Goal: Transaction & Acquisition: Purchase product/service

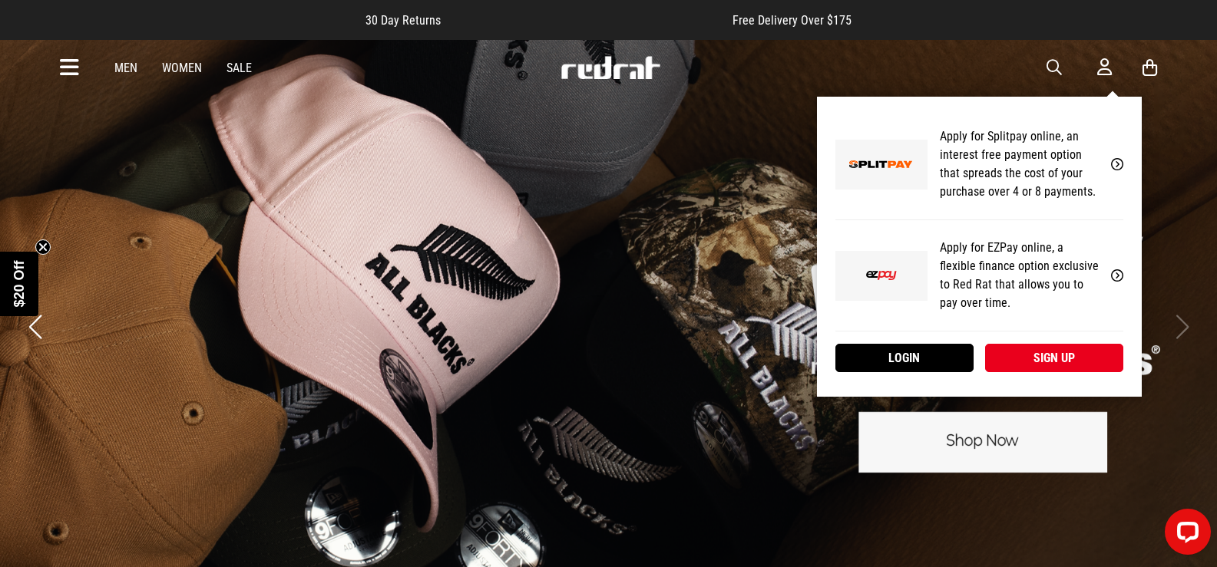
click at [1100, 71] on icon at bounding box center [1104, 67] width 15 height 19
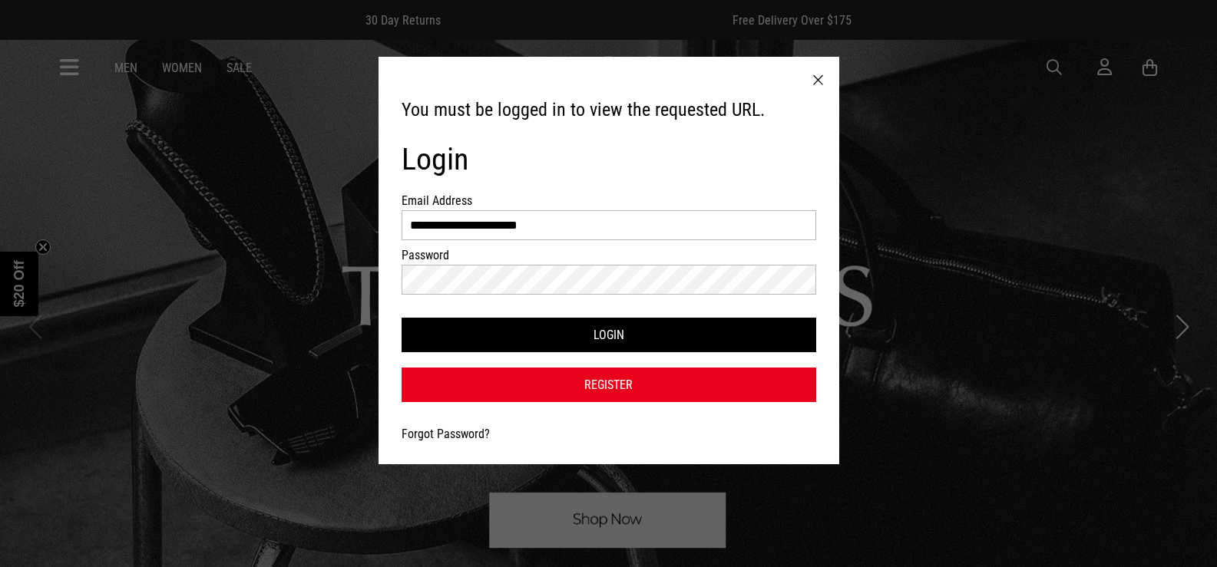
click at [451, 431] on link "Forgot Password?" at bounding box center [446, 434] width 88 height 15
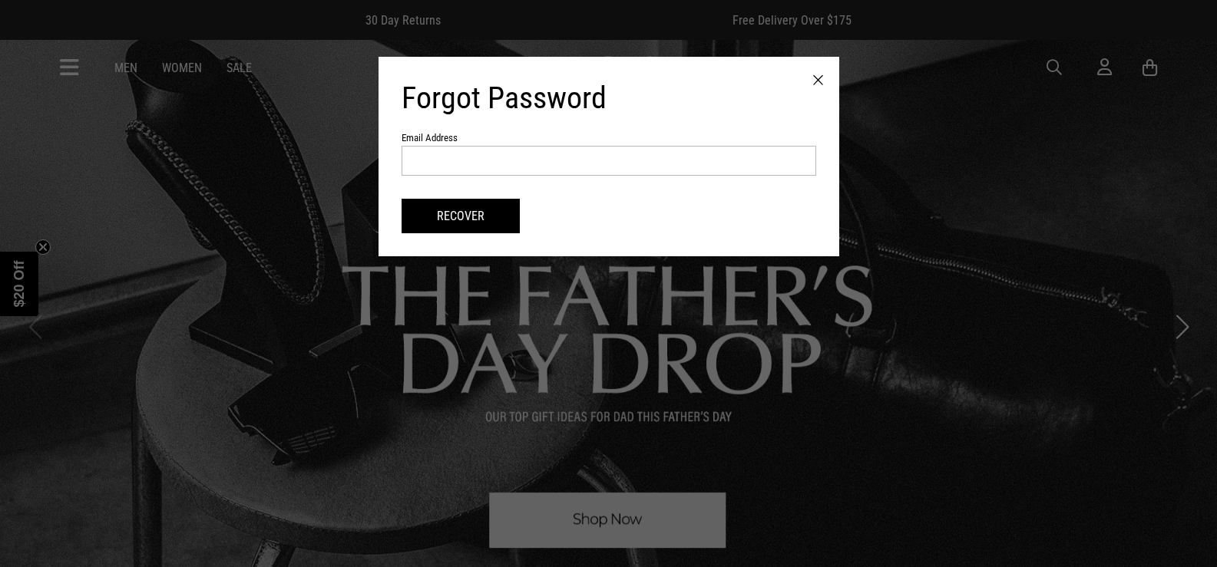
drag, startPoint x: 483, startPoint y: 144, endPoint x: 482, endPoint y: 164, distance: 20.7
click at [483, 148] on form "Forgot Password Email Address Recover" at bounding box center [609, 157] width 415 height 154
click at [482, 164] on input "text" at bounding box center [609, 161] width 415 height 30
type input "**********"
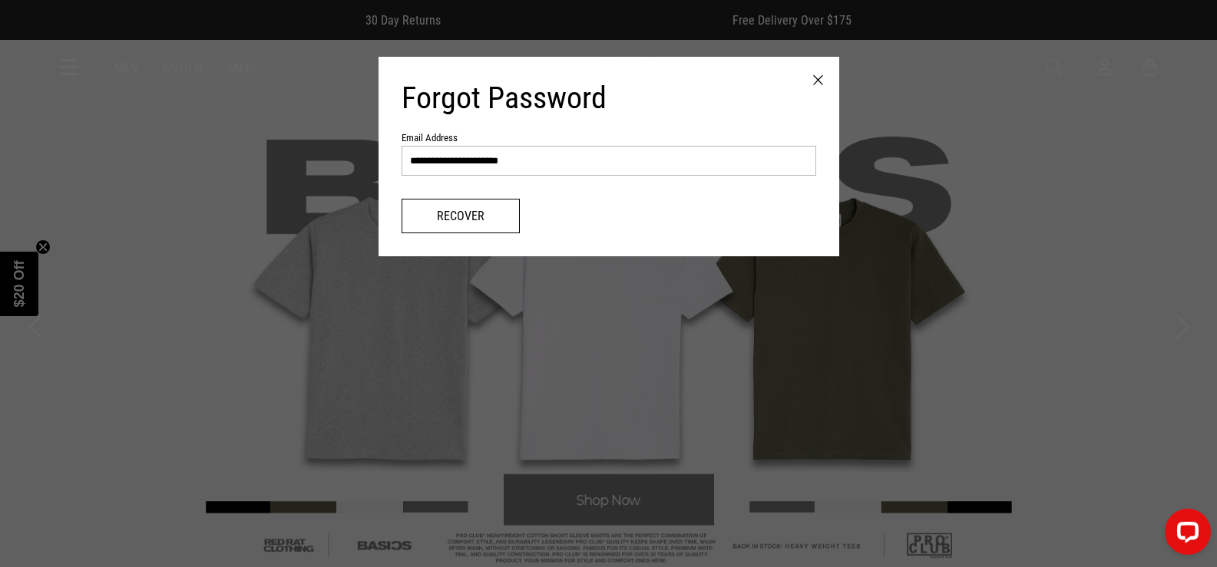
click at [484, 220] on button "Recover" at bounding box center [461, 216] width 118 height 35
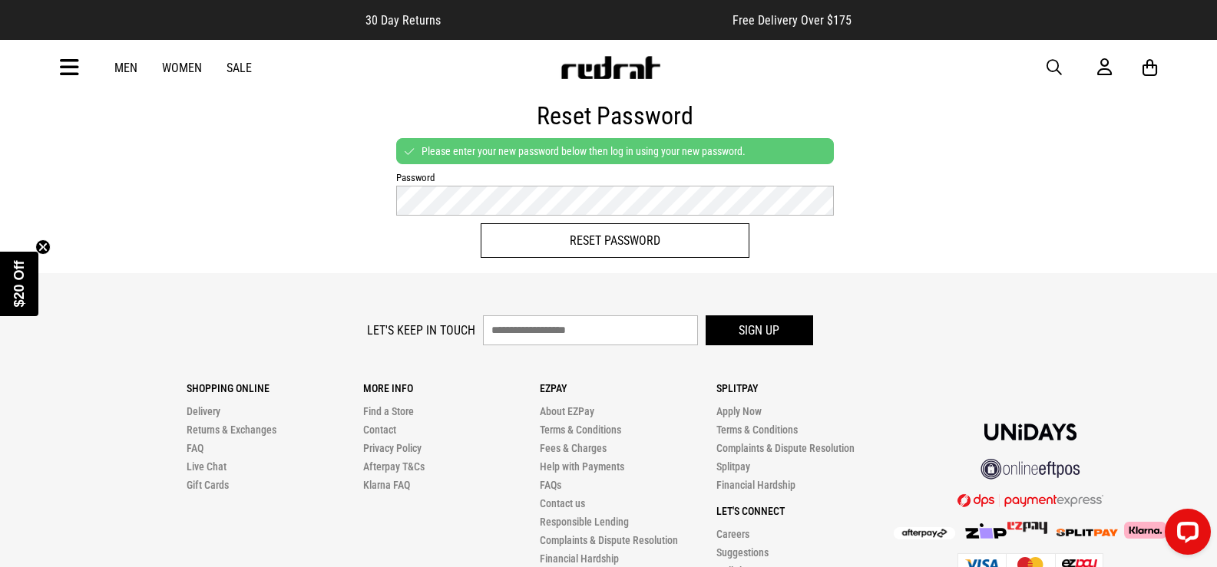
click at [524, 244] on button "Reset Password" at bounding box center [615, 240] width 269 height 35
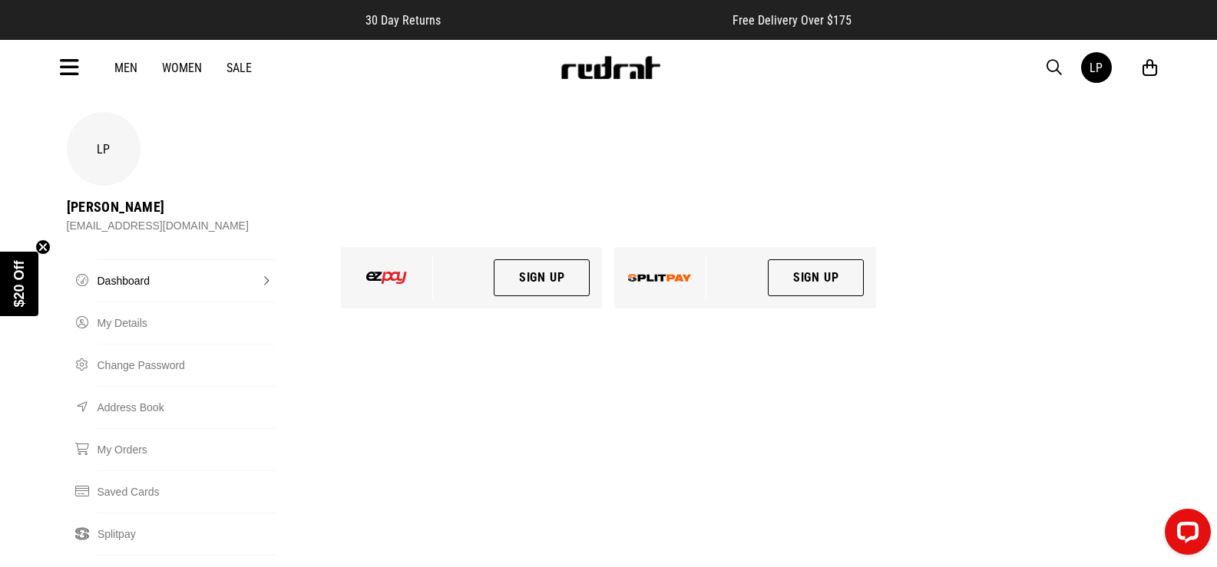
click at [122, 66] on link "Men" at bounding box center [125, 68] width 23 height 15
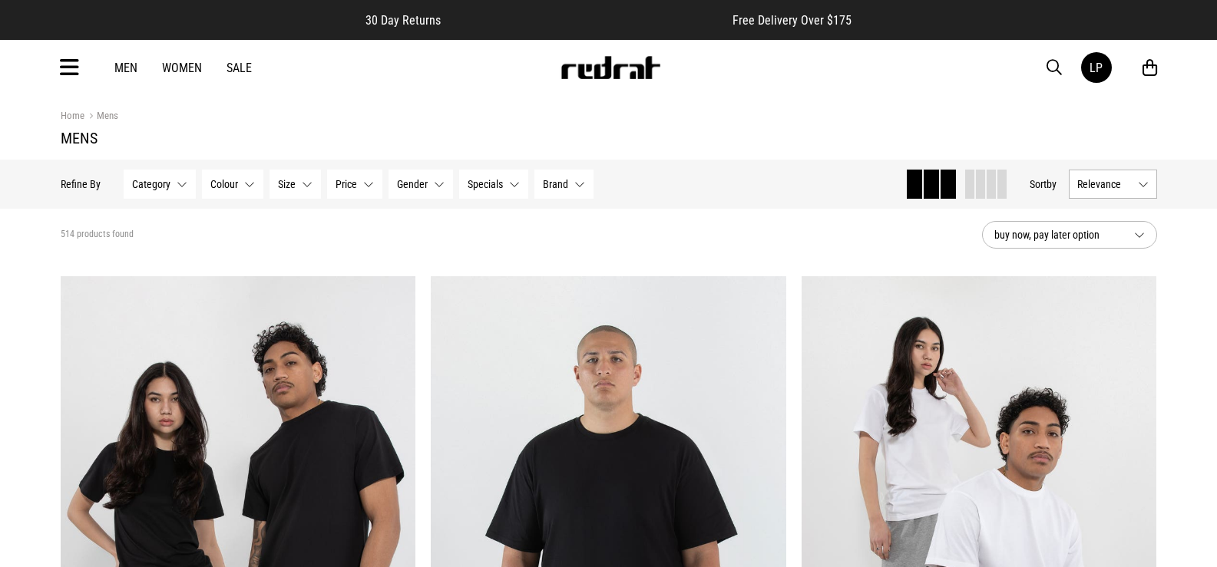
click at [133, 65] on link "Men" at bounding box center [125, 68] width 23 height 15
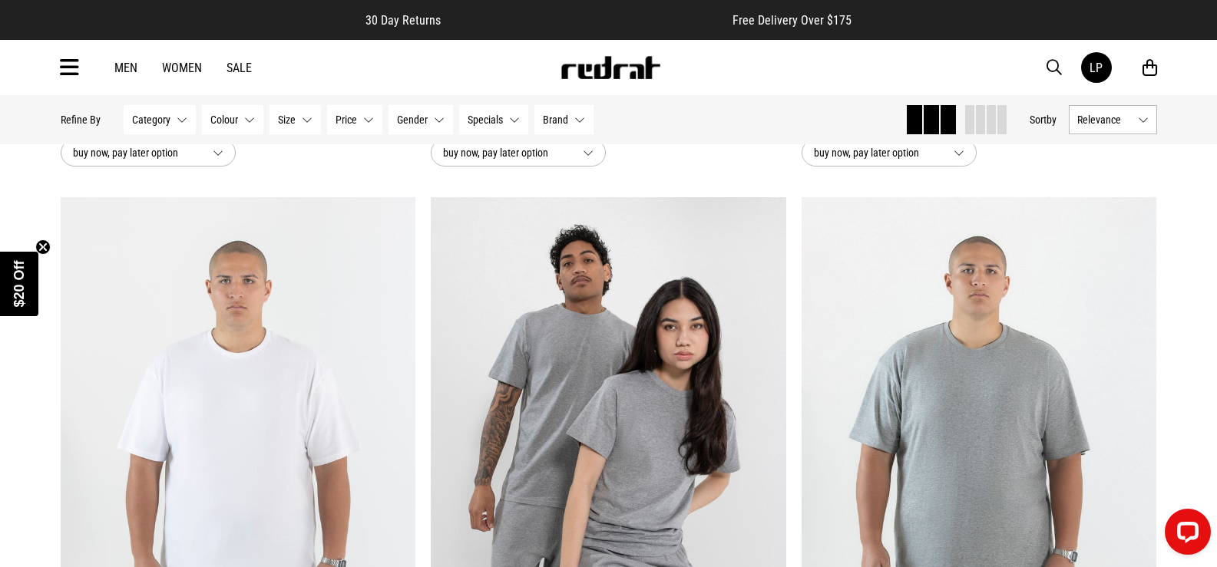
click at [180, 119] on button "Category None selected" at bounding box center [160, 119] width 72 height 29
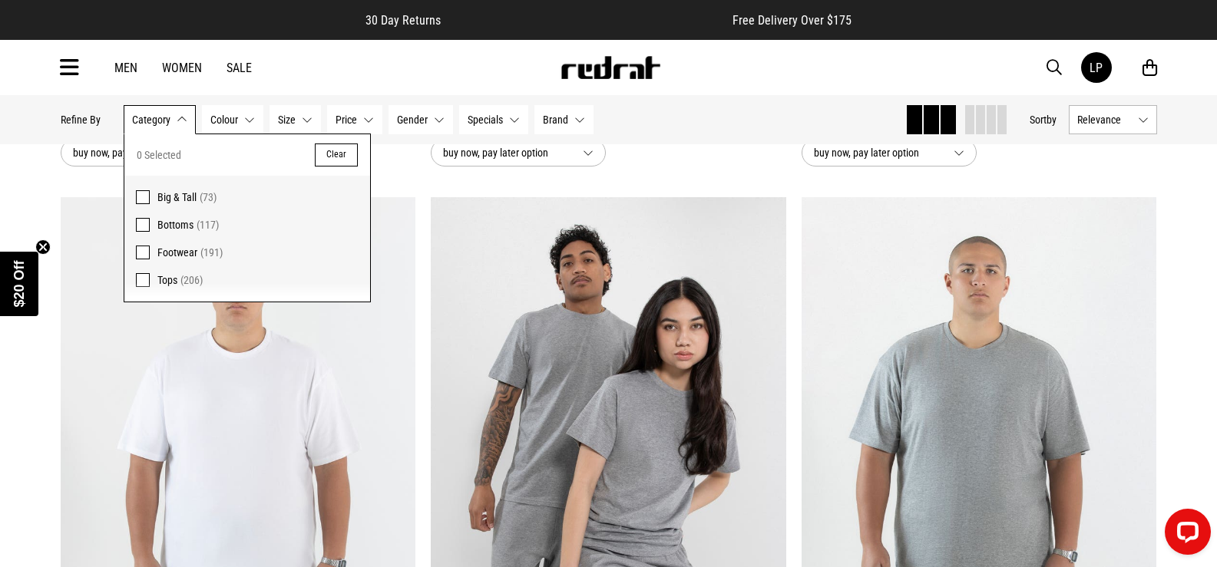
click at [186, 246] on span "Footwear" at bounding box center [177, 252] width 40 height 12
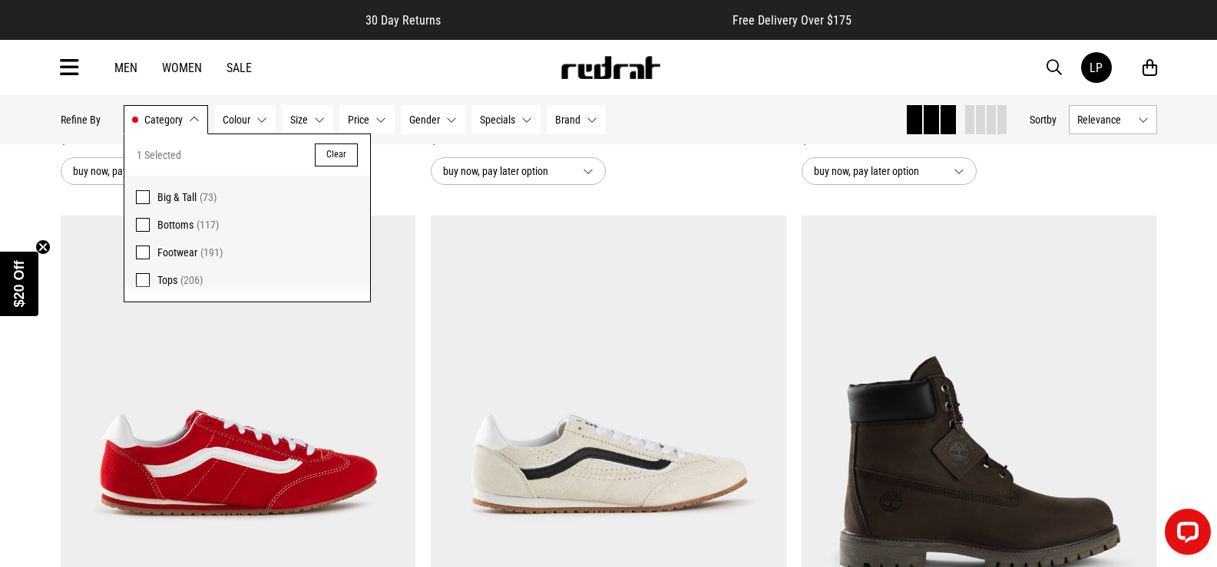
scroll to position [709, 0]
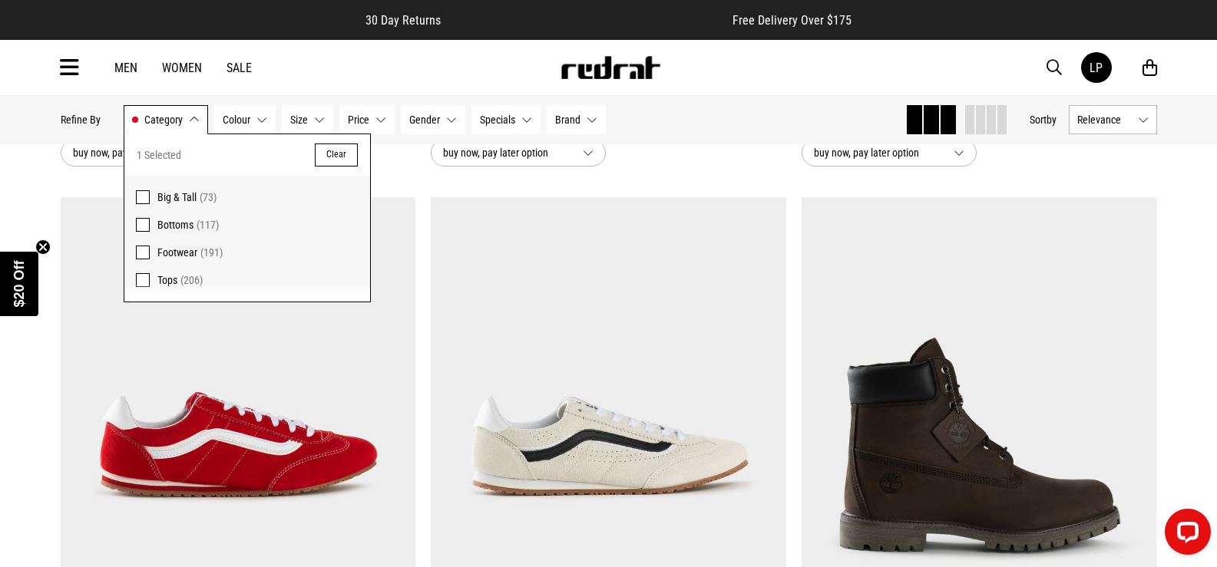
click at [695, 132] on div "Hide Refine s Refine By Filters Category Footwear Category 1 Selected Clear Big…" at bounding box center [477, 120] width 832 height 34
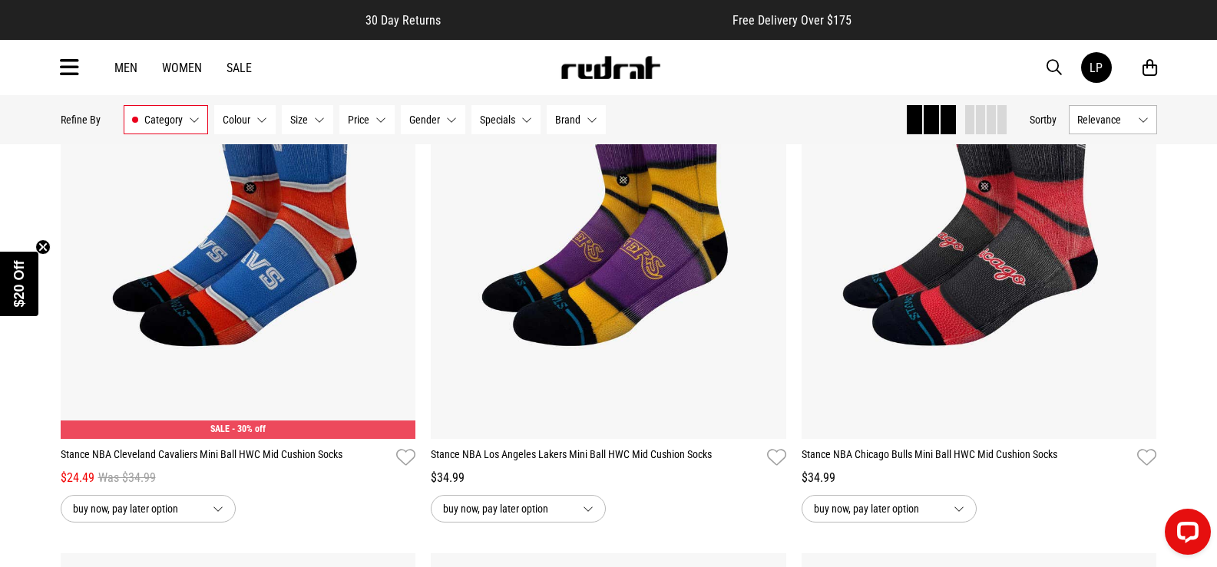
scroll to position [3148, 0]
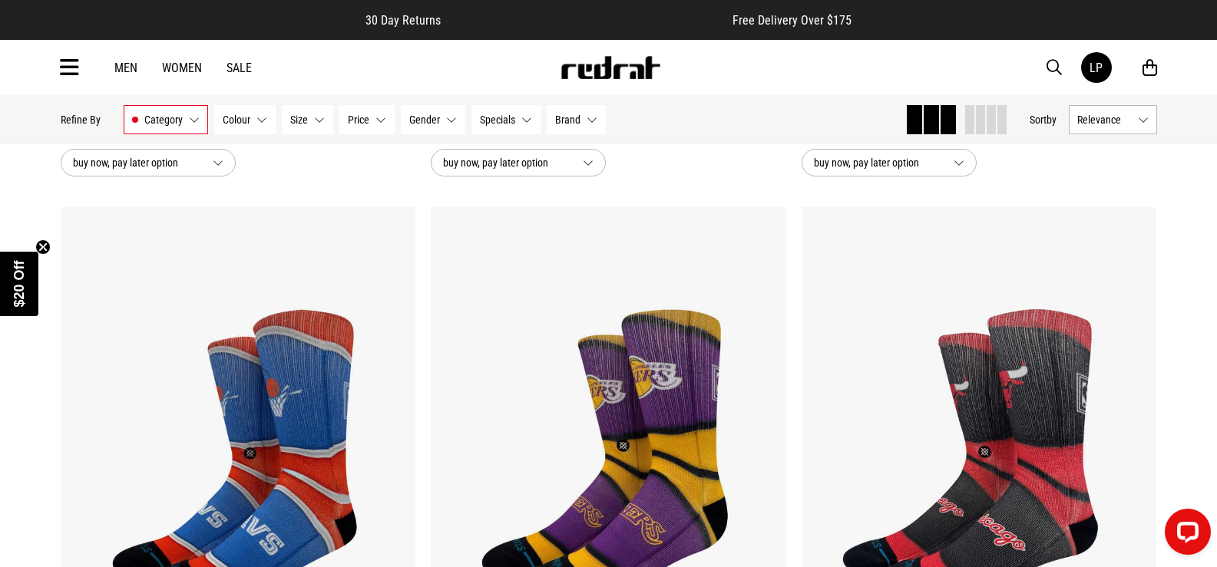
click at [146, 107] on button "Category Footwear" at bounding box center [166, 119] width 84 height 29
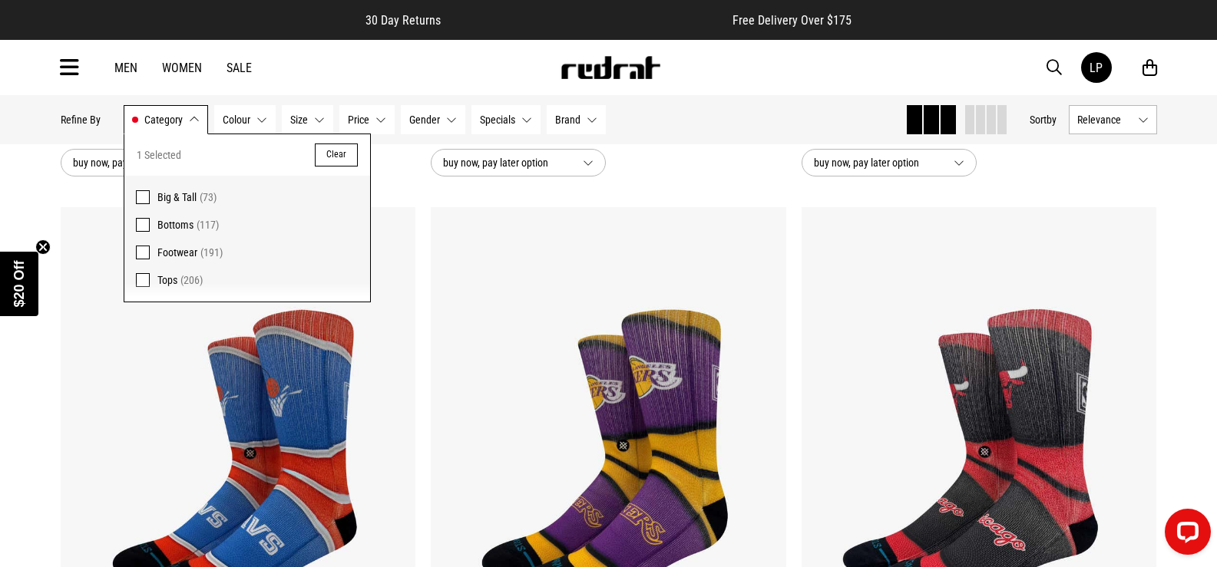
click at [157, 250] on span "Footwear" at bounding box center [177, 252] width 40 height 12
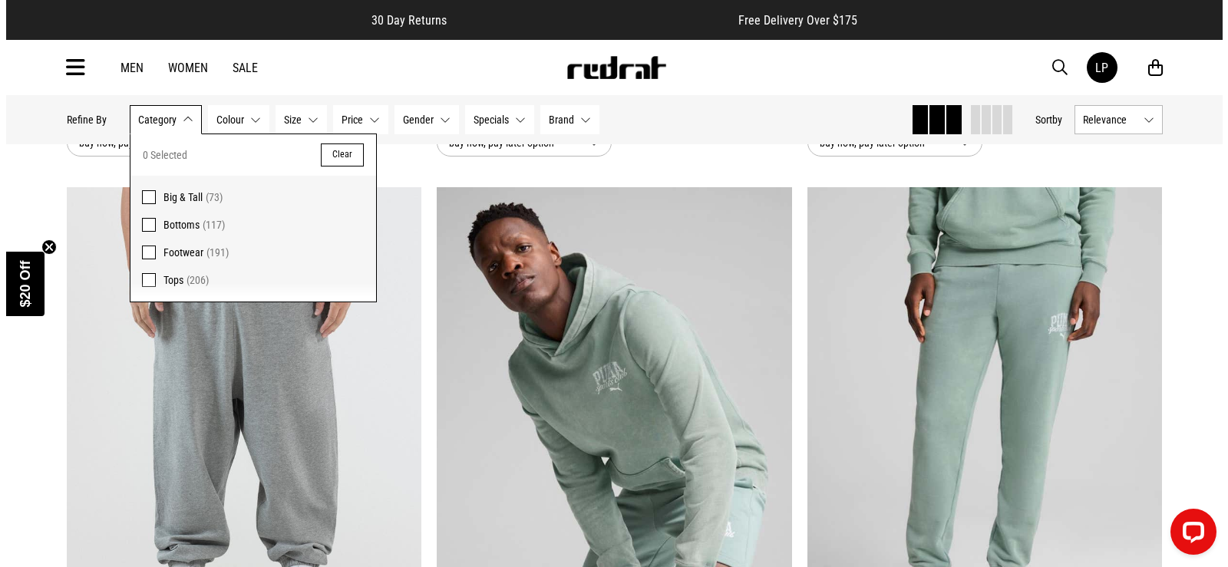
scroll to position [3129, 0]
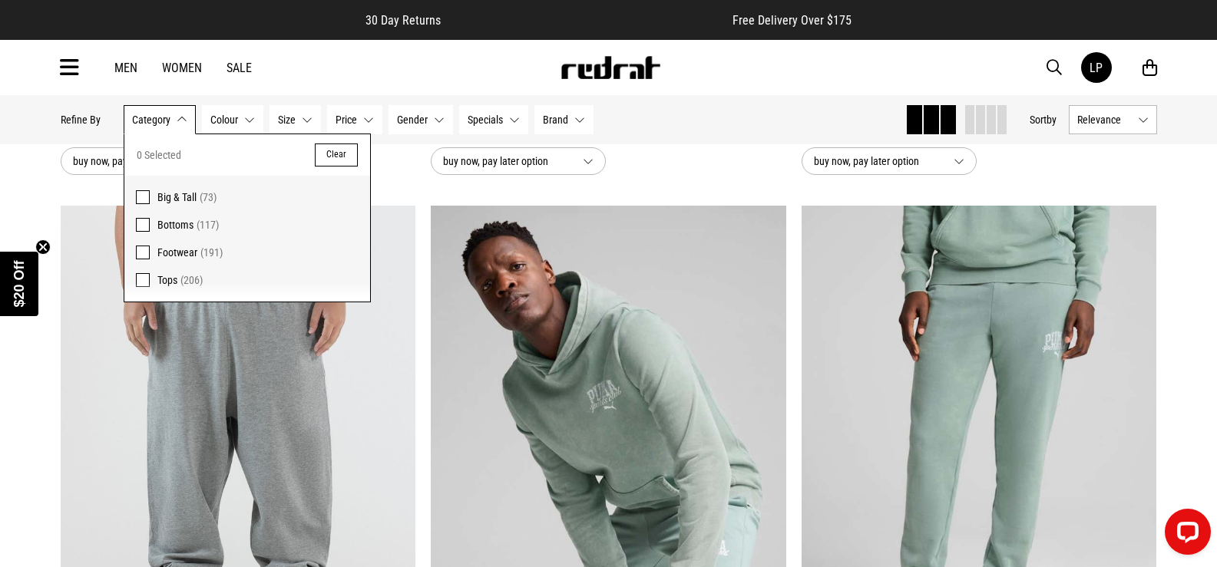
click at [1046, 64] on span "button" at bounding box center [1053, 67] width 15 height 18
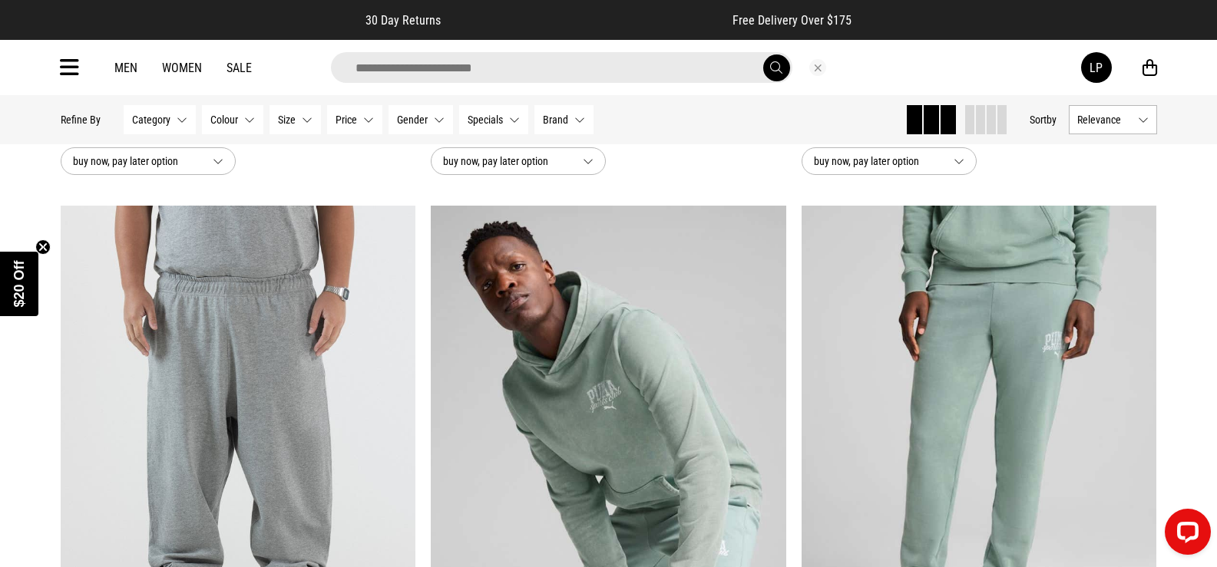
click at [739, 66] on input "search" at bounding box center [561, 67] width 461 height 31
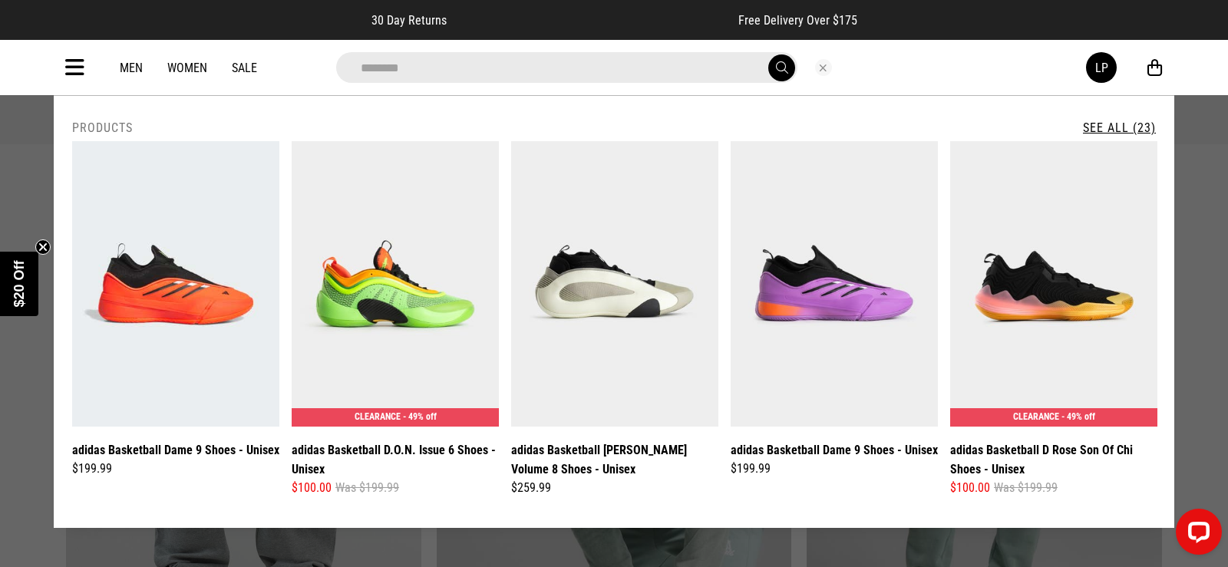
type input "********"
click at [1123, 122] on link "See All (23)" at bounding box center [1119, 128] width 73 height 15
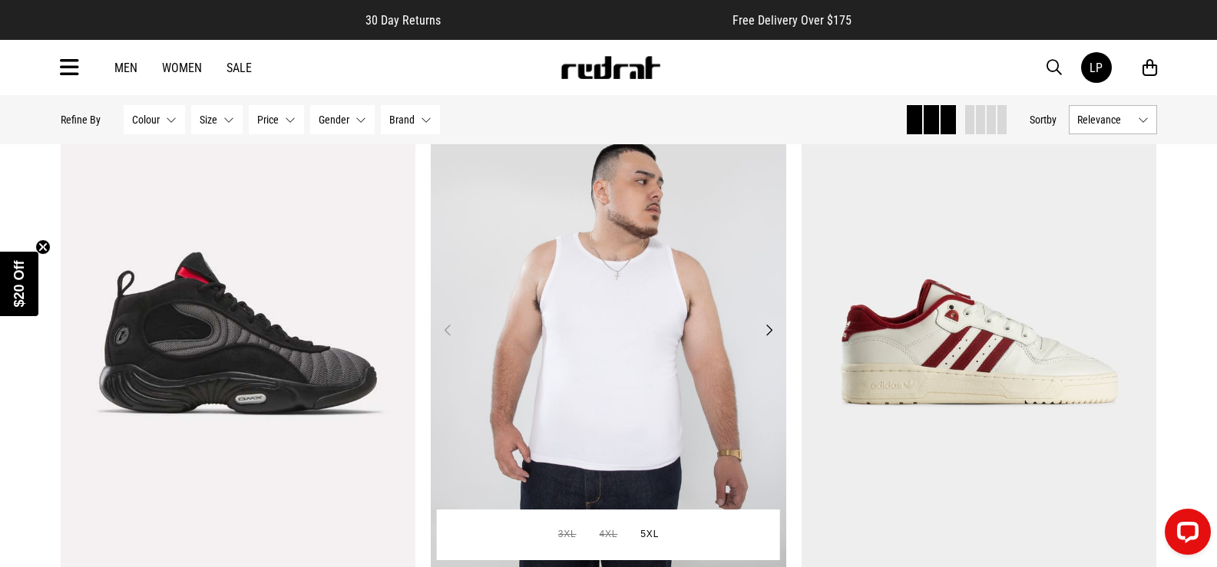
scroll to position [3992, 0]
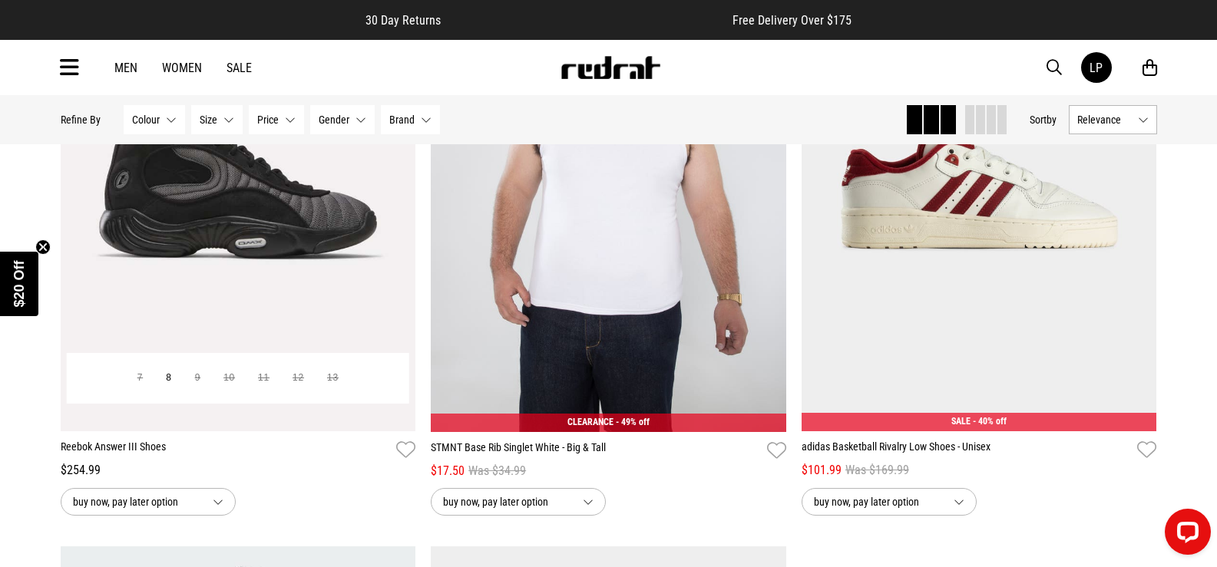
click at [200, 507] on span "buy now, pay later option" at bounding box center [136, 502] width 127 height 18
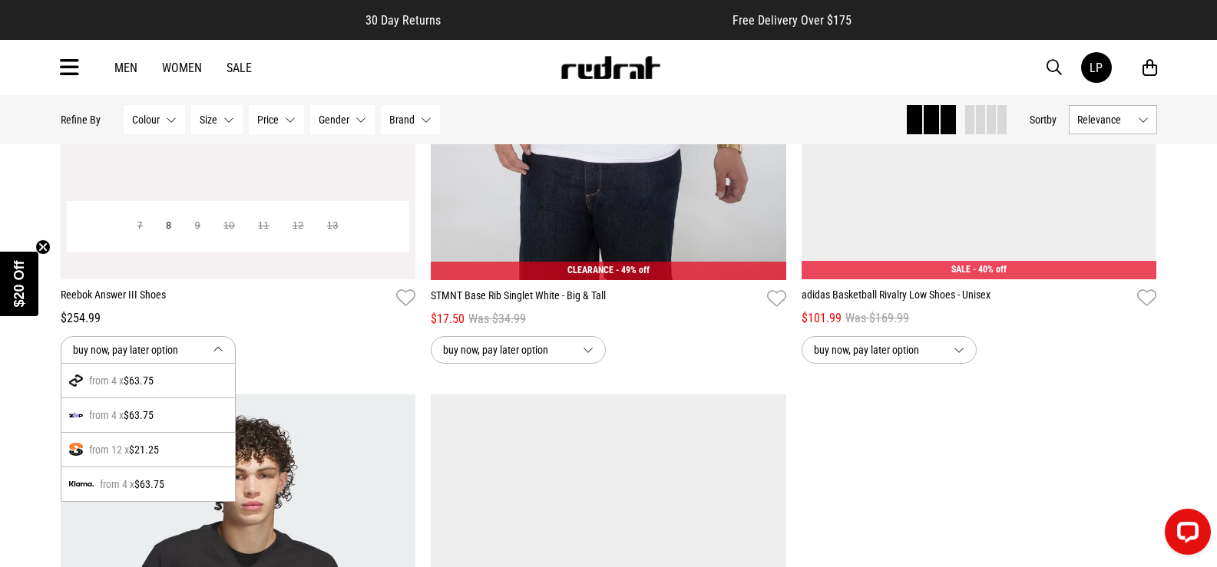
scroll to position [4146, 0]
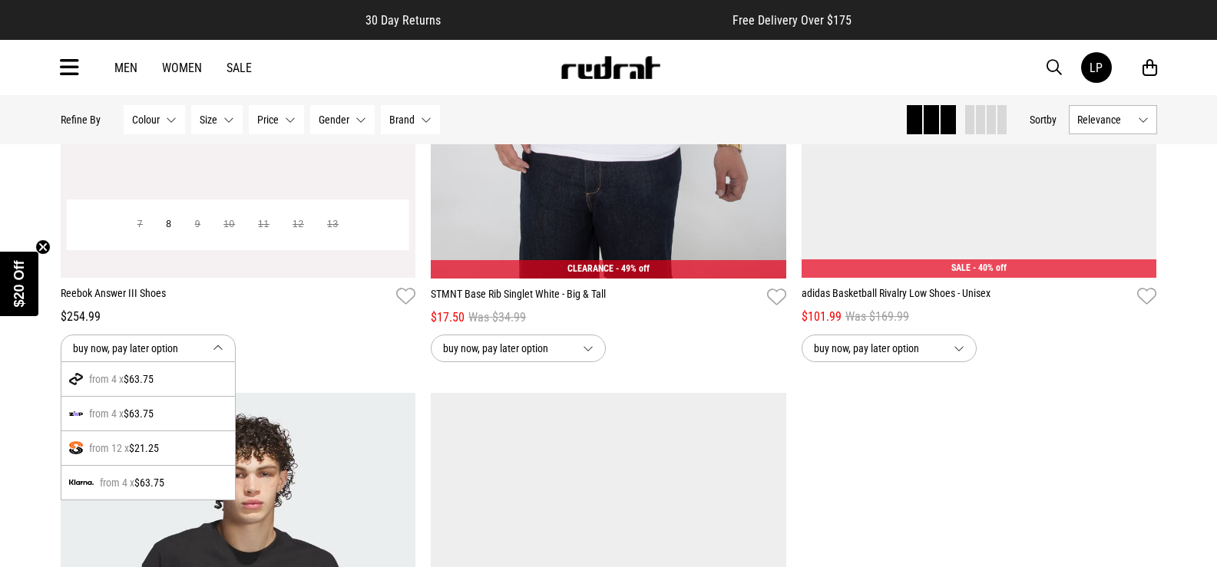
click at [139, 455] on span "$21.25" at bounding box center [144, 448] width 30 height 18
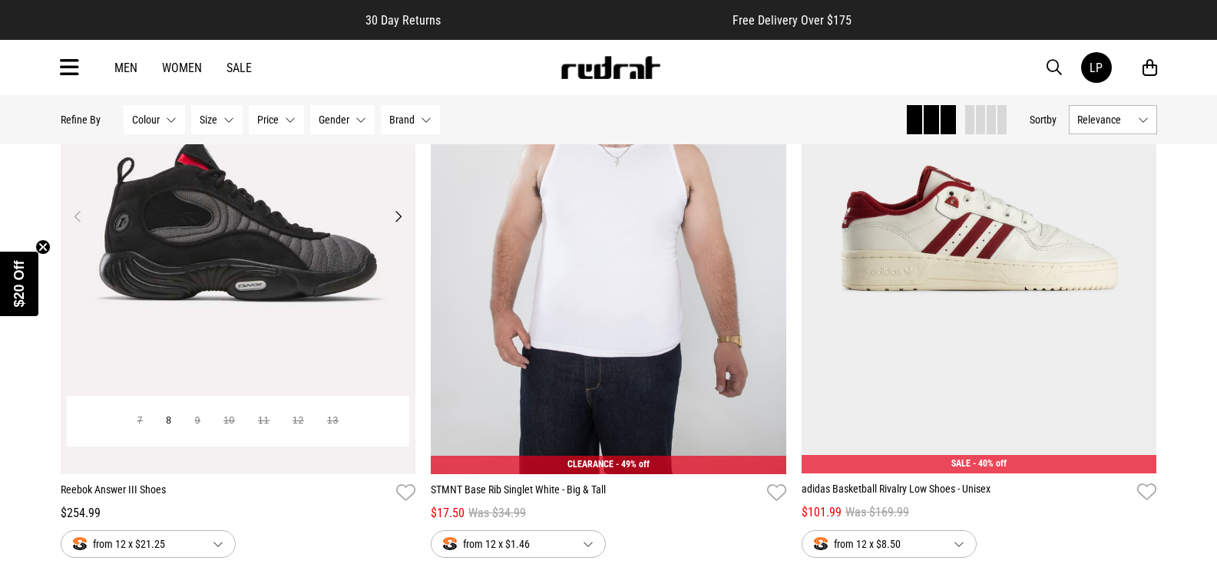
scroll to position [3839, 0]
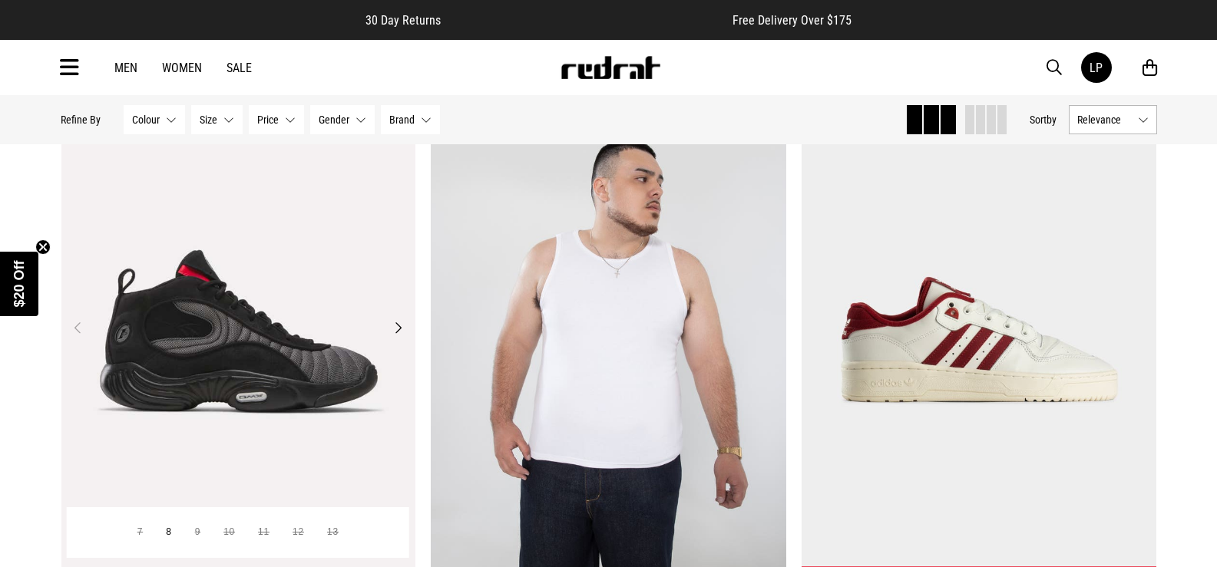
click at [235, 379] on img at bounding box center [238, 336] width 355 height 497
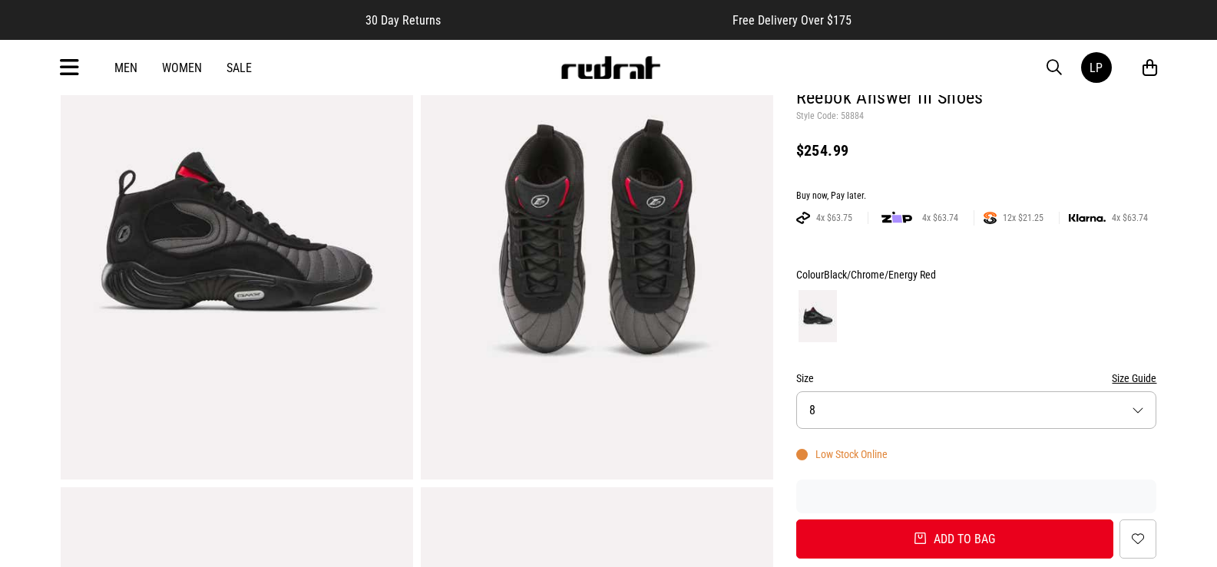
click at [1143, 409] on button "Size 8" at bounding box center [976, 411] width 361 height 38
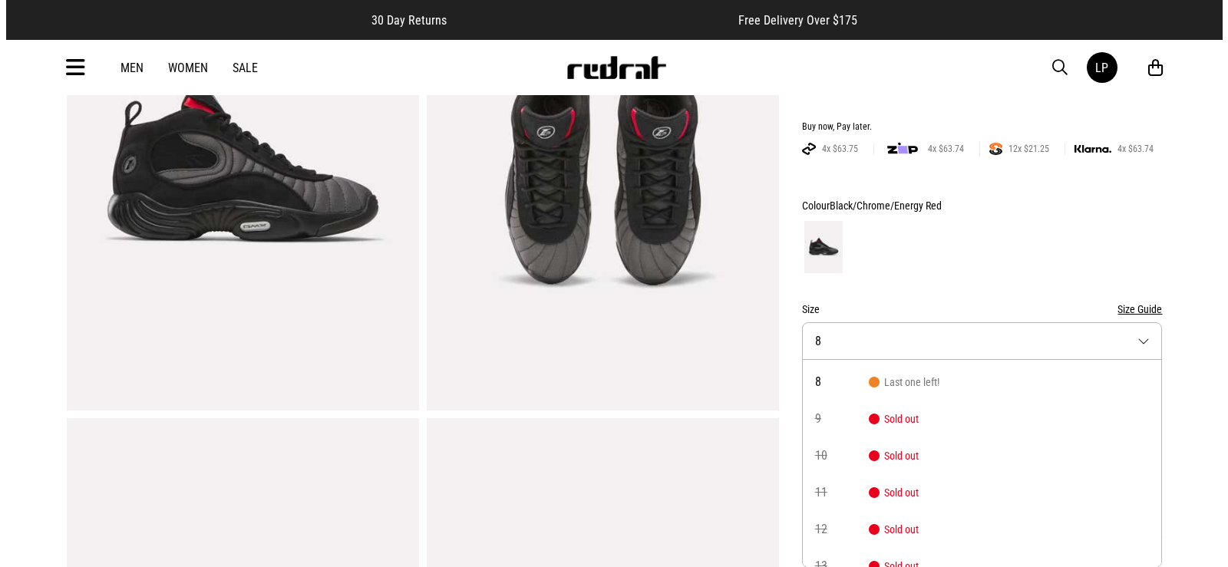
scroll to position [51, 0]
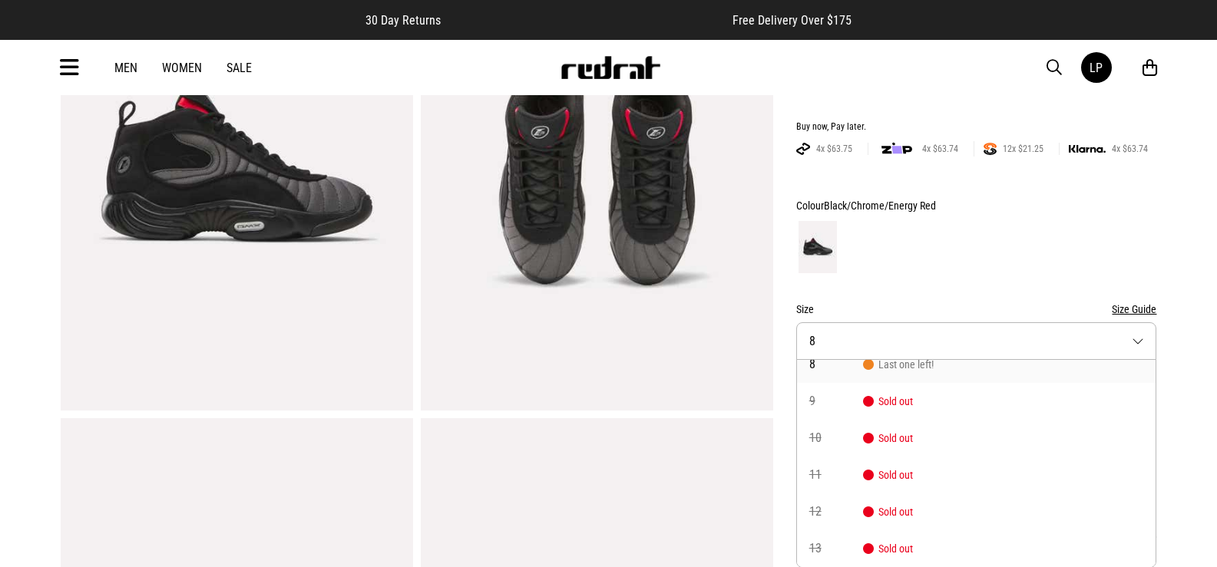
click at [818, 364] on span "8" at bounding box center [836, 365] width 54 height 12
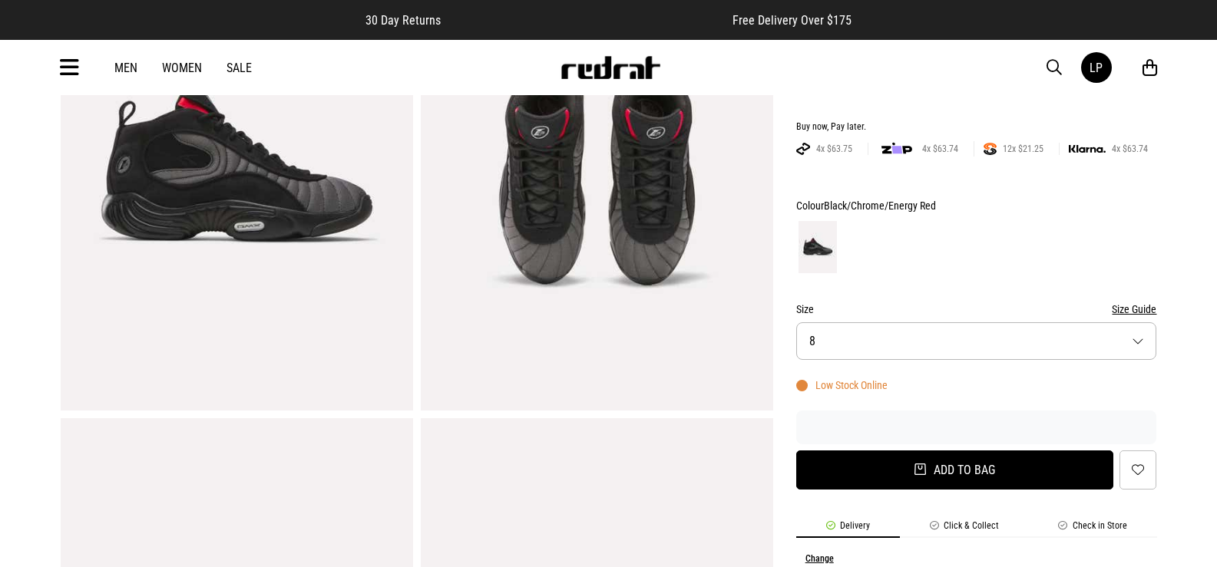
click at [905, 471] on button "Add to bag" at bounding box center [955, 470] width 318 height 39
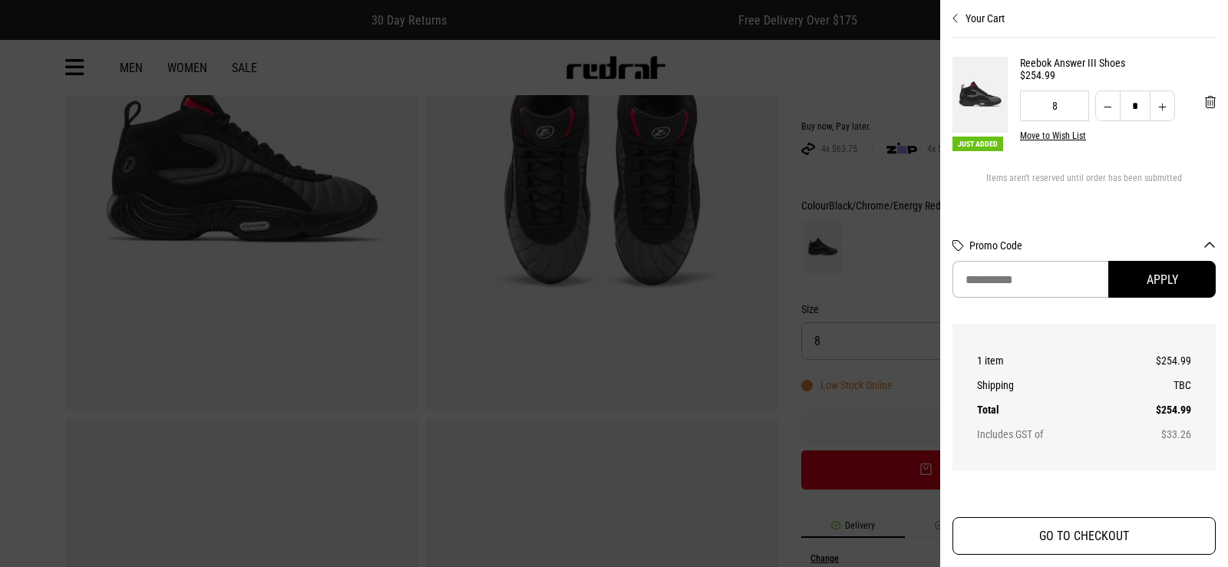
click at [1016, 534] on button "GO TO CHECKOUT" at bounding box center [1084, 536] width 263 height 38
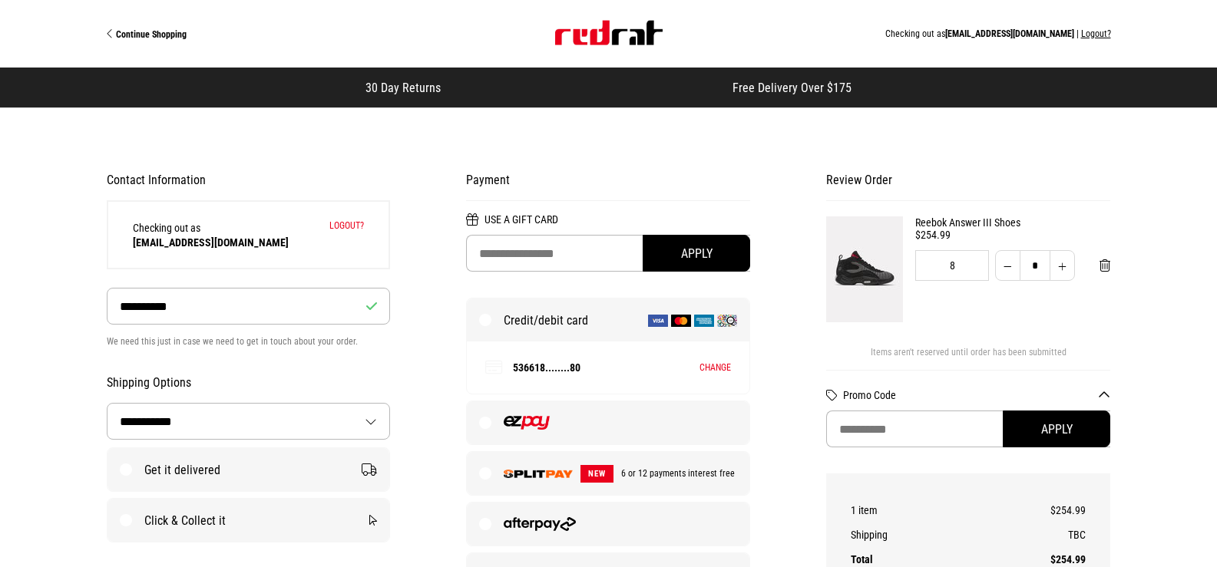
select select "**********"
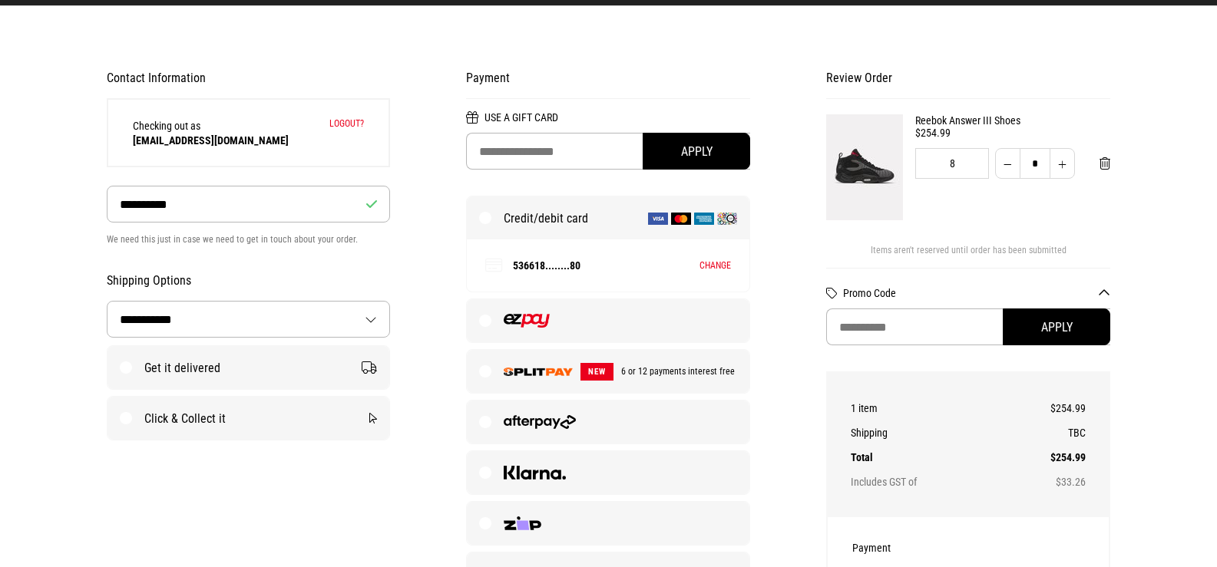
scroll to position [154, 0]
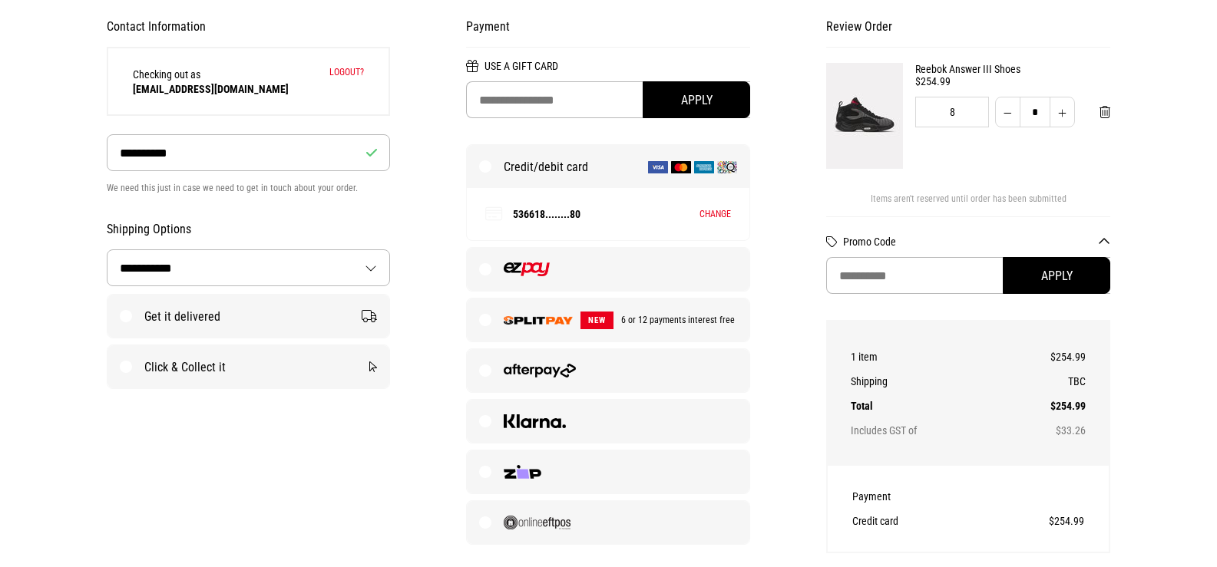
click at [292, 373] on label "Click & Collect it" at bounding box center [248, 366] width 283 height 43
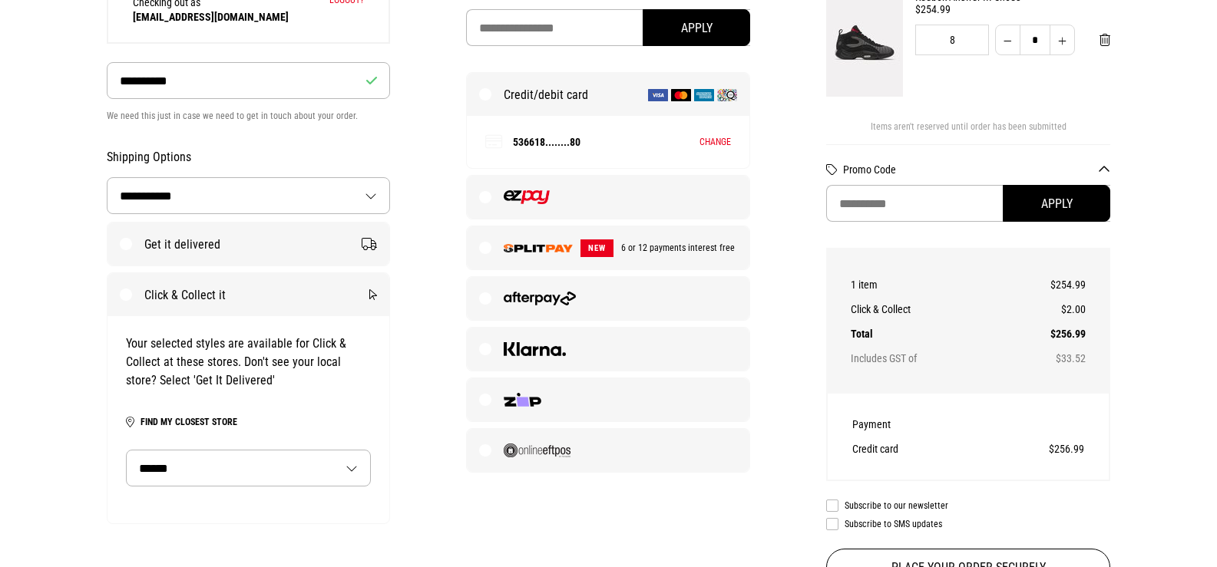
scroll to position [307, 0]
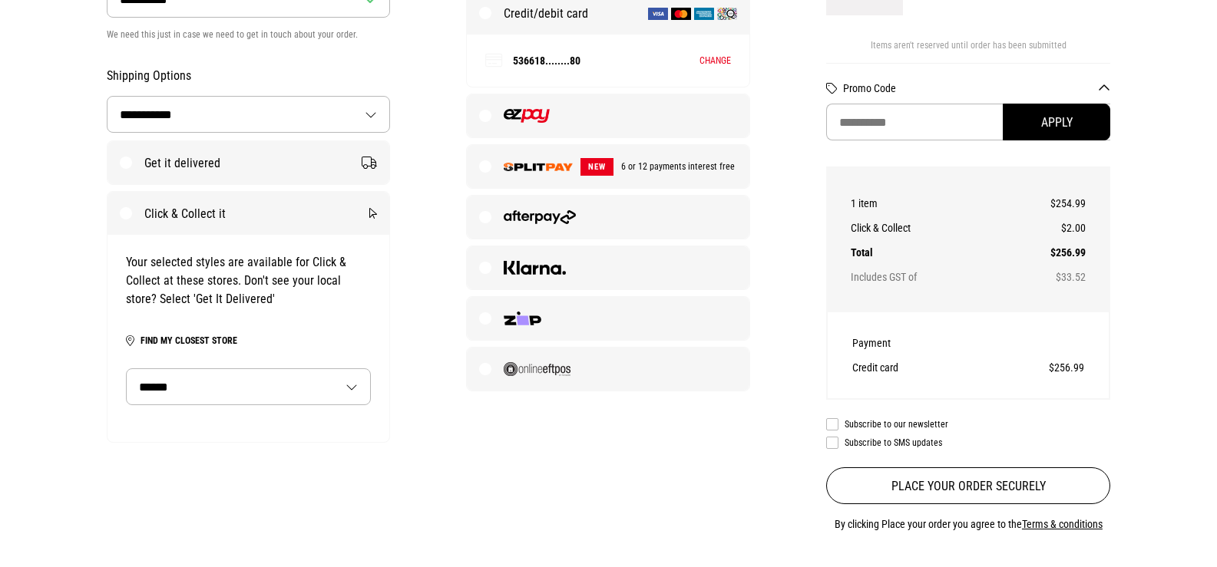
click at [288, 382] on select "****** ********" at bounding box center [248, 386] width 243 height 35
select select "********"
click at [127, 371] on select "****** ********" at bounding box center [248, 386] width 243 height 35
click at [260, 431] on select "***** *******" at bounding box center [248, 431] width 243 height 35
select select "**"
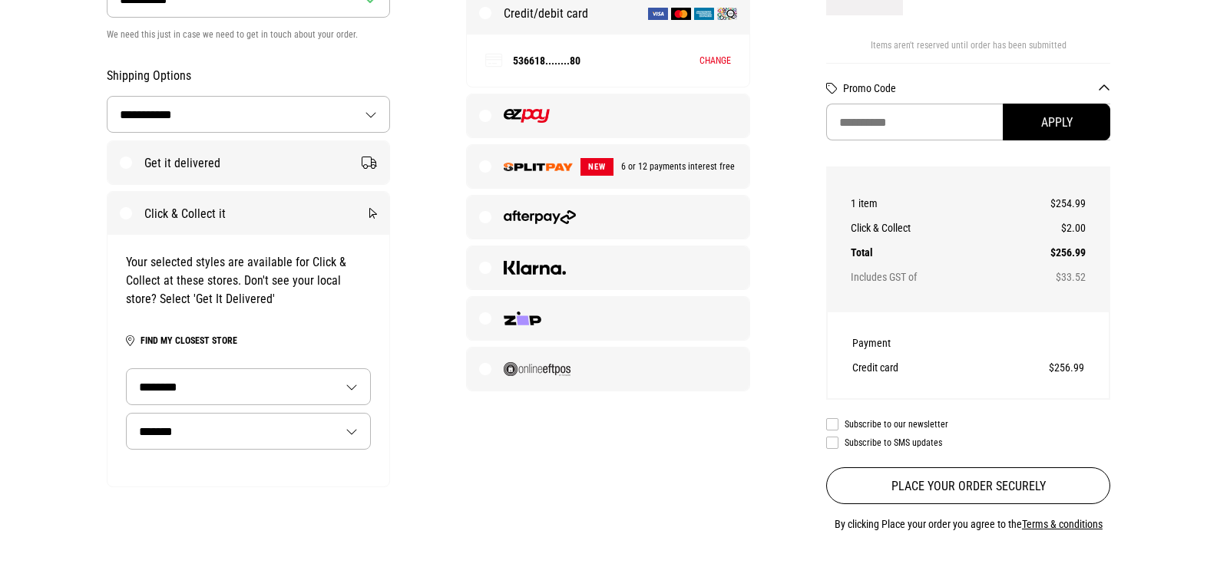
click at [127, 415] on select "***** *******" at bounding box center [248, 431] width 243 height 35
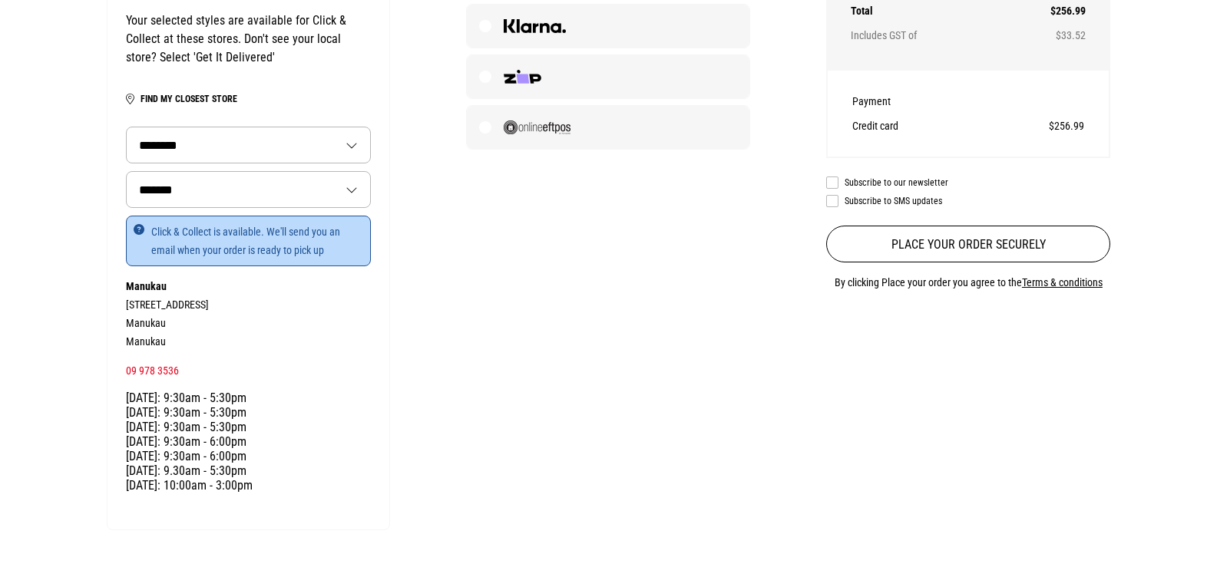
scroll to position [614, 0]
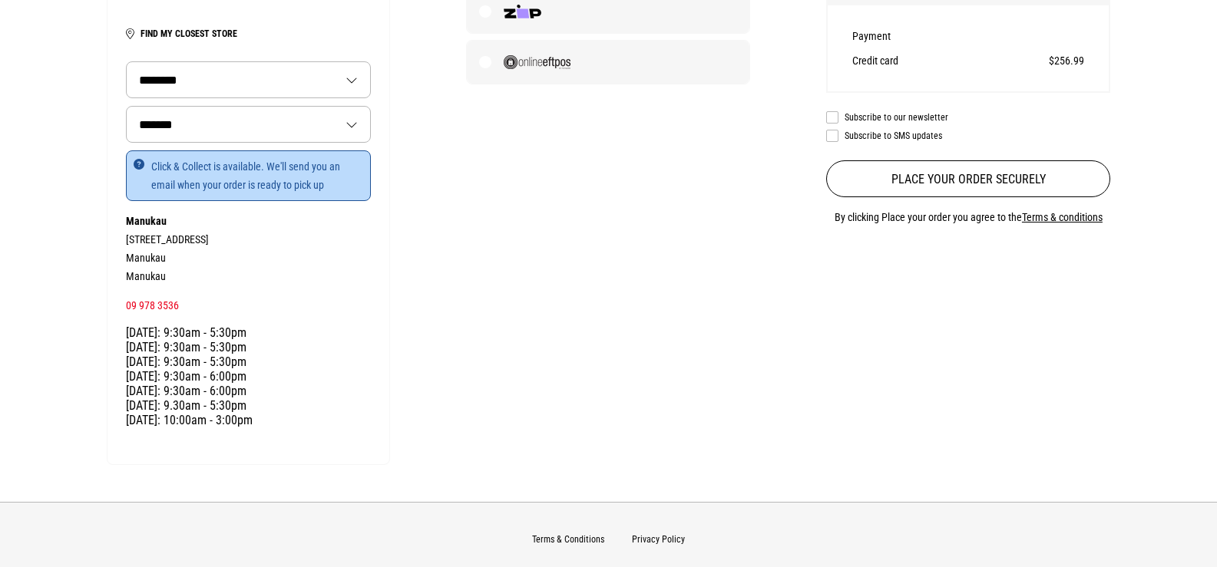
click at [227, 230] on p "Manukau 1C Ronwood Ave Manukau Manukau" at bounding box center [249, 249] width 246 height 74
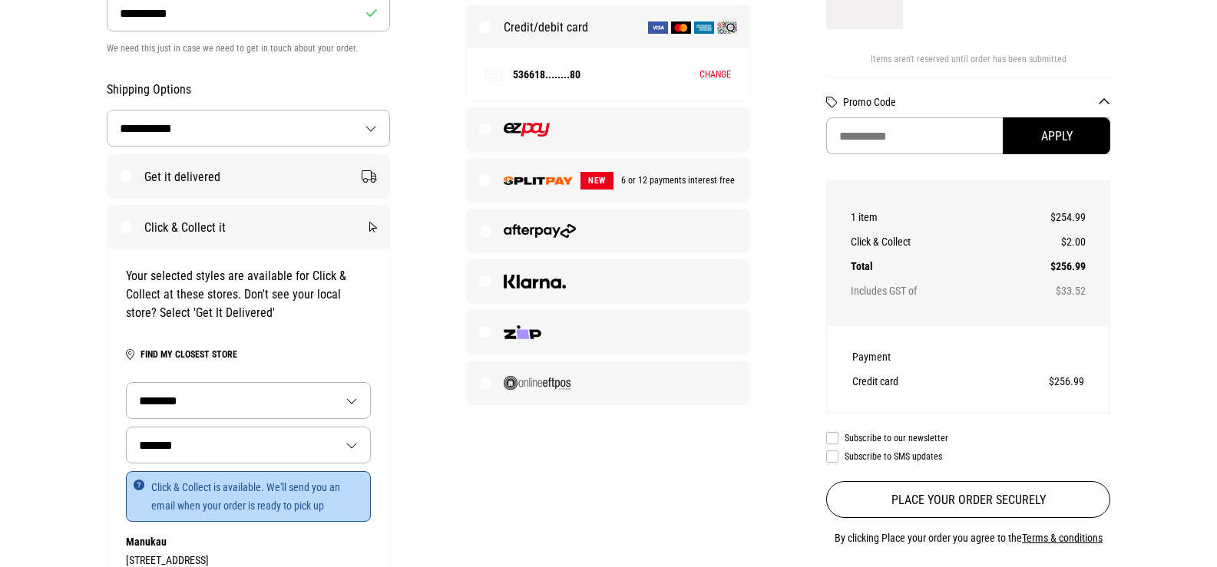
scroll to position [307, 0]
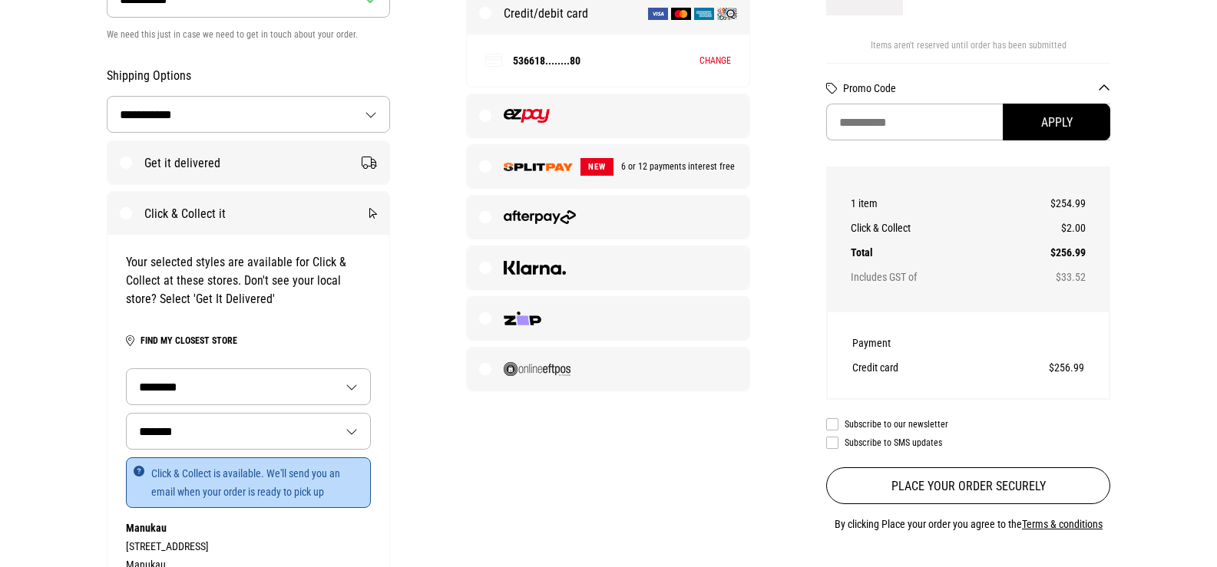
click at [499, 169] on label "NEW 6 or 12 payments interest free" at bounding box center [608, 166] width 283 height 43
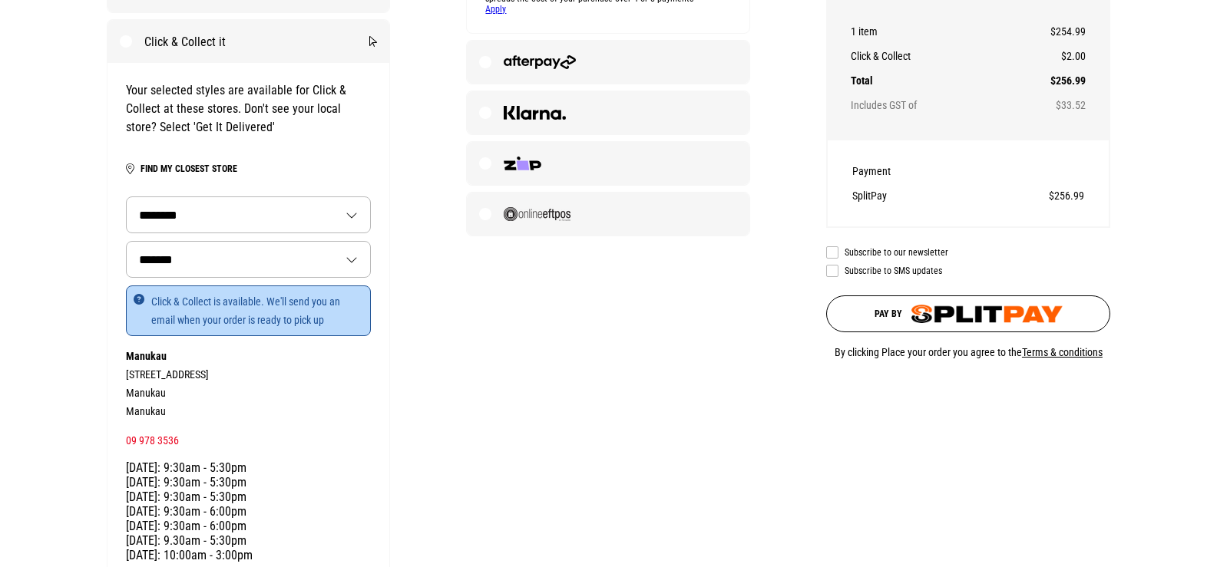
scroll to position [537, 0]
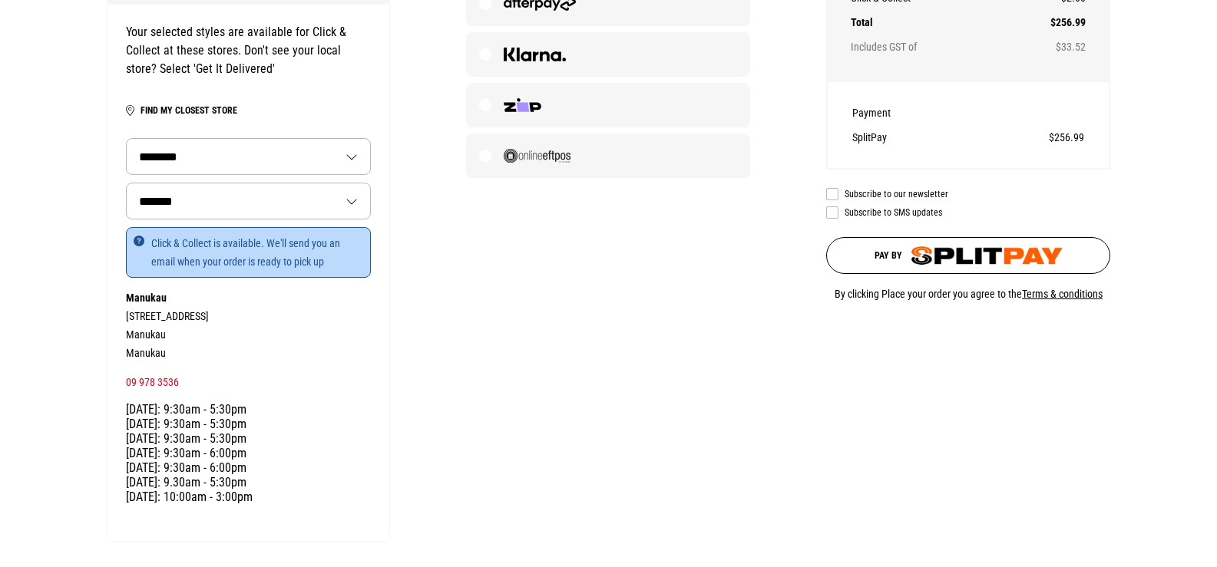
click at [994, 250] on img "submit" at bounding box center [986, 255] width 151 height 18
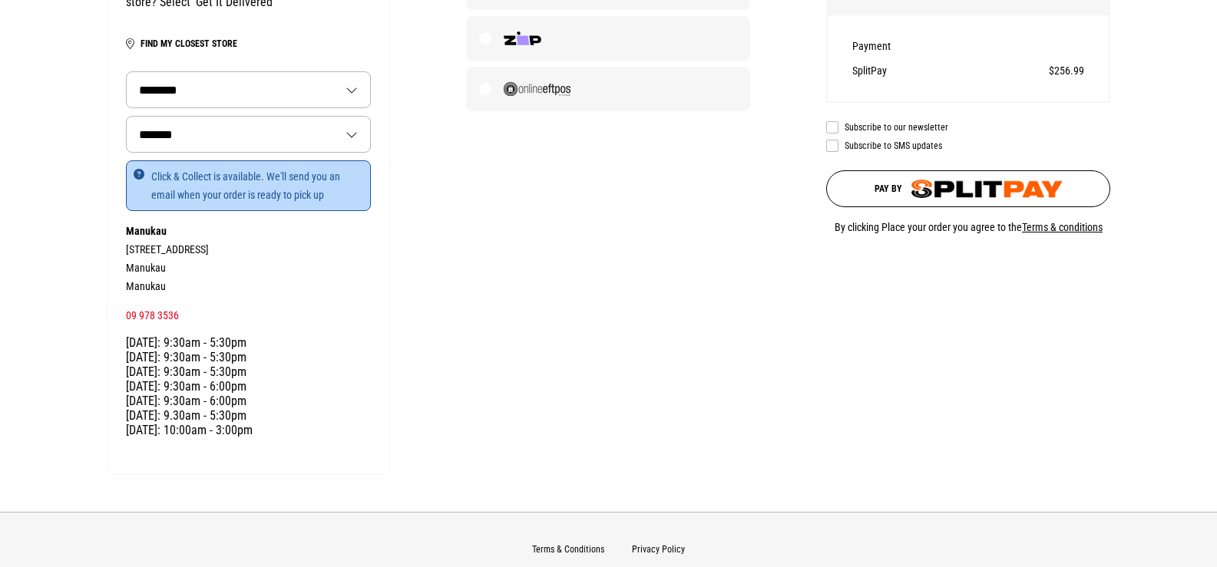
scroll to position [662, 0]
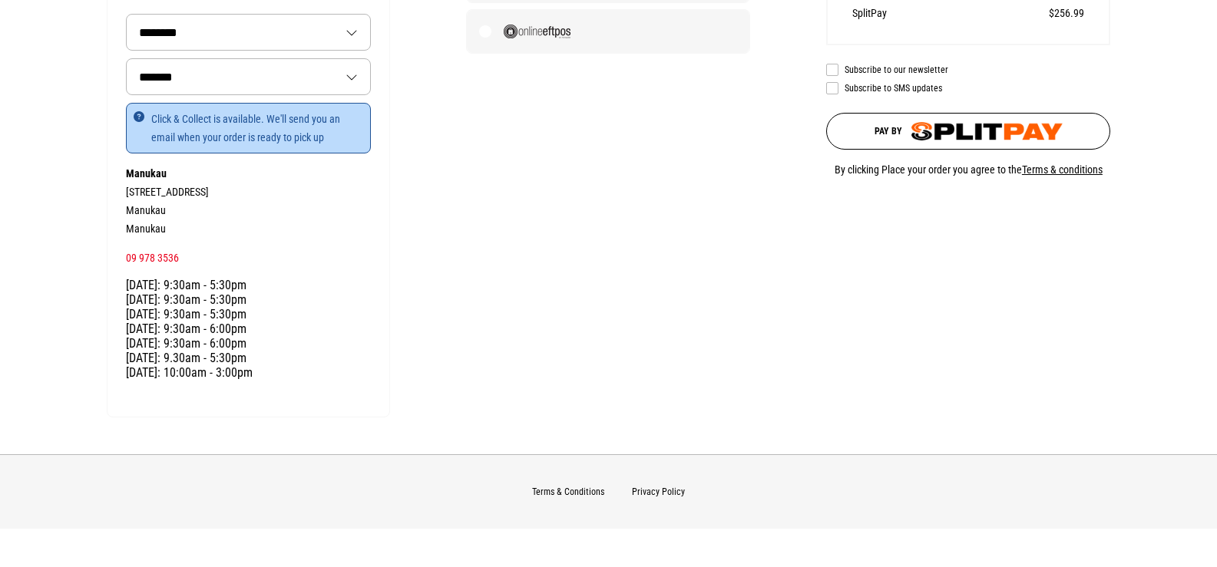
click at [901, 139] on button "Pay by" at bounding box center [968, 131] width 284 height 37
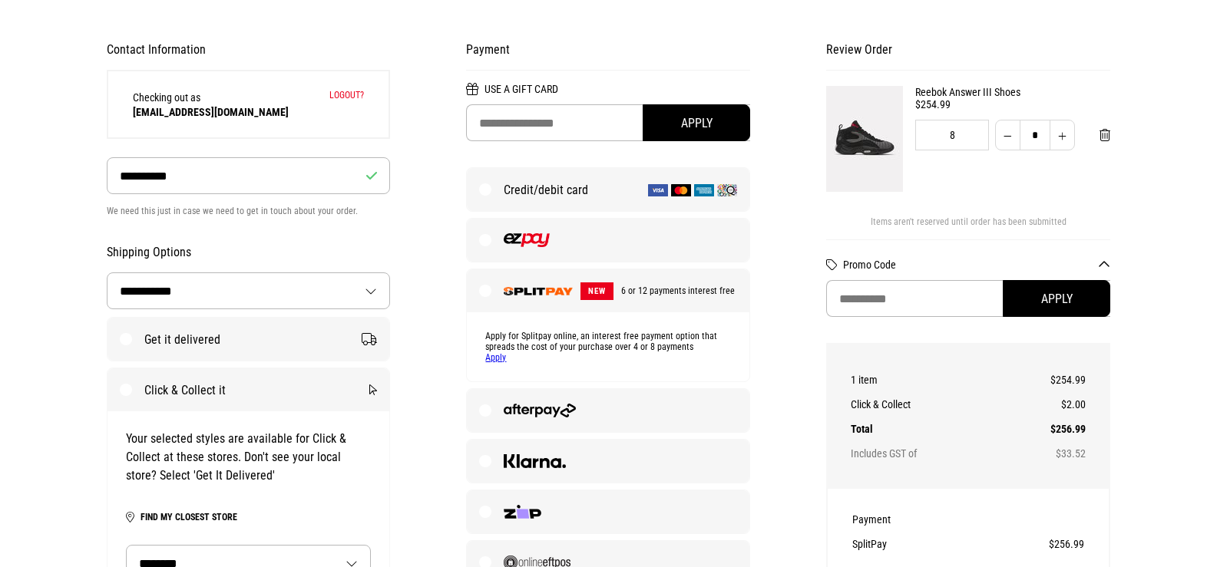
scroll to position [124, 0]
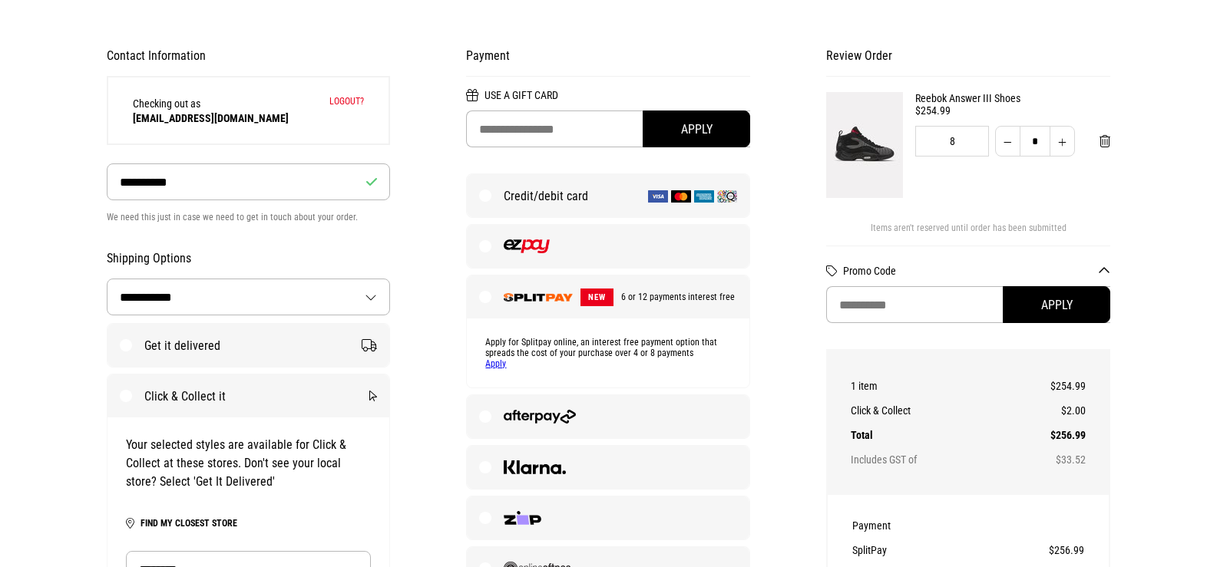
click at [534, 305] on label "NEW 6 or 12 payments interest free" at bounding box center [608, 297] width 283 height 43
click at [1007, 144] on button "Decrease quantity" at bounding box center [1007, 141] width 25 height 31
click at [955, 141] on div "8" at bounding box center [952, 141] width 74 height 31
click at [848, 148] on img at bounding box center [864, 145] width 77 height 106
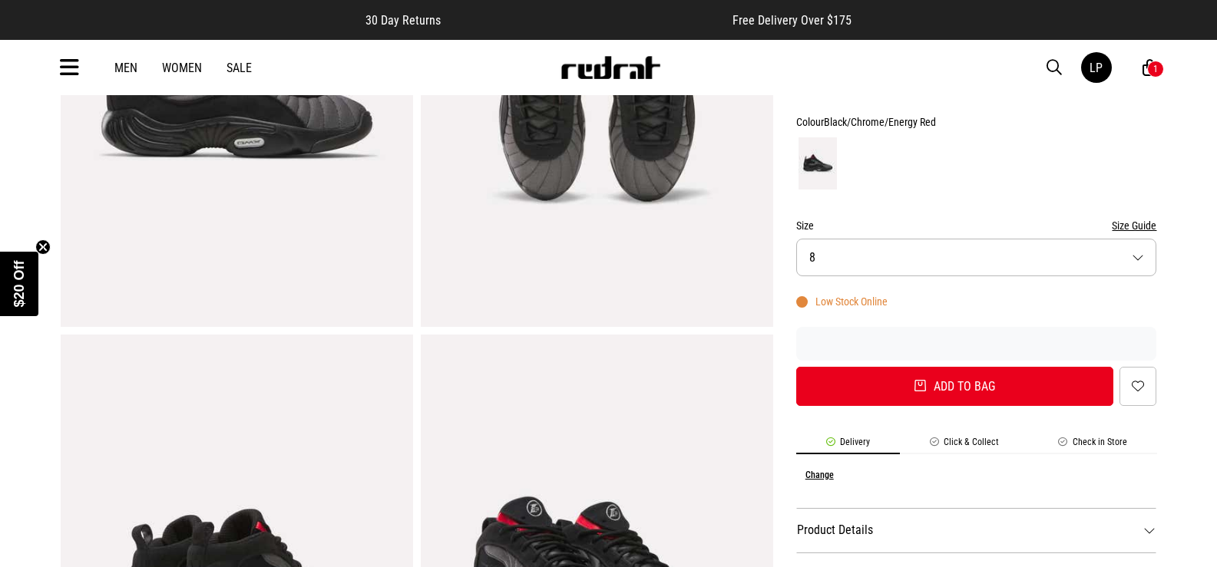
click at [889, 248] on button "Size 8" at bounding box center [976, 258] width 361 height 38
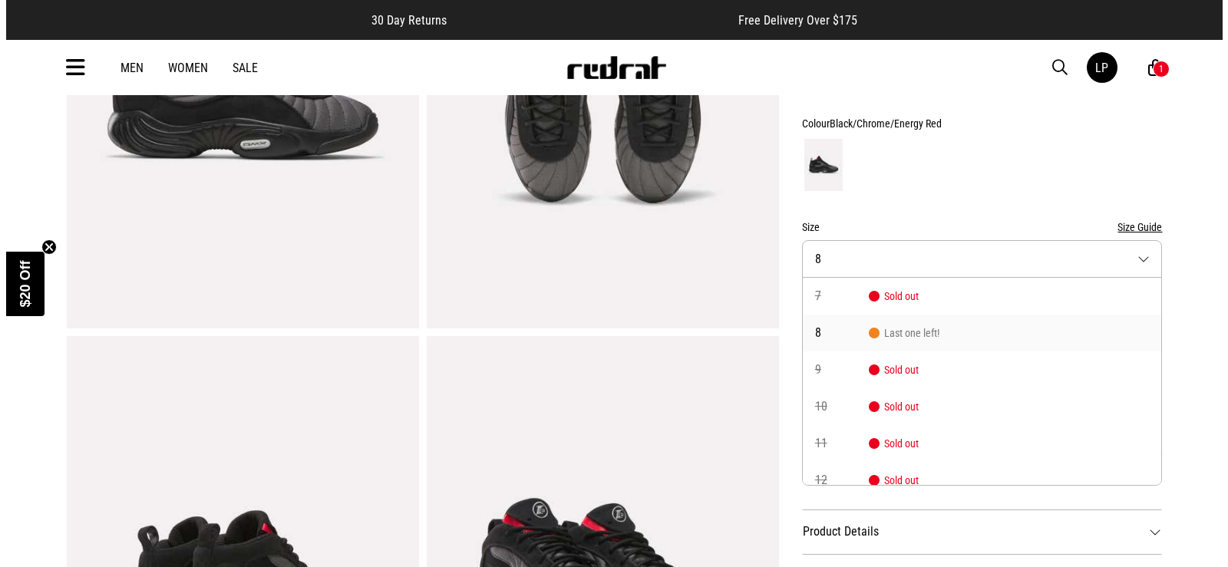
scroll to position [307, 0]
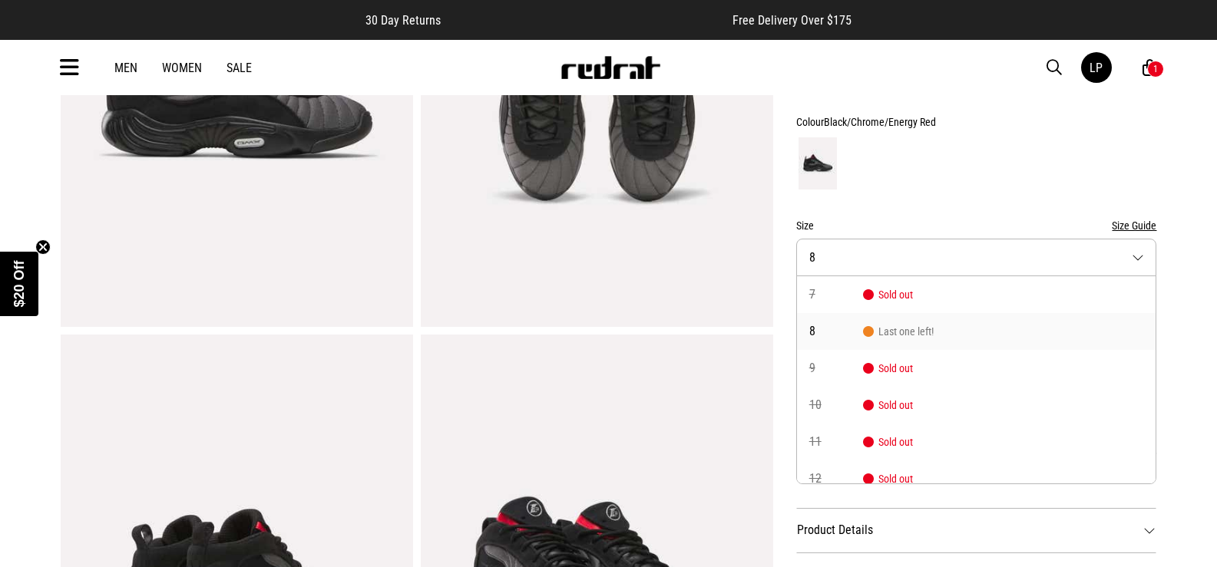
click at [842, 322] on li "8 Last one left!" at bounding box center [976, 331] width 359 height 37
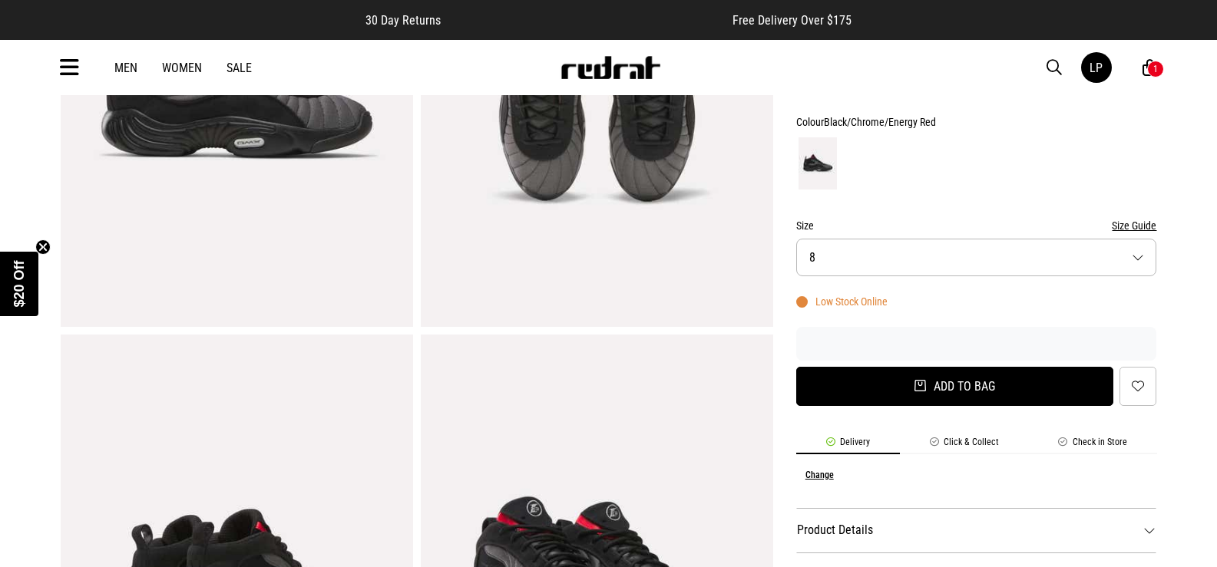
click at [876, 388] on button "Add to bag" at bounding box center [955, 386] width 318 height 39
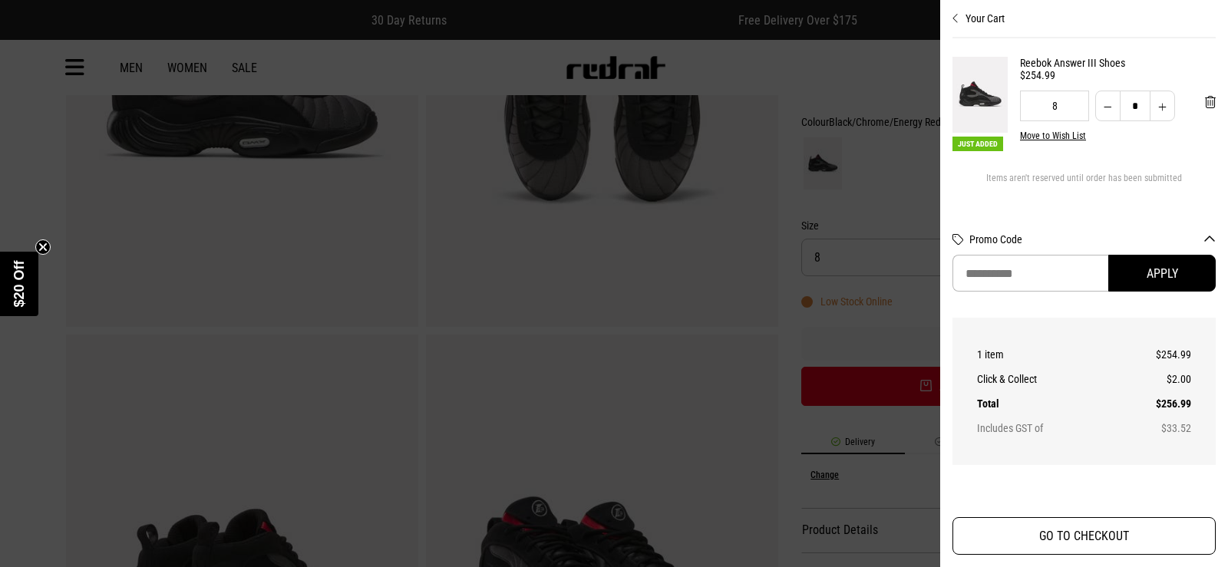
click at [1060, 539] on button "GO TO CHECKOUT" at bounding box center [1084, 536] width 263 height 38
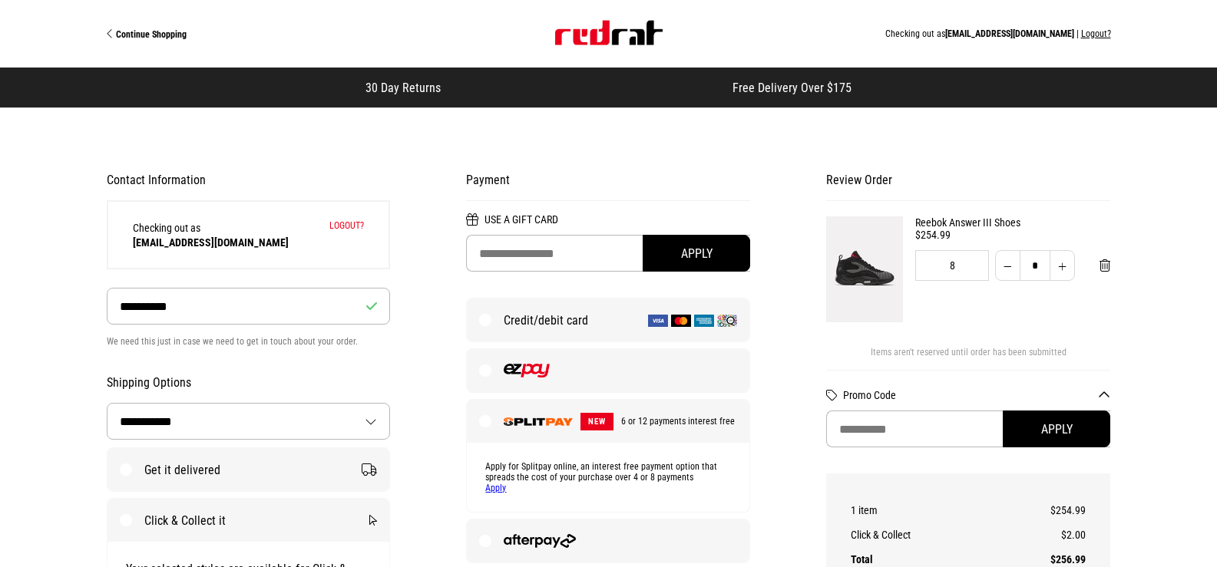
select select "**********"
select select "********"
select select "**"
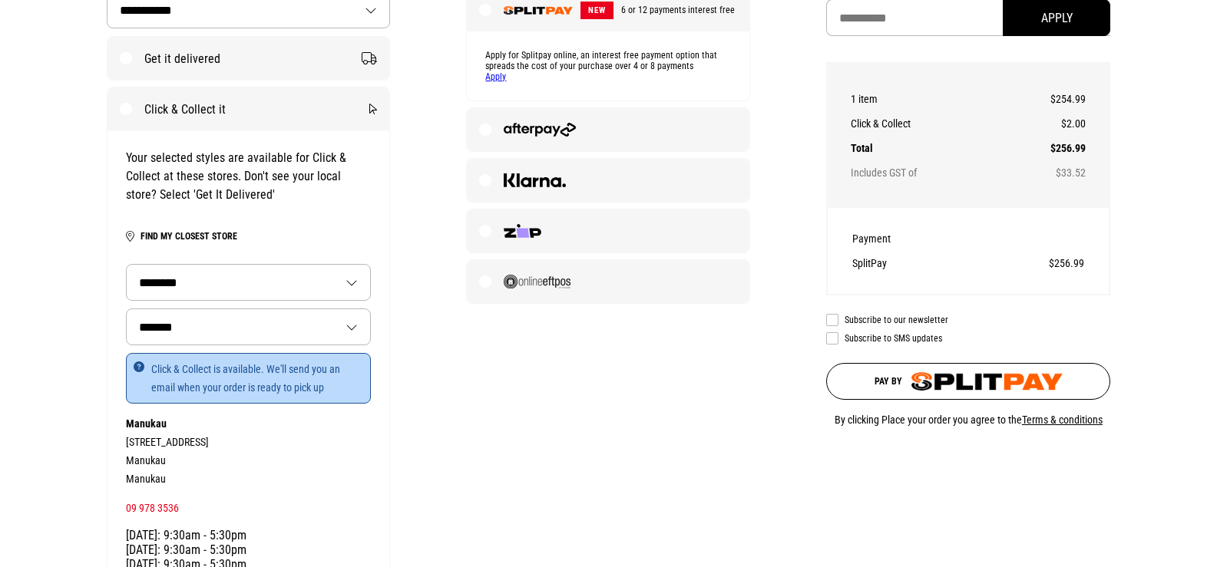
scroll to position [461, 0]
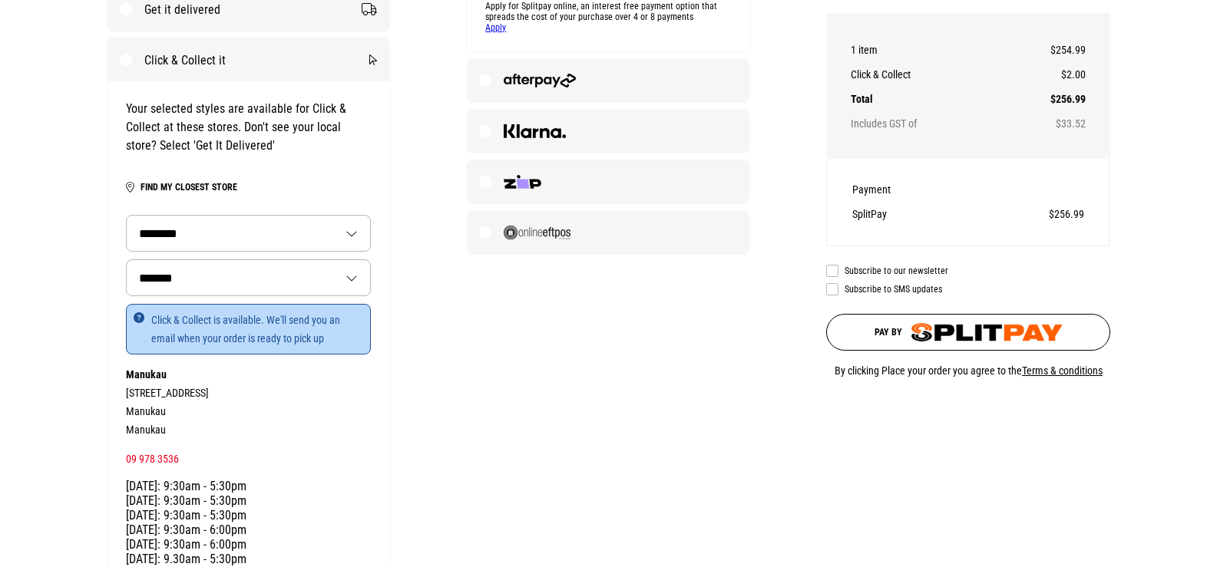
click at [232, 340] on p "Click & Collect is available. We'll send you an email when your order is ready …" at bounding box center [249, 329] width 246 height 51
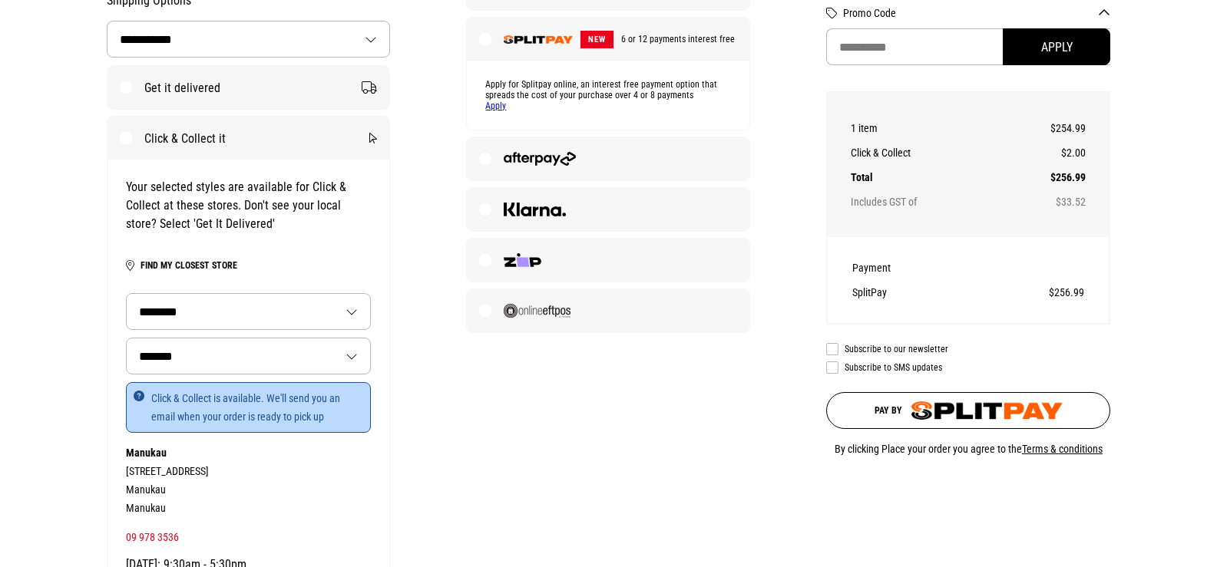
scroll to position [384, 0]
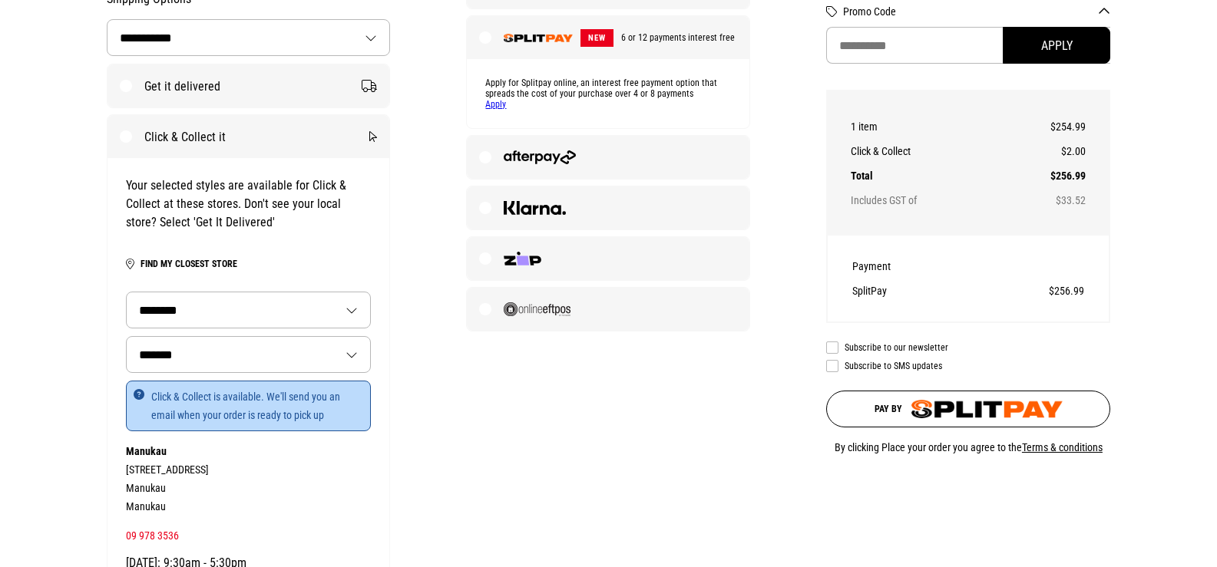
click at [992, 411] on img "submit" at bounding box center [986, 409] width 151 height 18
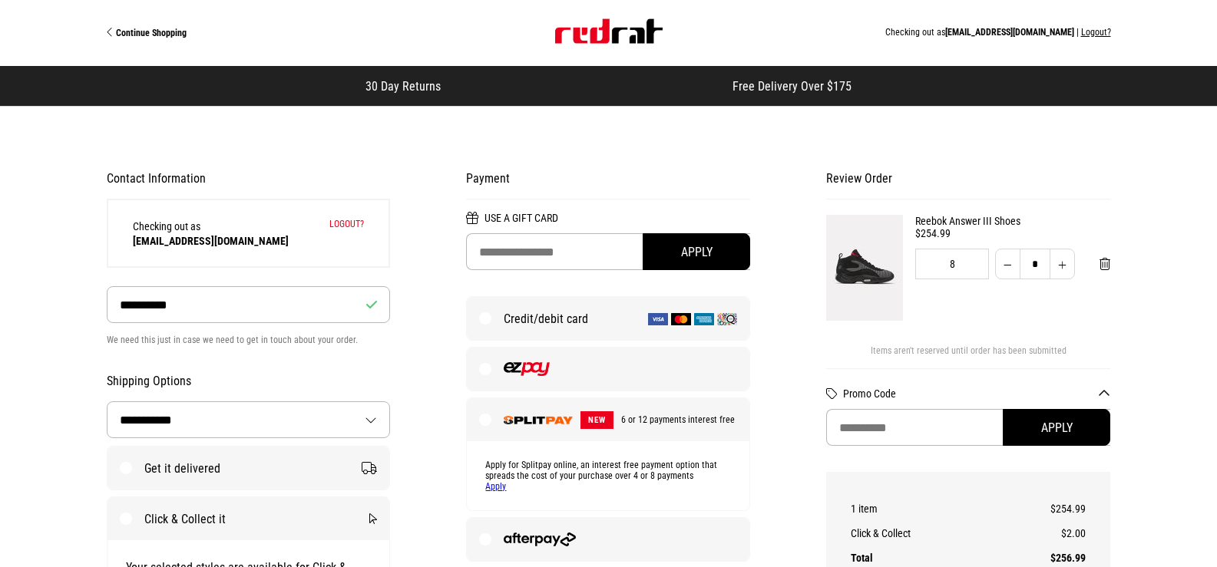
scroll to position [0, 0]
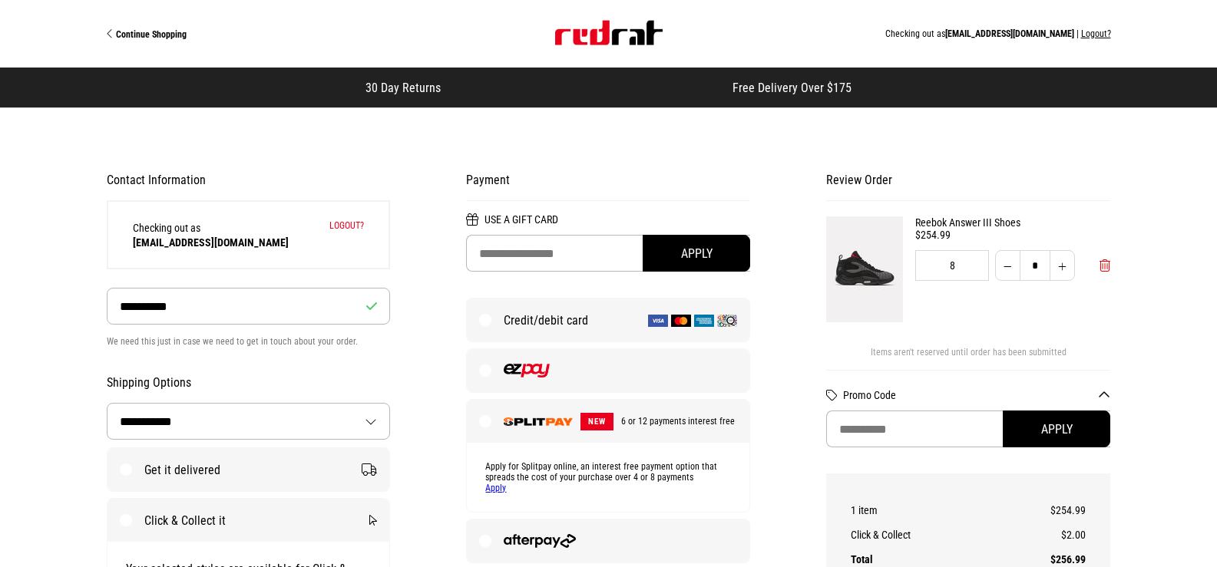
click at [1106, 266] on span "Remove from cart" at bounding box center [1104, 266] width 11 height 15
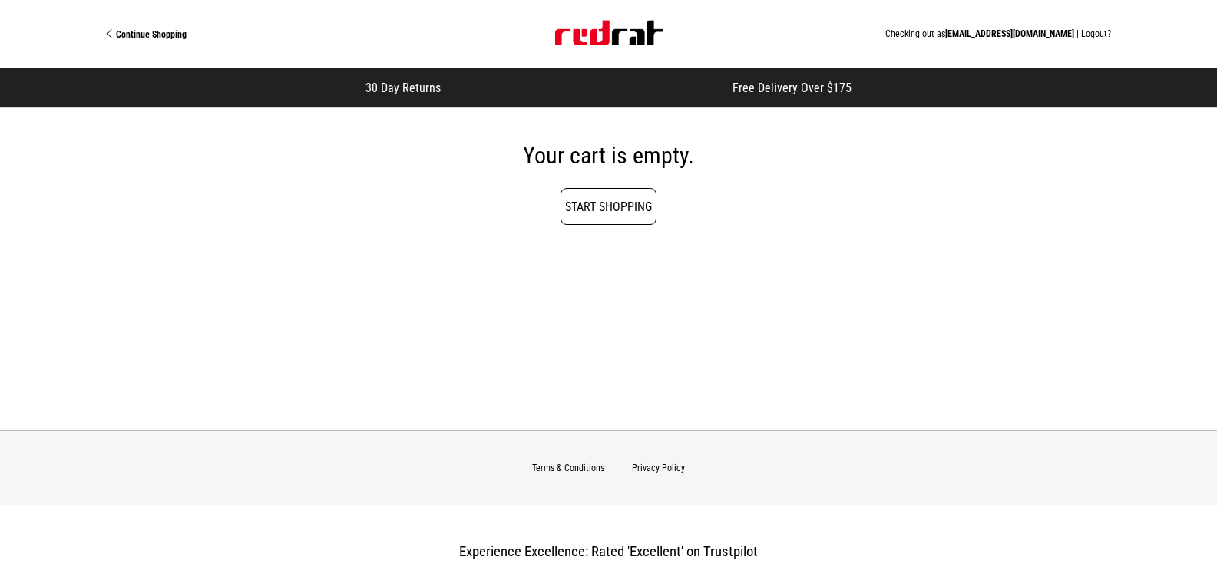
click at [638, 209] on link "Start Shopping" at bounding box center [608, 206] width 96 height 37
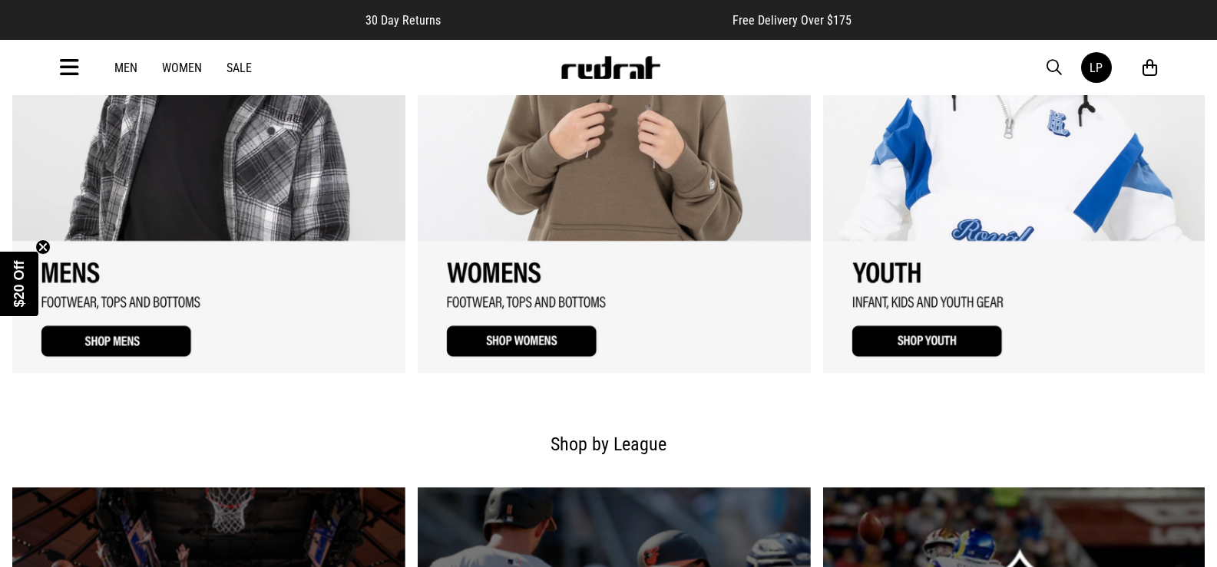
scroll to position [1228, 0]
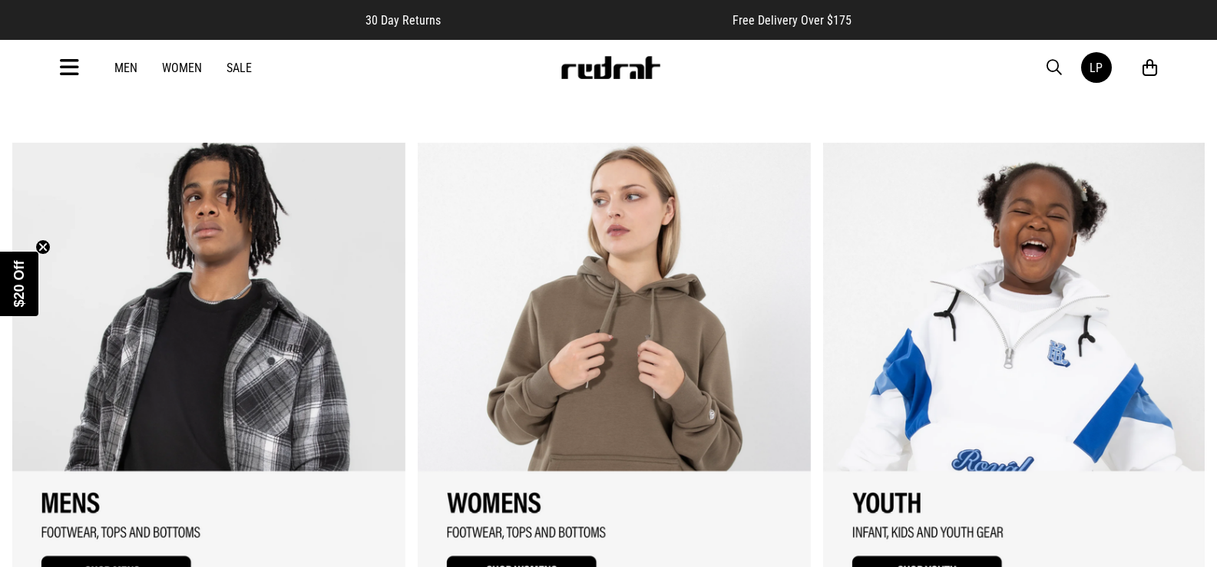
click at [260, 276] on link "1 / 3" at bounding box center [208, 373] width 393 height 461
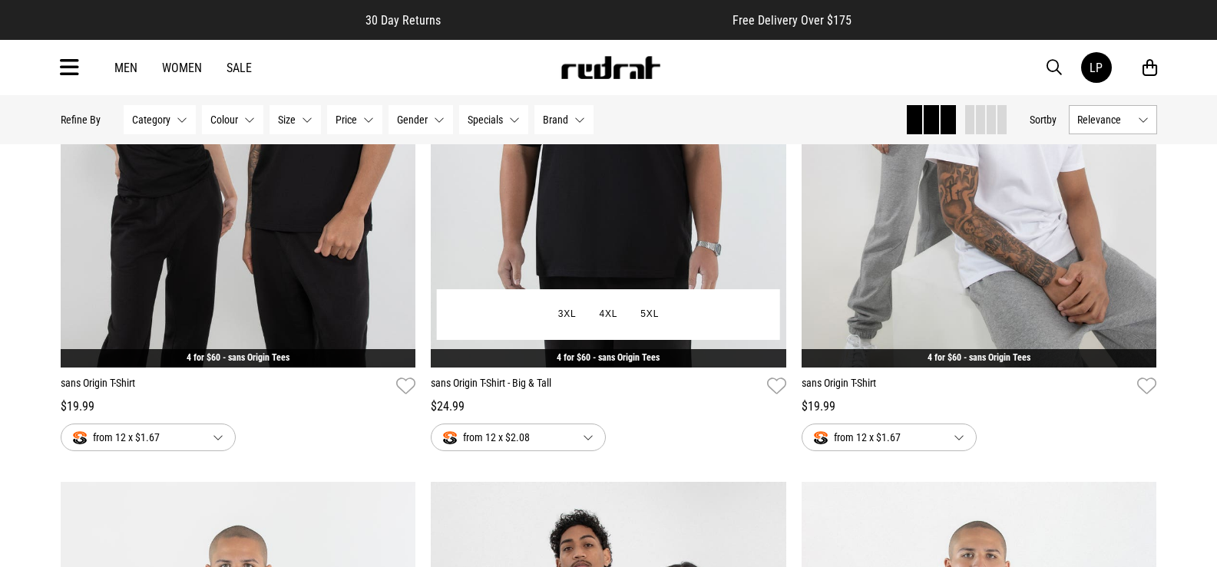
scroll to position [384, 0]
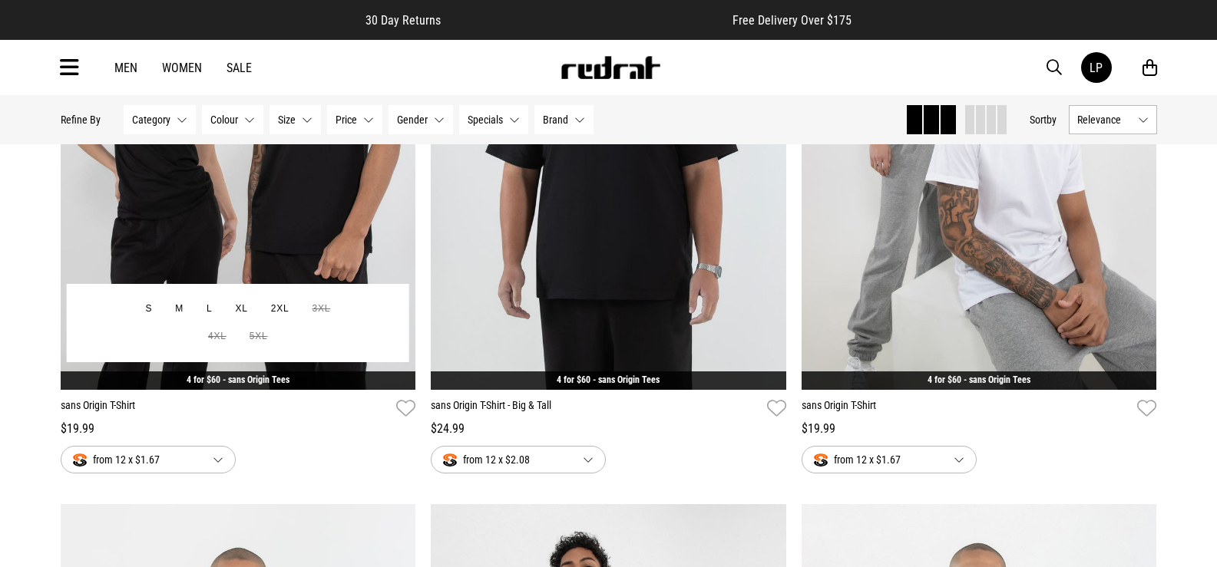
click at [328, 259] on img at bounding box center [238, 141] width 355 height 497
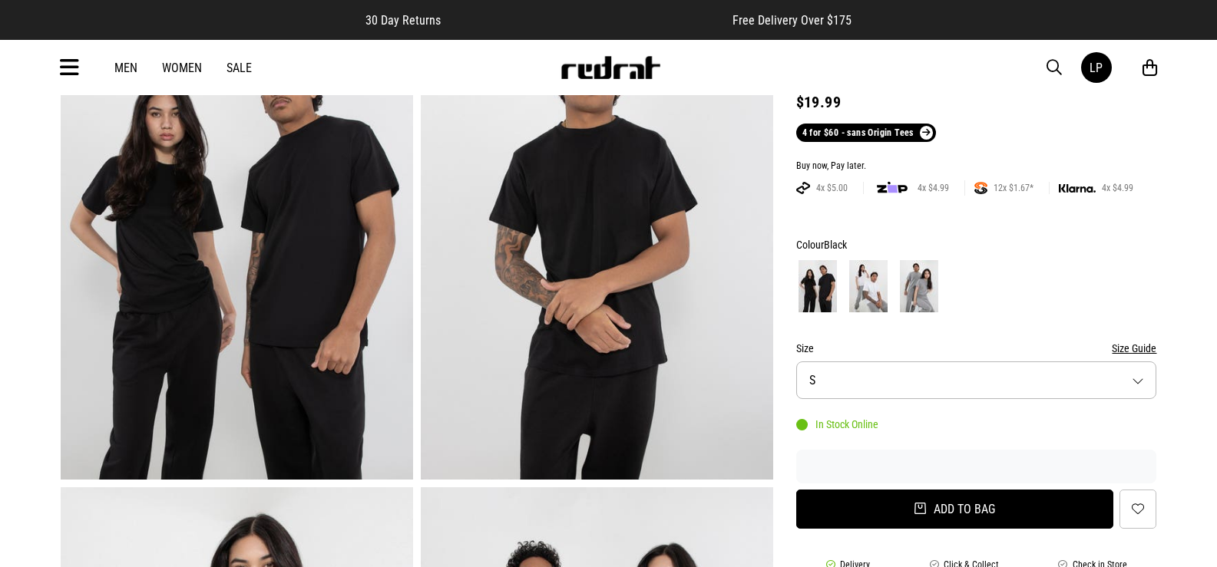
click at [1043, 507] on button "Add to bag" at bounding box center [955, 509] width 318 height 39
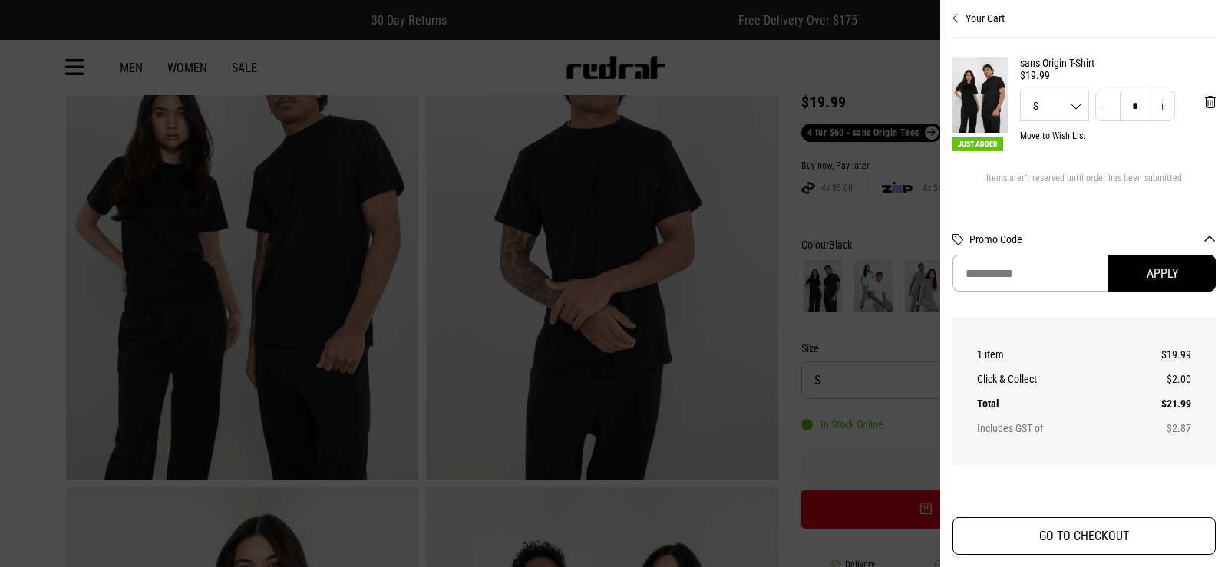
click at [1049, 530] on button "GO TO CHECKOUT" at bounding box center [1084, 536] width 263 height 38
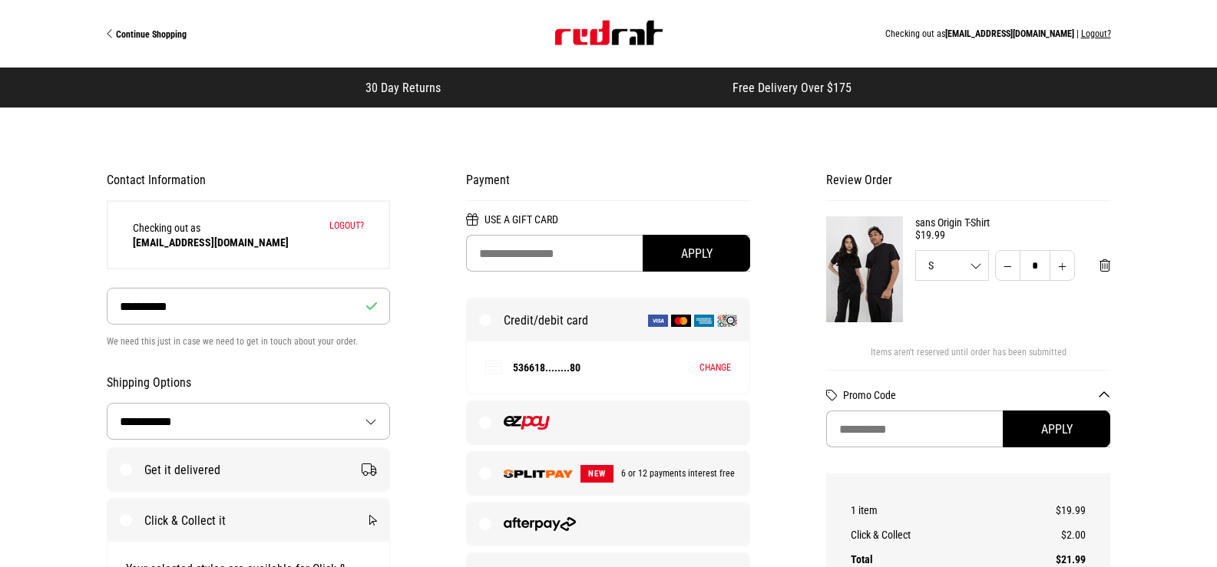
select select "**********"
select select "********"
select select "**"
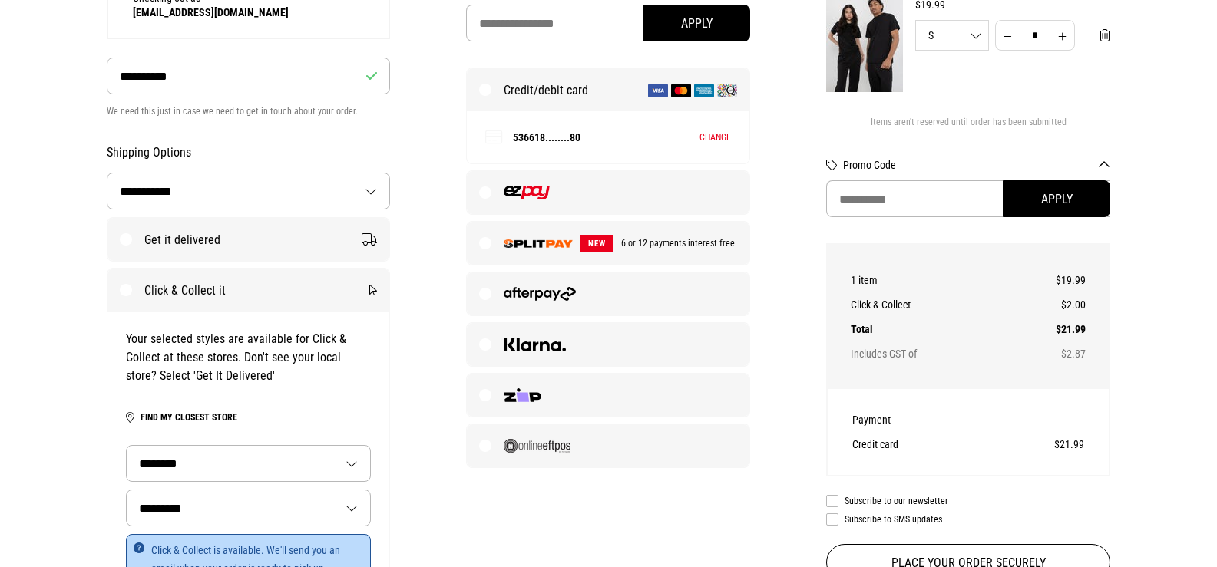
click at [515, 248] on img at bounding box center [538, 244] width 69 height 8
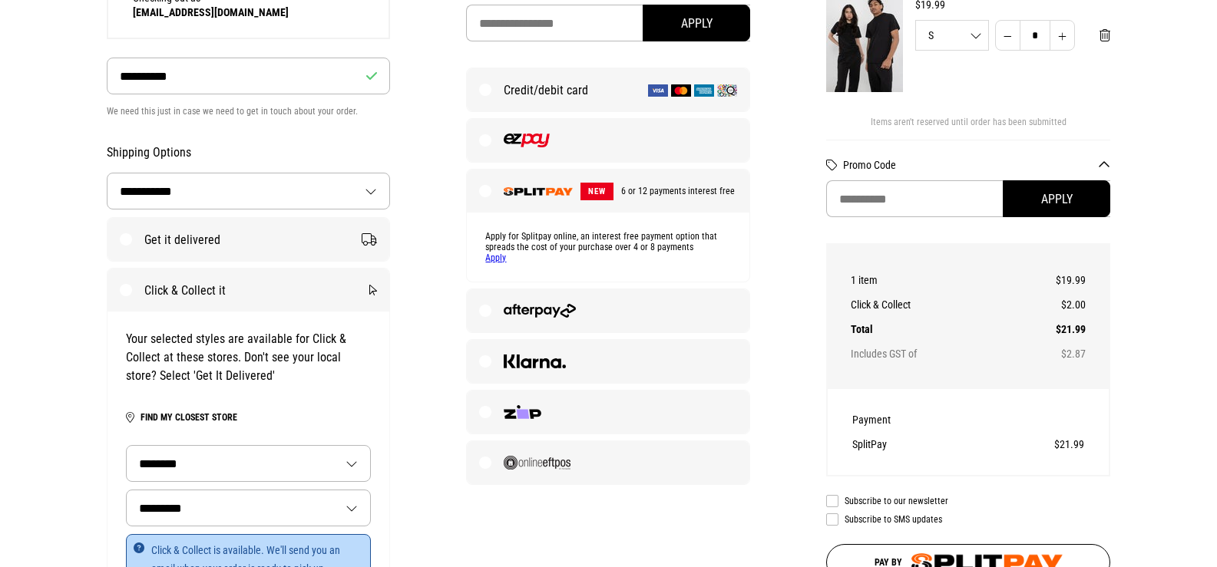
click at [269, 234] on label "Get it delivered" at bounding box center [248, 239] width 283 height 43
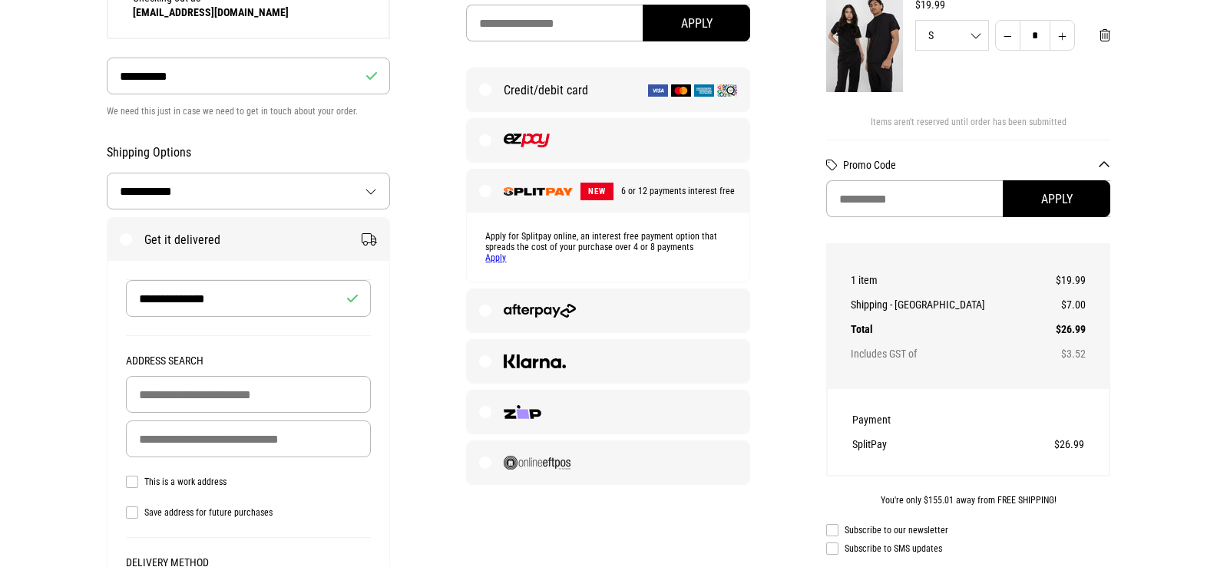
scroll to position [307, 0]
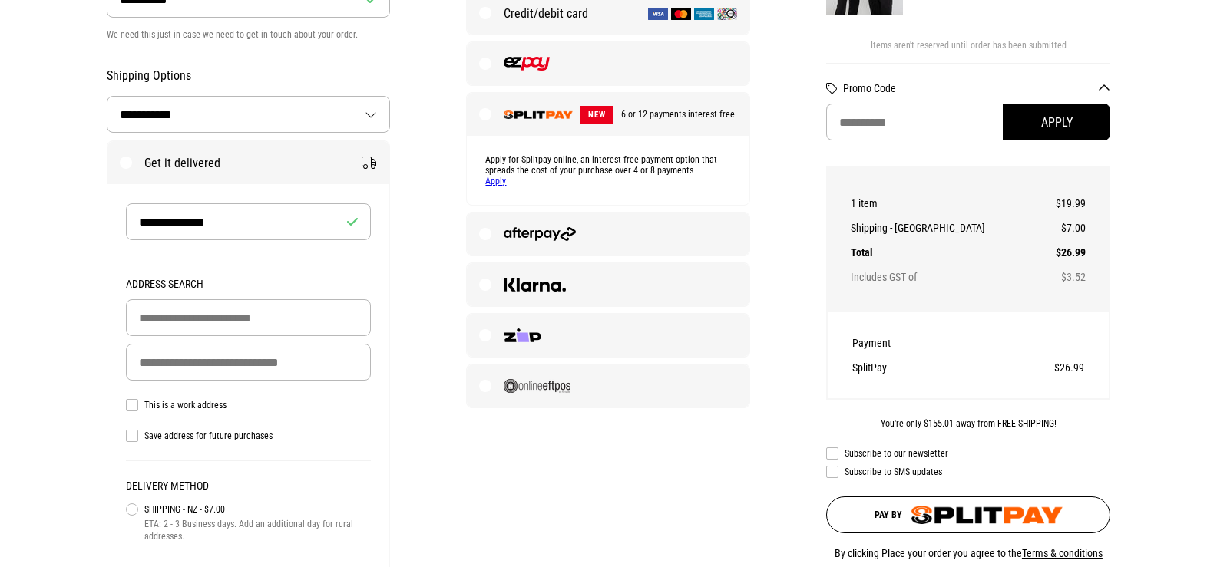
click at [362, 163] on label "Get it delivered" at bounding box center [248, 162] width 283 height 43
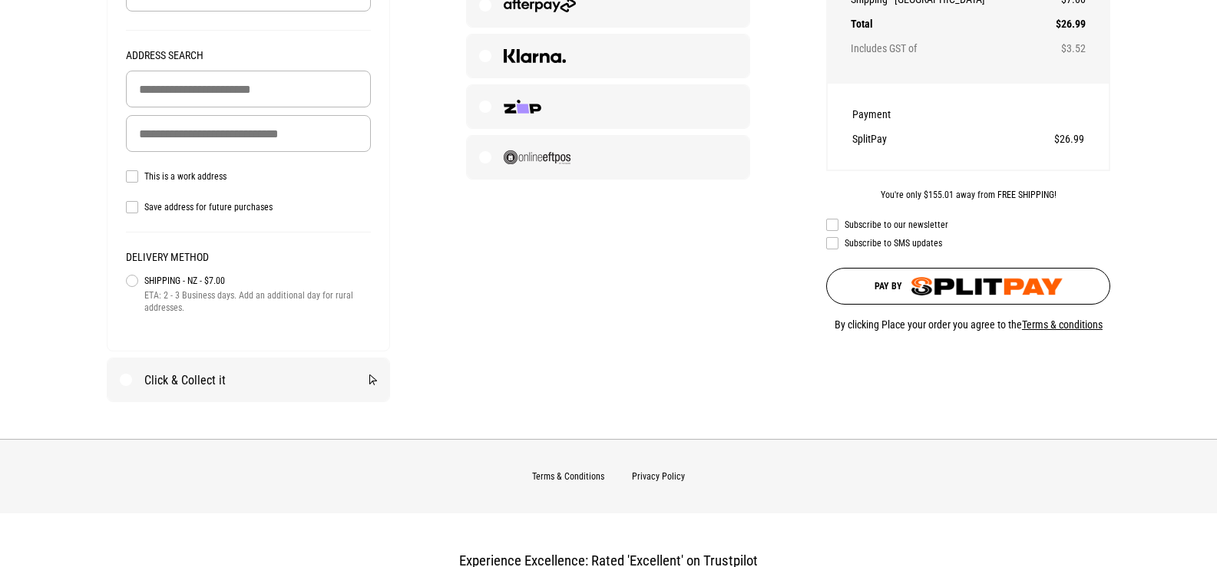
scroll to position [537, 0]
click at [251, 373] on label "Click & Collect it" at bounding box center [248, 378] width 283 height 43
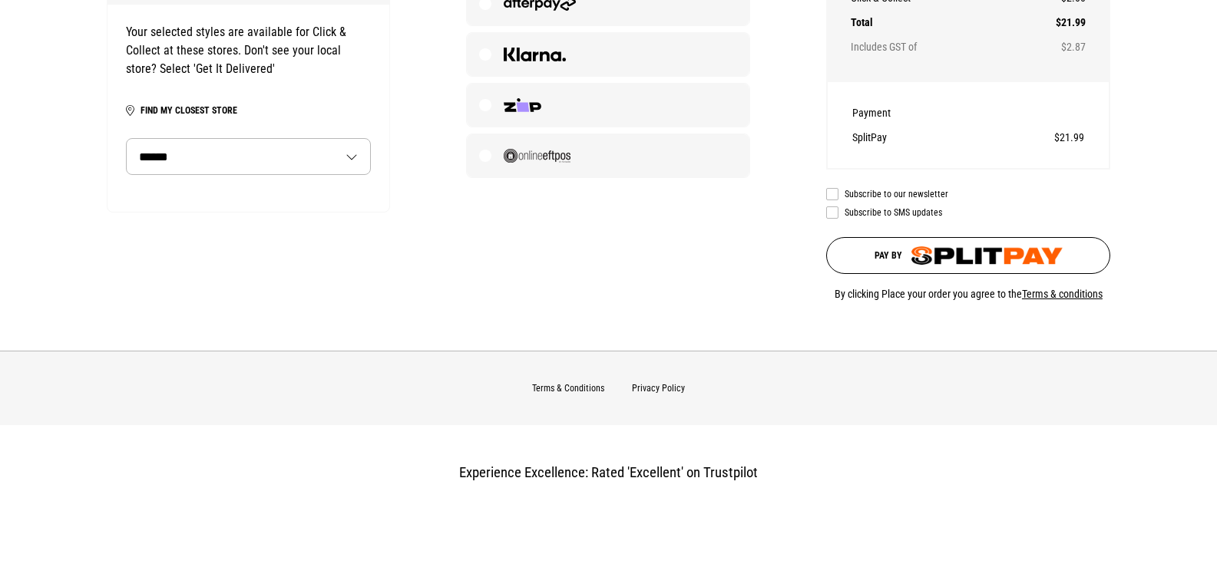
click at [300, 164] on select "**********" at bounding box center [248, 156] width 243 height 35
select select "*********"
click at [127, 140] on select "**********" at bounding box center [248, 156] width 243 height 35
click at [316, 199] on select "***** *********" at bounding box center [248, 200] width 243 height 35
select select "**"
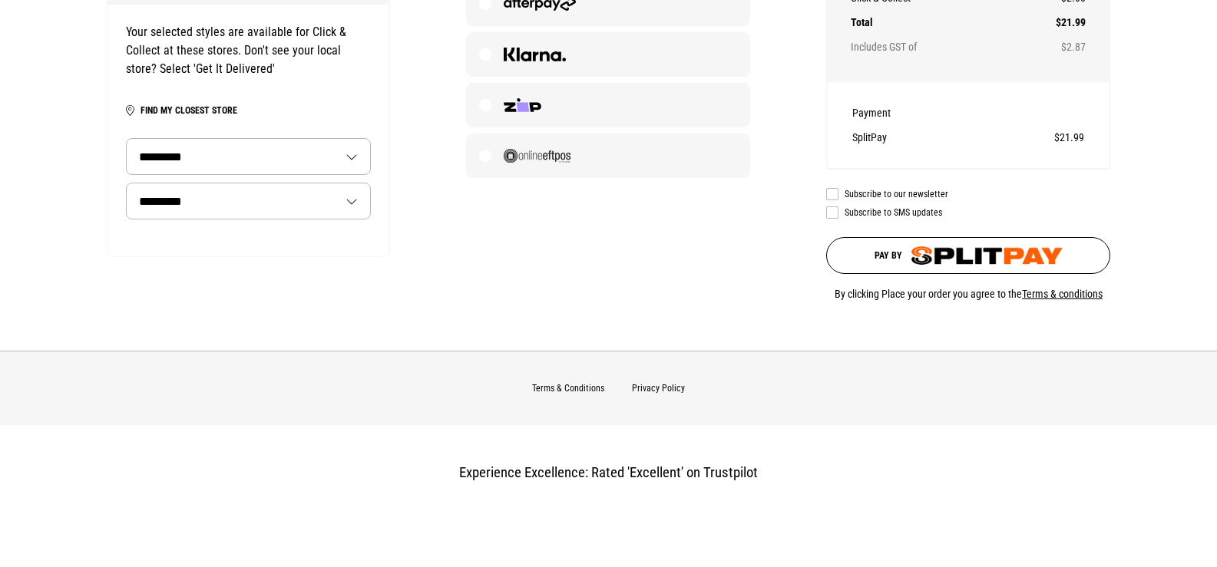
click at [127, 185] on select "***** *********" at bounding box center [248, 200] width 243 height 35
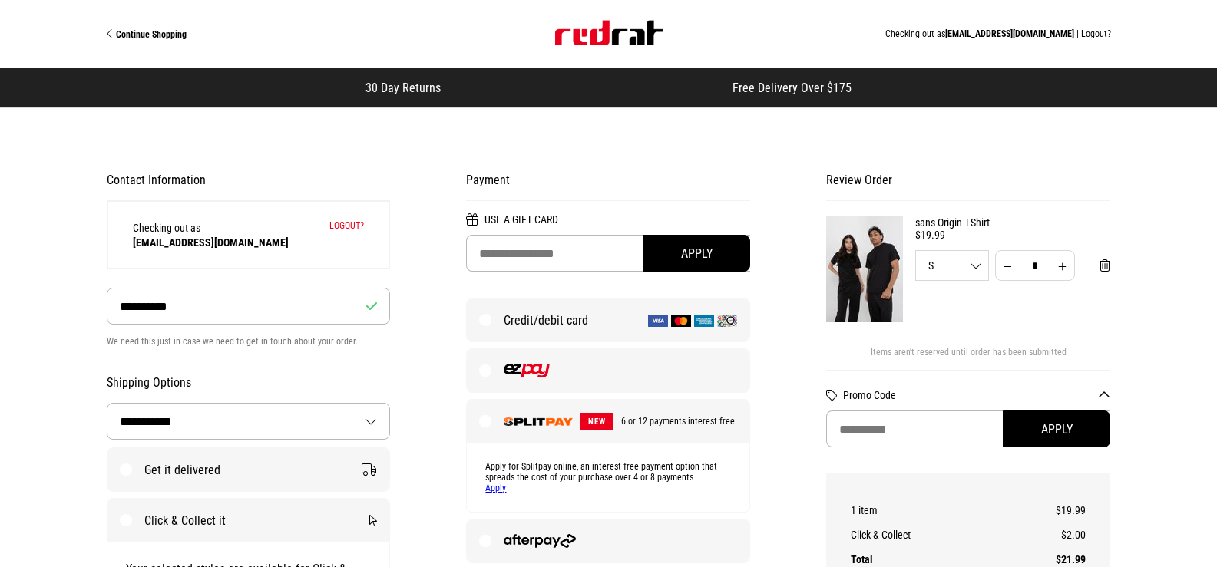
scroll to position [307, 0]
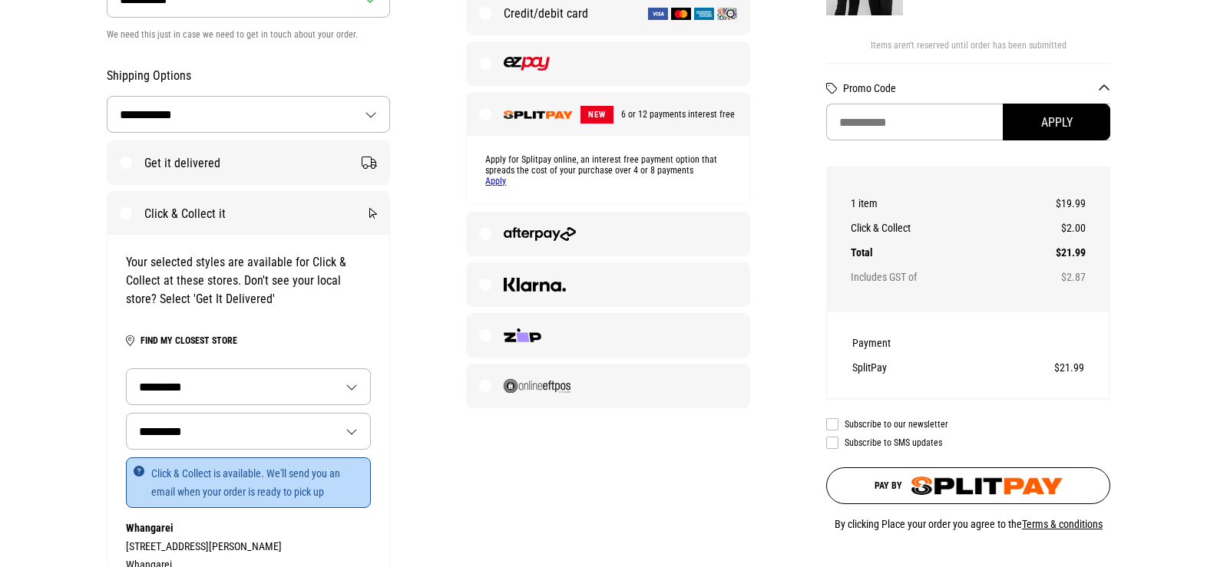
click at [990, 502] on button "Pay by" at bounding box center [968, 486] width 284 height 37
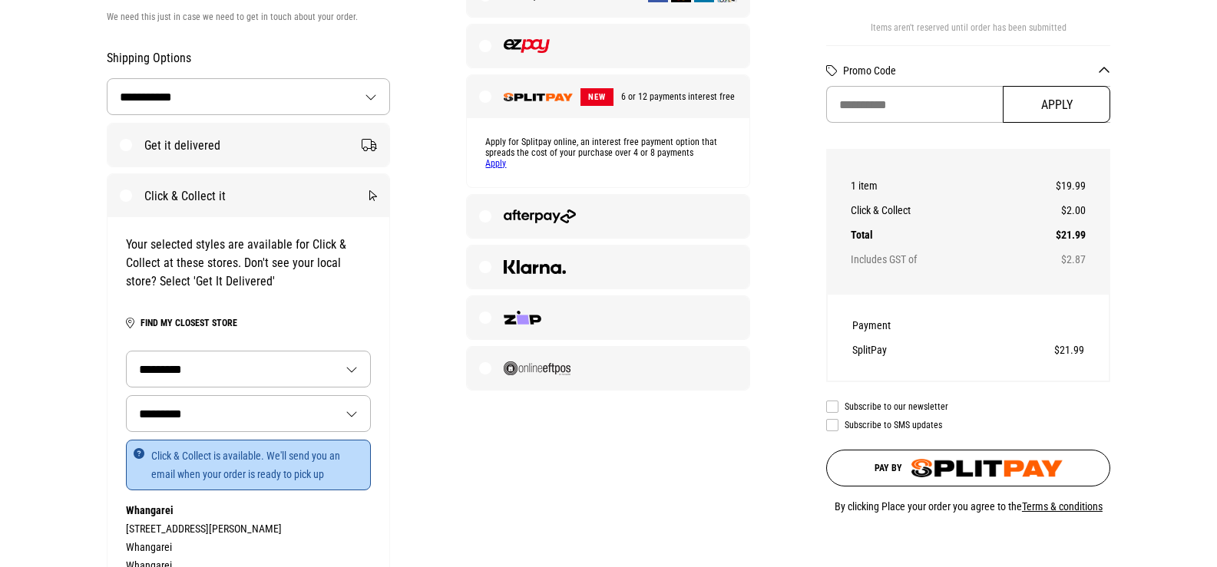
scroll to position [355, 0]
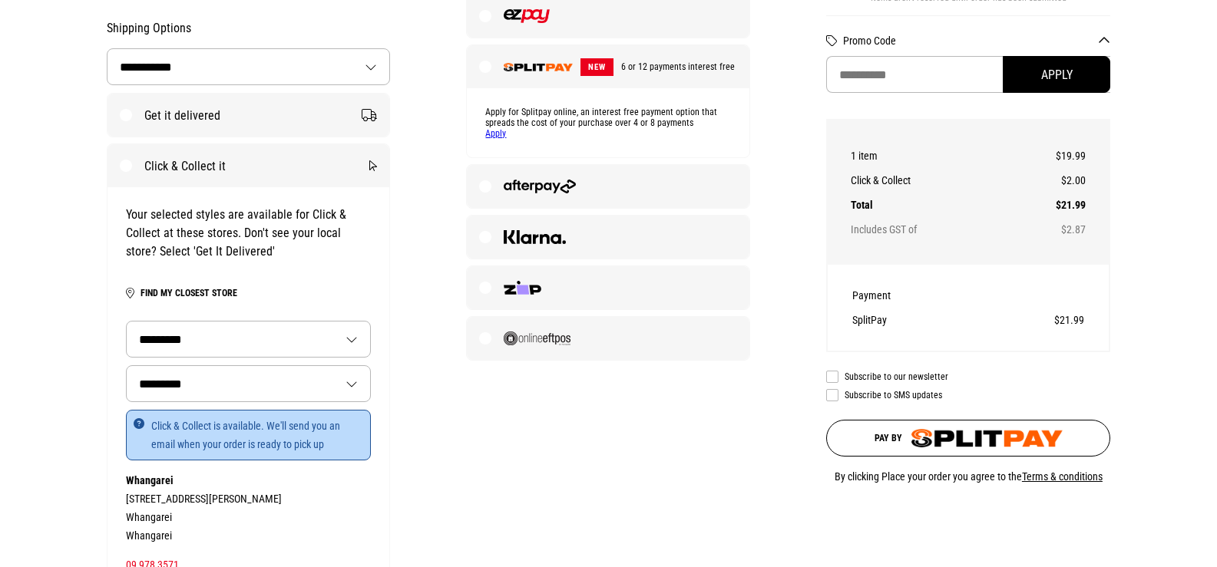
click at [1066, 312] on td "$21.99" at bounding box center [1033, 320] width 101 height 25
click at [956, 329] on th "SplitPay" at bounding box center [917, 320] width 131 height 25
drag, startPoint x: 956, startPoint y: 329, endPoint x: 847, endPoint y: 309, distance: 110.8
click at [953, 329] on th "SplitPay" at bounding box center [917, 320] width 131 height 25
click at [847, 309] on div "Payment SplitPay $21.99" at bounding box center [968, 308] width 281 height 86
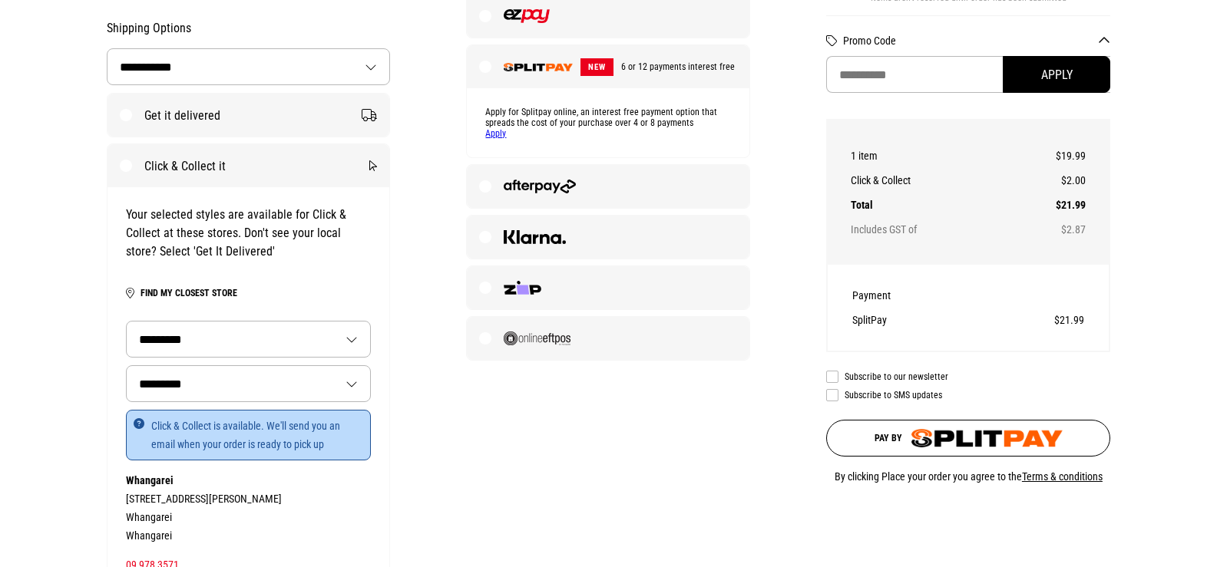
click at [925, 438] on img "submit" at bounding box center [986, 438] width 151 height 18
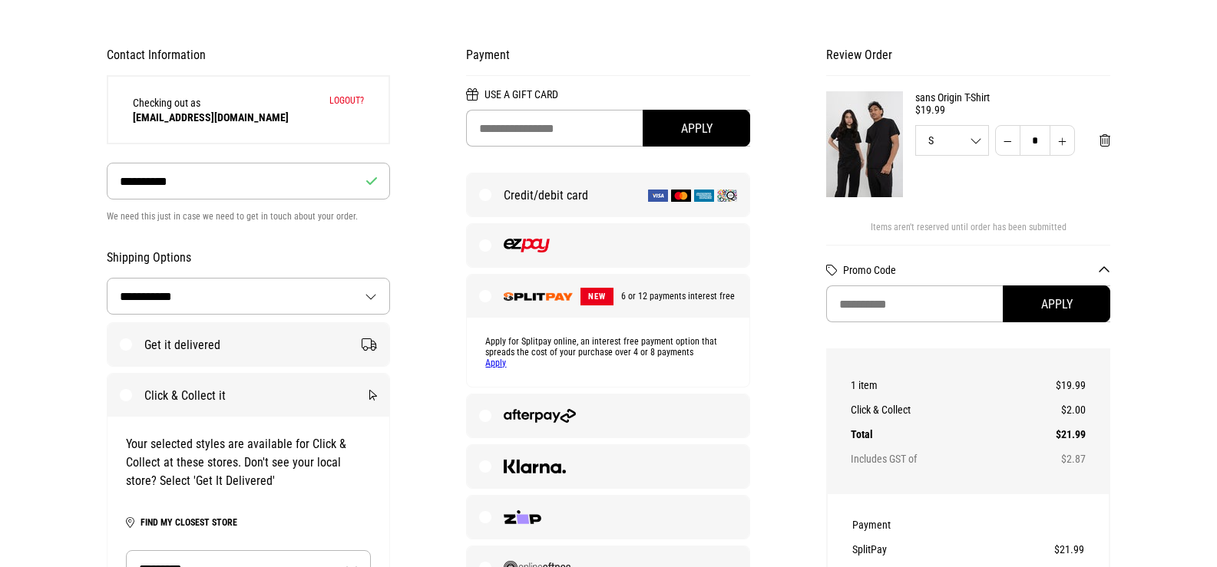
scroll to position [124, 0]
click at [1102, 269] on button "Promo Code" at bounding box center [976, 271] width 267 height 12
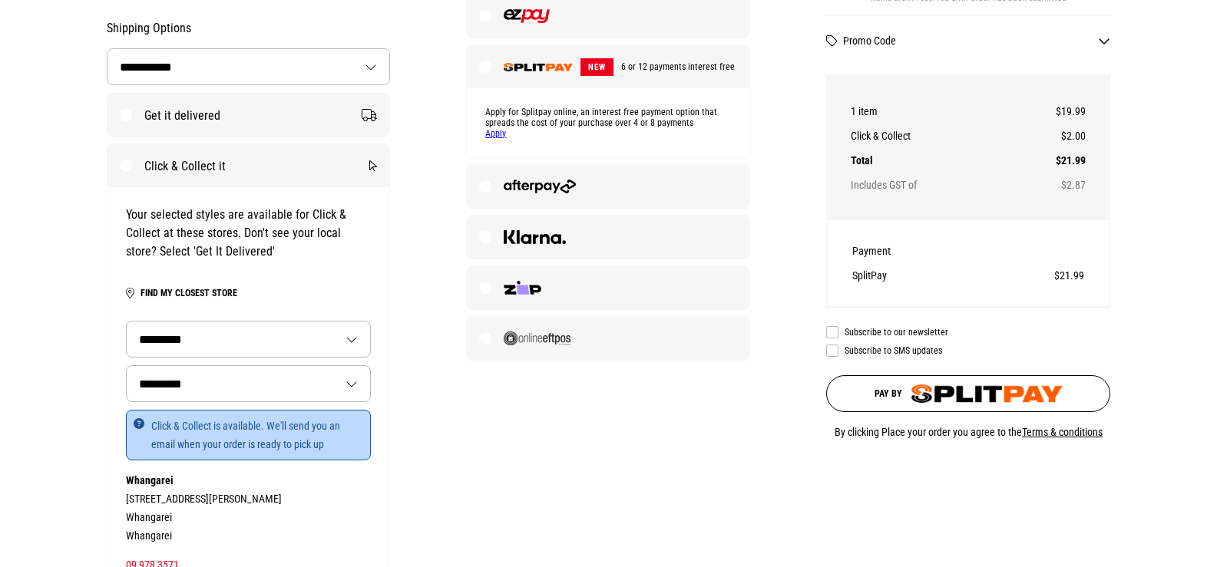
click at [1047, 388] on img "submit" at bounding box center [986, 394] width 151 height 18
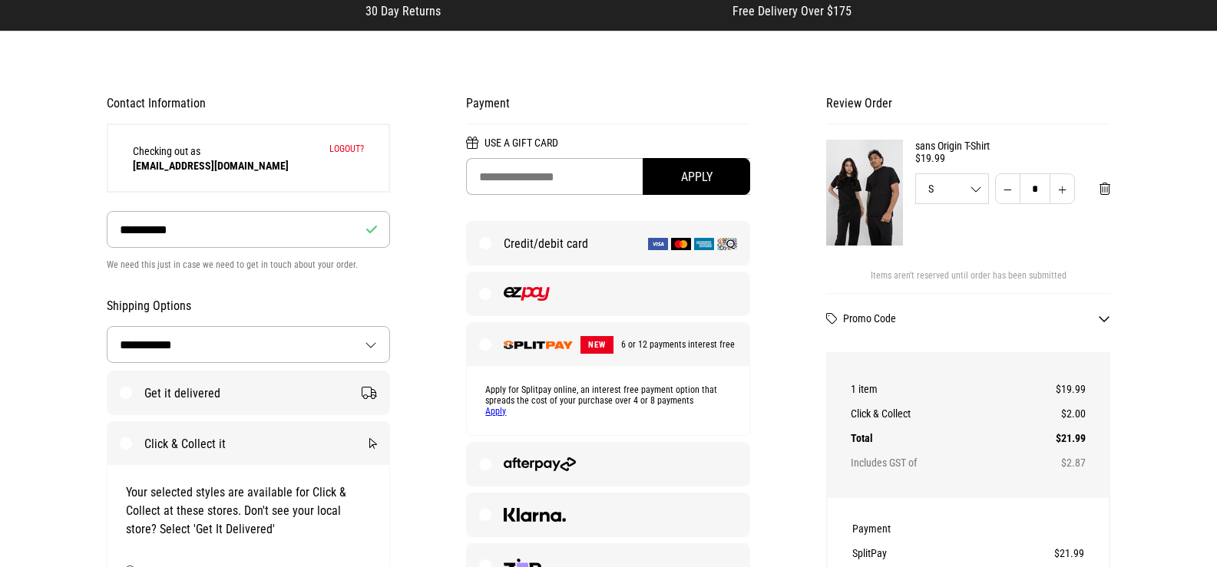
scroll to position [0, 0]
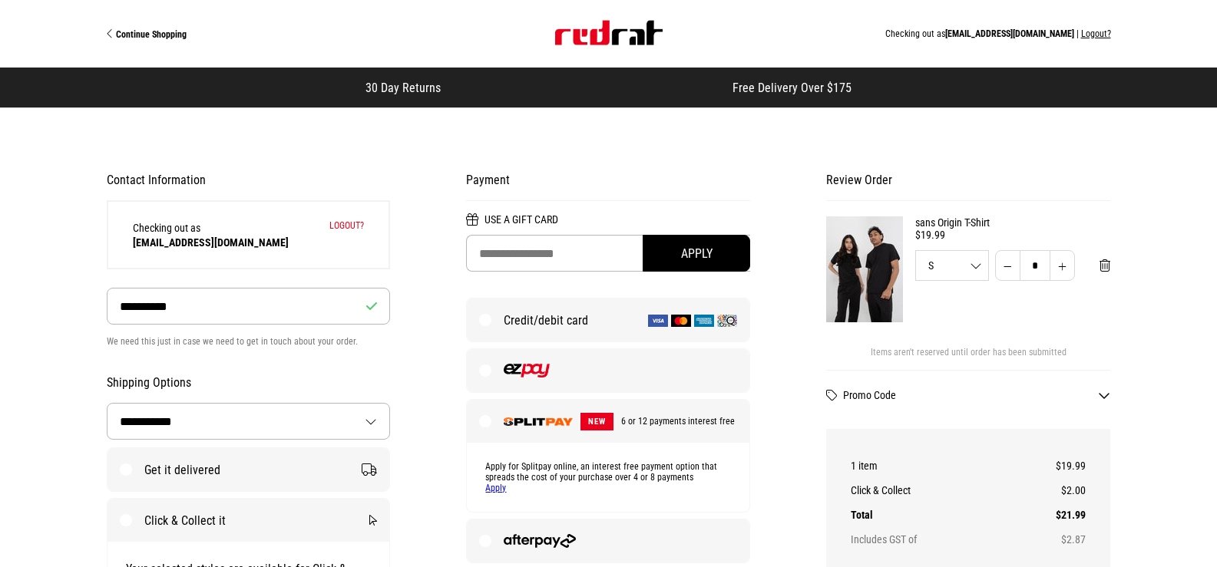
click at [497, 332] on label "Credit/debit card" at bounding box center [608, 320] width 283 height 43
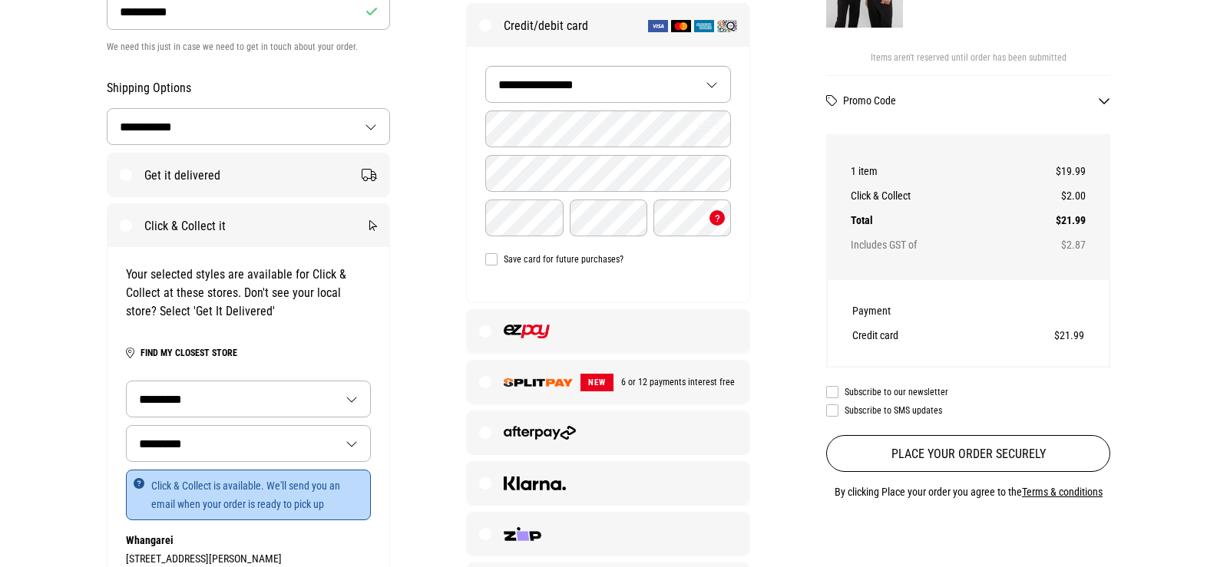
scroll to position [307, 0]
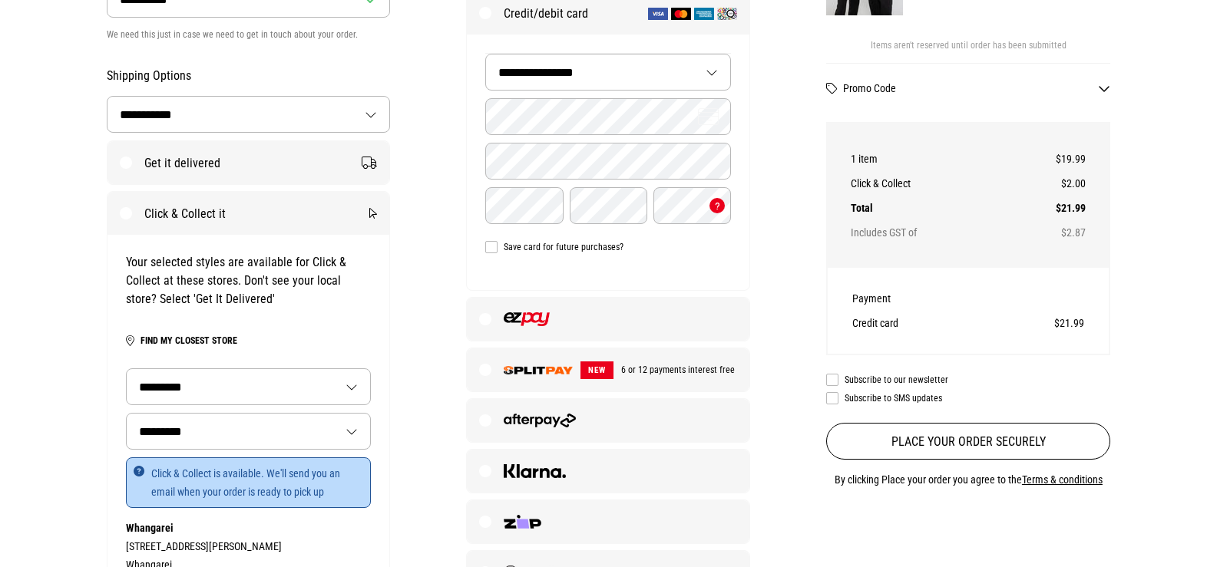
click at [513, 315] on img at bounding box center [526, 319] width 45 height 14
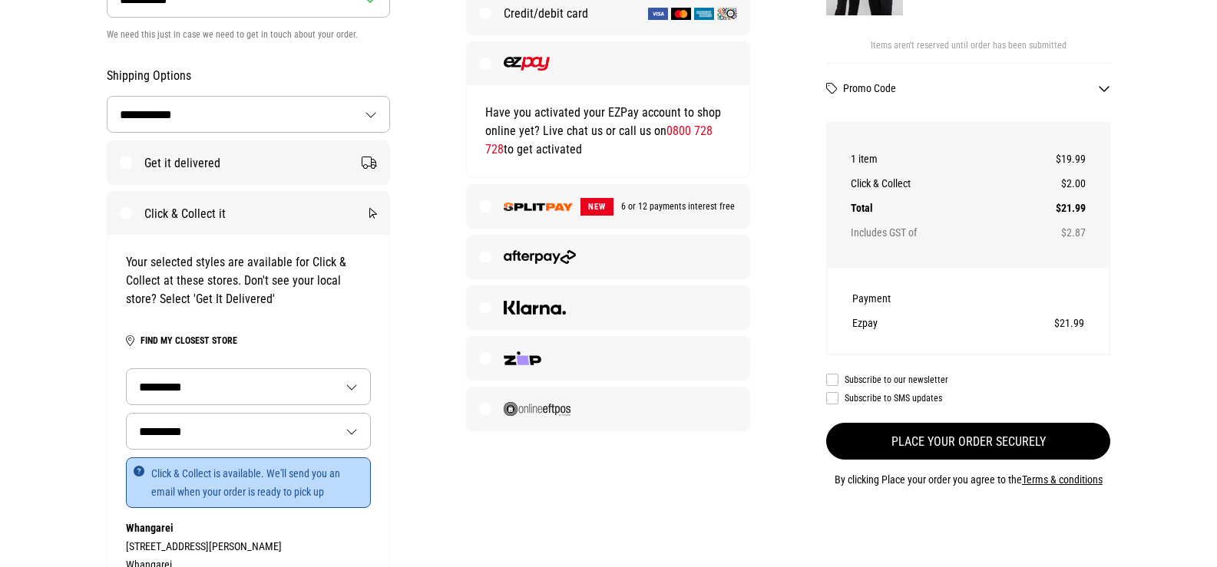
click at [938, 450] on button "Place your order securely" at bounding box center [968, 441] width 284 height 37
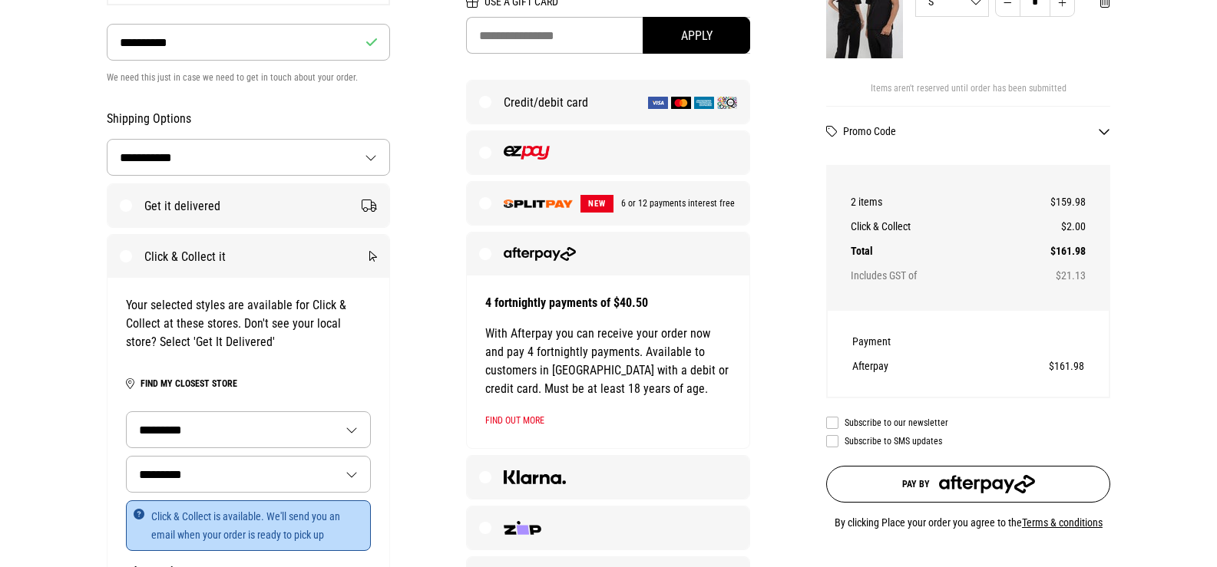
scroll to position [266, 0]
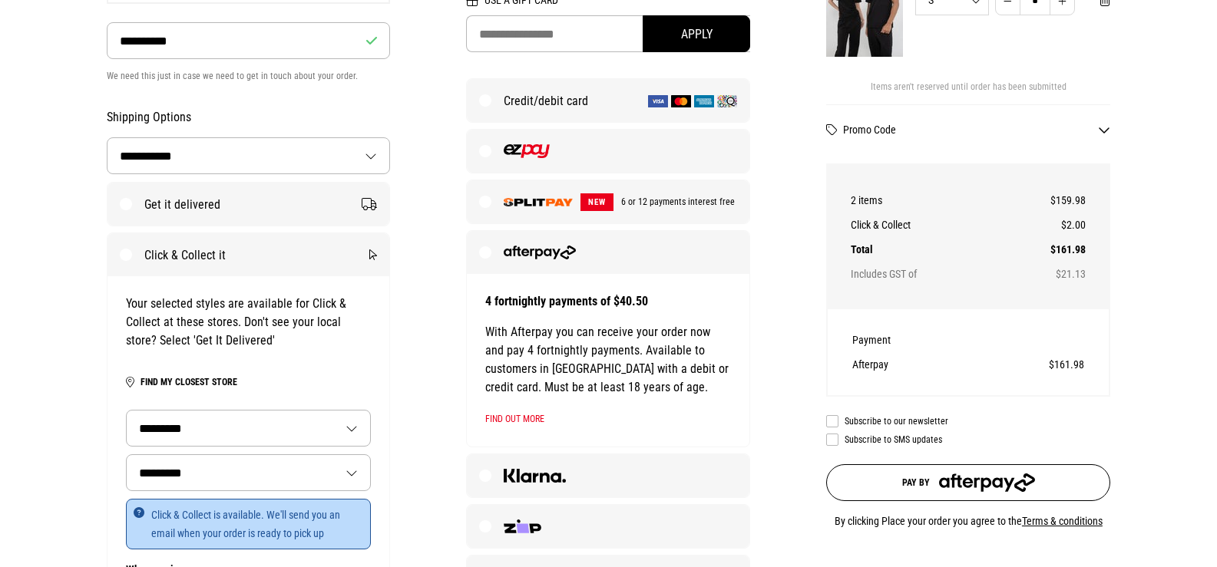
click at [490, 211] on label "NEW 6 or 12 payments interest free" at bounding box center [608, 201] width 283 height 43
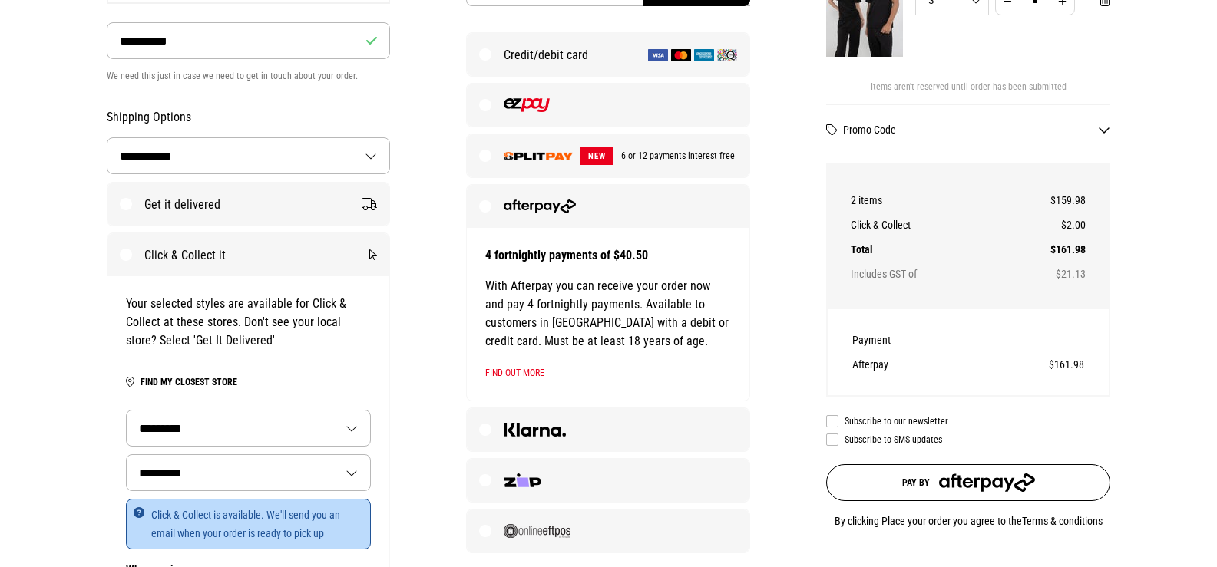
click at [515, 102] on img at bounding box center [526, 105] width 45 height 14
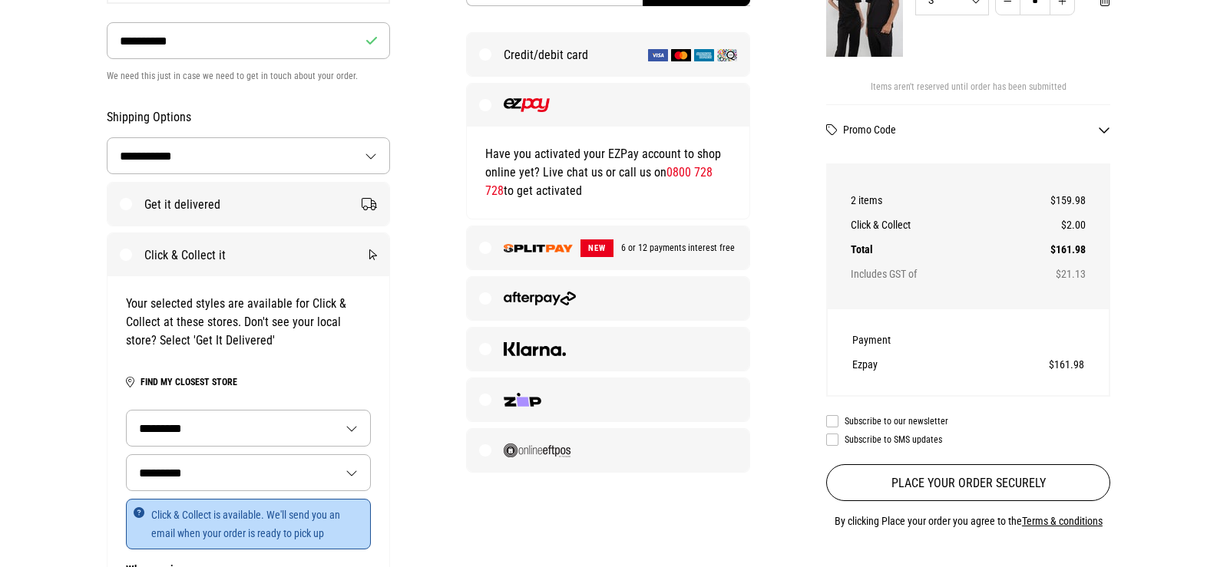
click at [525, 242] on label "NEW 6 or 12 payments interest free" at bounding box center [608, 247] width 283 height 43
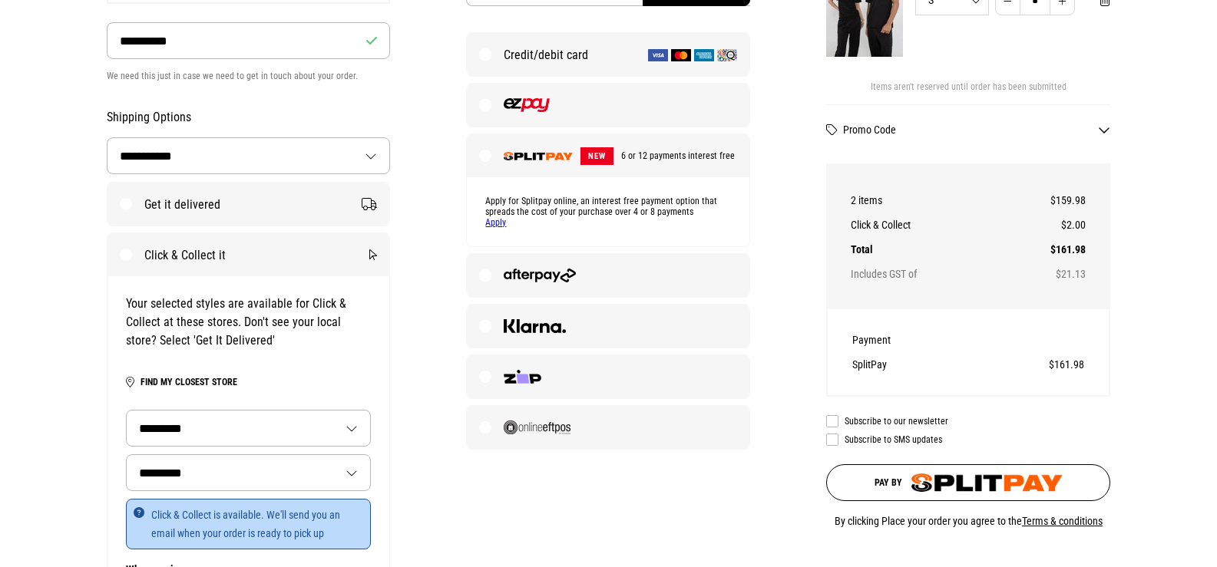
click at [894, 488] on span "Pay by" at bounding box center [888, 483] width 28 height 11
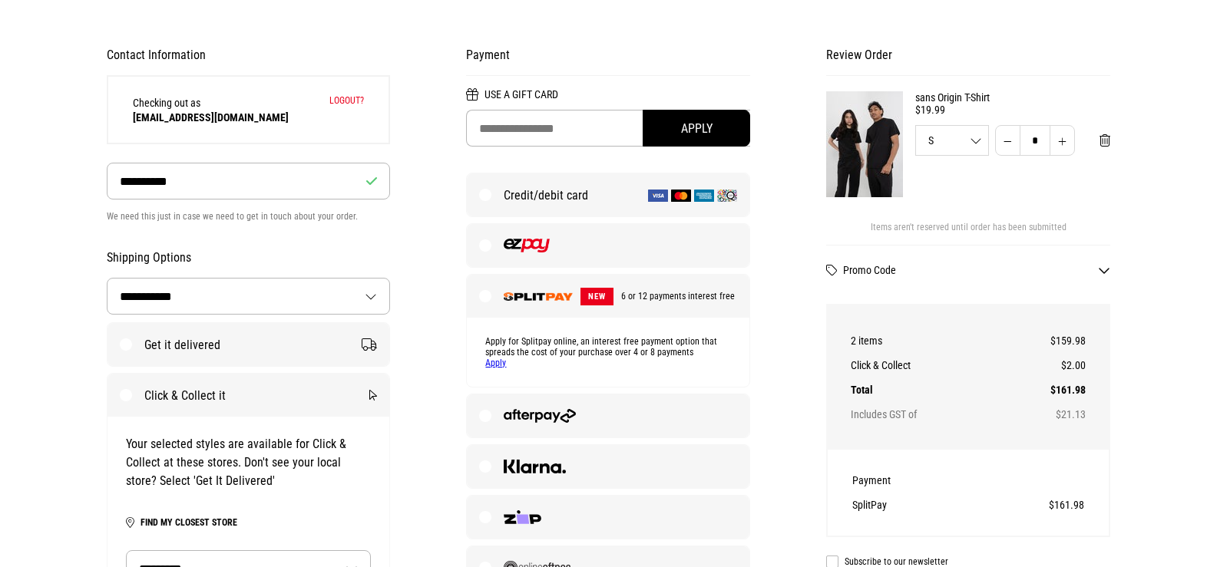
scroll to position [124, 0]
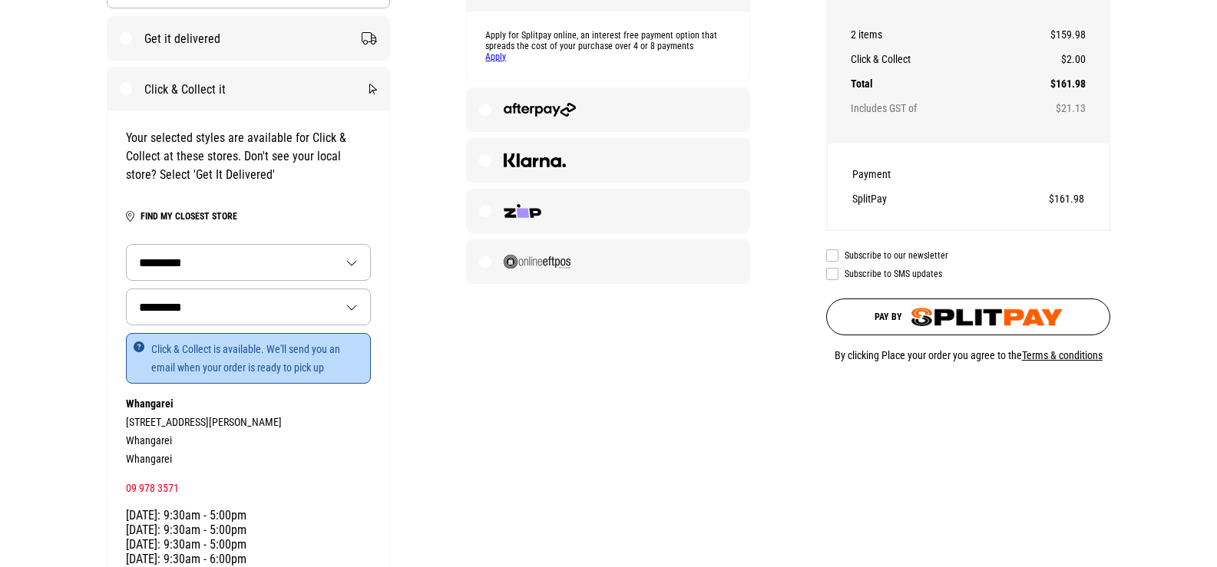
click at [905, 306] on button "Pay by" at bounding box center [968, 317] width 284 height 37
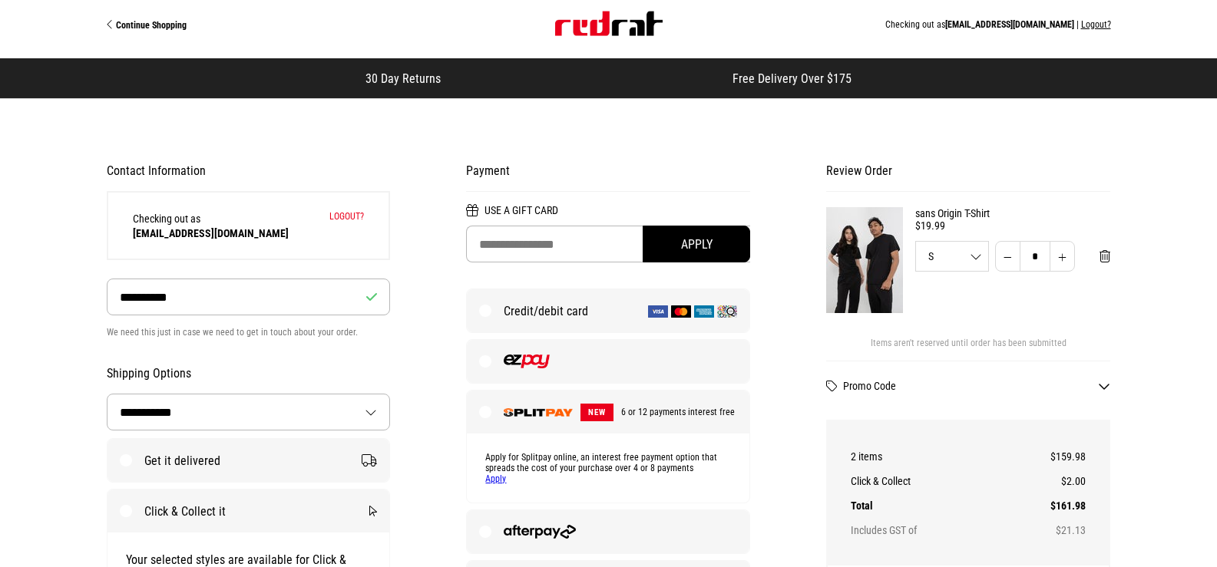
scroll to position [0, 0]
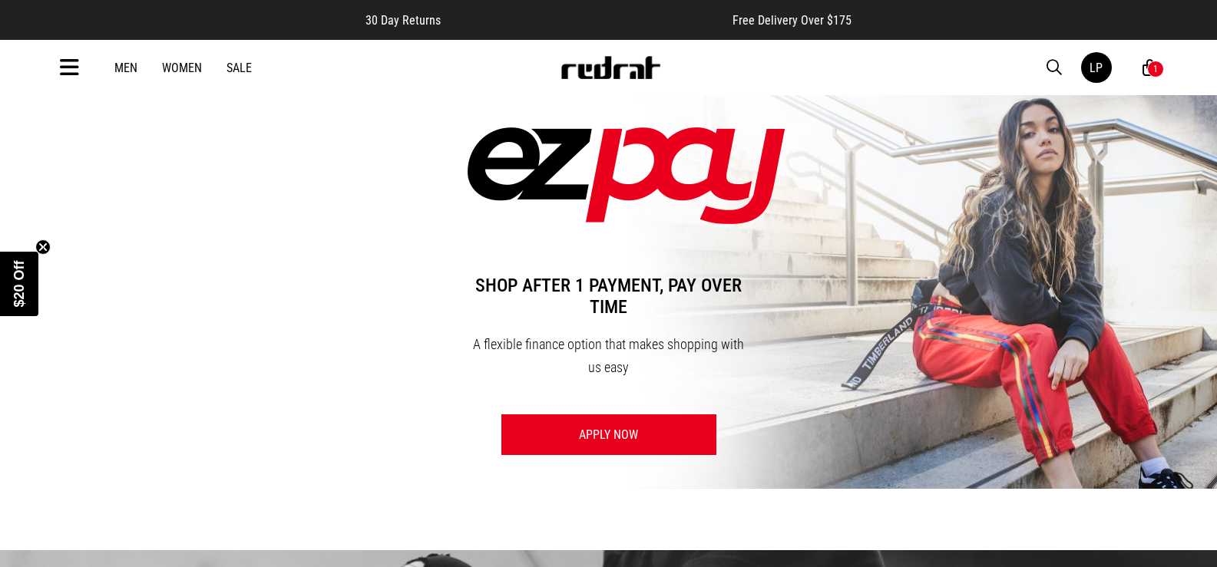
click at [179, 65] on link "Women" at bounding box center [182, 68] width 40 height 15
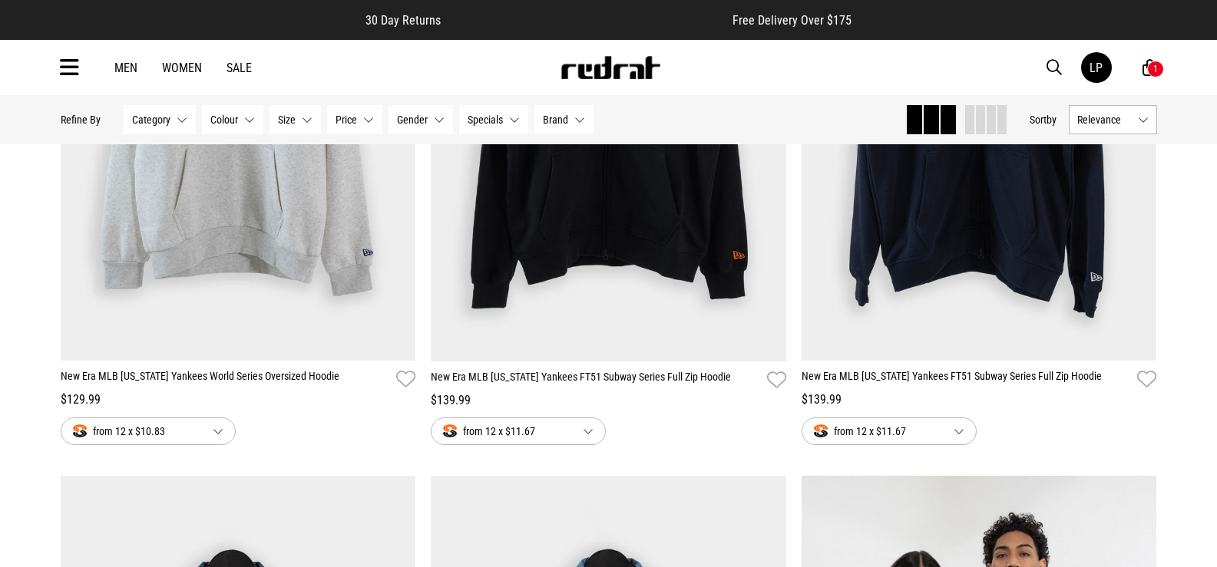
scroll to position [1689, 0]
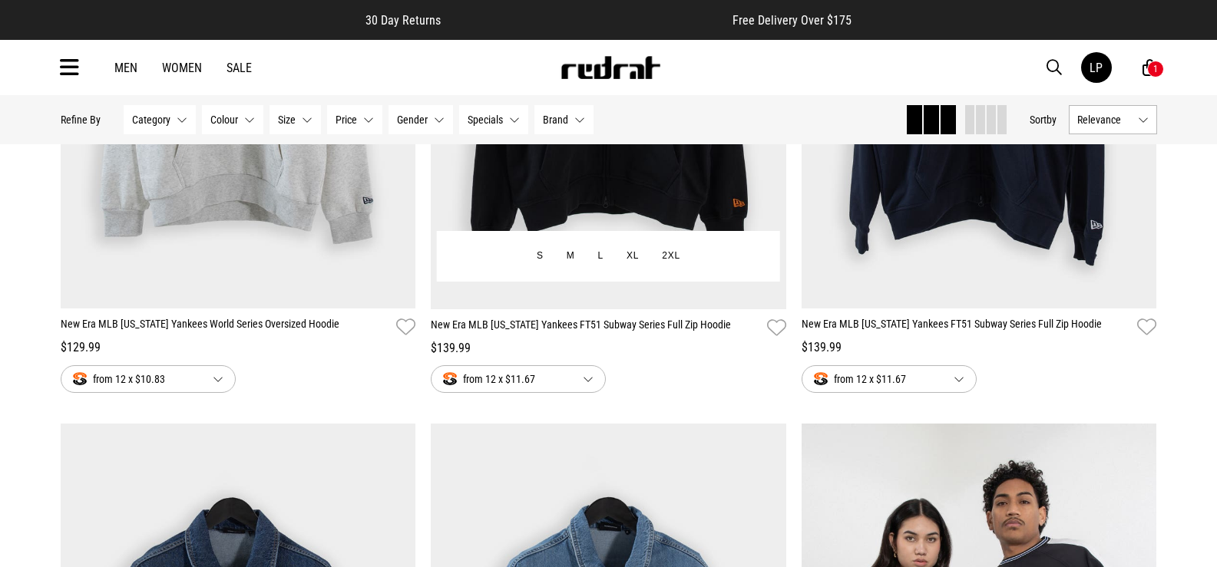
click at [658, 200] on img at bounding box center [608, 59] width 355 height 497
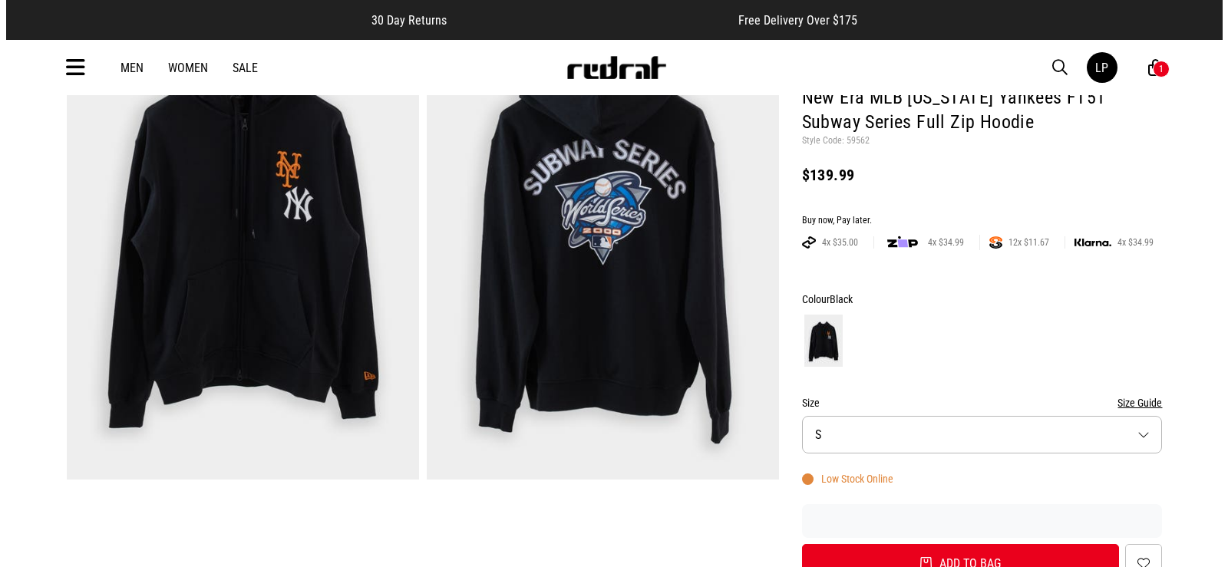
scroll to position [384, 0]
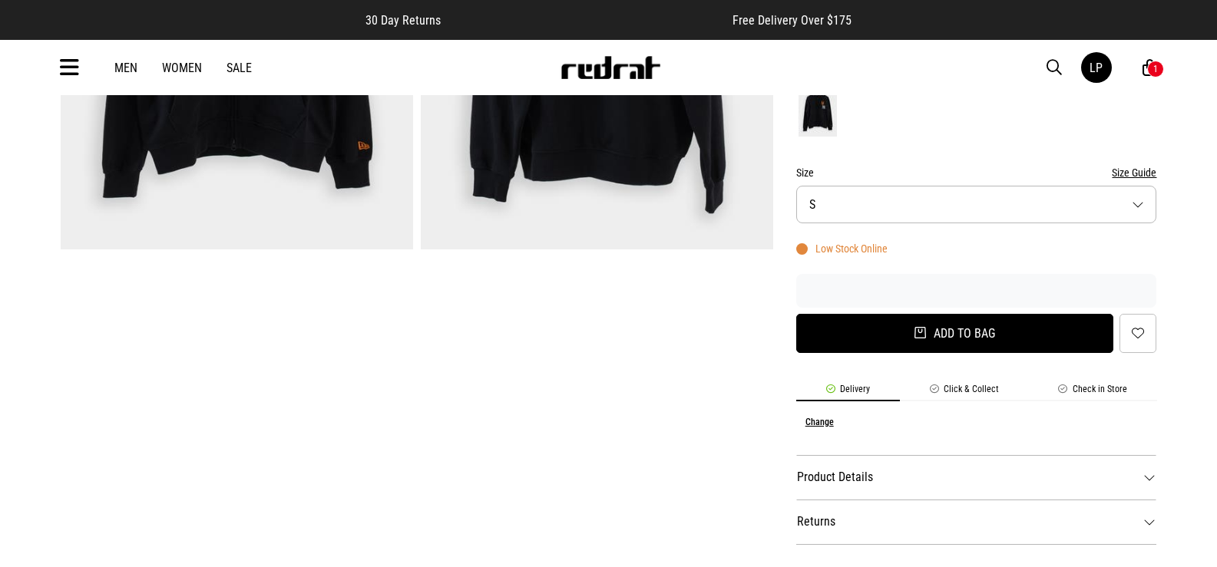
click at [877, 326] on button "Add to bag" at bounding box center [955, 333] width 318 height 39
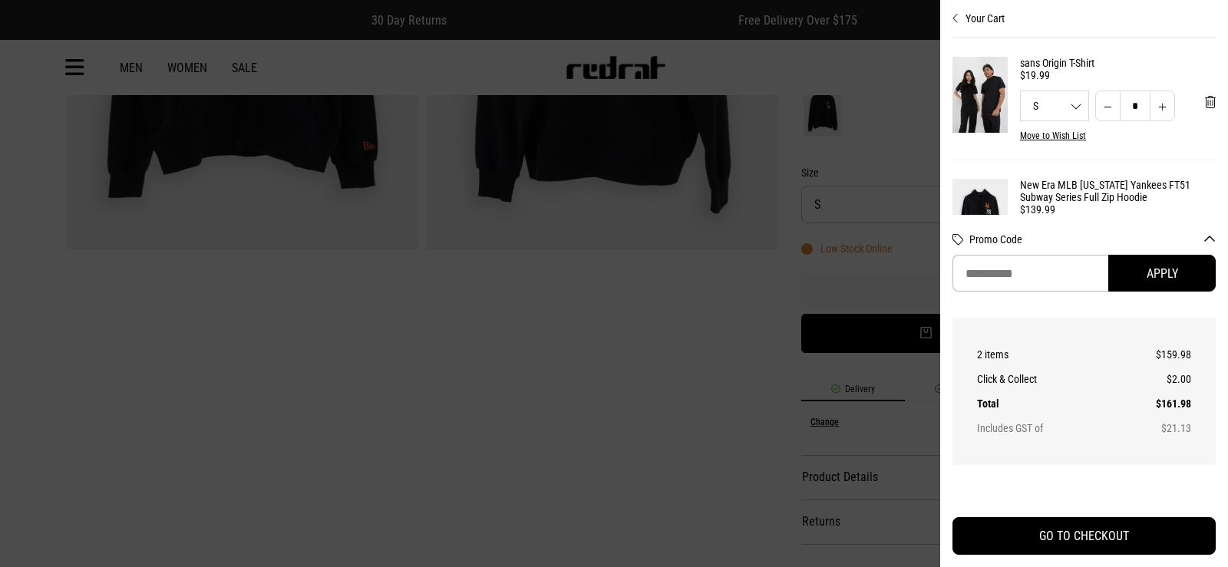
scroll to position [0, 0]
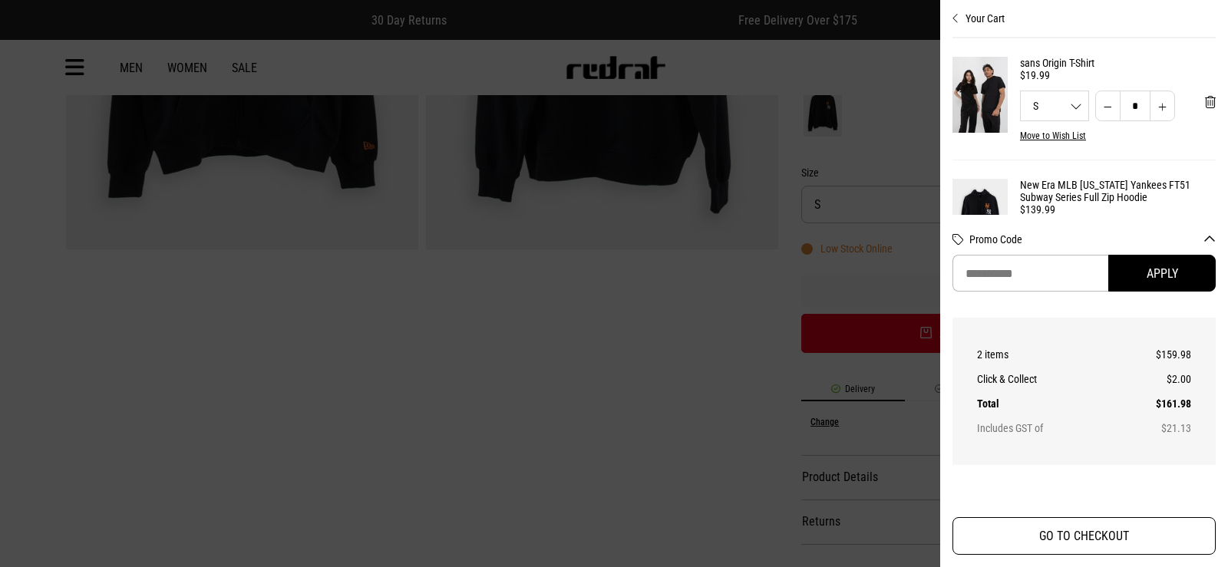
click at [1097, 541] on button "GO TO CHECKOUT" at bounding box center [1084, 536] width 263 height 38
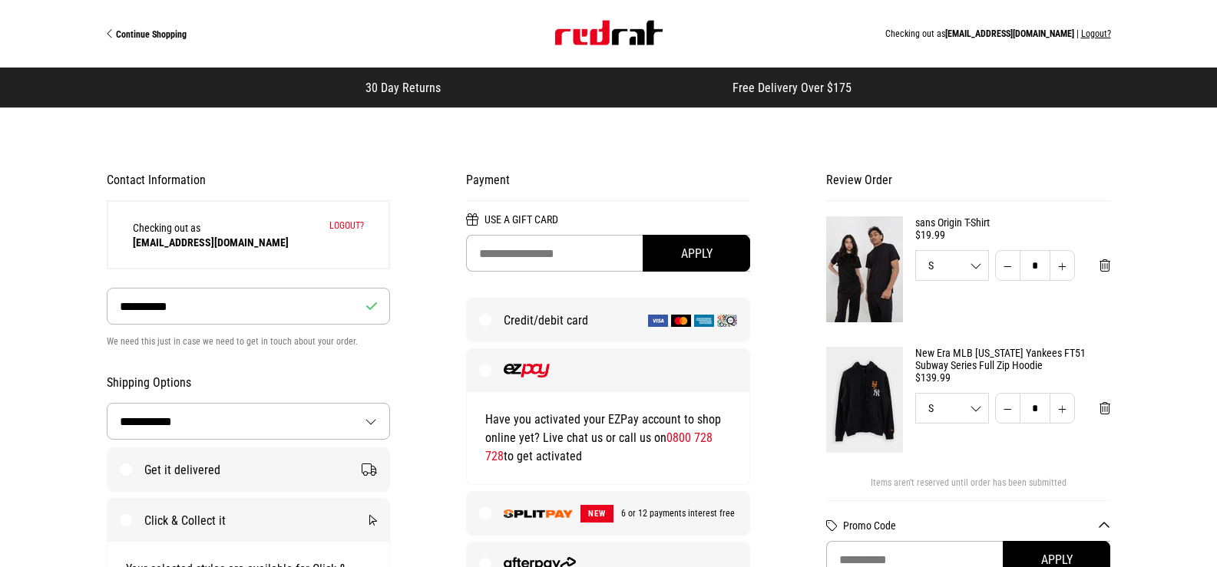
select select "**********"
select select "*********"
select select "**"
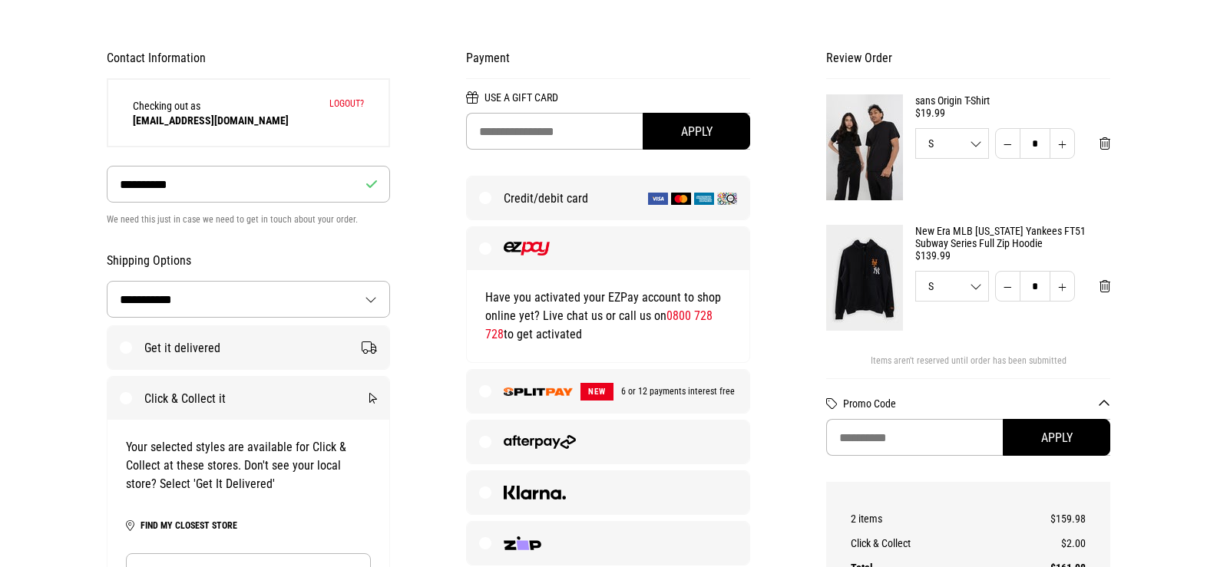
scroll to position [307, 0]
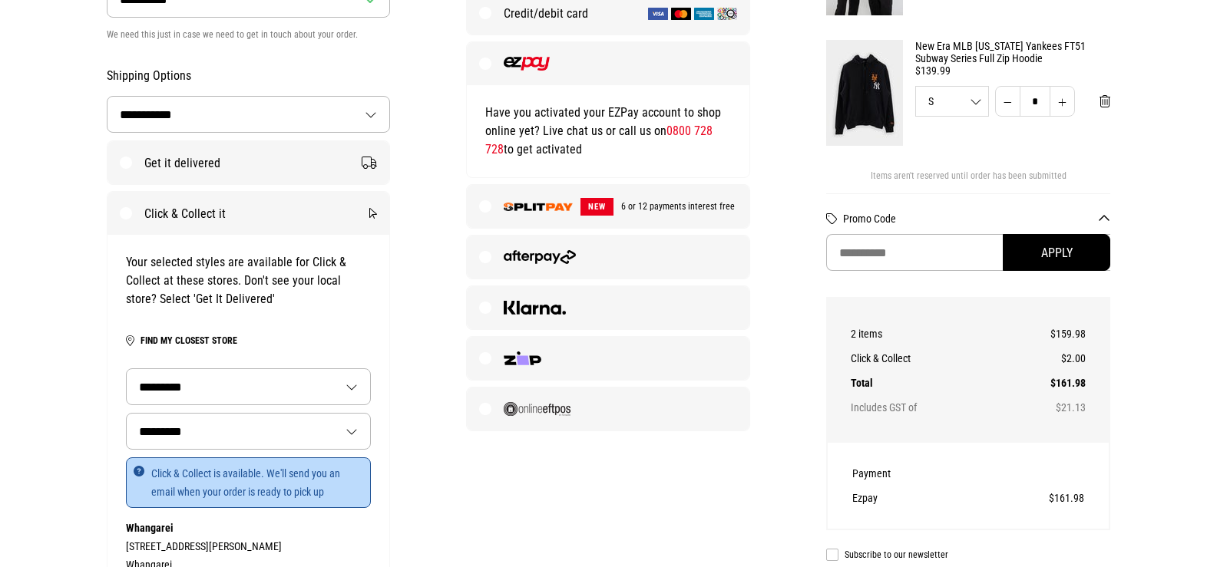
click at [505, 197] on label "NEW 6 or 12 payments interest free" at bounding box center [608, 206] width 283 height 43
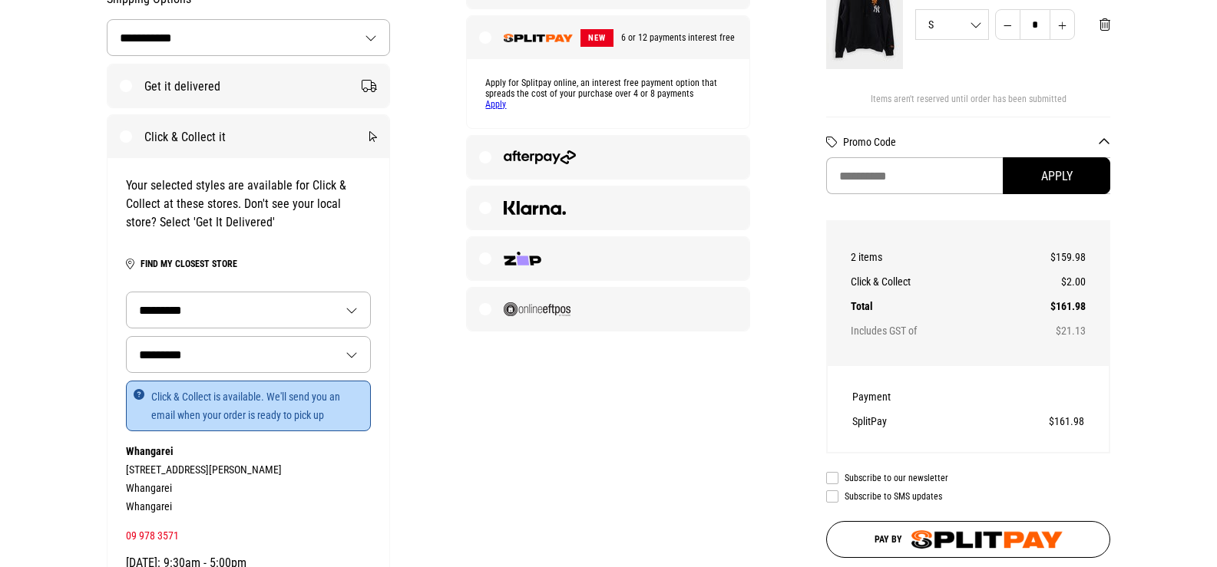
scroll to position [461, 0]
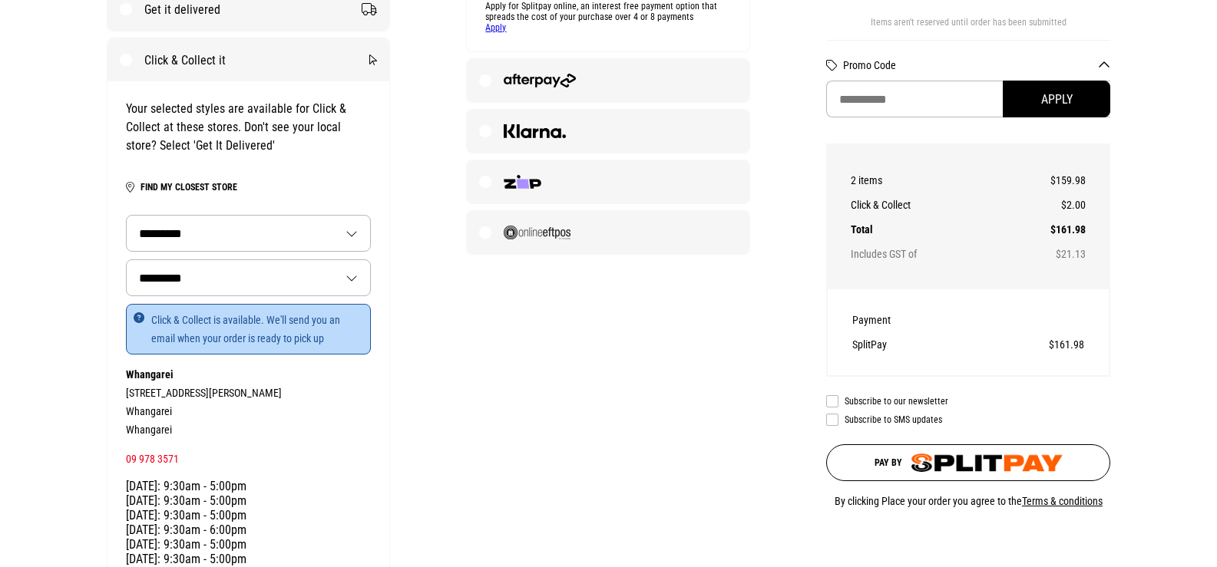
click at [891, 468] on span "Pay by" at bounding box center [888, 463] width 28 height 11
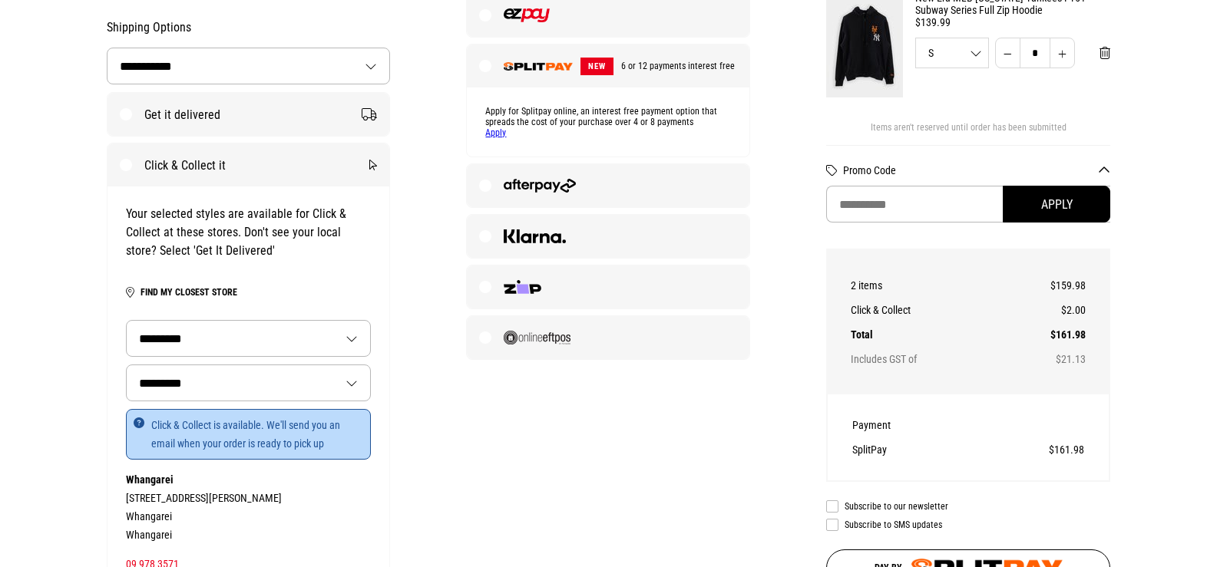
scroll to position [355, 0]
click at [517, 180] on label at bounding box center [608, 186] width 283 height 43
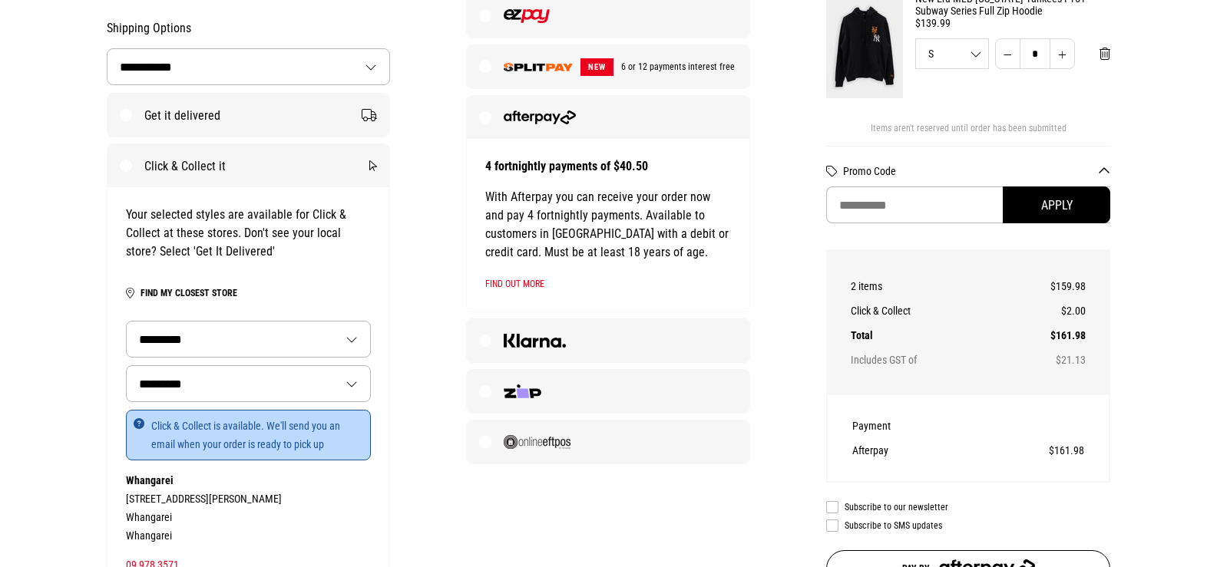
scroll to position [431, 0]
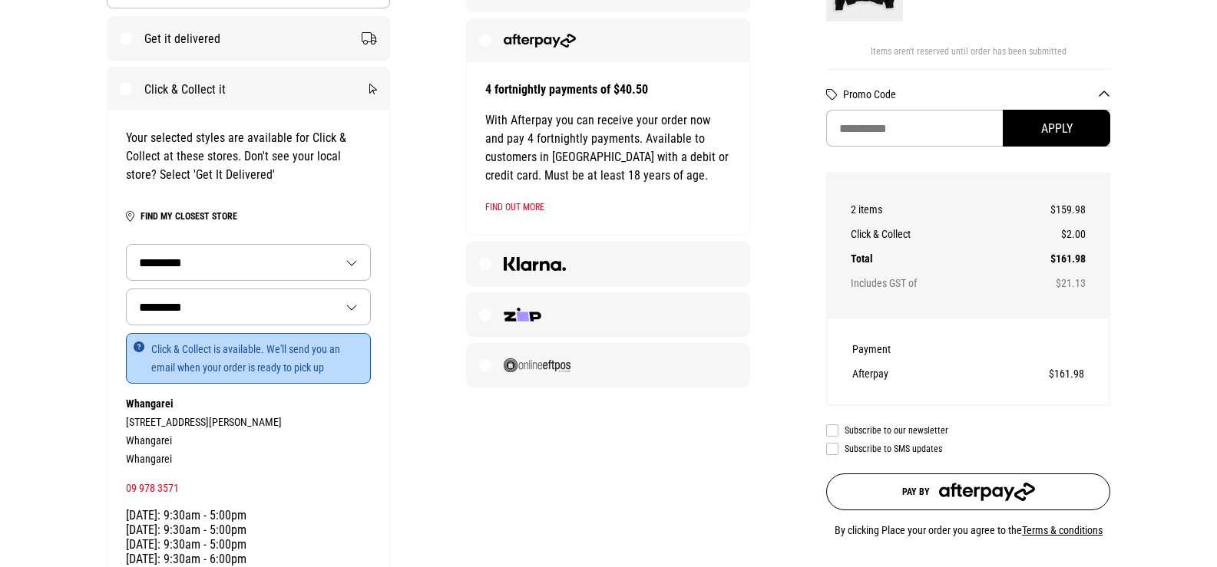
click at [893, 504] on button "Pay by" at bounding box center [968, 492] width 284 height 37
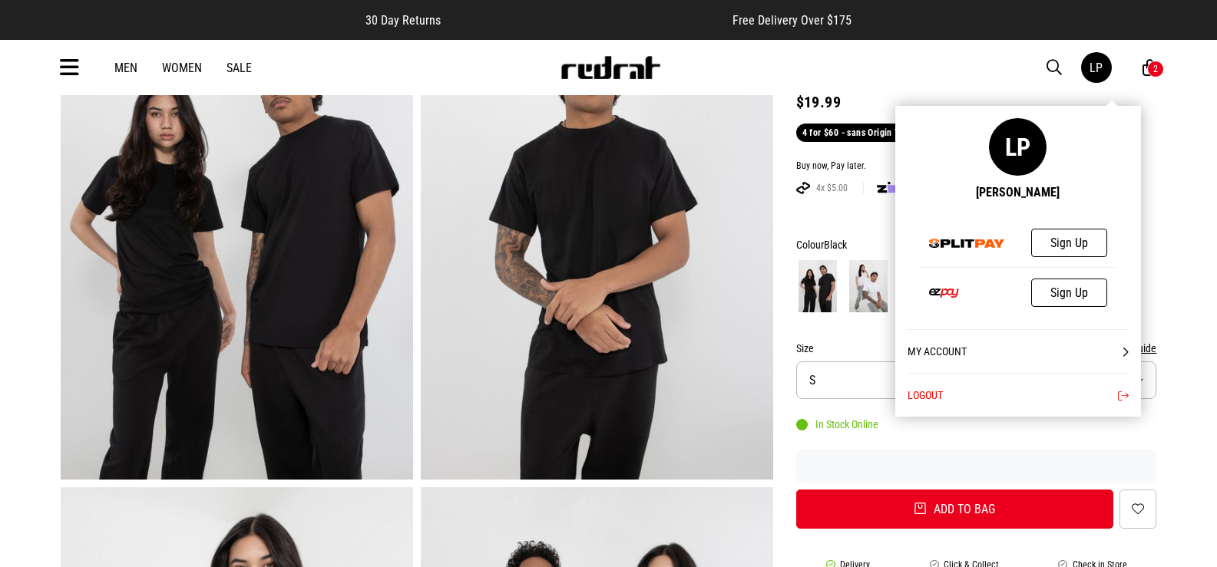
click at [1082, 64] on link "LP" at bounding box center [1096, 67] width 31 height 31
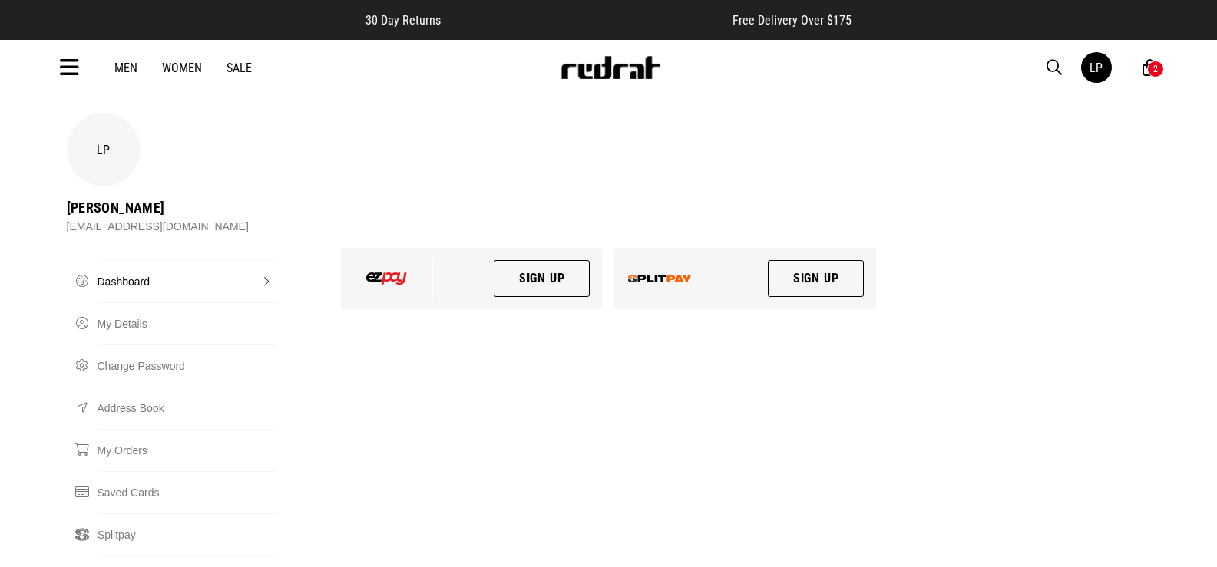
click at [811, 260] on link "Sign Up" at bounding box center [816, 278] width 97 height 37
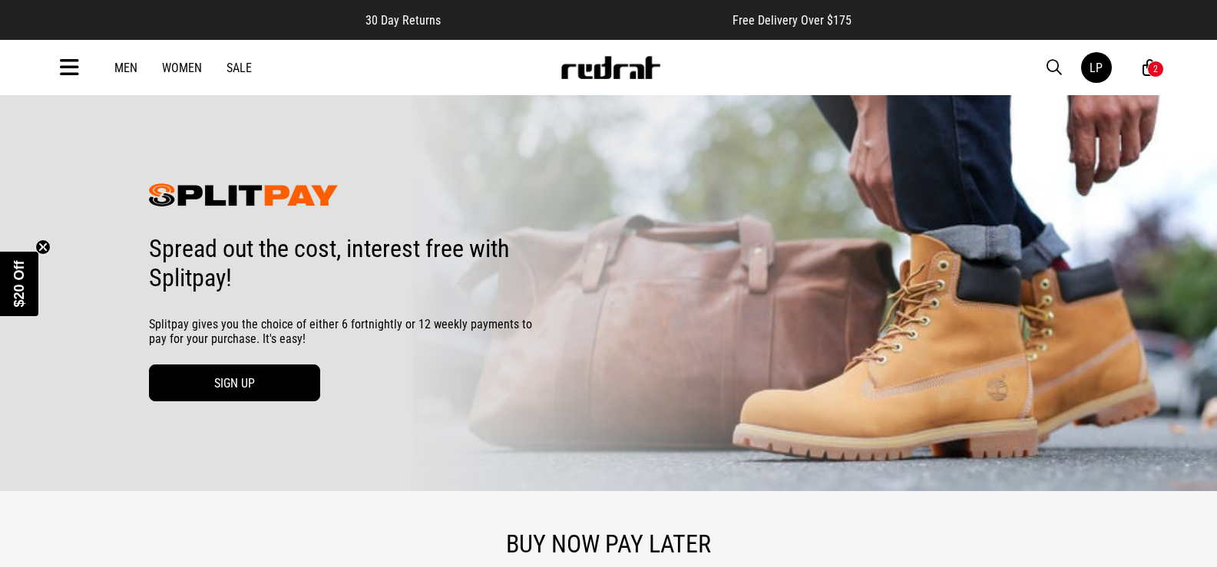
click at [229, 367] on link "SIGN UP" at bounding box center [234, 383] width 171 height 37
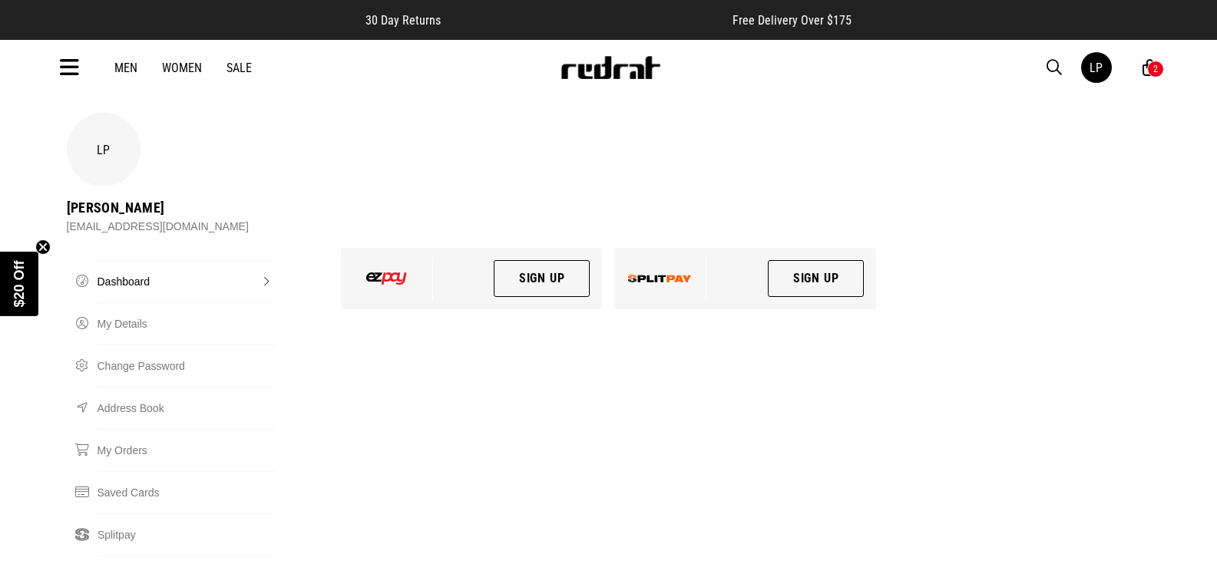
click at [529, 260] on link "Sign Up" at bounding box center [542, 278] width 97 height 37
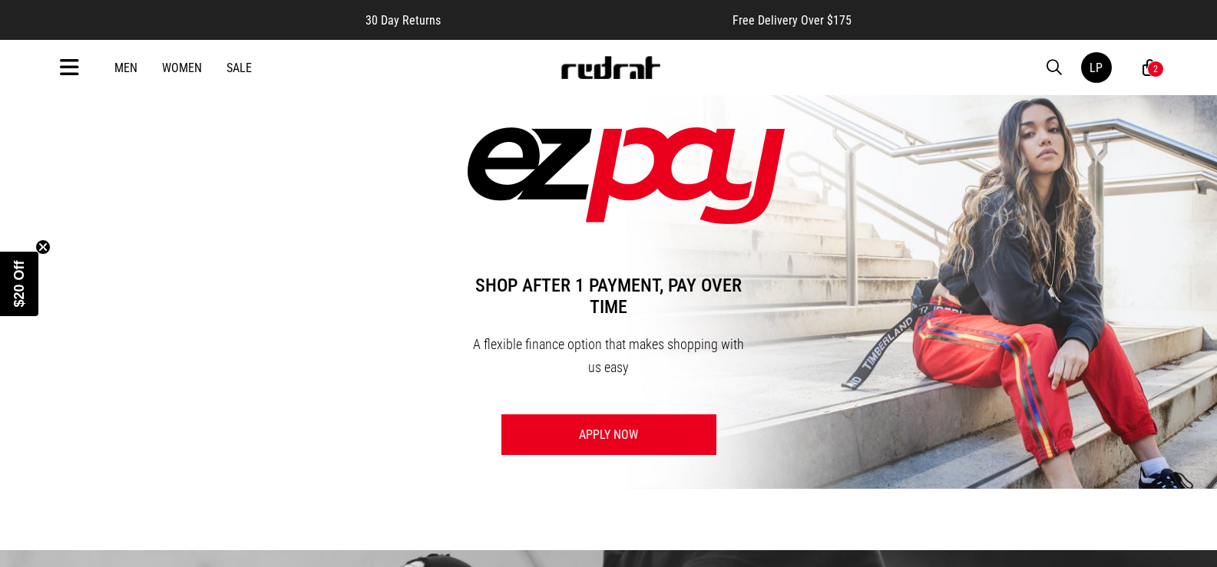
click at [597, 431] on link "Apply Now" at bounding box center [608, 435] width 215 height 41
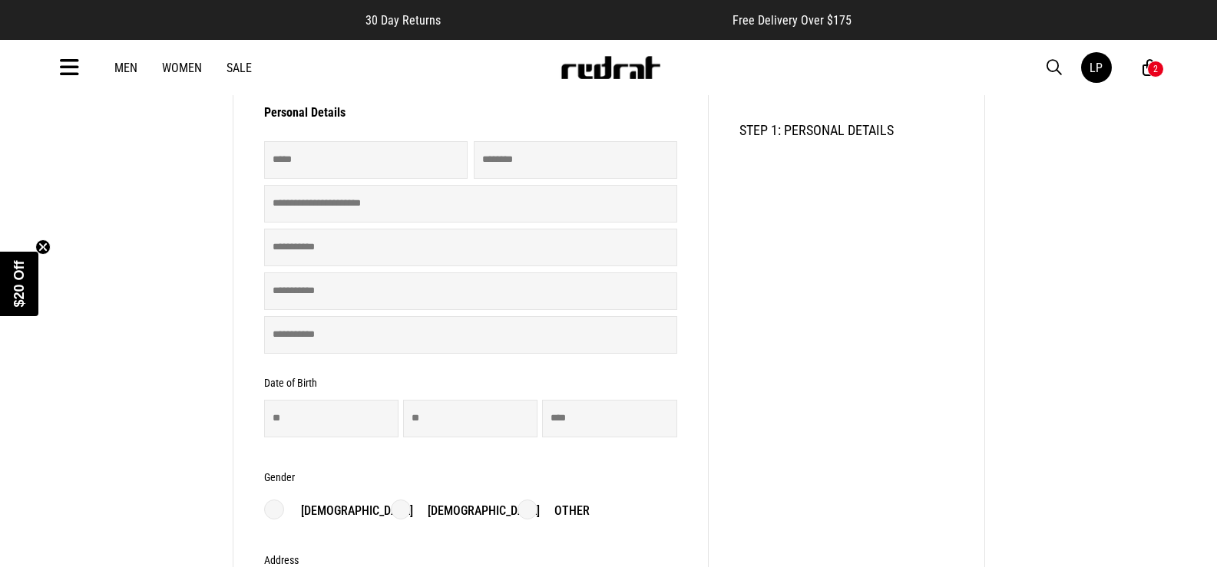
scroll to position [384, 0]
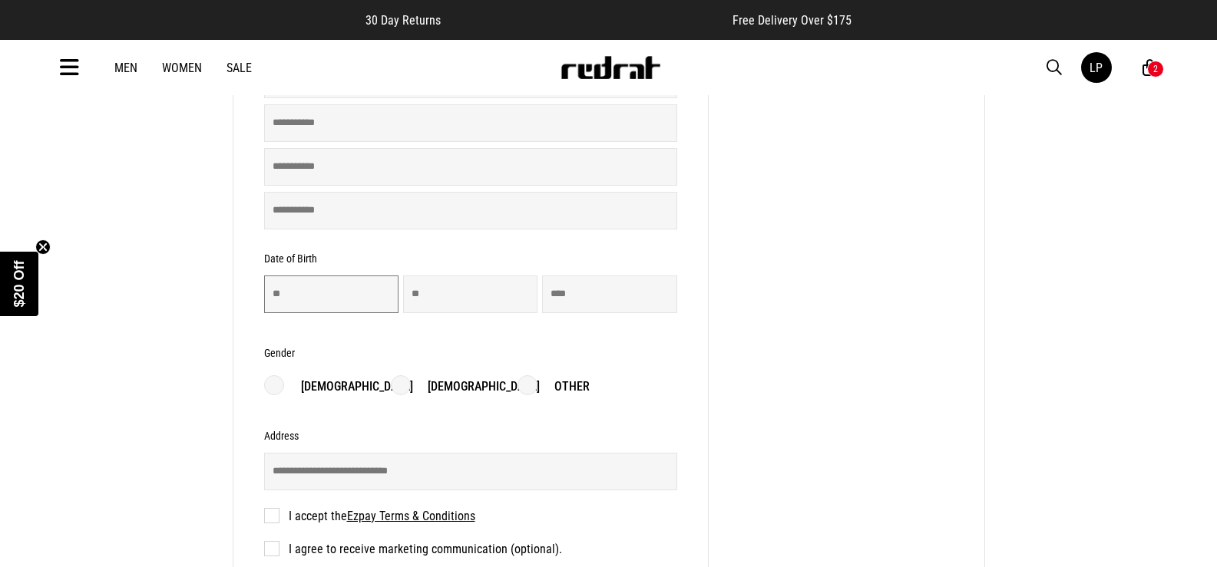
click at [352, 296] on input "number" at bounding box center [331, 295] width 134 height 38
type input "**"
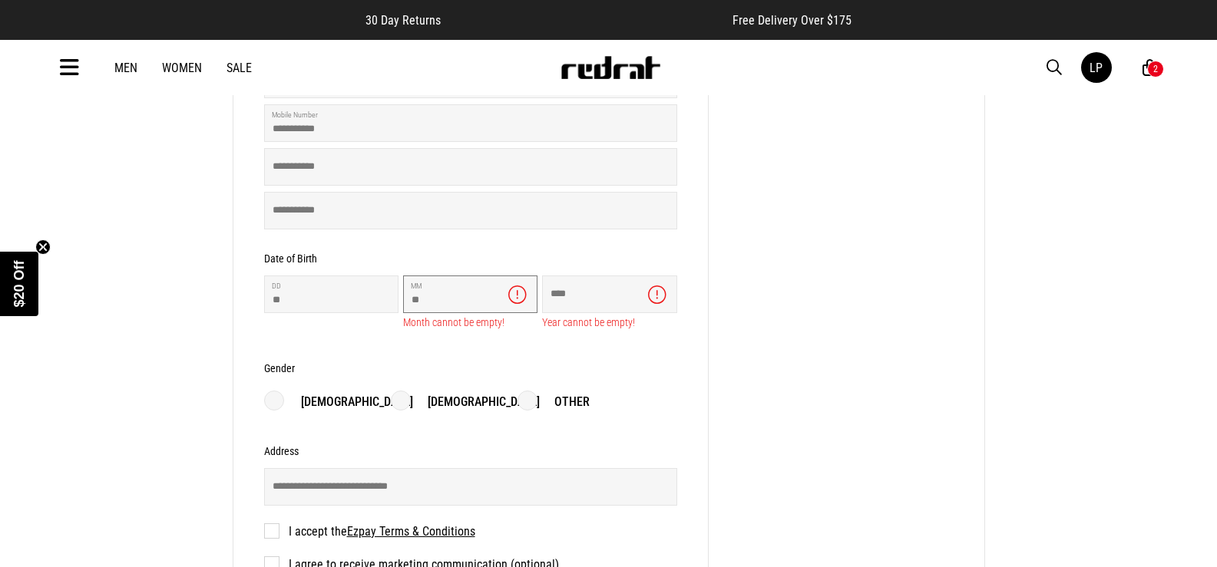
type input "**"
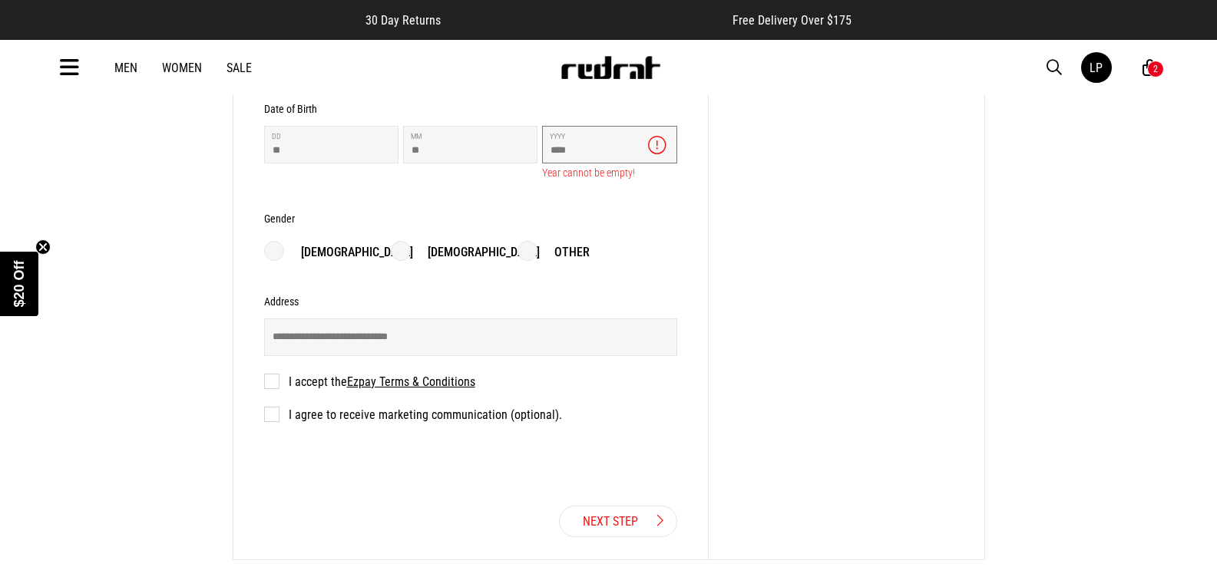
scroll to position [537, 0]
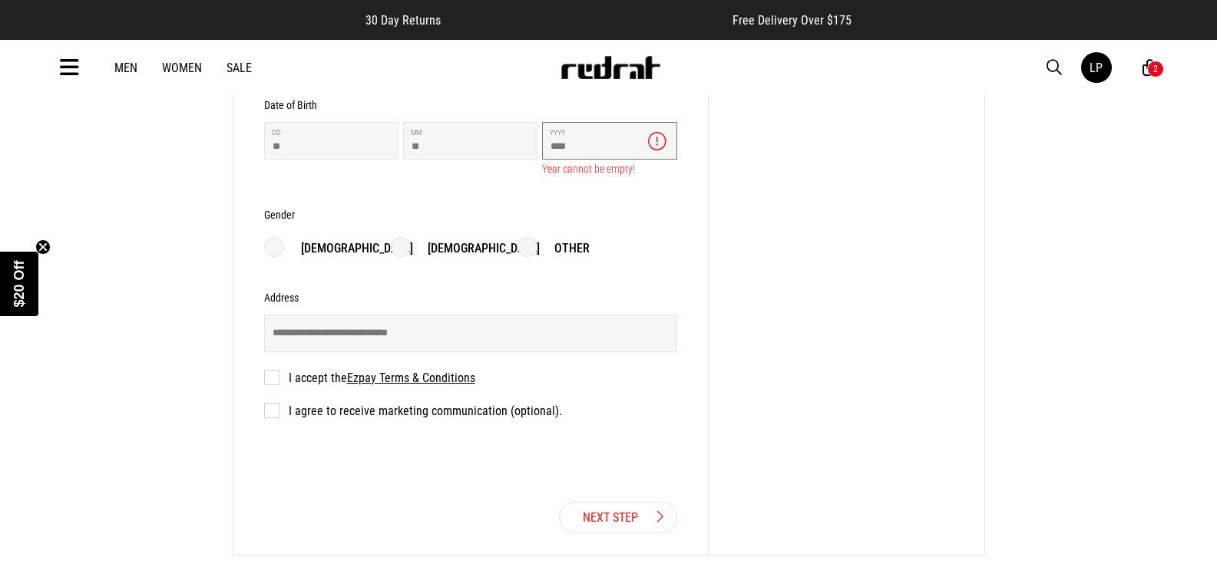
type input "****"
click at [399, 253] on form "**********" at bounding box center [470, 115] width 413 height 699
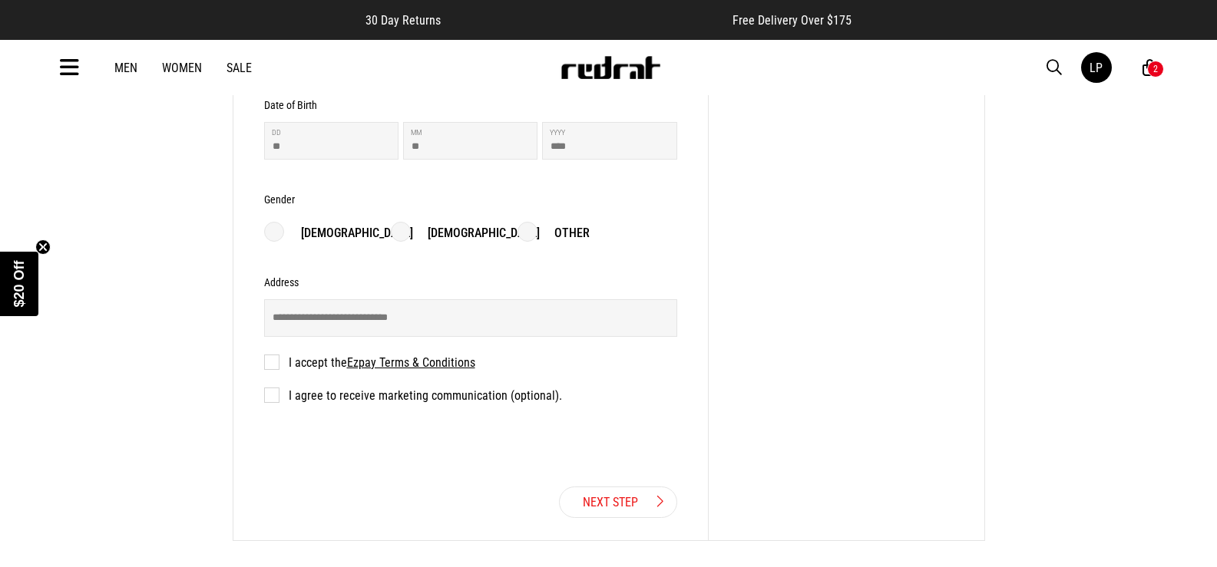
click at [414, 236] on p "Female" at bounding box center [475, 233] width 127 height 18
click at [397, 323] on input "text" at bounding box center [470, 318] width 413 height 38
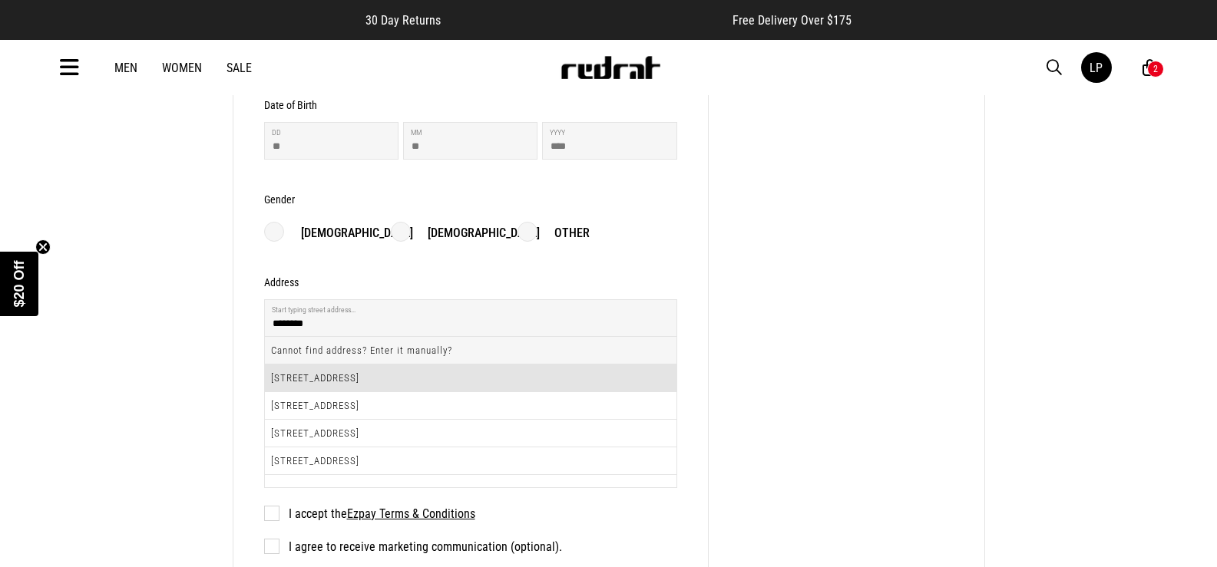
click at [374, 378] on li "118 Mahia Road, Manurewa, Auckland 2102" at bounding box center [470, 379] width 411 height 28
type input "**********"
type input "***"
type input "**********"
type input "********"
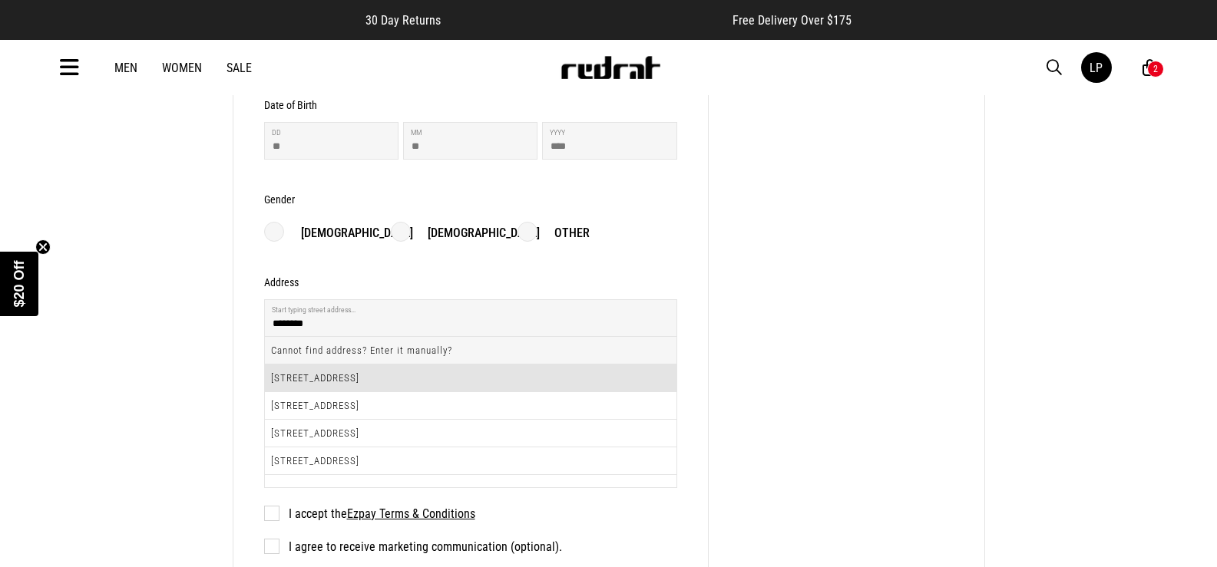
type input "********"
type input "****"
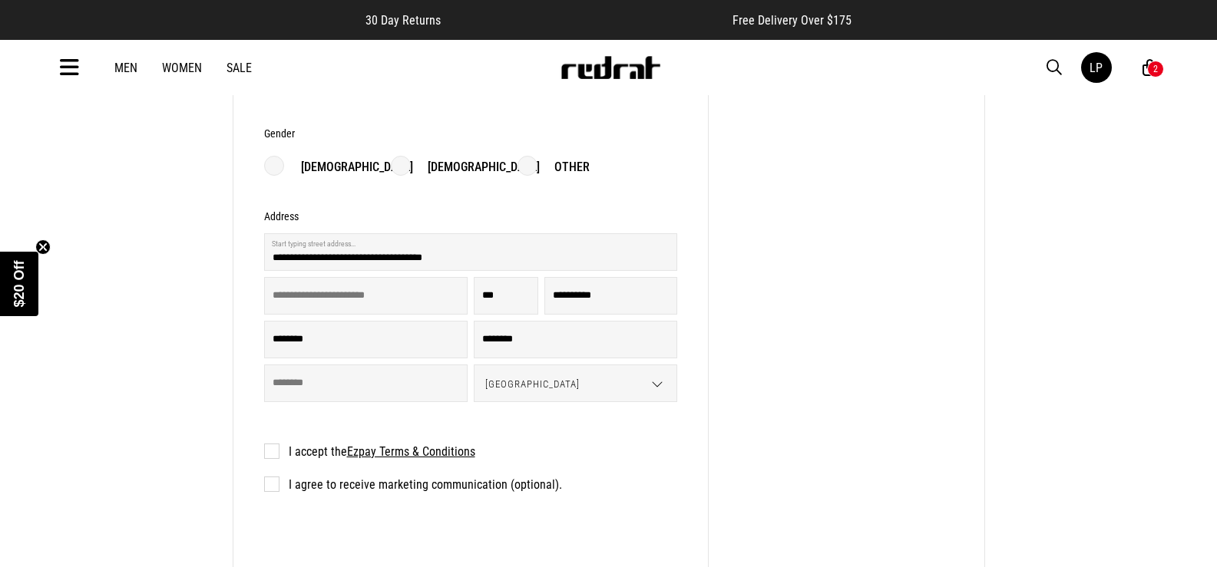
scroll to position [768, 0]
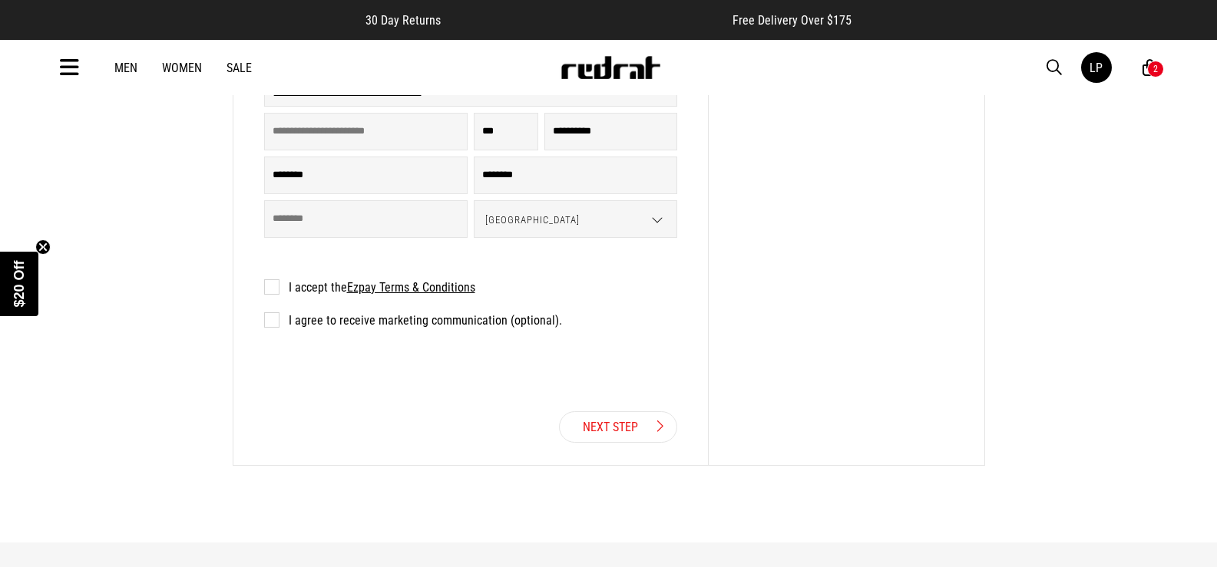
click at [268, 287] on label "I accept the Ezpay Terms & Conditions" at bounding box center [369, 287] width 211 height 15
click at [278, 326] on label "I agree to receive marketing communication (optional)." at bounding box center [413, 320] width 298 height 15
click at [600, 429] on link "Next Step" at bounding box center [618, 426] width 118 height 31
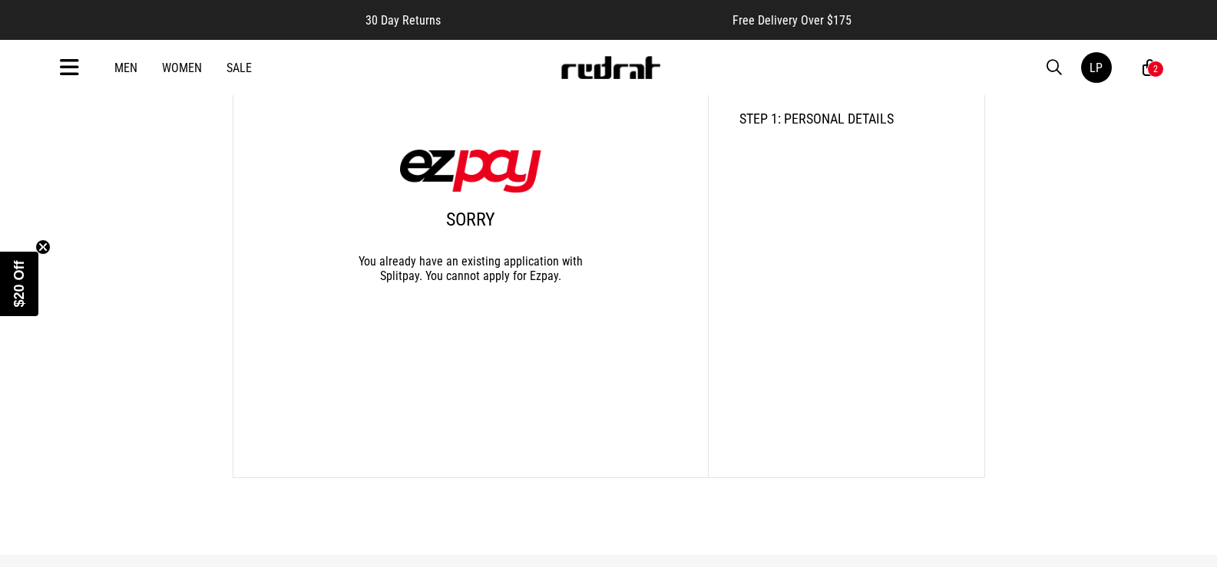
scroll to position [250, 0]
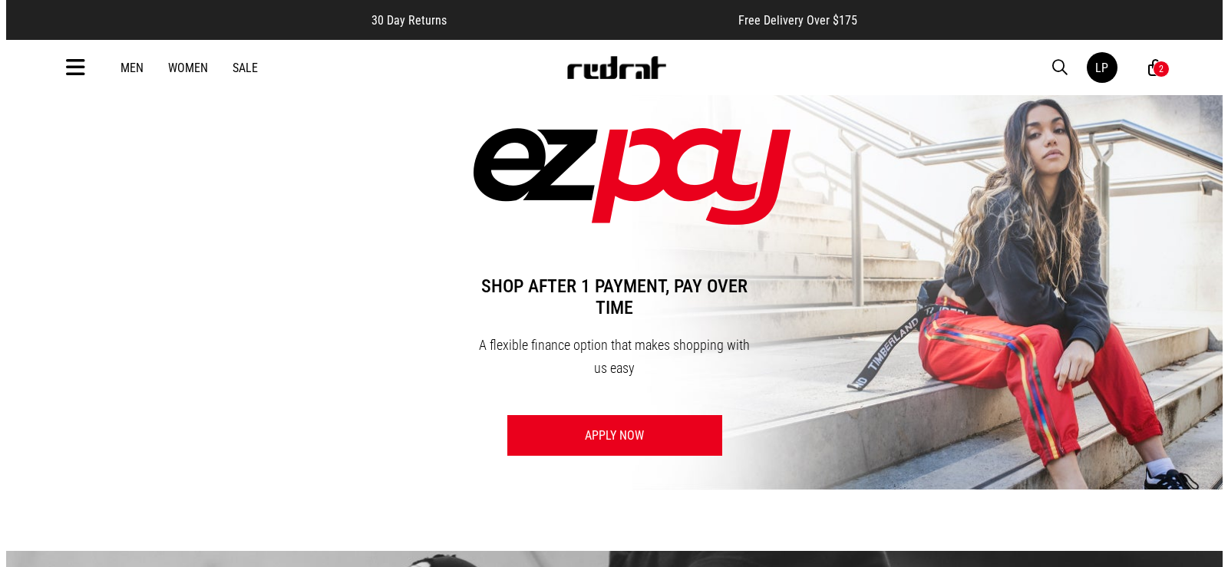
scroll to position [1, 0]
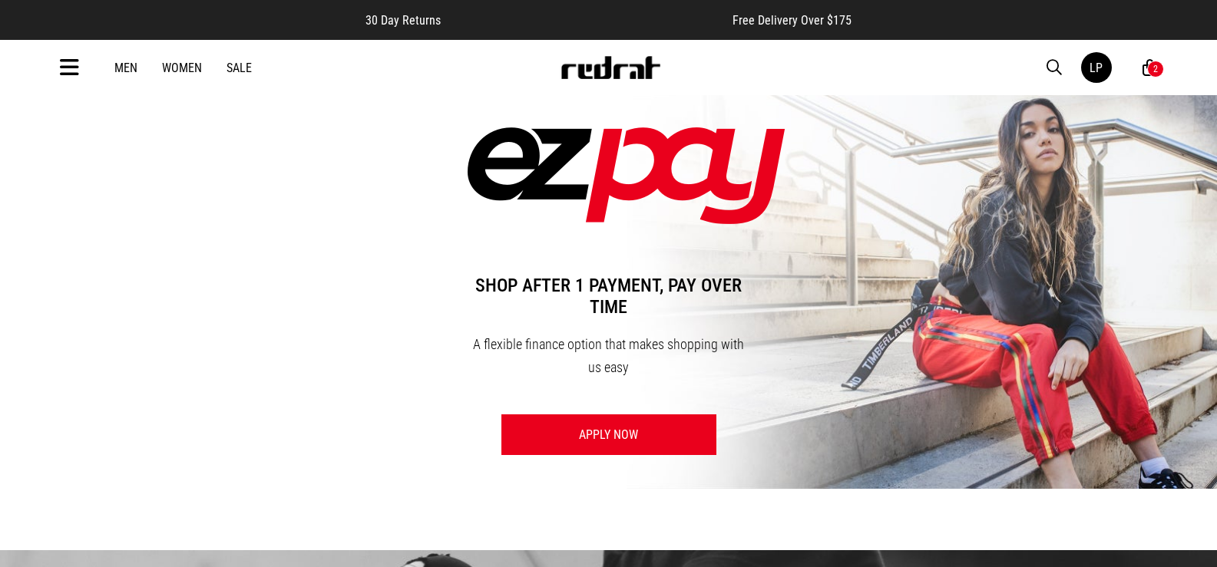
click at [1150, 66] on div "2" at bounding box center [1155, 69] width 17 height 17
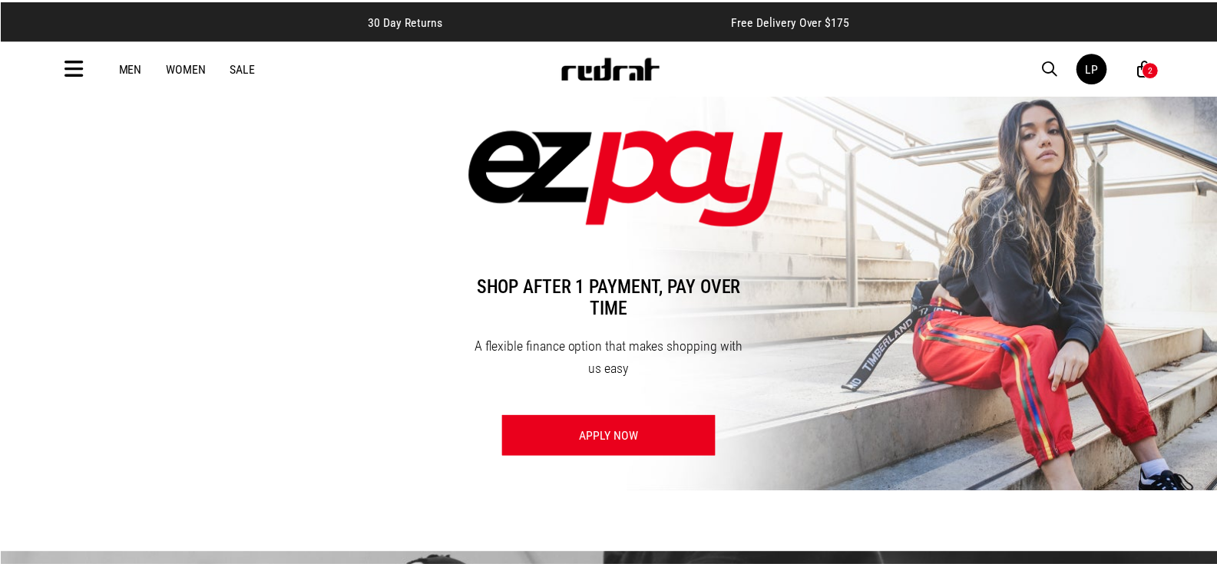
scroll to position [0, 0]
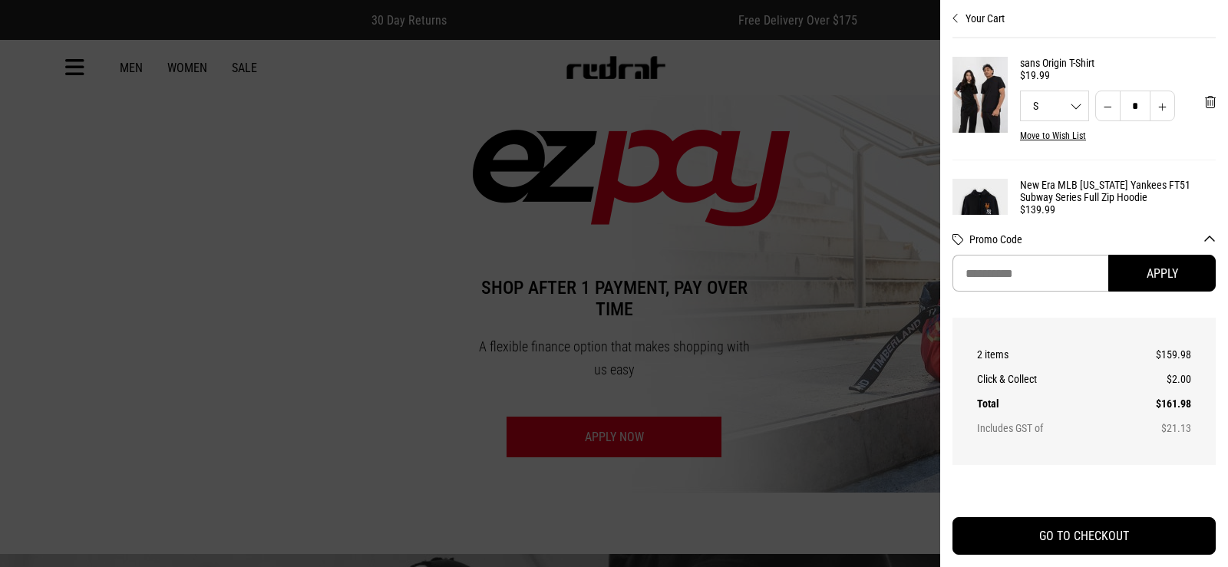
click at [813, 514] on div at bounding box center [614, 283] width 1228 height 567
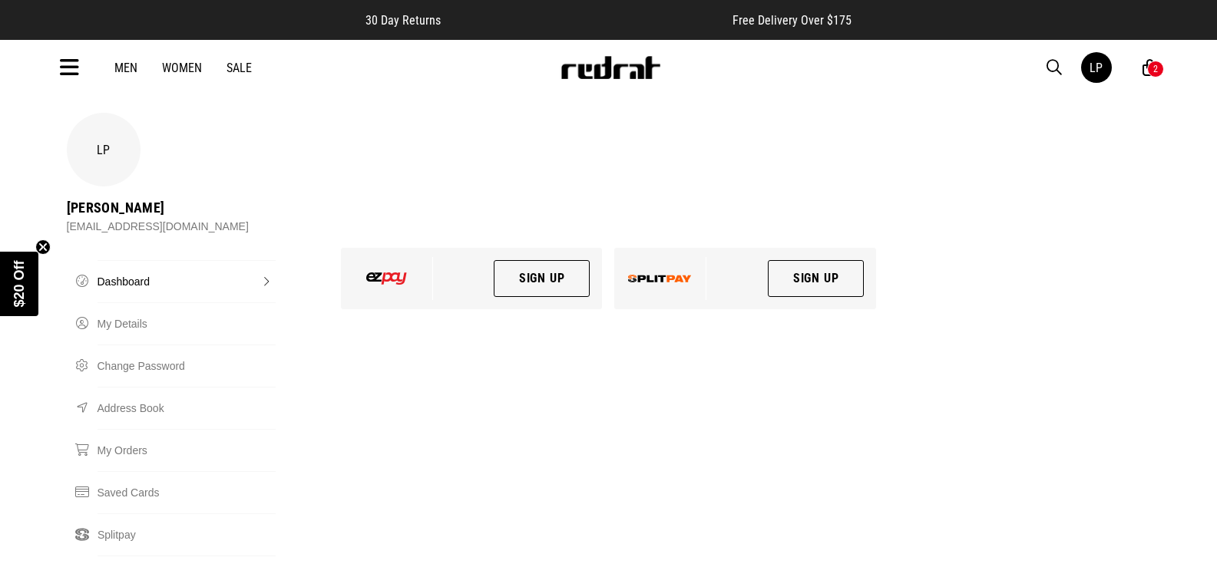
click at [816, 260] on link "Sign Up" at bounding box center [816, 278] width 97 height 37
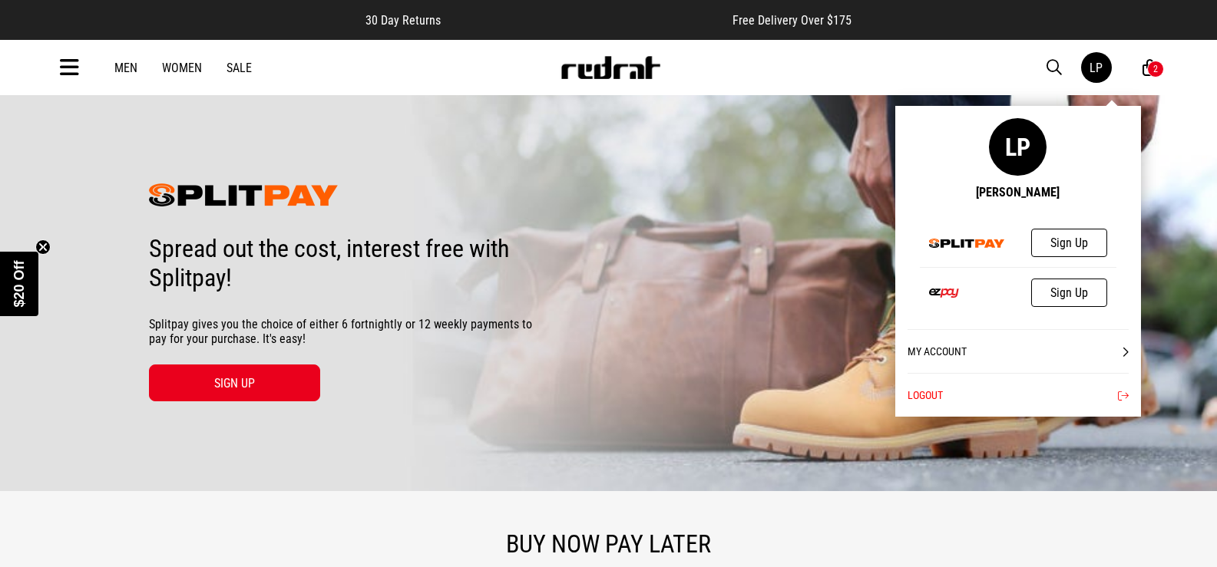
click at [1069, 345] on link "My Account" at bounding box center [1017, 351] width 221 height 44
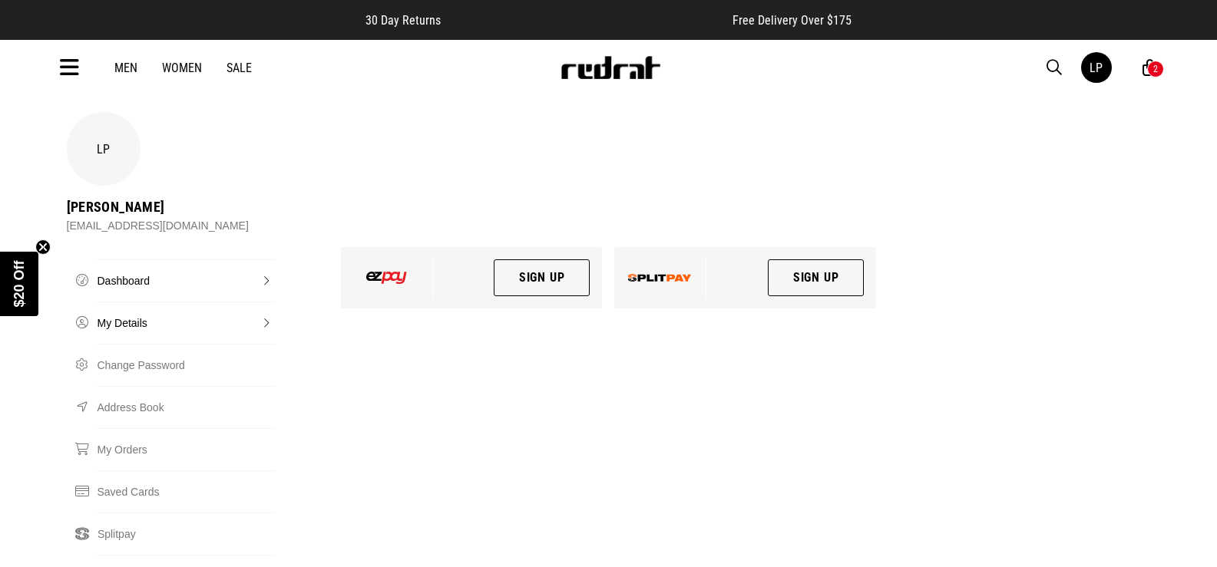
click at [140, 302] on link "My Details" at bounding box center [186, 323] width 179 height 42
select select "**"
select select "****"
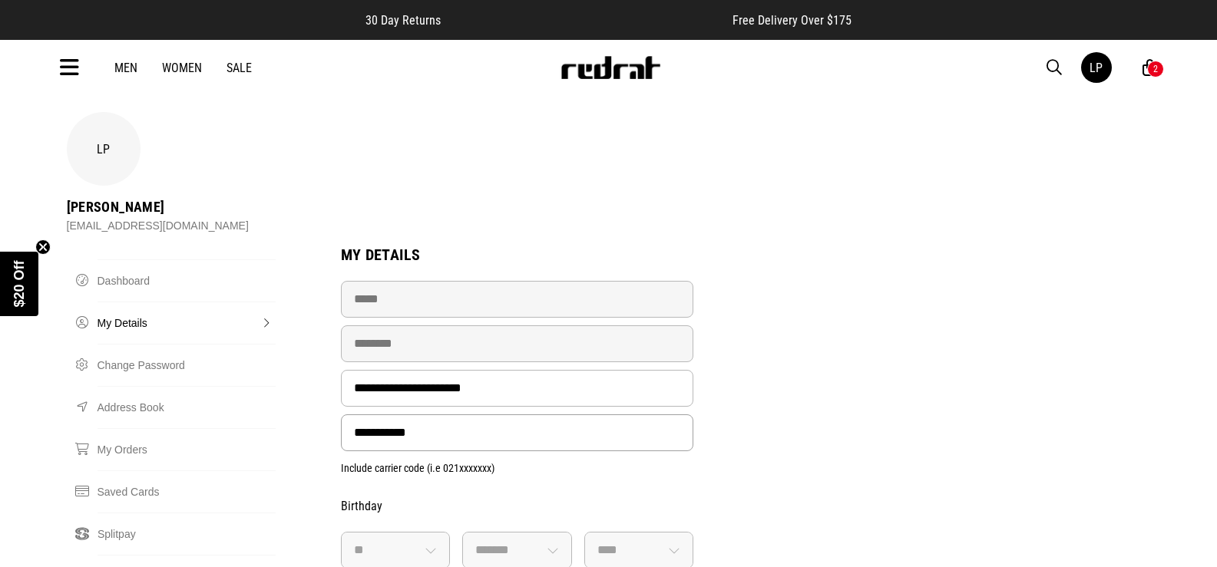
drag, startPoint x: 448, startPoint y: 376, endPoint x: 321, endPoint y: 376, distance: 126.7
click at [321, 376] on div "**********" at bounding box center [609, 445] width 1096 height 666
type input "**********"
click at [739, 367] on div "**********" at bounding box center [609, 445] width 1096 height 666
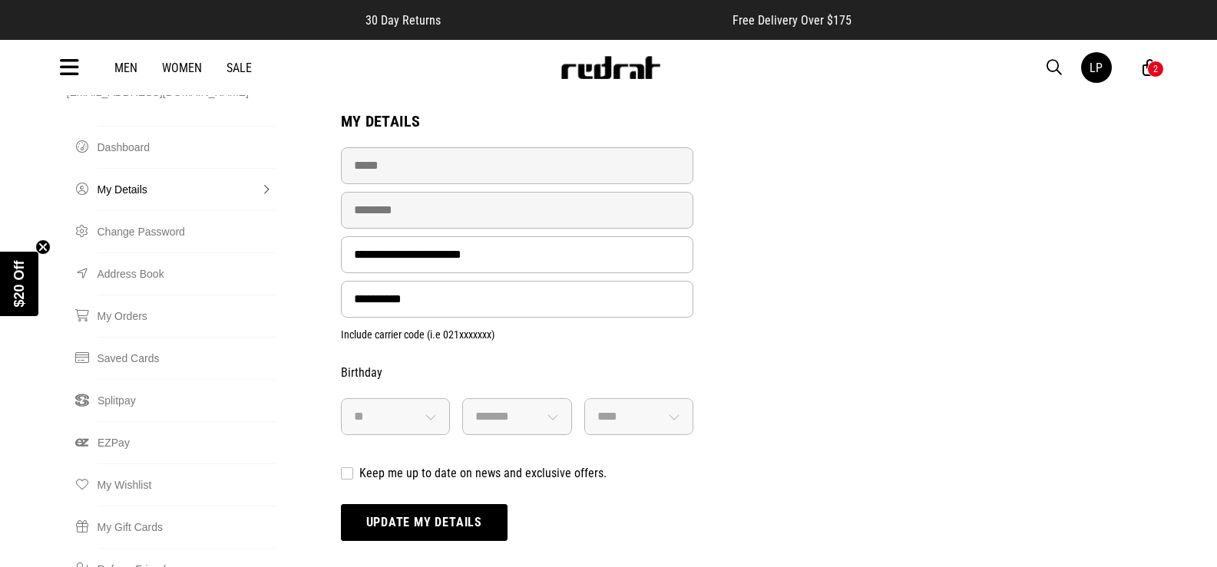
scroll to position [154, 0]
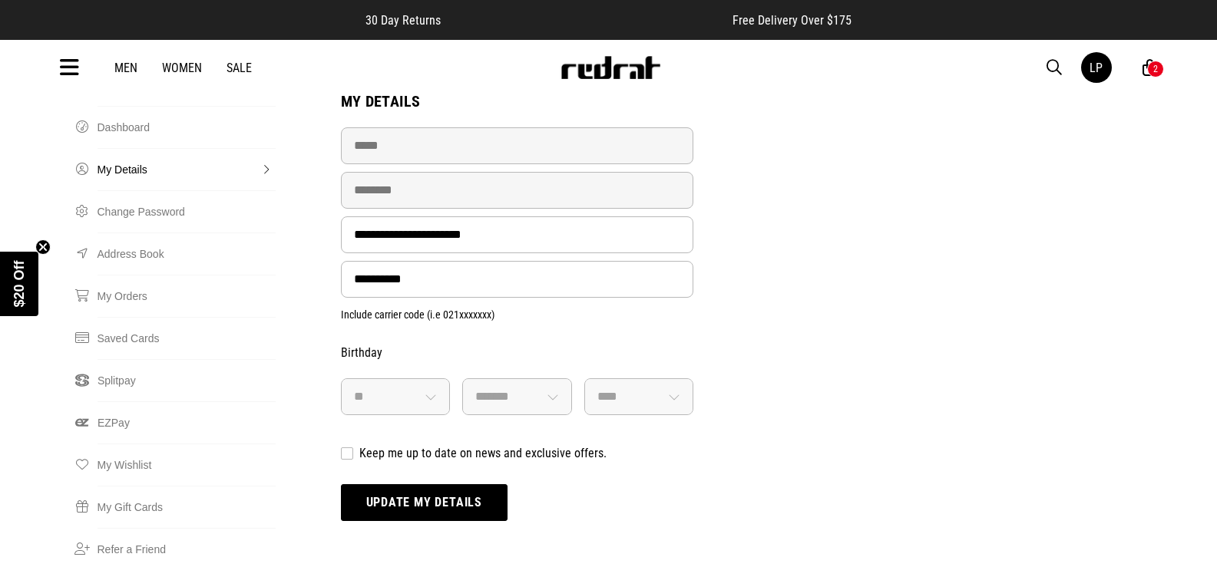
click at [459, 484] on button "Update my details" at bounding box center [424, 502] width 167 height 37
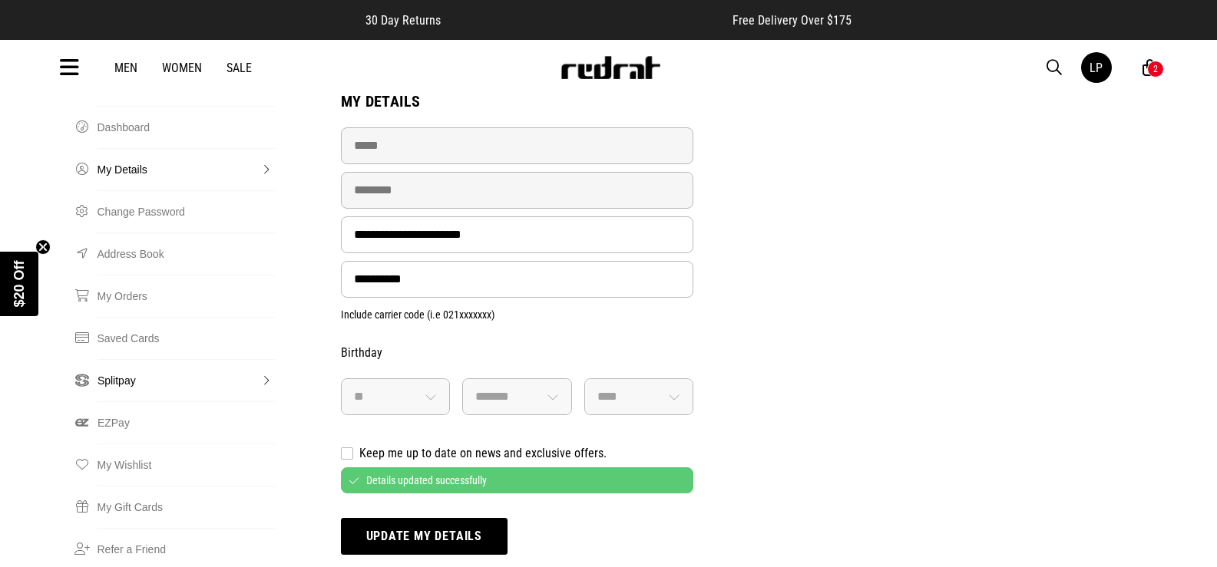
click at [121, 359] on link "Splitpay" at bounding box center [186, 380] width 178 height 42
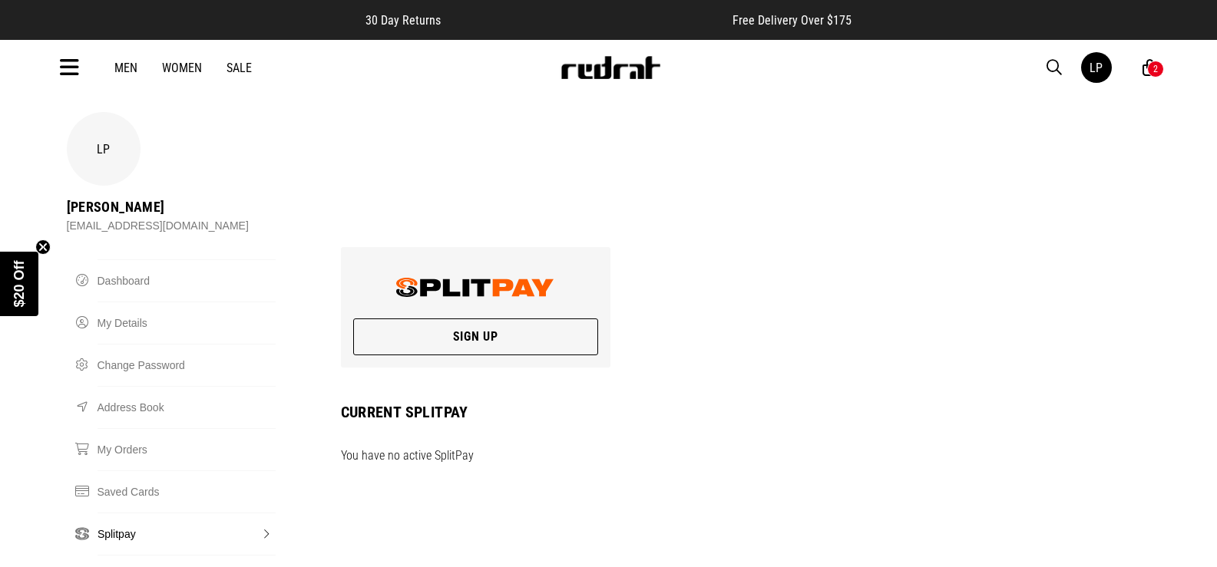
click at [413, 319] on link "Sign Up" at bounding box center [476, 337] width 246 height 37
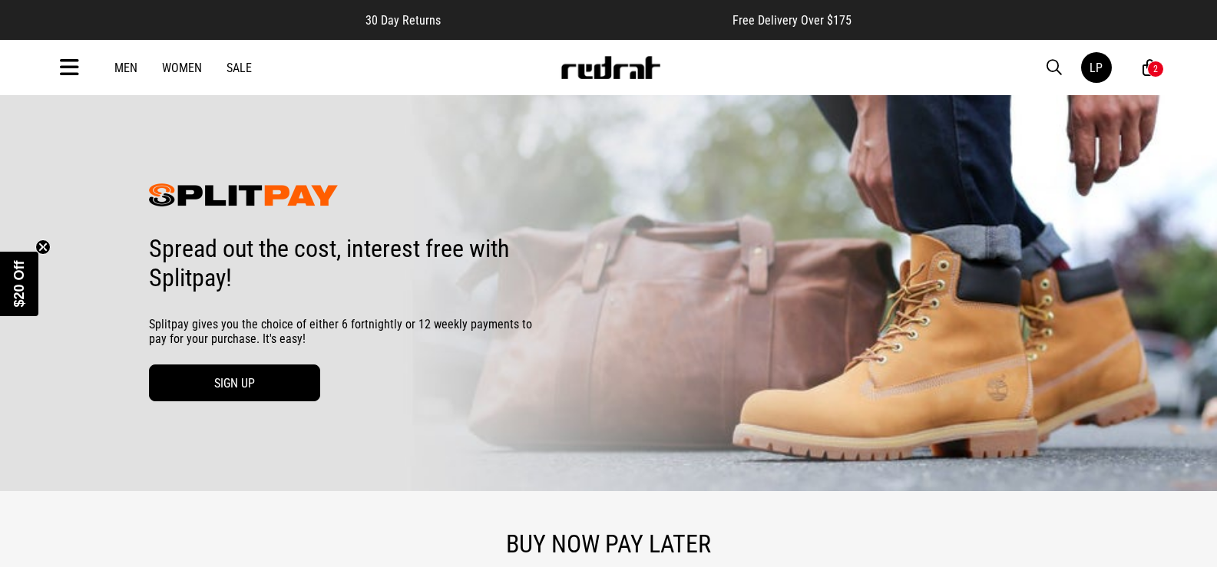
click at [235, 375] on link "SIGN UP" at bounding box center [234, 383] width 171 height 37
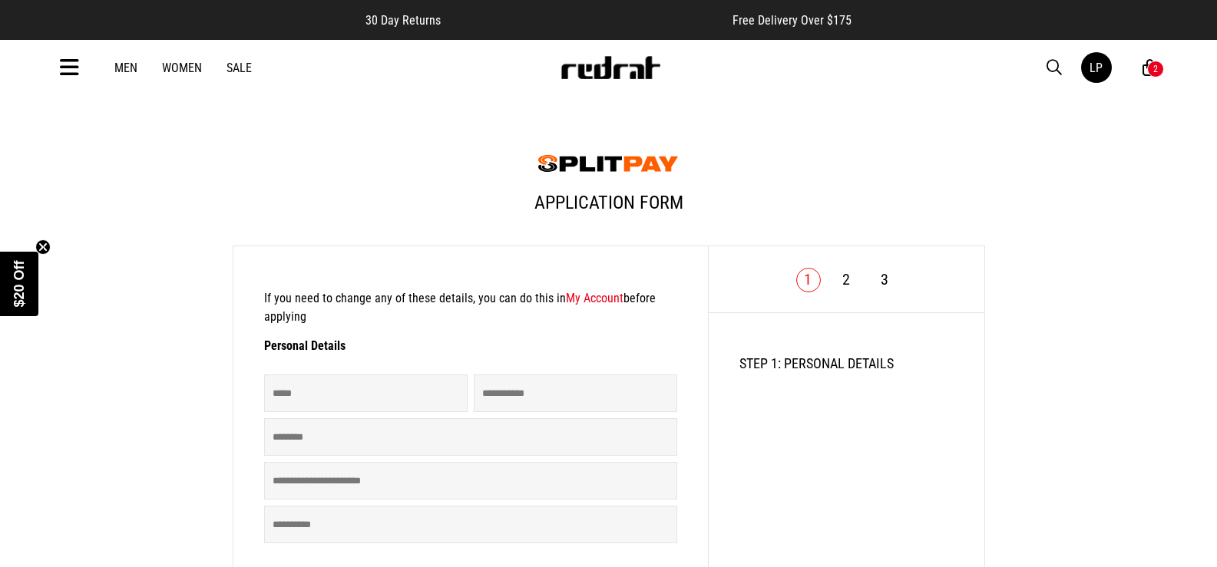
scroll to position [77, 0]
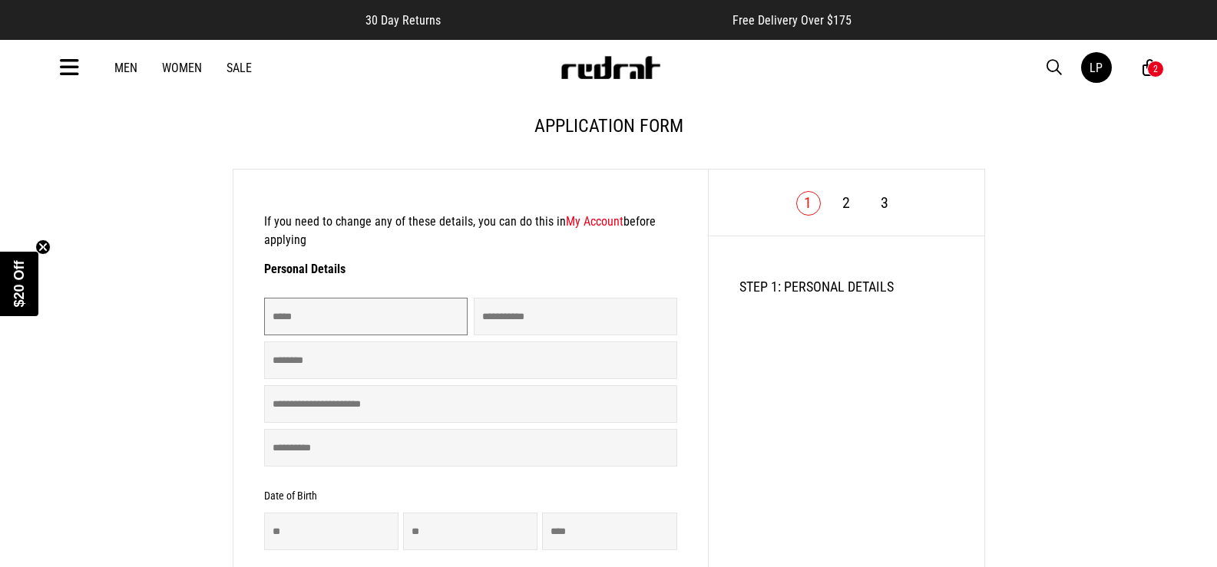
click at [336, 325] on input "*****" at bounding box center [365, 317] width 203 height 38
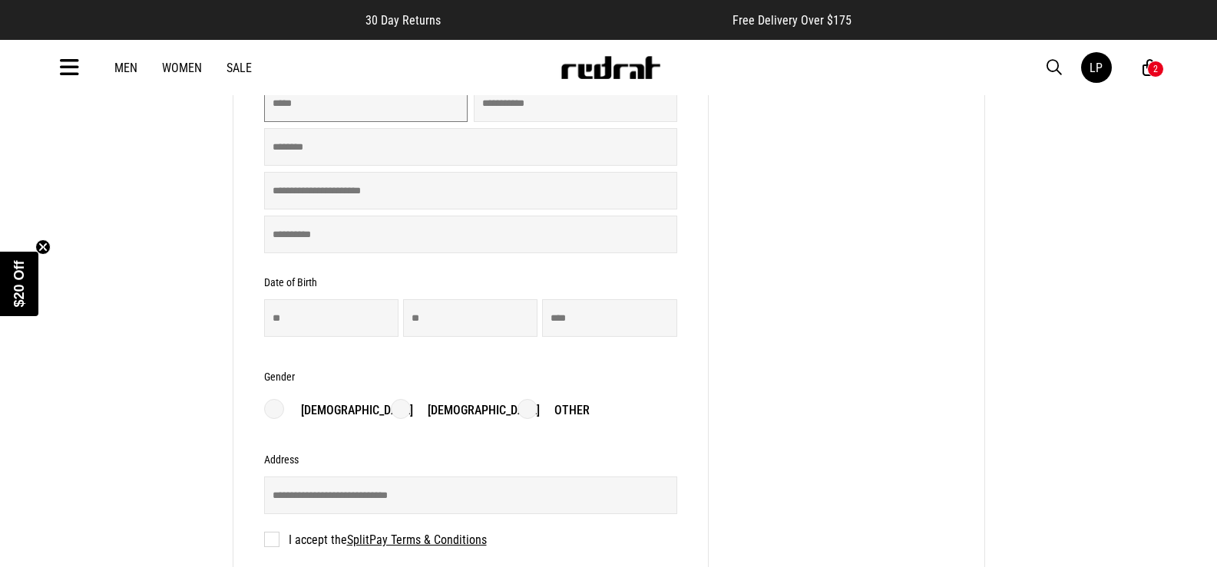
scroll to position [307, 0]
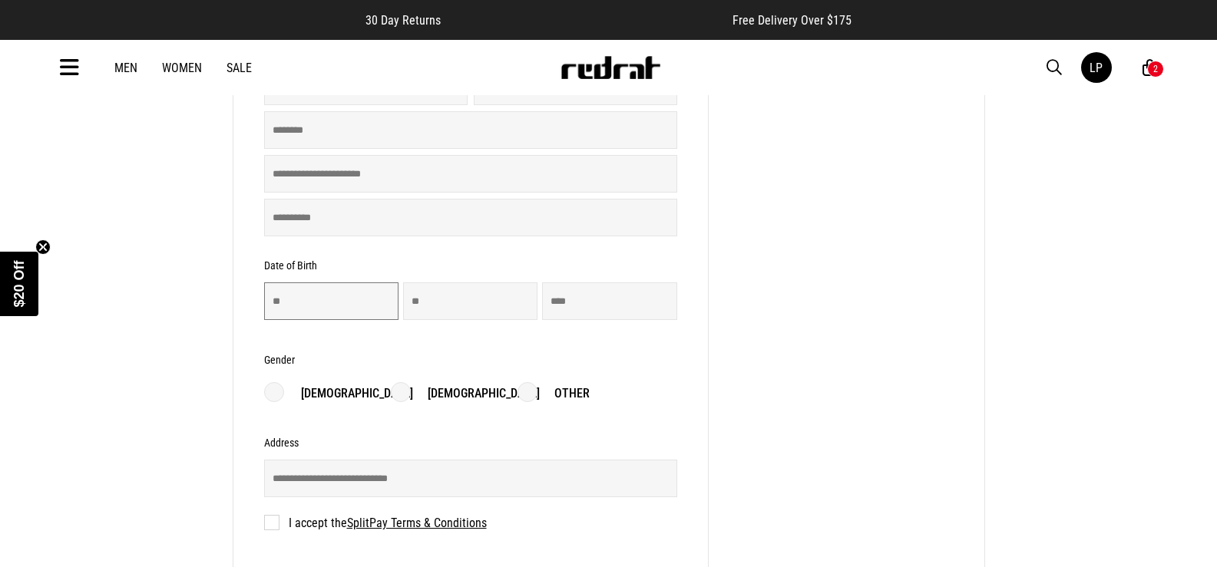
click at [327, 302] on input "number" at bounding box center [331, 302] width 134 height 38
type input "**"
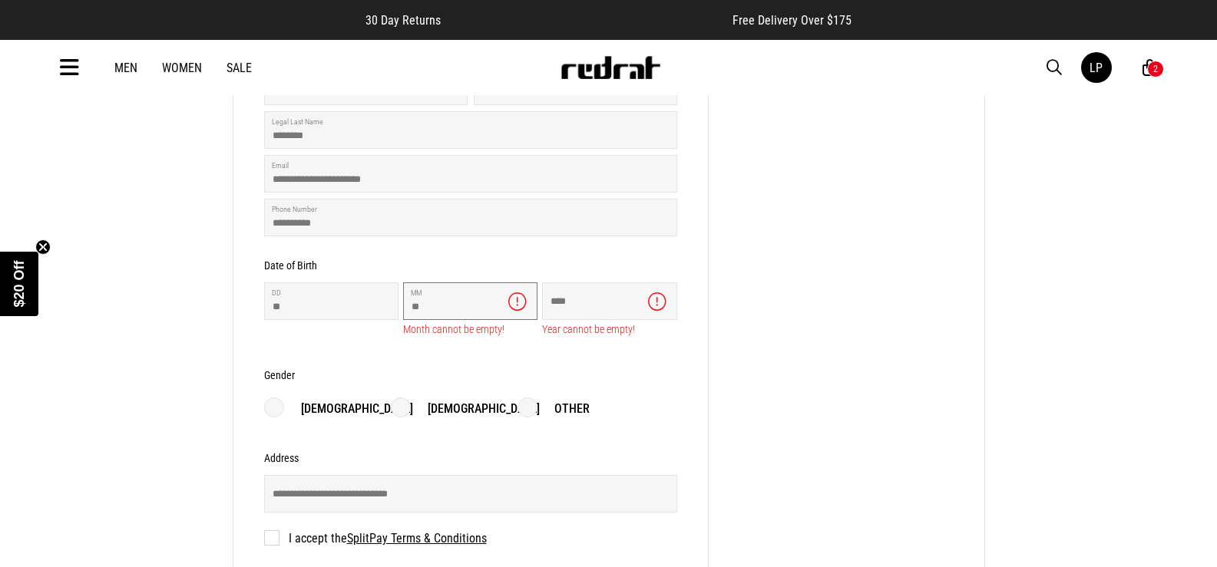
type input "**"
type input "****"
click at [456, 413] on form "**********" at bounding box center [470, 281] width 413 height 622
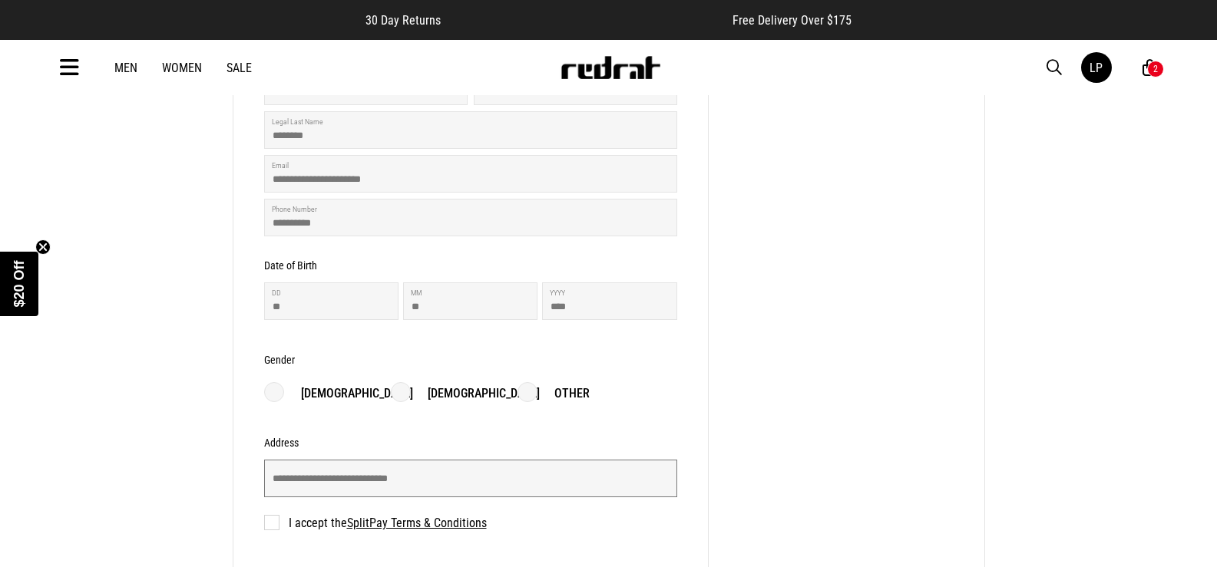
click at [441, 465] on input "text" at bounding box center [470, 479] width 413 height 38
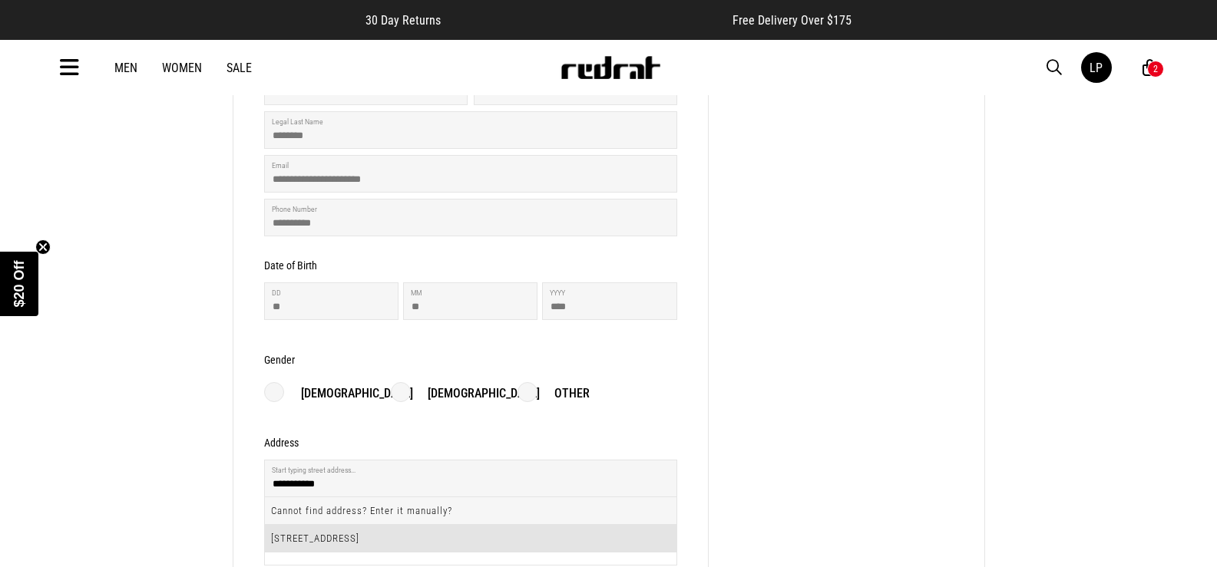
click at [393, 534] on li "118 Mahia Road, Manurewa, Auckland 2102" at bounding box center [470, 538] width 411 height 27
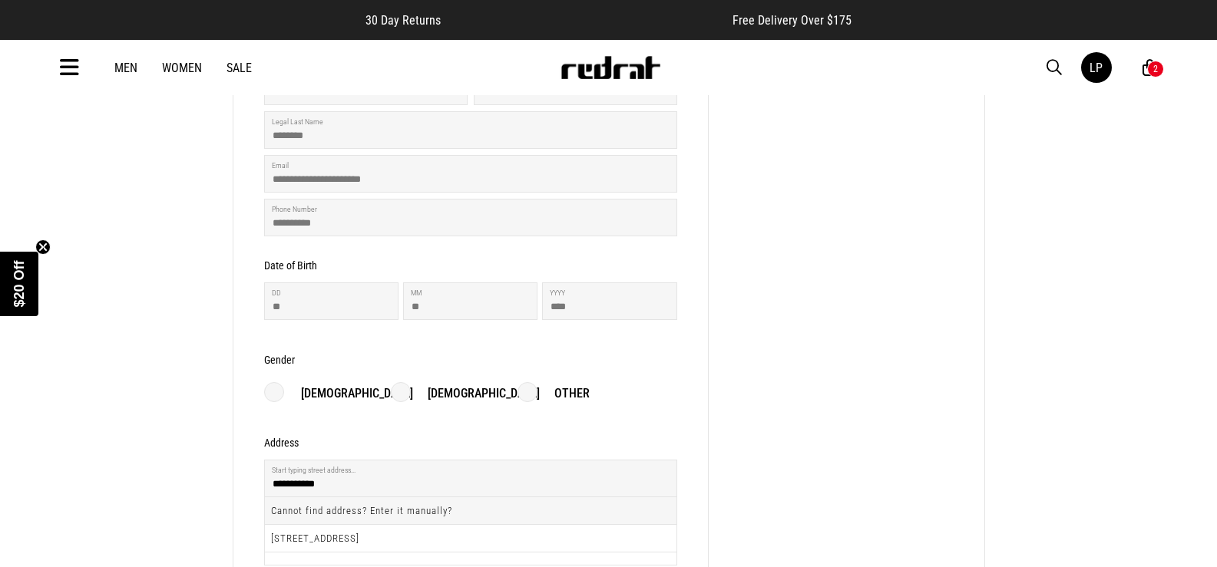
type input "**********"
type input "***"
type input "**********"
type input "********"
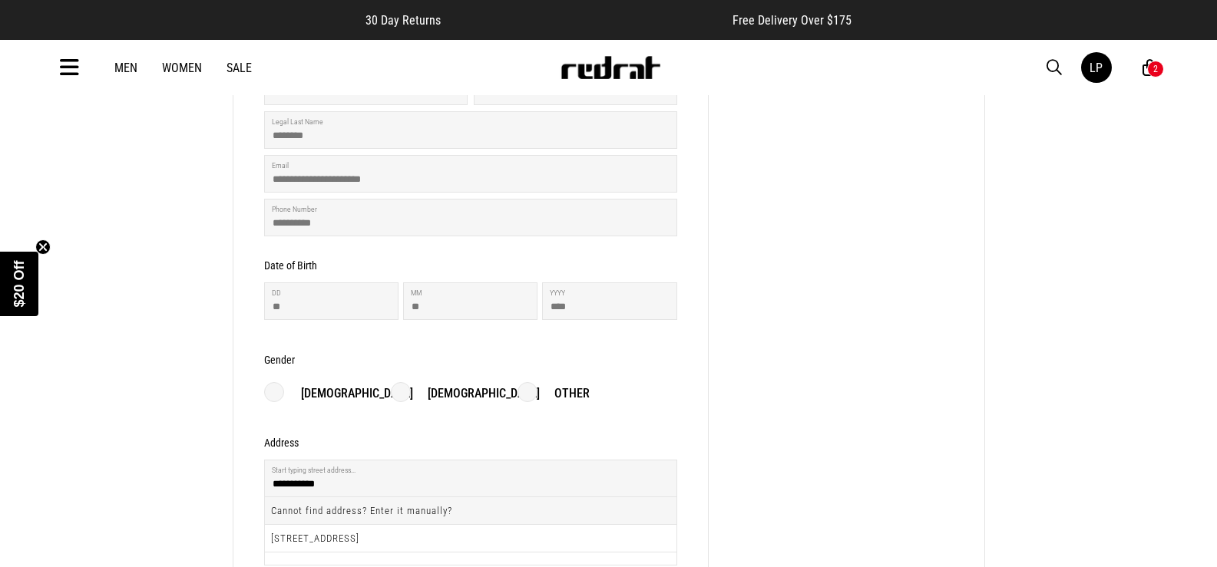
type input "****"
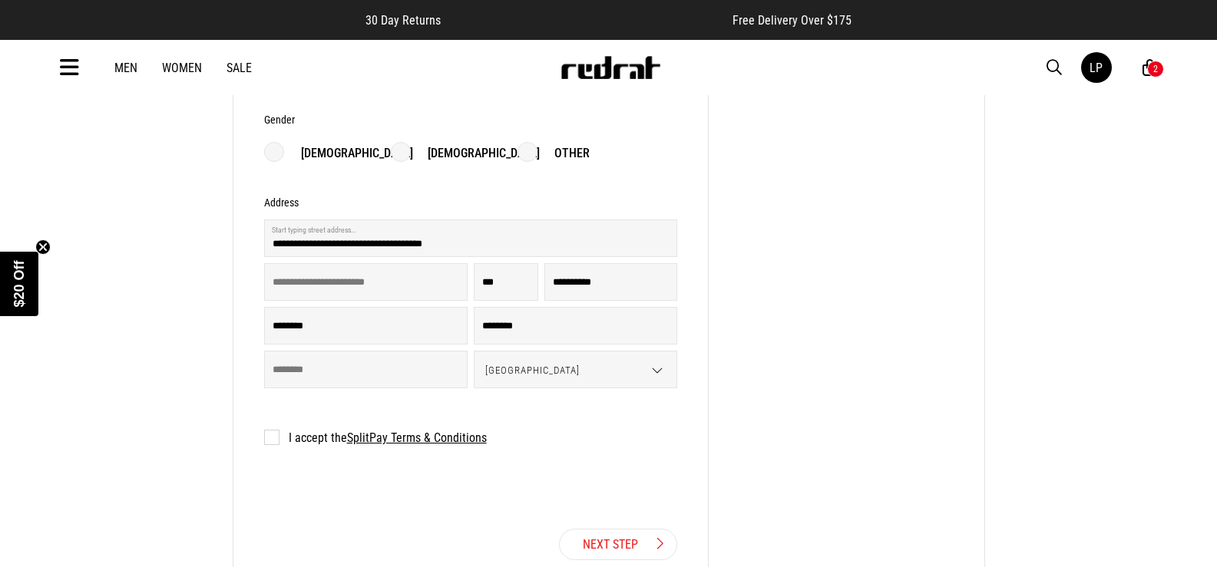
scroll to position [614, 0]
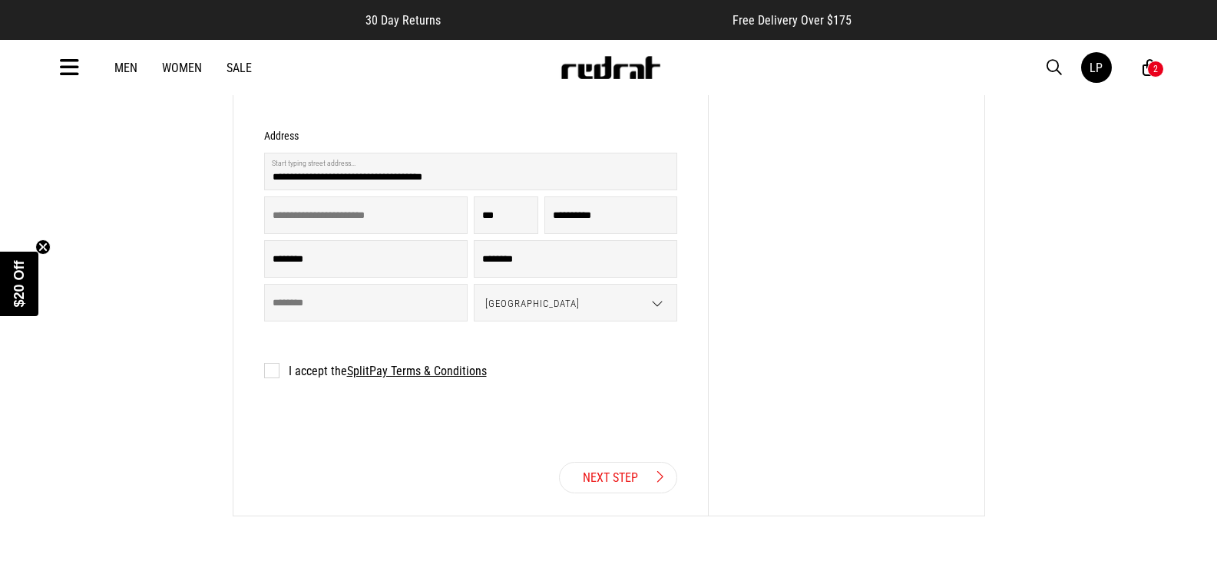
click at [276, 368] on label "I accept the SplitPay Terms & Conditions" at bounding box center [375, 371] width 223 height 15
click at [606, 478] on link "Next Step" at bounding box center [618, 477] width 118 height 31
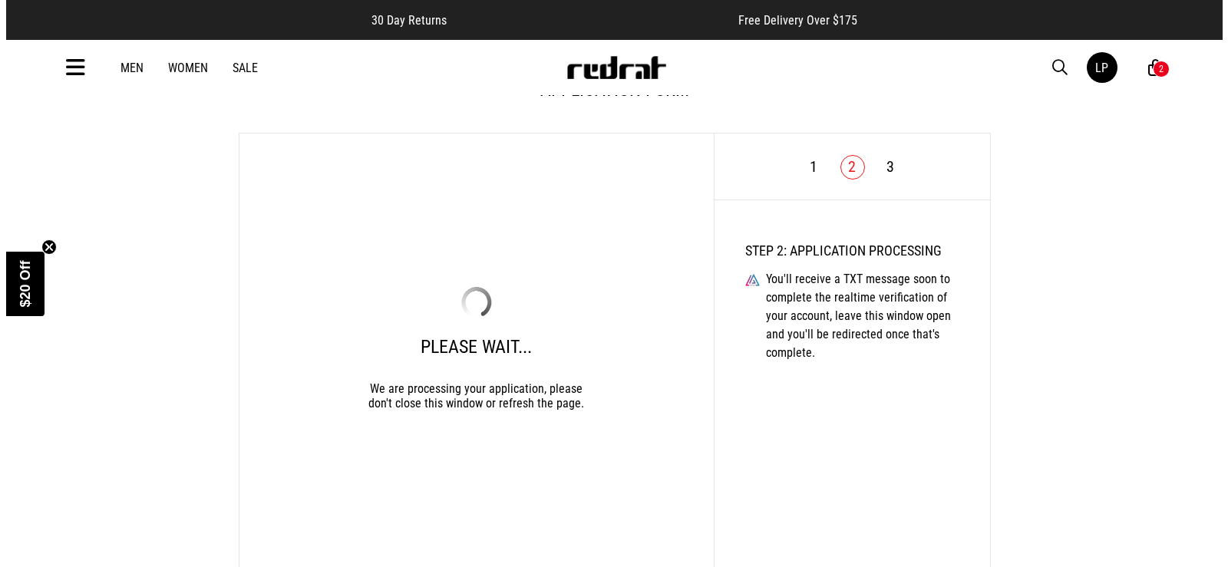
scroll to position [27, 0]
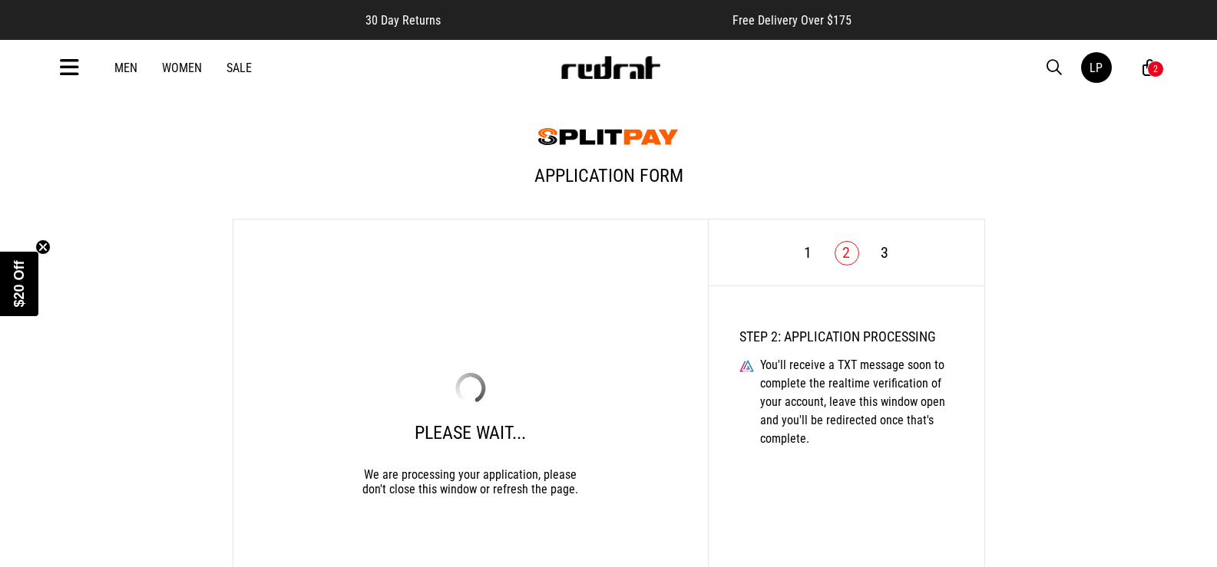
click at [71, 70] on icon at bounding box center [69, 67] width 19 height 25
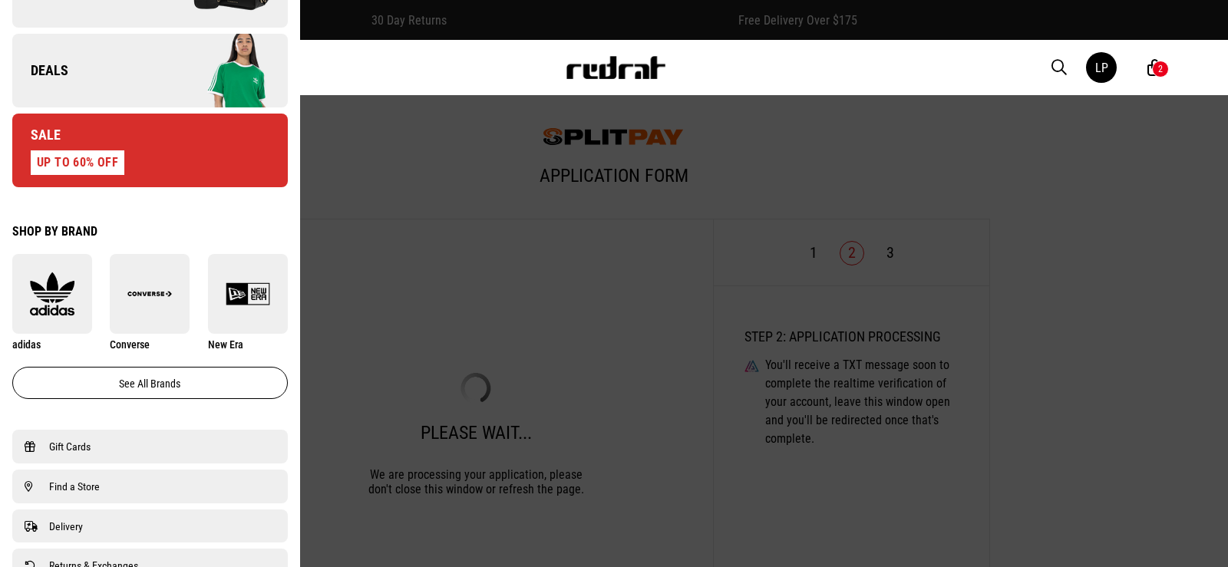
scroll to position [537, 0]
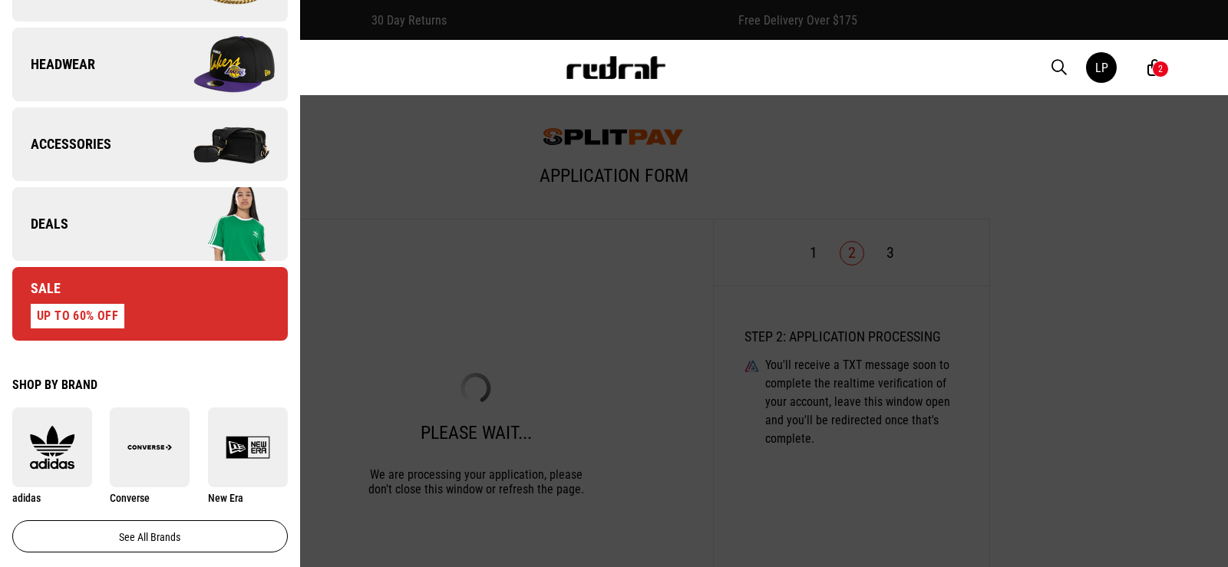
click at [106, 223] on link "Deals" at bounding box center [150, 224] width 276 height 74
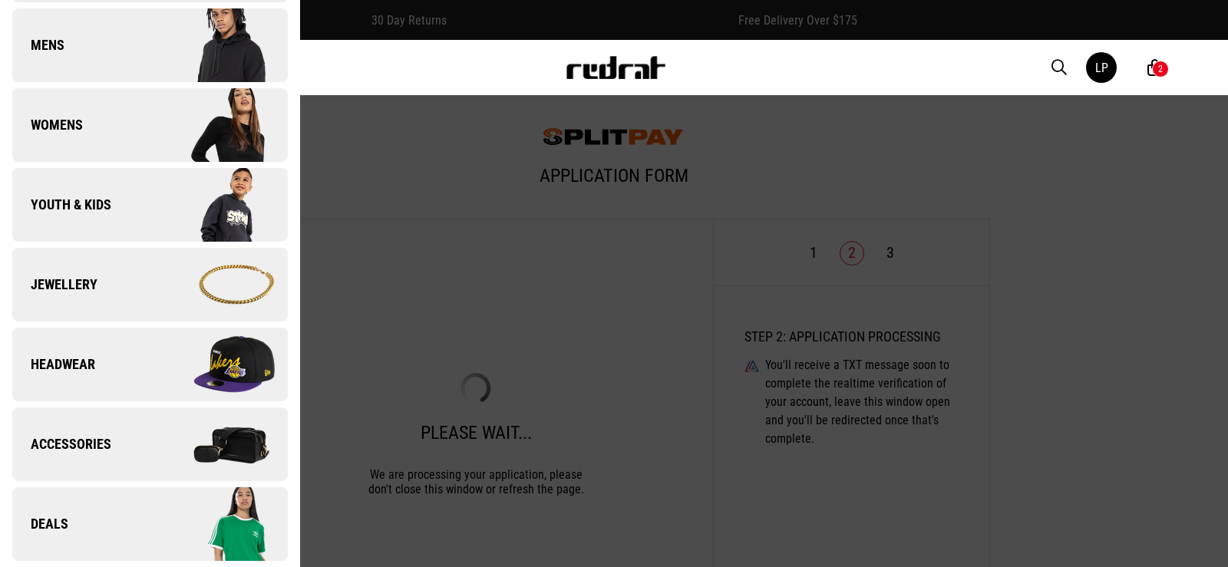
scroll to position [0, 0]
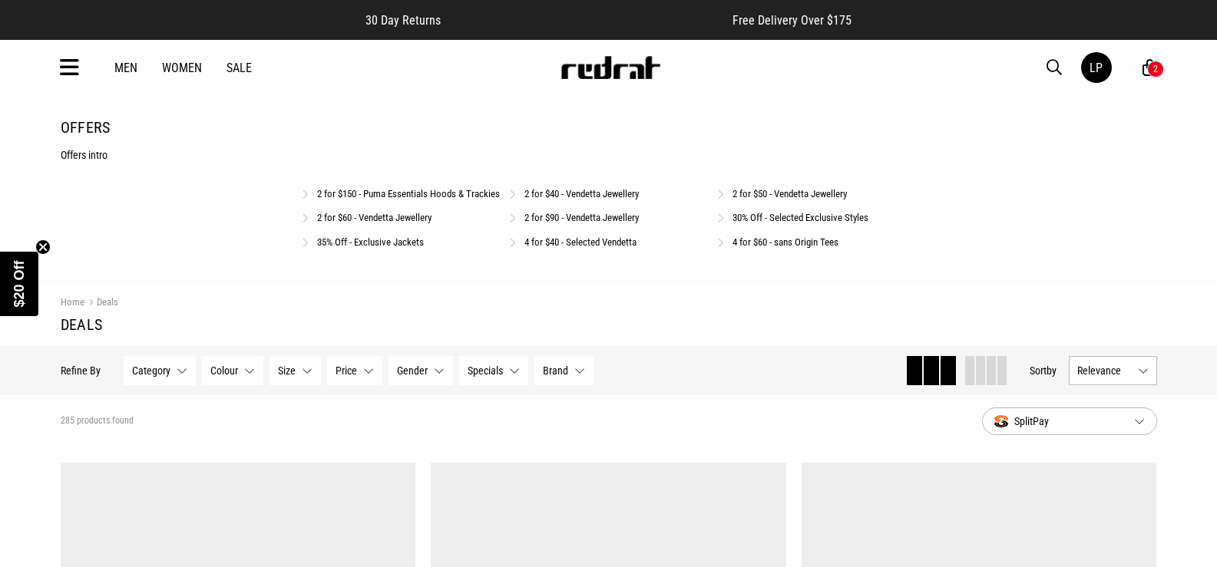
click at [785, 248] on link "4 for $60 - sans Origin Tees" at bounding box center [785, 242] width 106 height 12
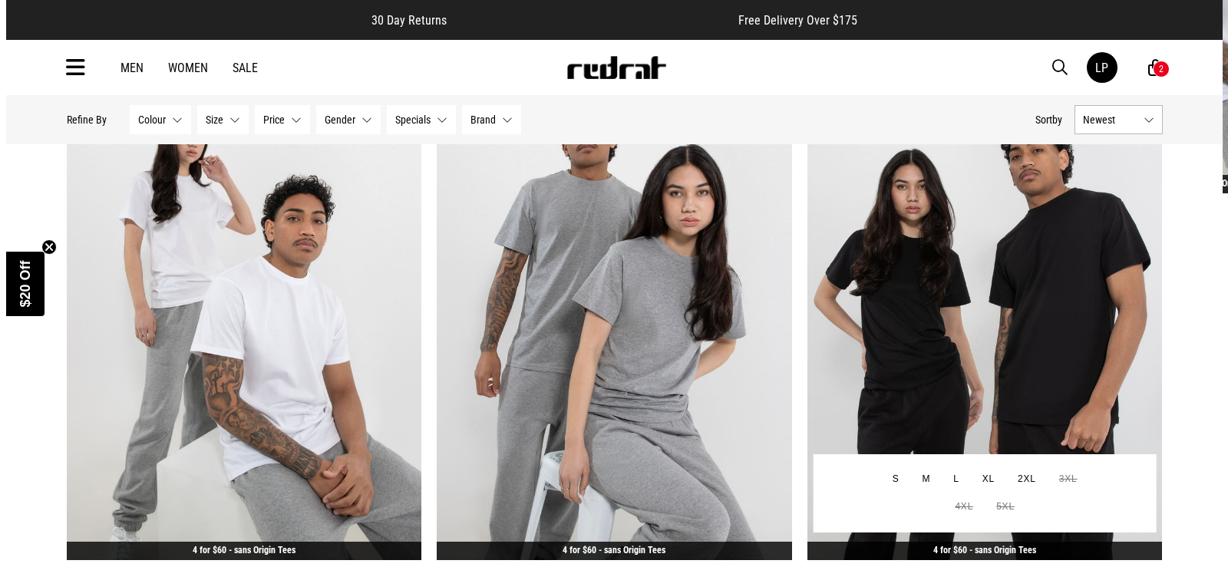
scroll to position [898, 0]
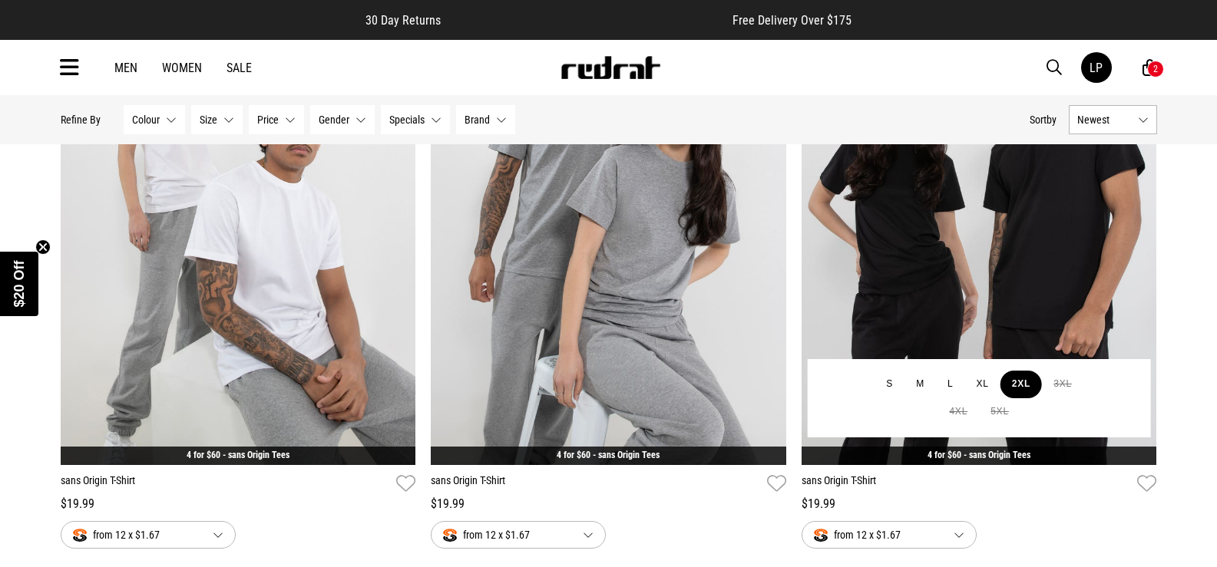
click at [1026, 379] on button "2XL" at bounding box center [1020, 385] width 41 height 28
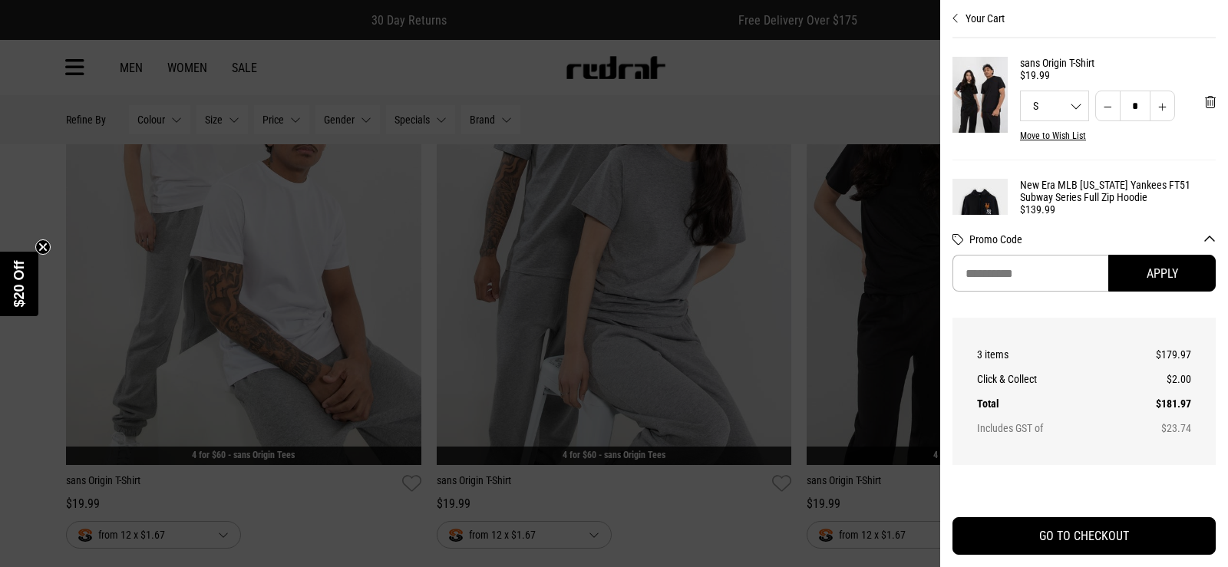
click at [1158, 113] on button "Increase quantity" at bounding box center [1162, 106] width 25 height 31
type input "*"
click at [1072, 111] on div "S S M L XL 2XL" at bounding box center [1055, 106] width 68 height 11
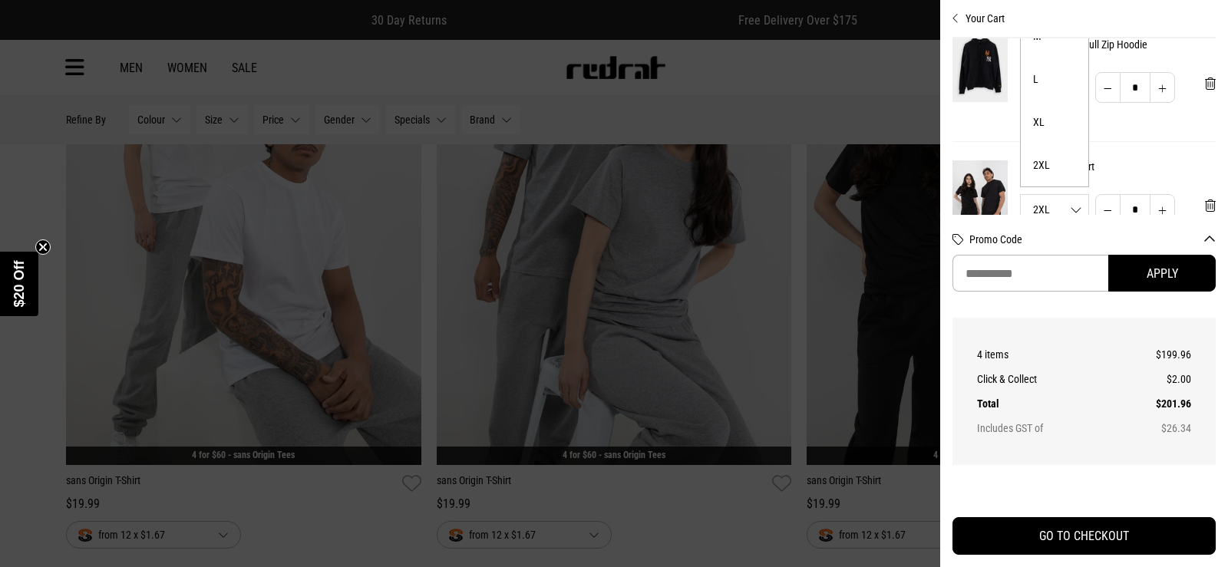
scroll to position [154, 0]
click at [1047, 158] on li "2XL" at bounding box center [1055, 164] width 68 height 43
type input "*"
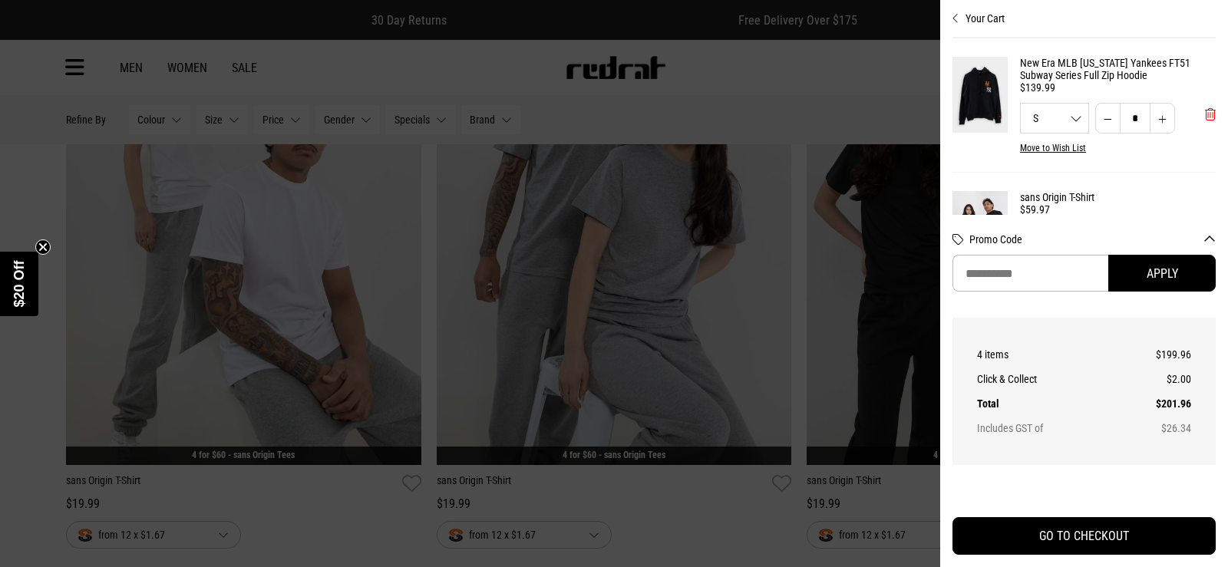
click at [1205, 117] on span "'Remove from cart" at bounding box center [1210, 114] width 11 height 15
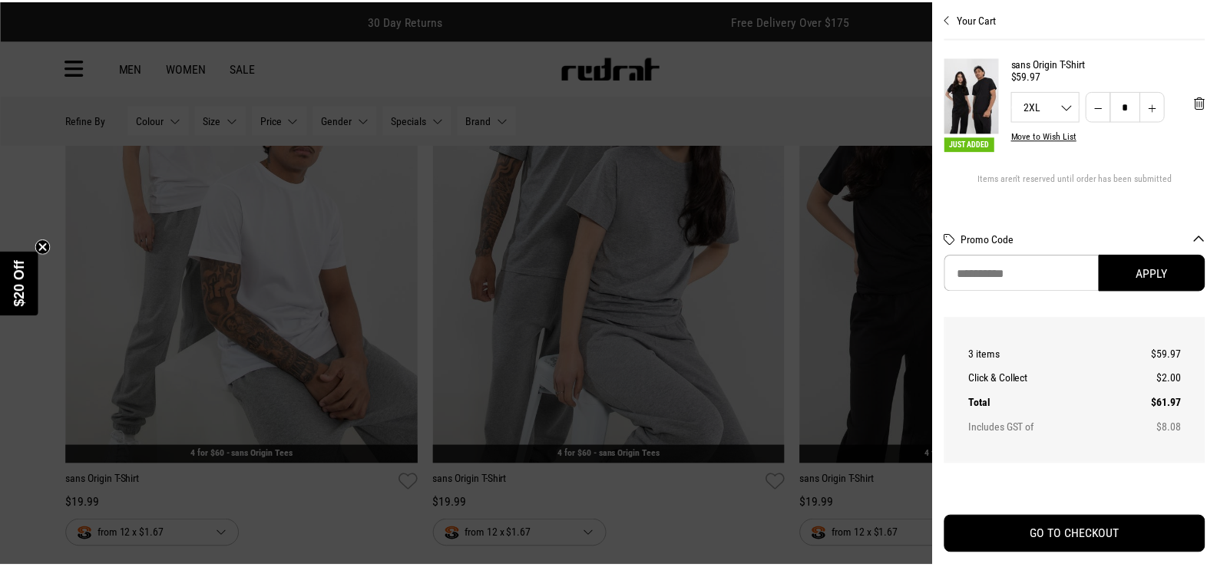
scroll to position [8, 0]
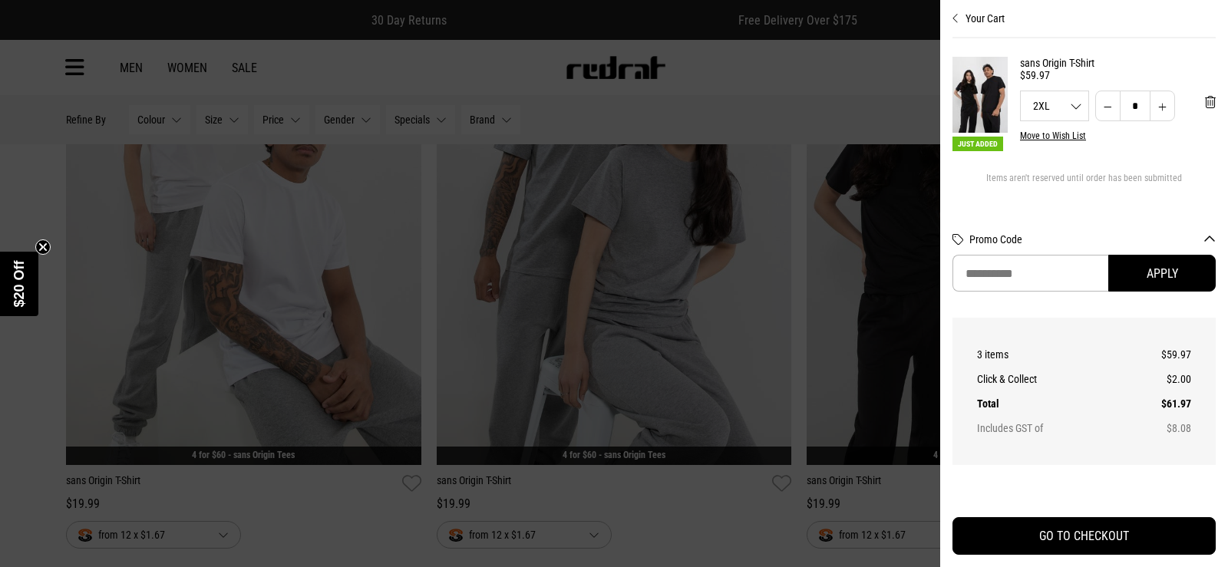
click at [1150, 99] on button "Increase quantity" at bounding box center [1162, 106] width 25 height 31
click at [1096, 104] on button "Decrease quantity" at bounding box center [1108, 106] width 25 height 31
type input "*"
click at [734, 546] on div at bounding box center [614, 283] width 1228 height 567
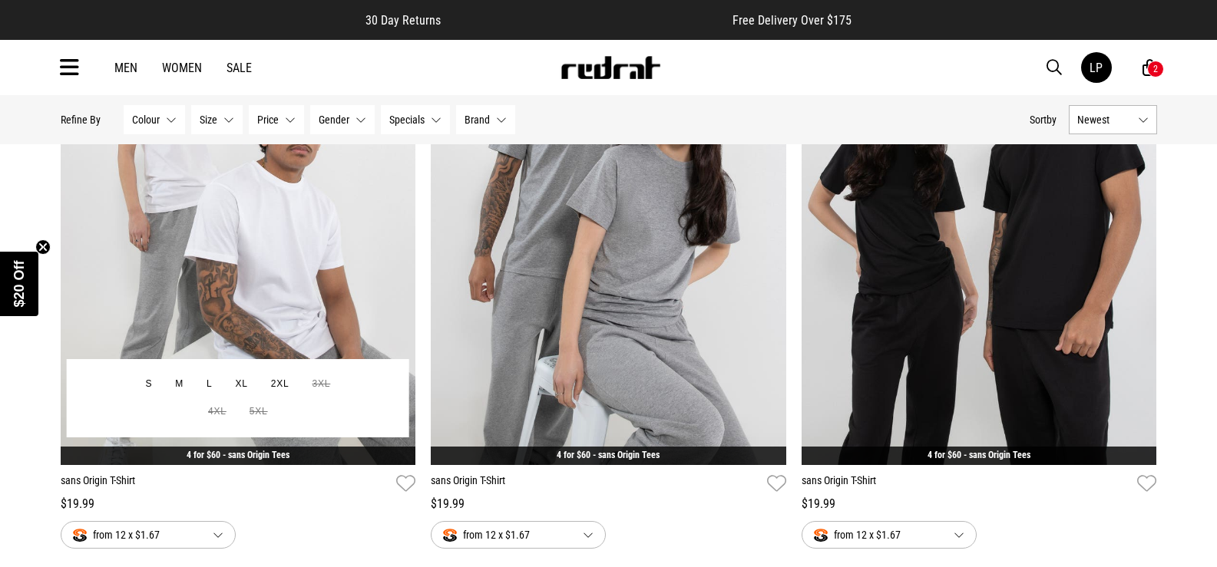
click at [253, 271] on img at bounding box center [238, 217] width 355 height 497
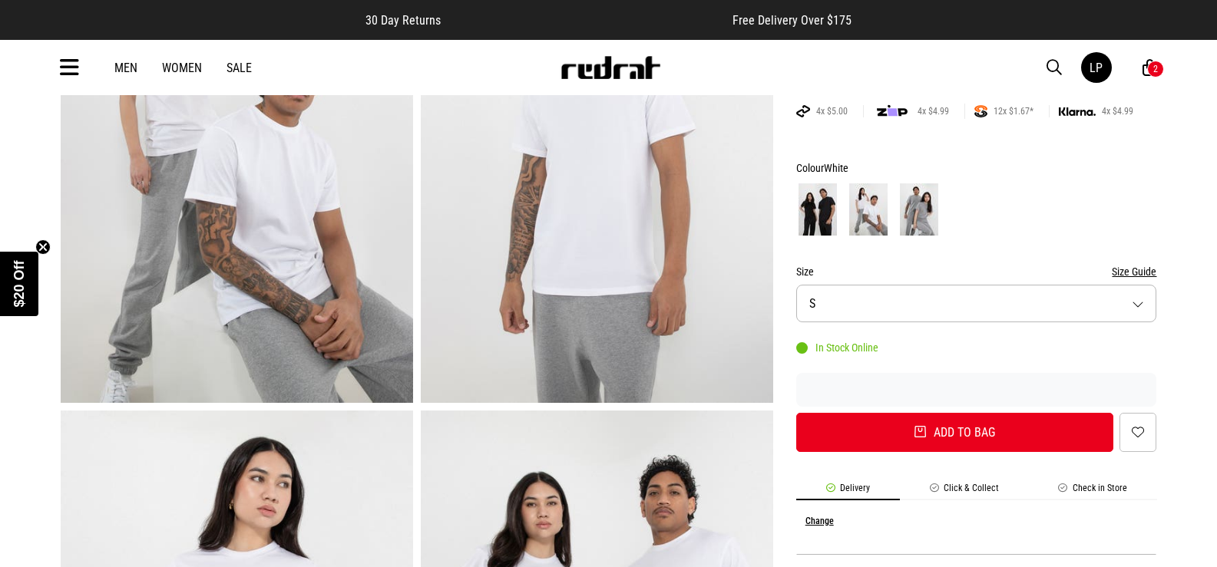
click at [889, 300] on button "Size S" at bounding box center [976, 304] width 361 height 38
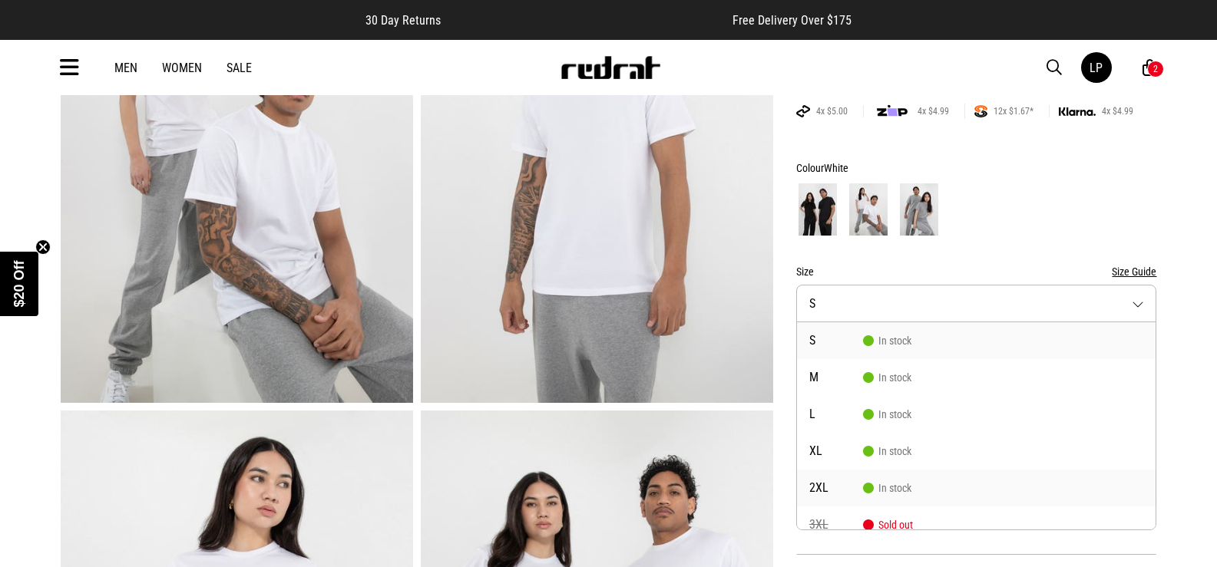
click at [828, 481] on li "2XL In stock" at bounding box center [976, 488] width 359 height 37
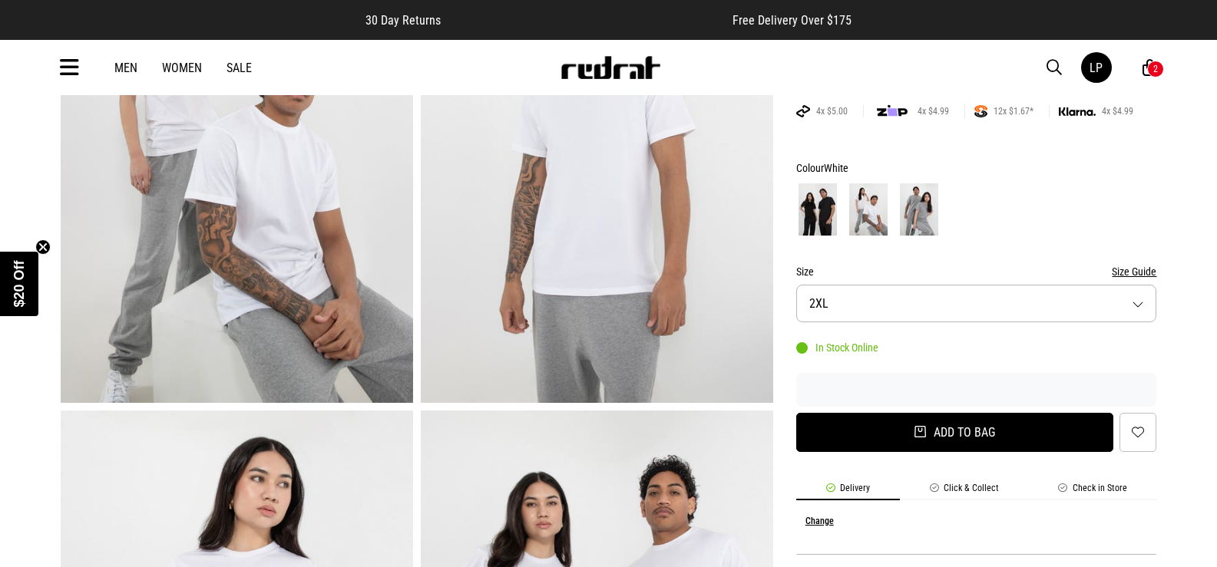
click at [867, 428] on button "Add to bag" at bounding box center [955, 432] width 318 height 39
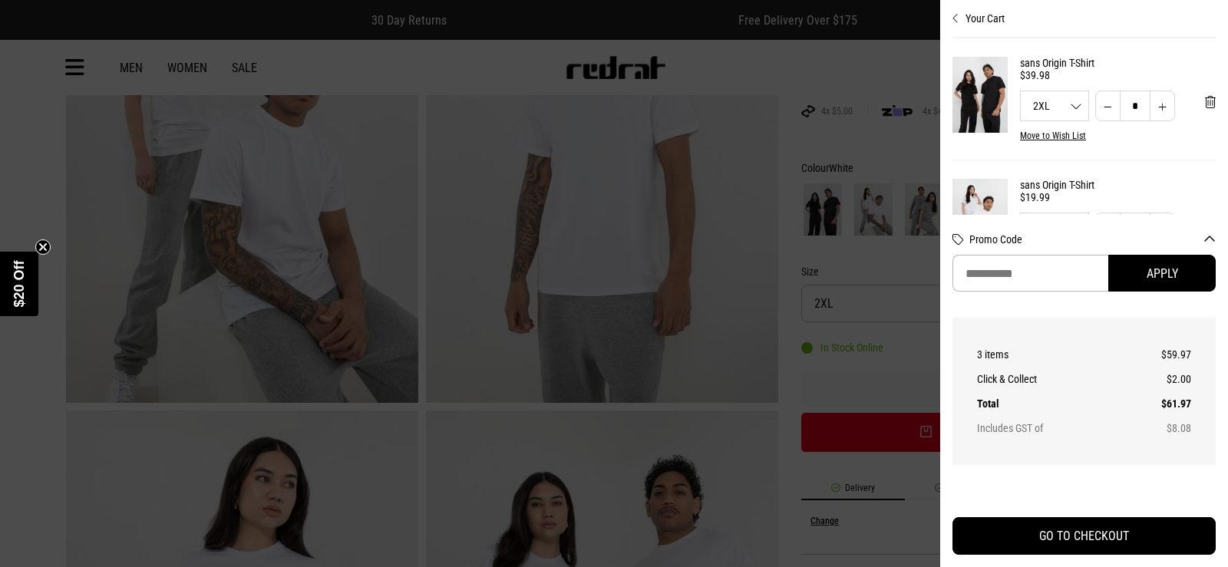
scroll to position [77, 0]
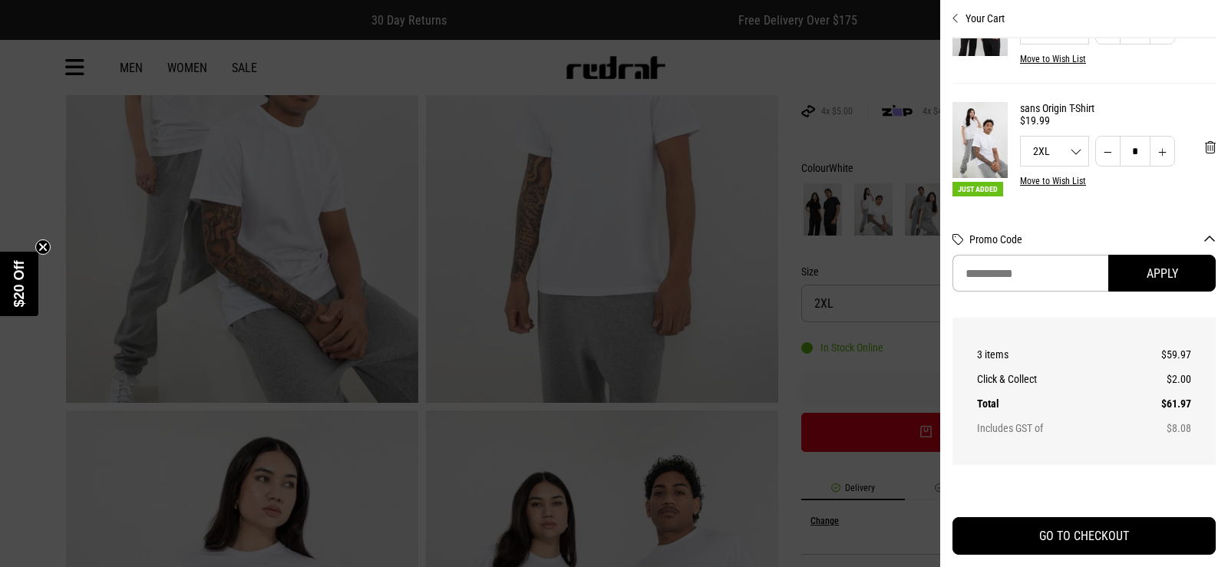
click at [1150, 145] on button "Increase quantity" at bounding box center [1162, 151] width 25 height 31
click at [1086, 234] on button "Promo Code" at bounding box center [1093, 239] width 246 height 12
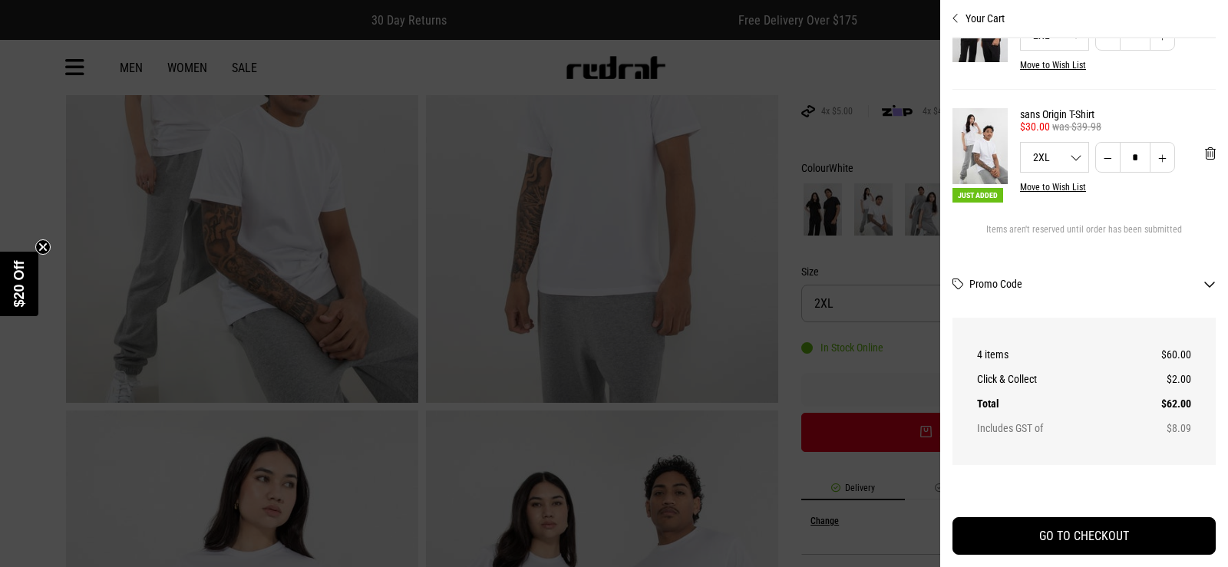
click at [41, 243] on circle "Close teaser" at bounding box center [43, 247] width 15 height 15
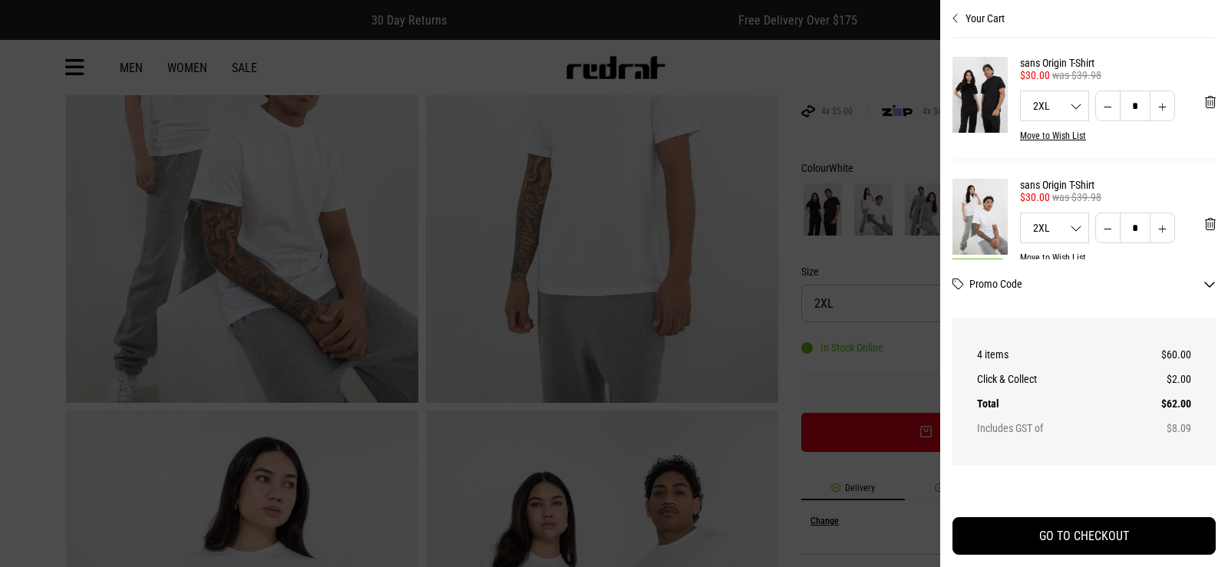
scroll to position [87, 0]
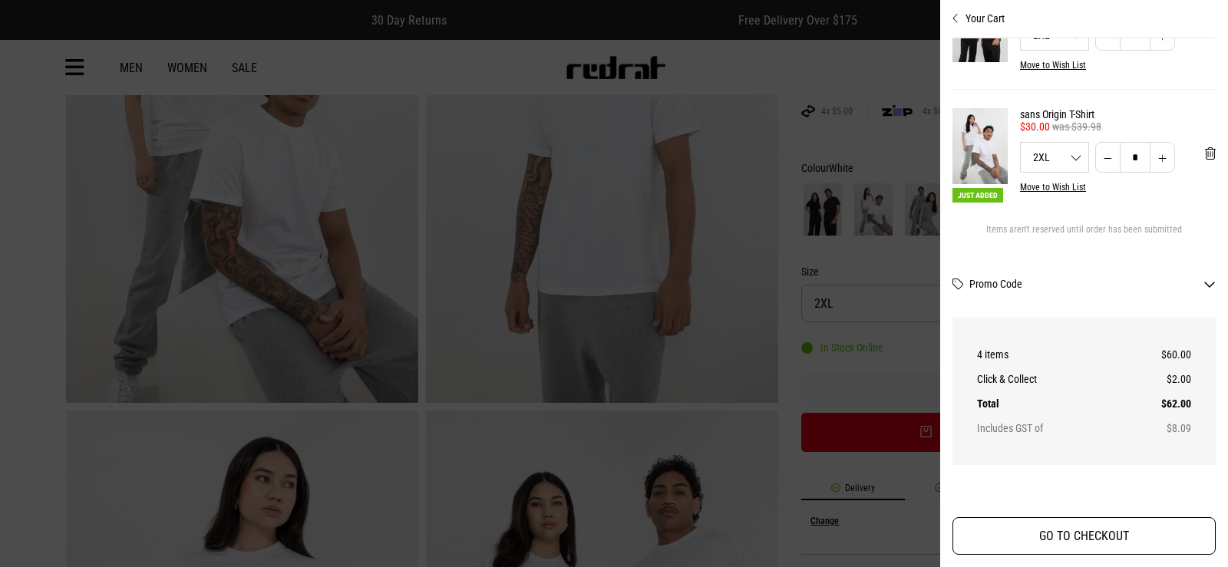
click at [1071, 534] on button "GO TO CHECKOUT" at bounding box center [1084, 536] width 263 height 38
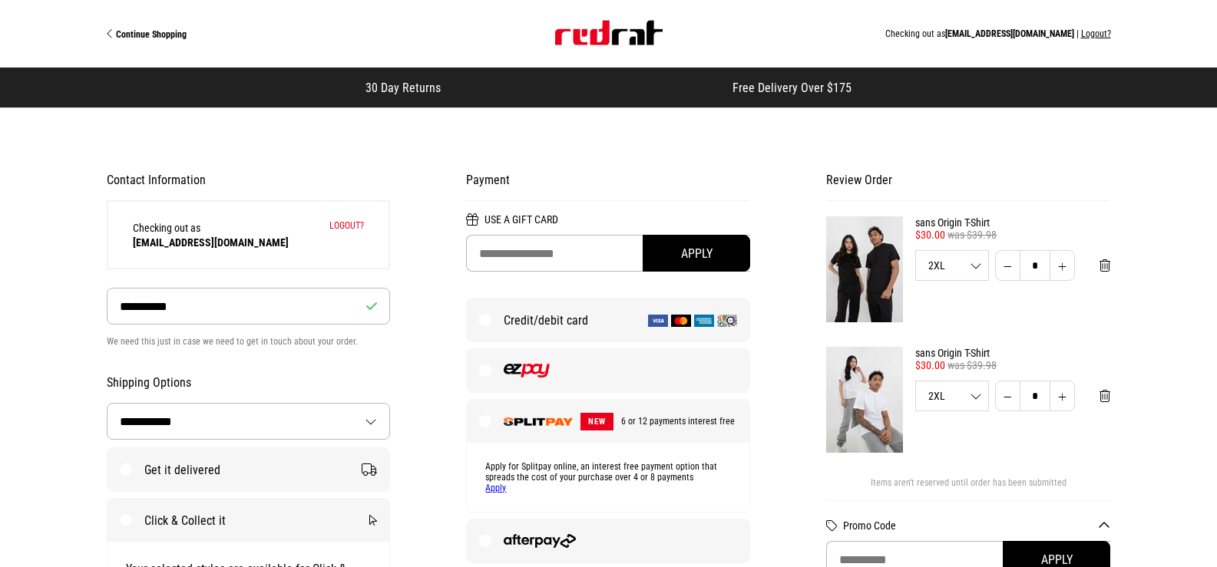
select select "**********"
select select "*********"
select select "**"
click at [134, 36] on span "Continue Shopping" at bounding box center [151, 34] width 71 height 11
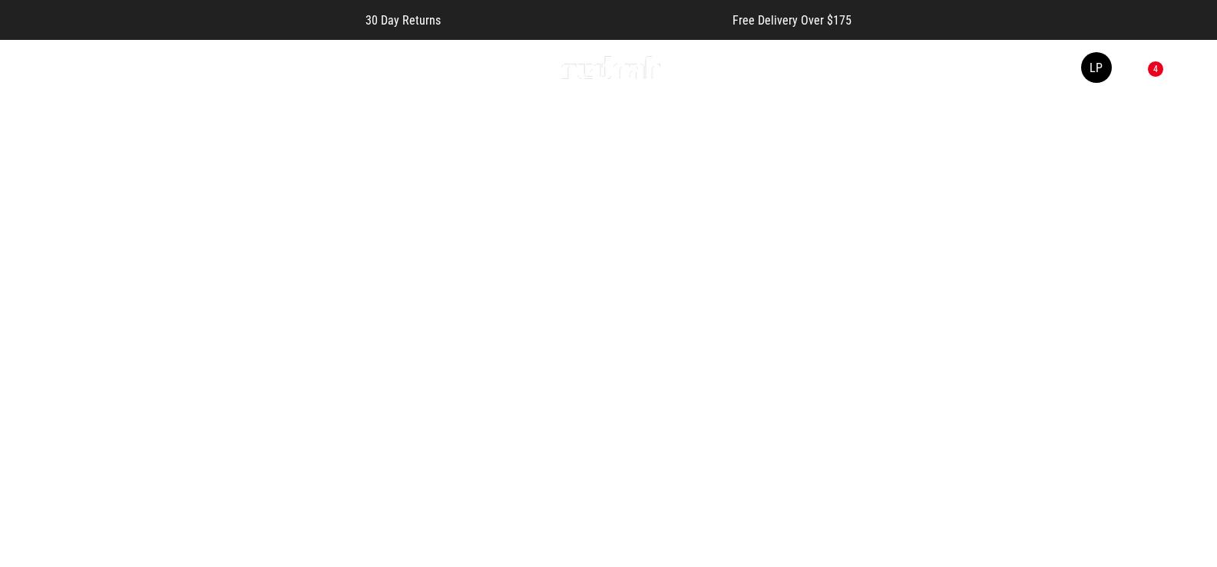
click at [233, 64] on link "Sale" at bounding box center [238, 68] width 25 height 15
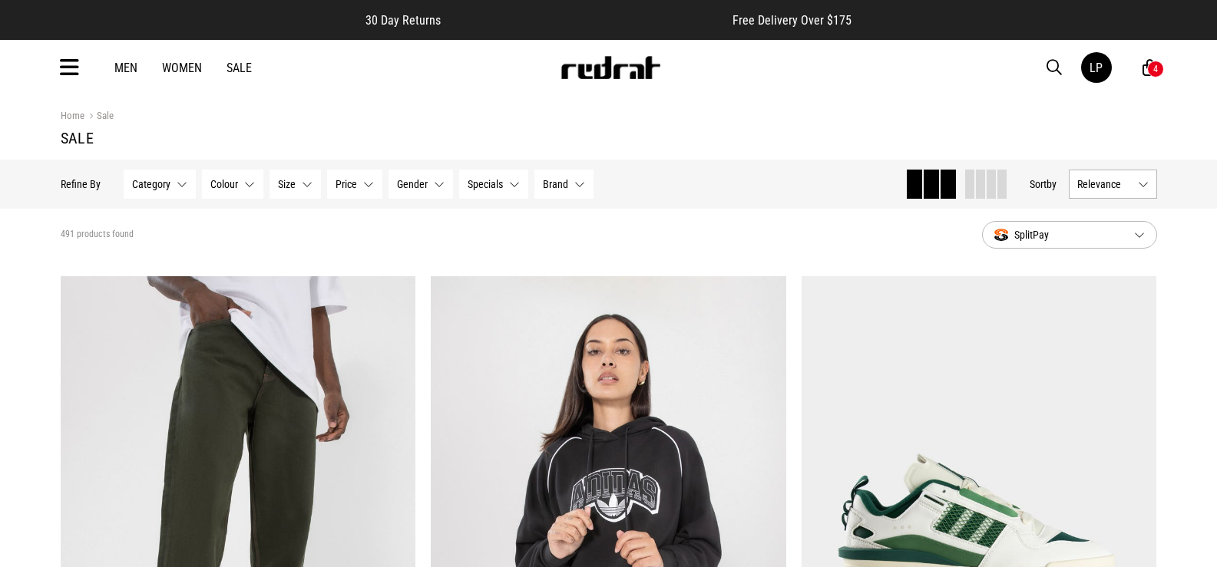
click at [79, 74] on div "Men Women Sale LP Hi, Lexie New Back Footwear Back Mens Back Womens Back Youth …" at bounding box center [608, 67] width 1121 height 55
click at [68, 68] on icon at bounding box center [69, 67] width 19 height 25
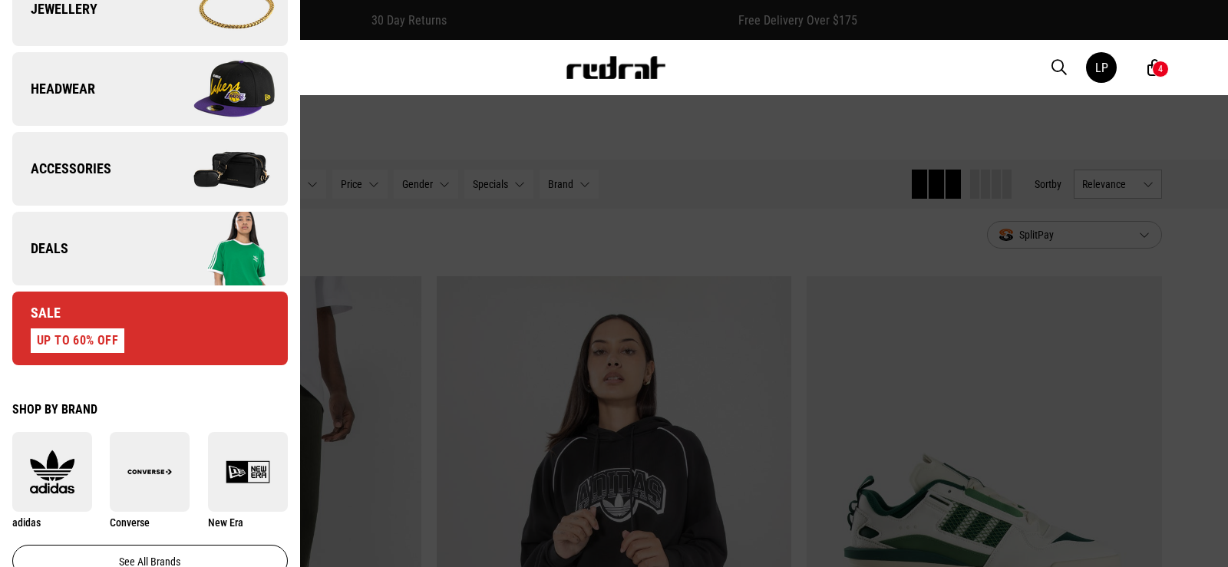
scroll to position [537, 0]
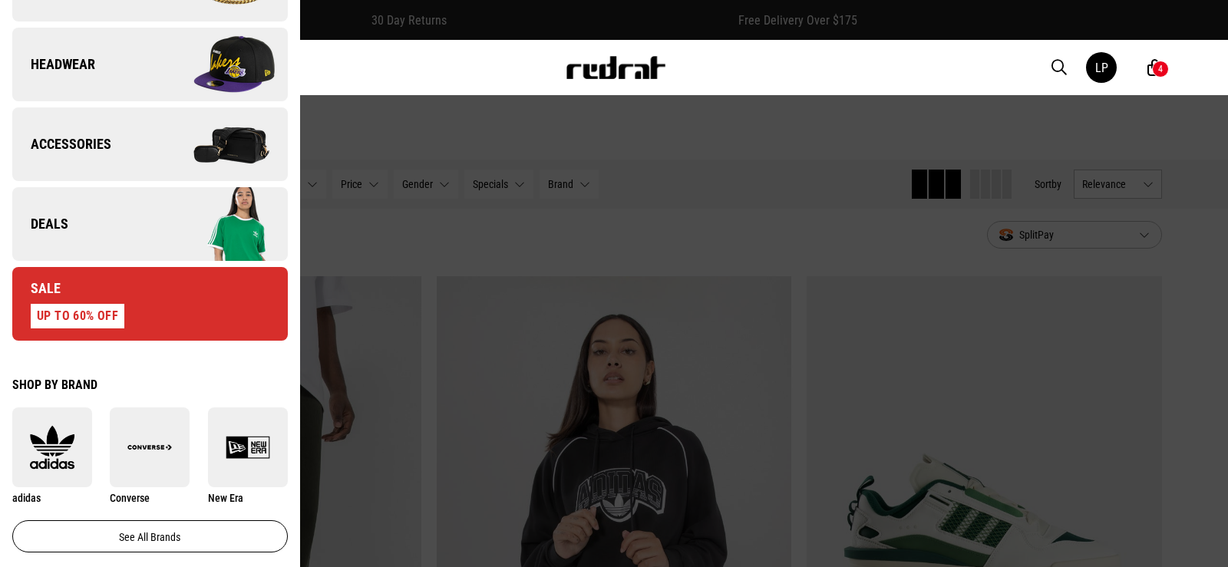
click at [150, 213] on img at bounding box center [218, 224] width 137 height 77
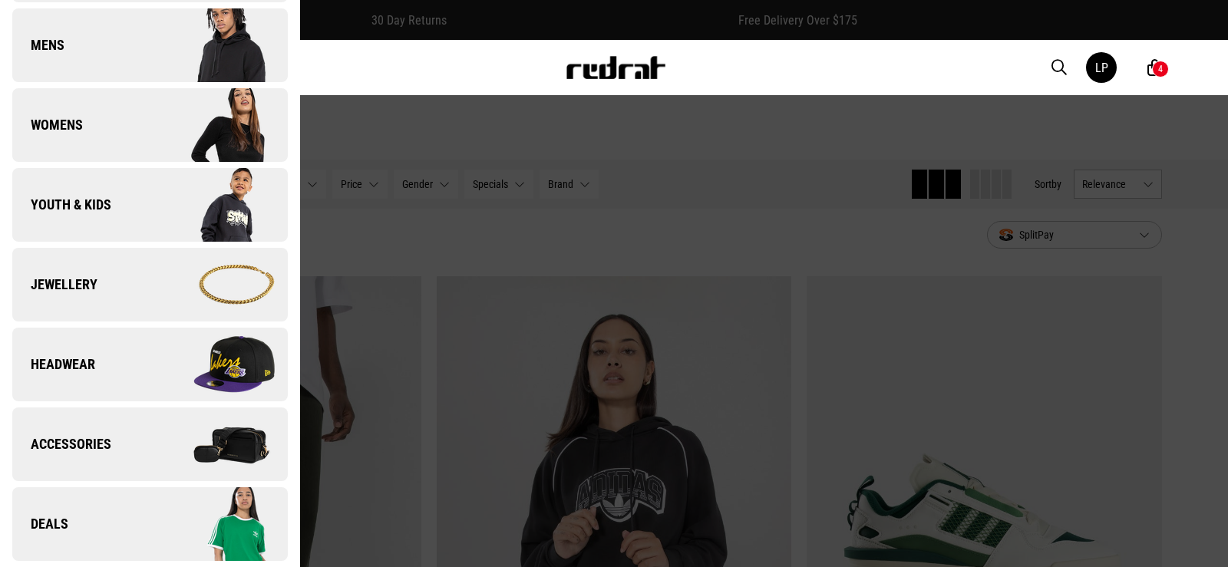
scroll to position [0, 0]
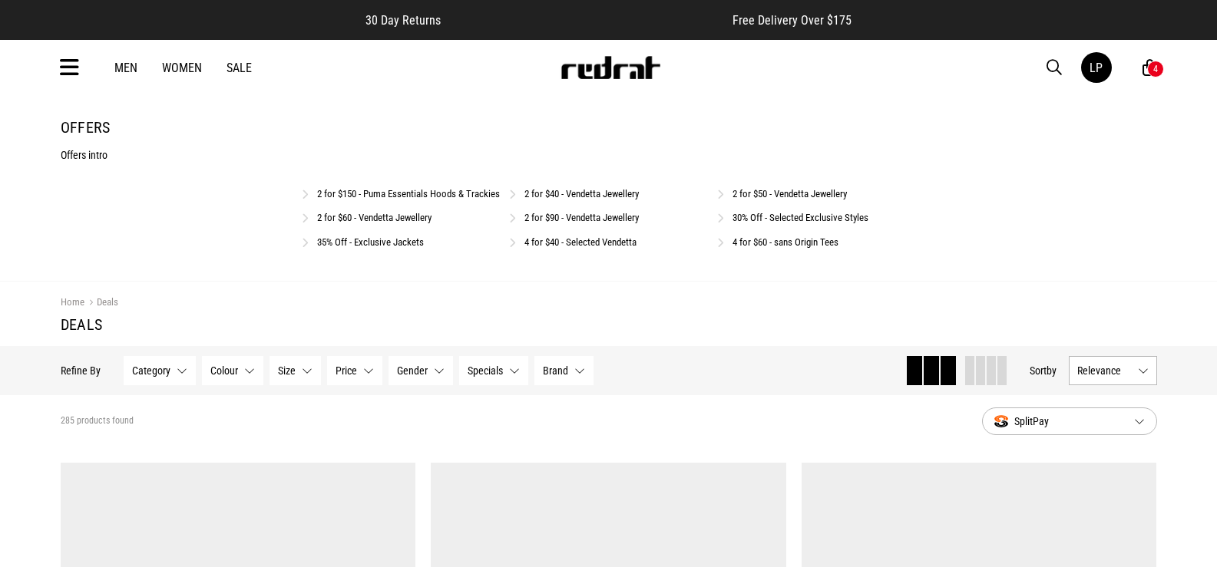
click at [1018, 58] on div "Men Women Sale LP Hi, Lexie New Back Footwear Back Mens Back Womens Back Youth …" at bounding box center [608, 67] width 1121 height 55
click at [1056, 68] on span "button" at bounding box center [1053, 67] width 15 height 18
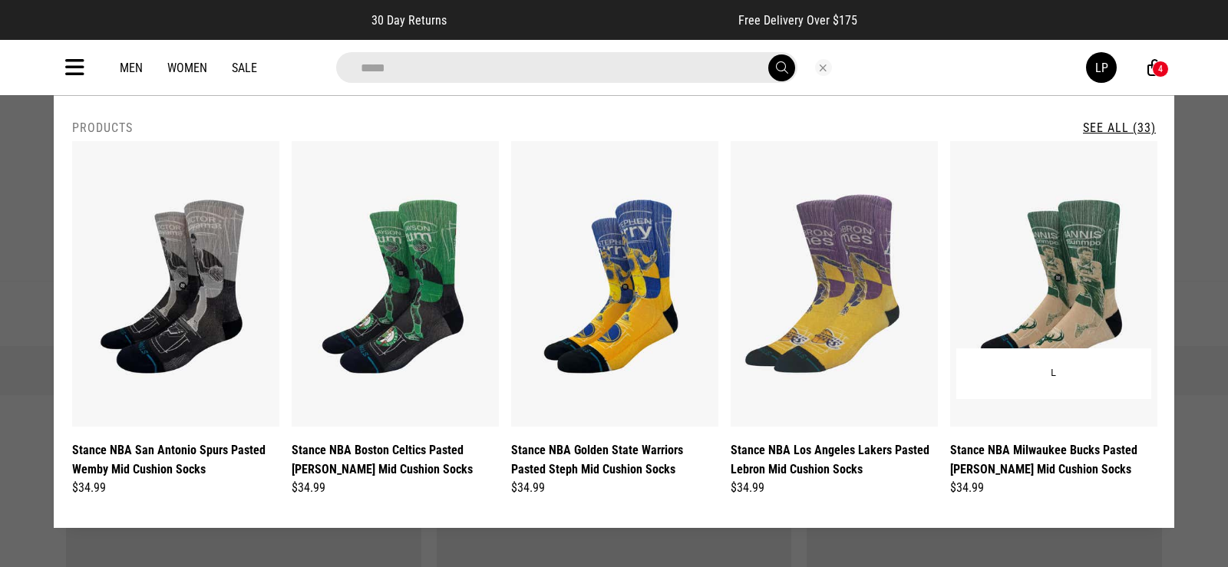
type input "*****"
click at [768, 55] on button "submit" at bounding box center [781, 68] width 27 height 27
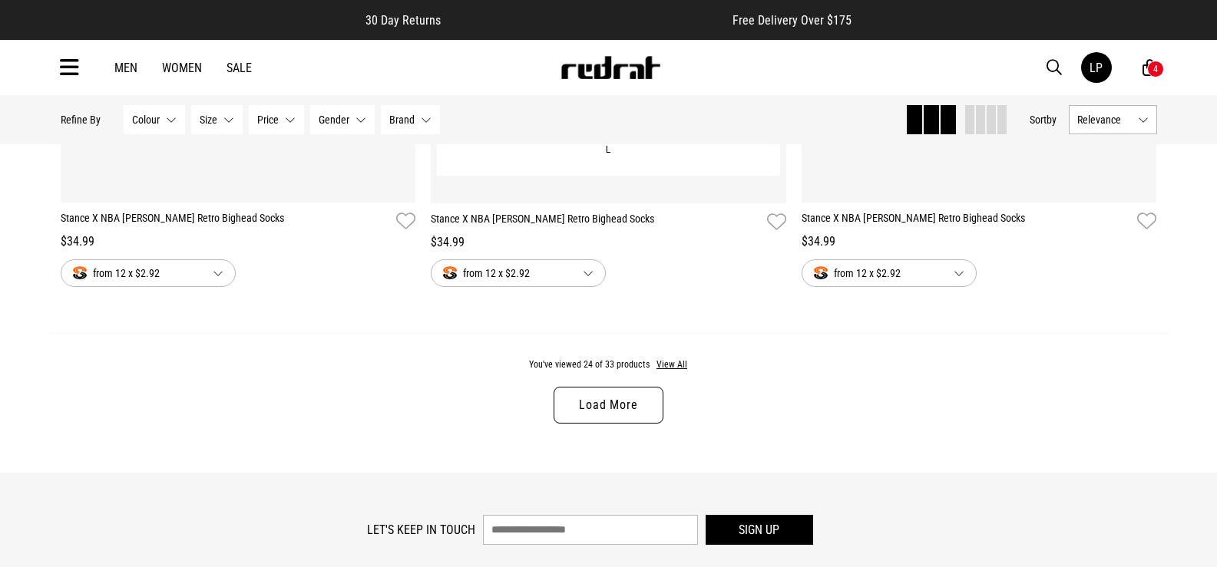
scroll to position [4837, 0]
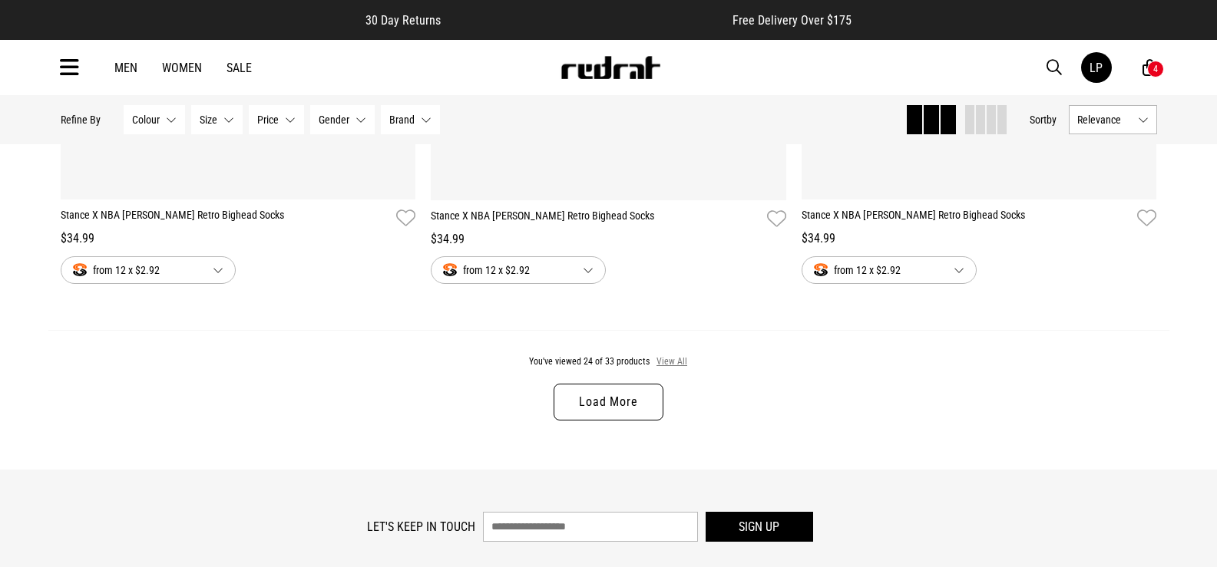
click at [676, 362] on button "View All" at bounding box center [672, 362] width 32 height 14
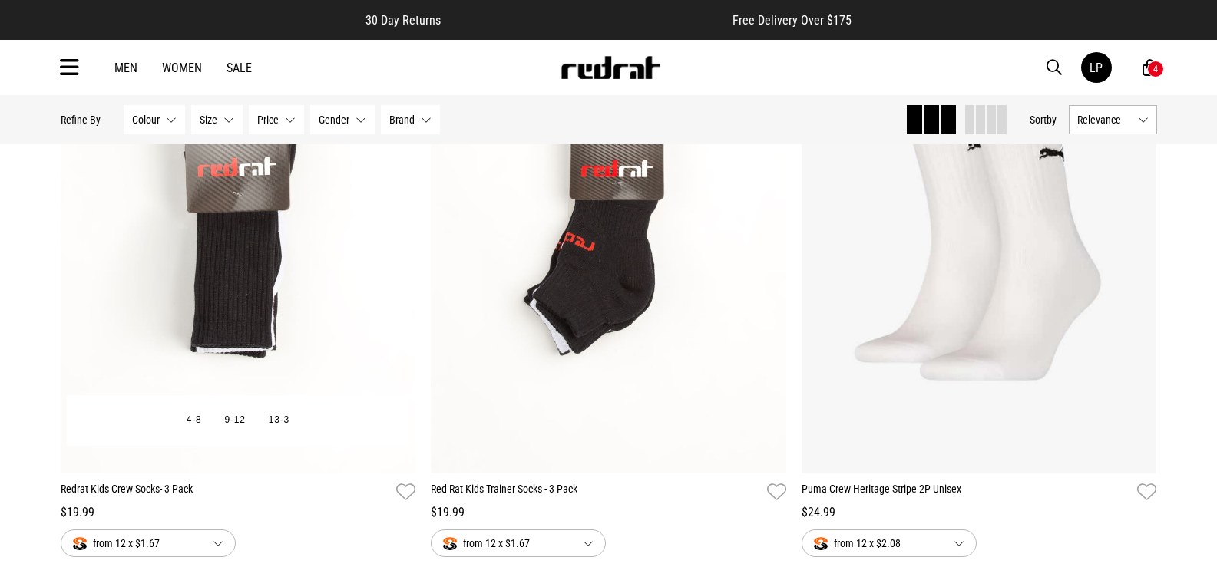
scroll to position [6409, 0]
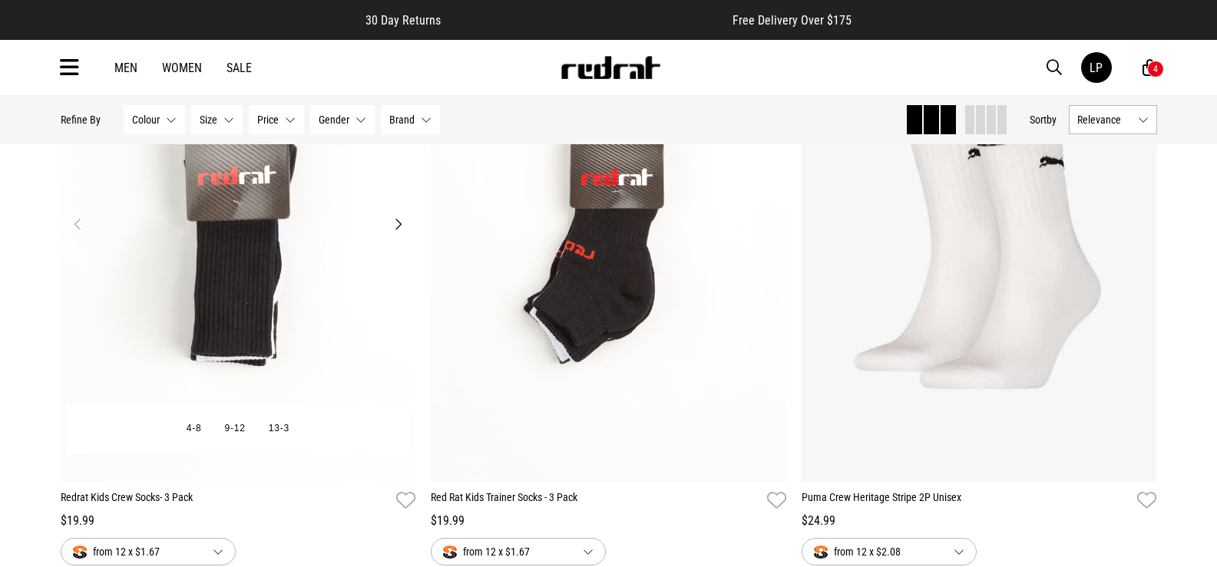
click at [242, 309] on img at bounding box center [238, 233] width 355 height 497
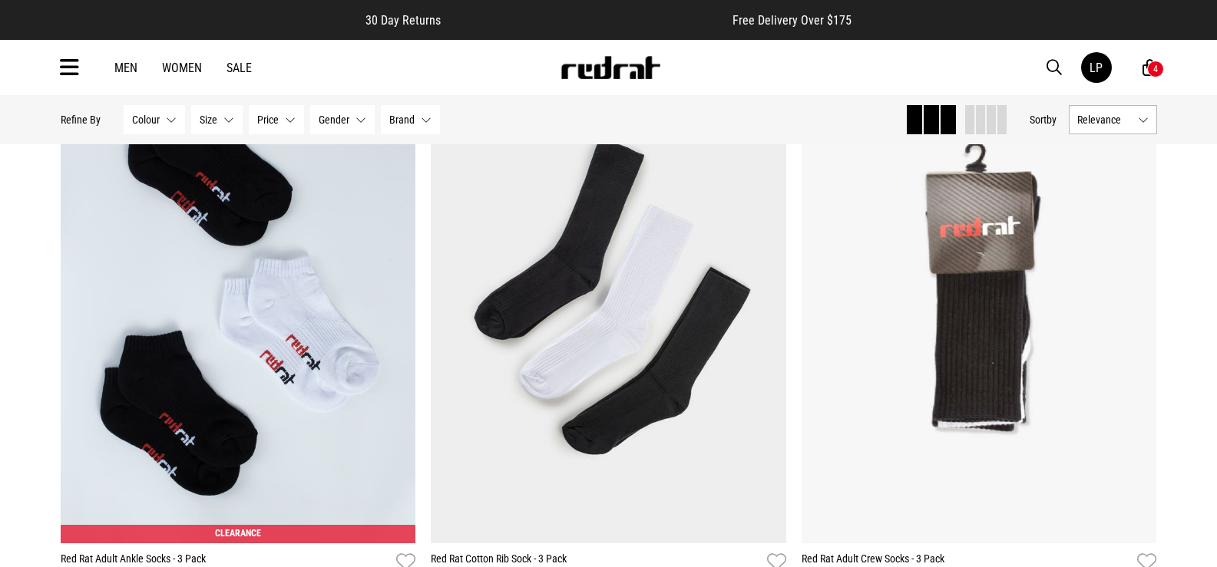
scroll to position [902, 0]
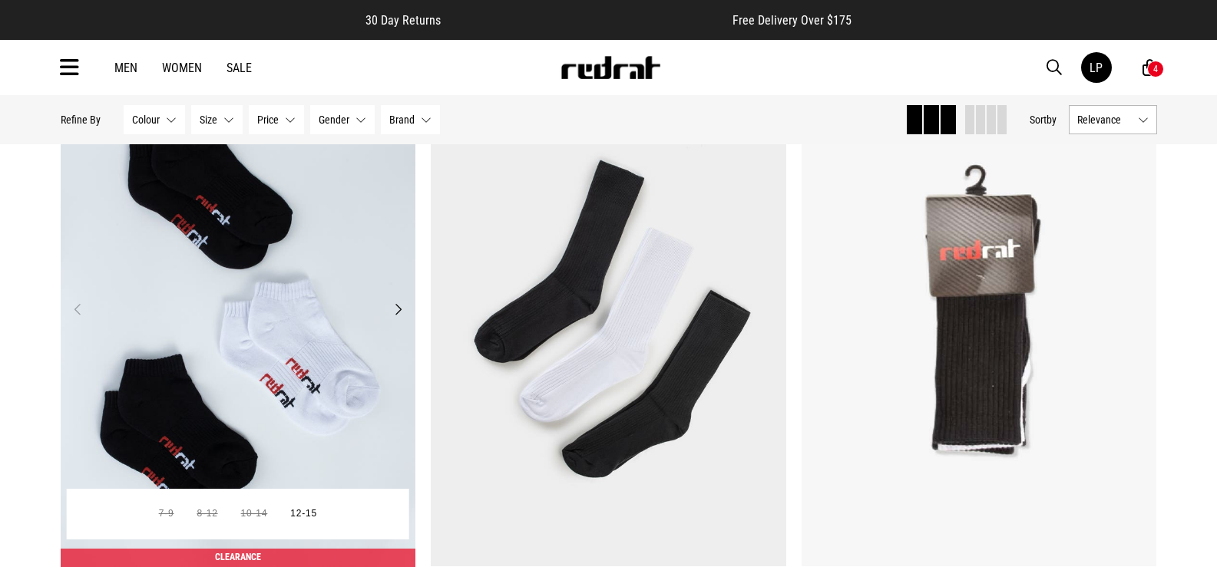
click at [346, 359] on img at bounding box center [238, 318] width 355 height 497
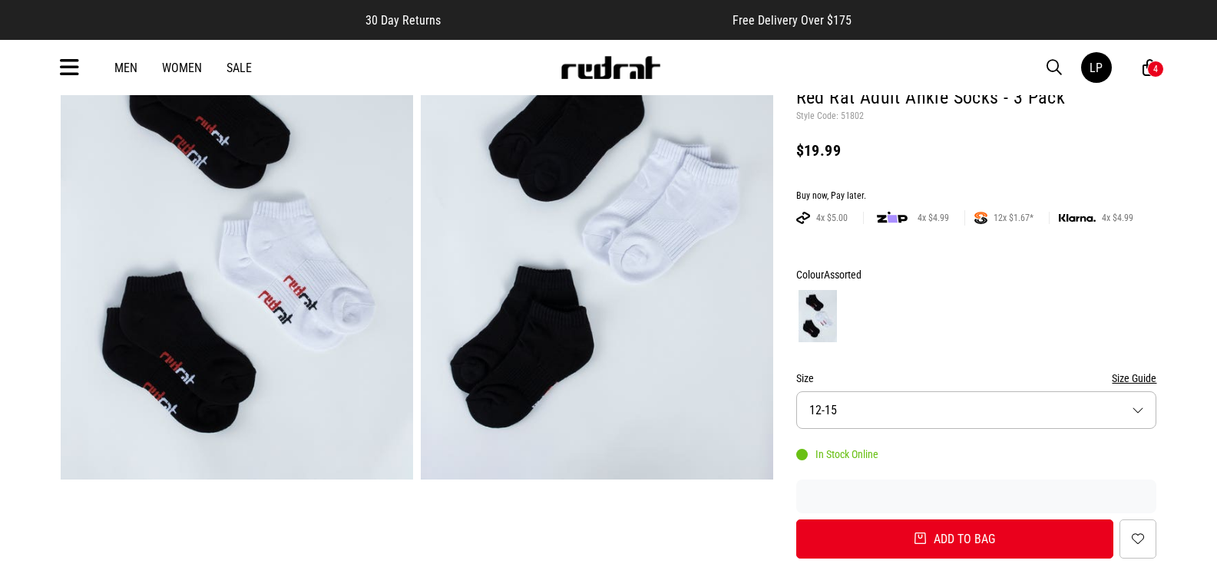
click at [1008, 412] on button "Size 12-15" at bounding box center [976, 411] width 361 height 38
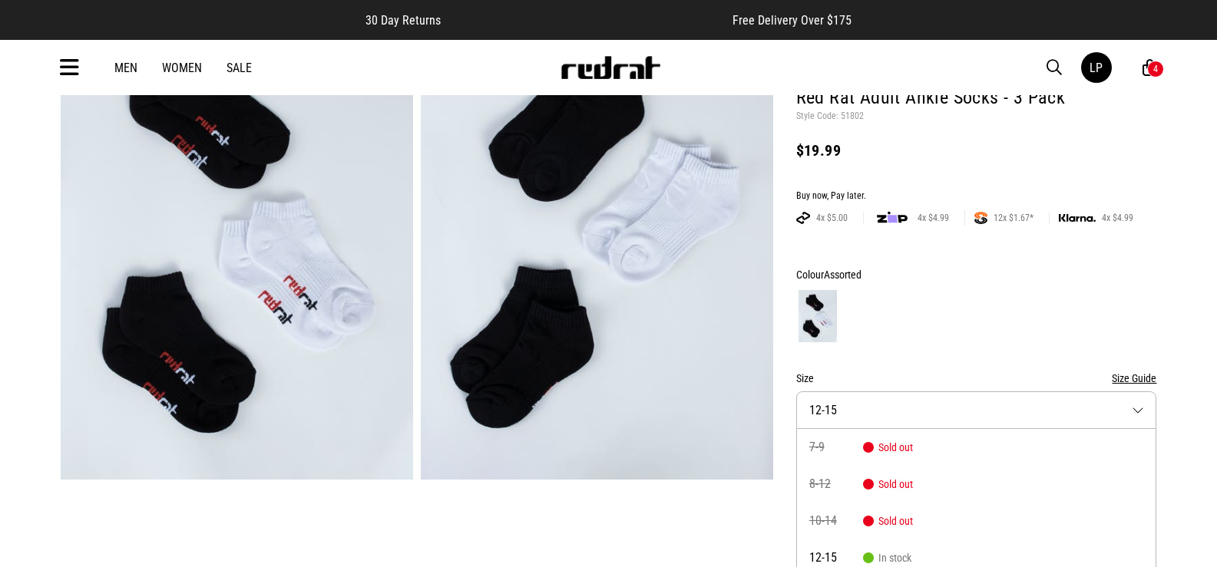
scroll to position [163, 0]
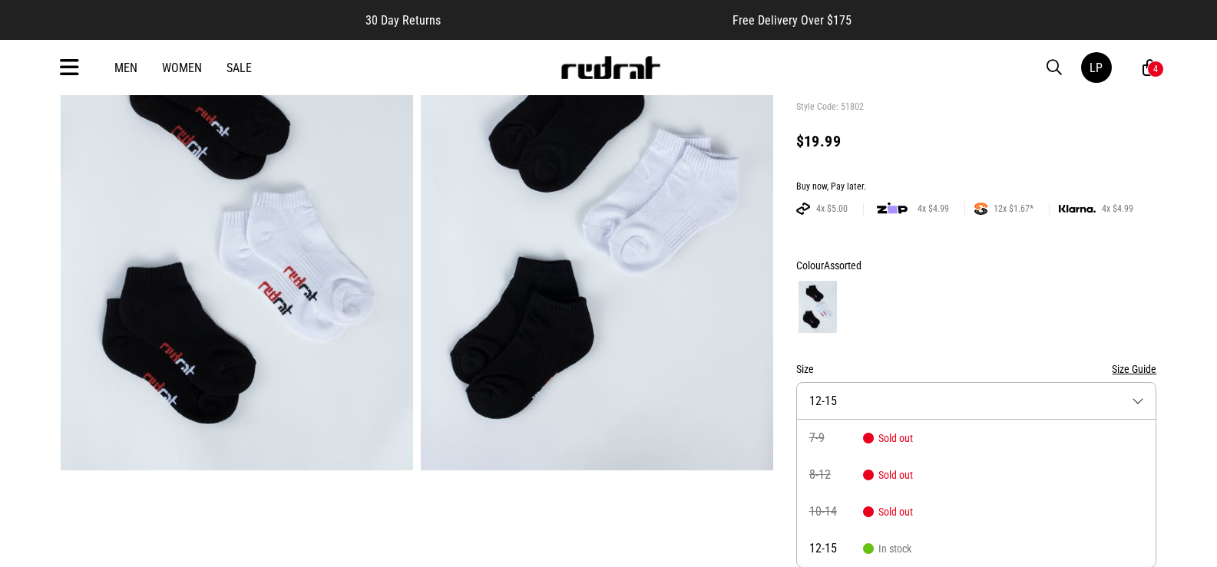
click at [996, 335] on form "Colour Assorted Size Size Guide Size 12-15 7-9 Sold out 8-12 Sold out 10-14 Sol…" at bounding box center [976, 402] width 361 height 293
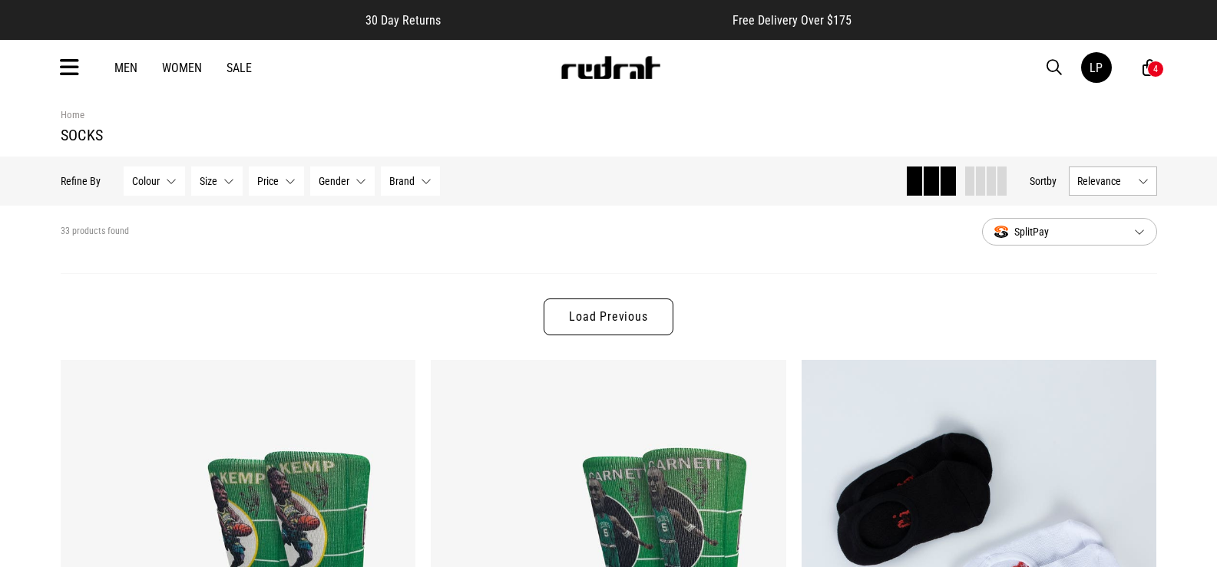
click at [660, 316] on link "Load Previous" at bounding box center [608, 317] width 129 height 37
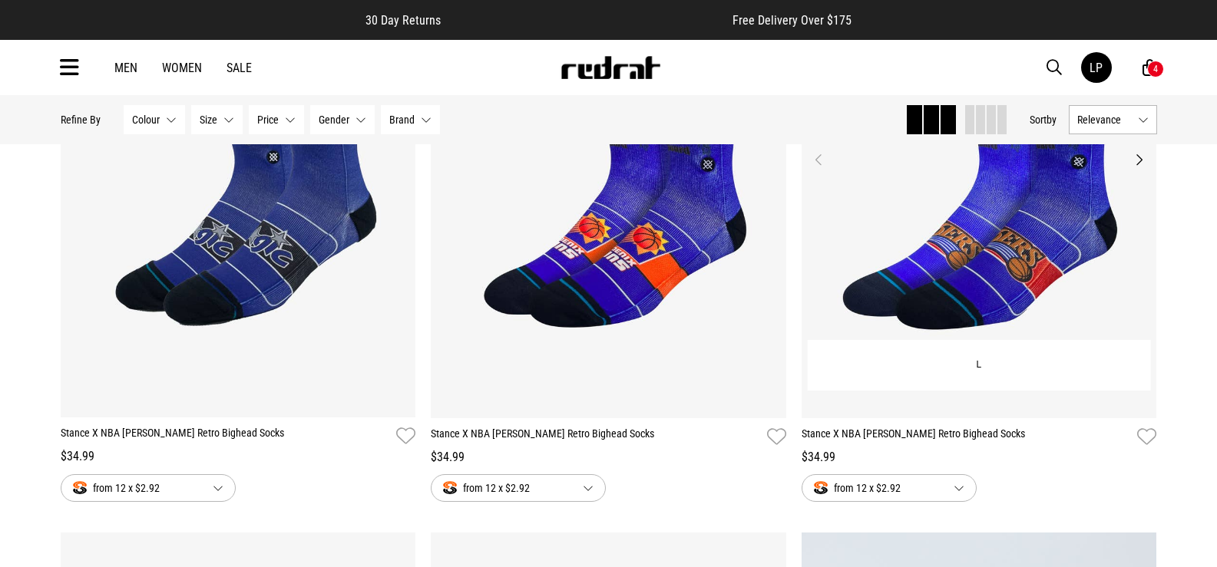
scroll to position [4625, 0]
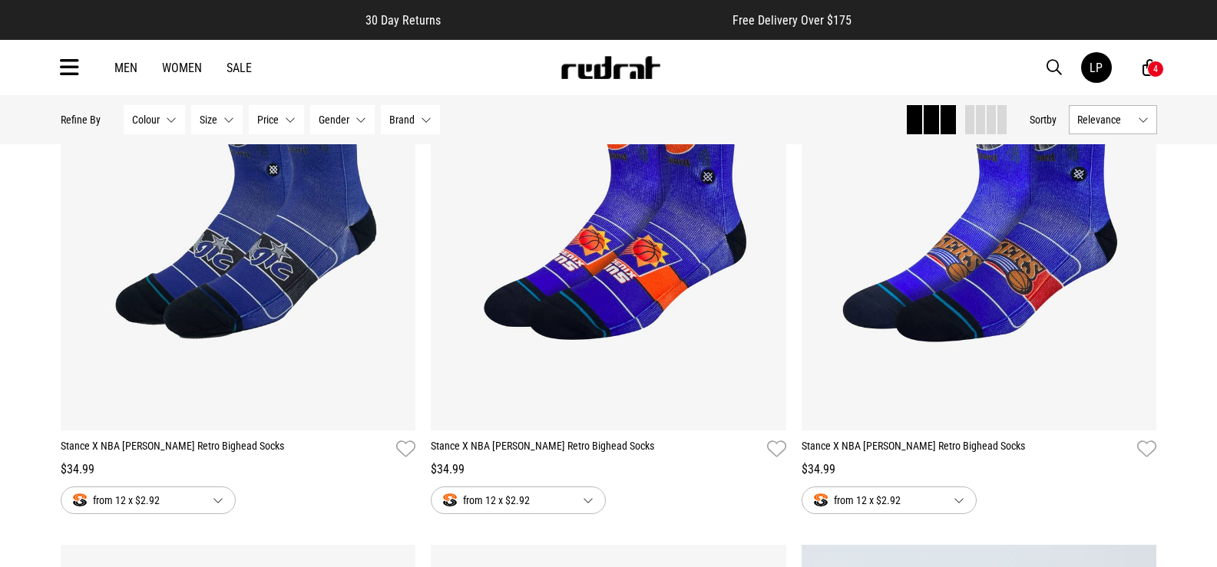
click at [124, 61] on link "Men" at bounding box center [125, 68] width 23 height 15
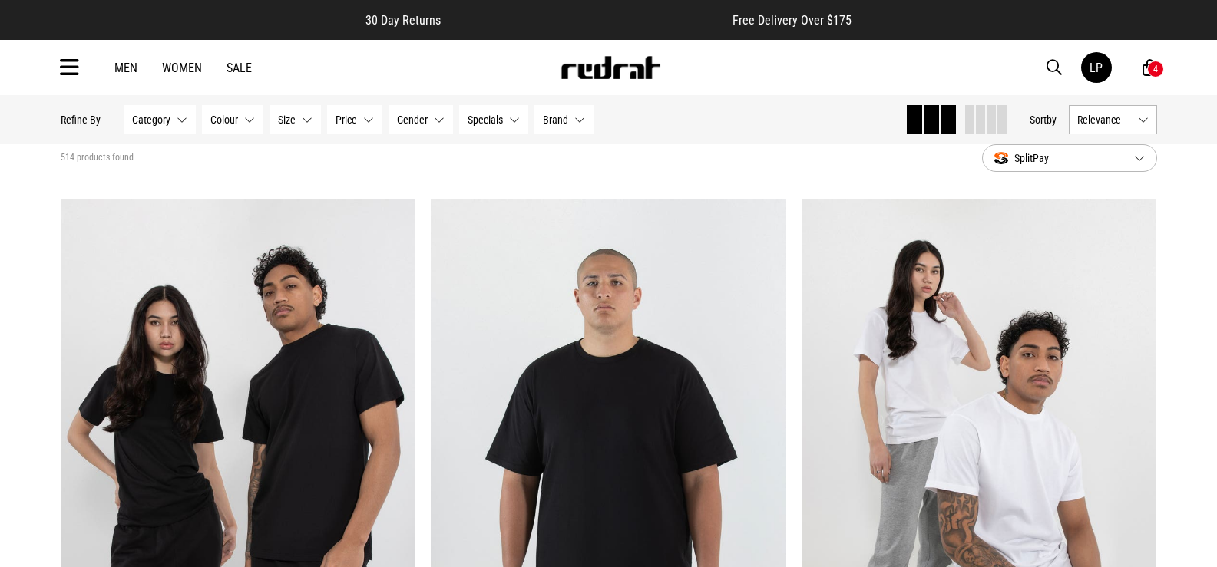
click at [165, 121] on span "Category" at bounding box center [151, 120] width 38 height 12
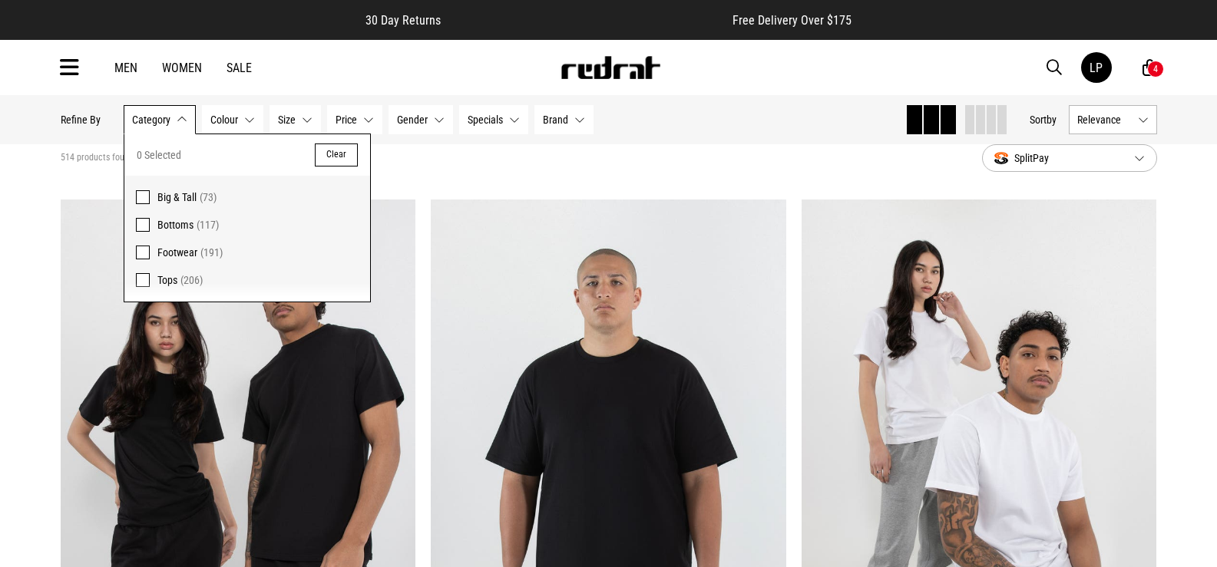
click at [167, 222] on span "Bottoms" at bounding box center [175, 225] width 36 height 12
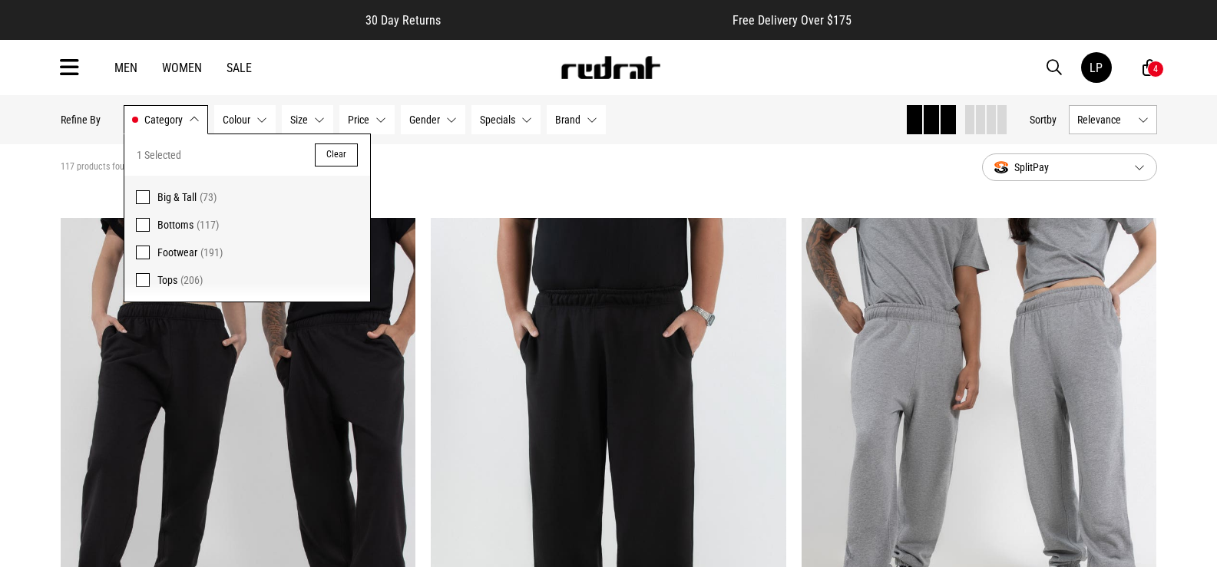
click at [665, 190] on div "117 products found Active Filters Bottoms Clear" at bounding box center [515, 167] width 909 height 46
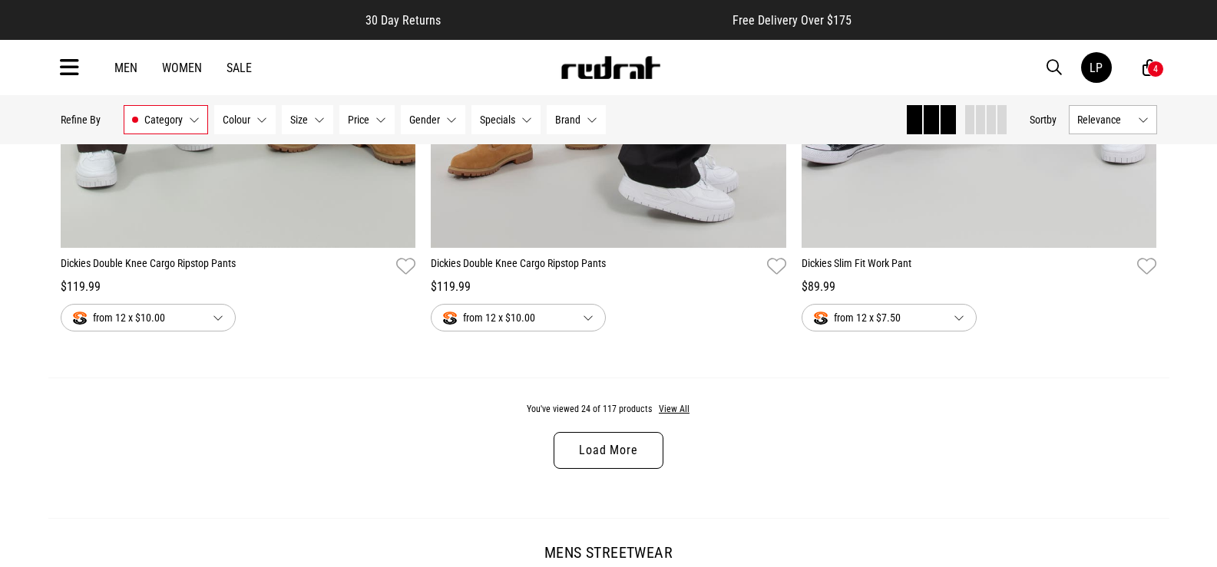
scroll to position [4837, 0]
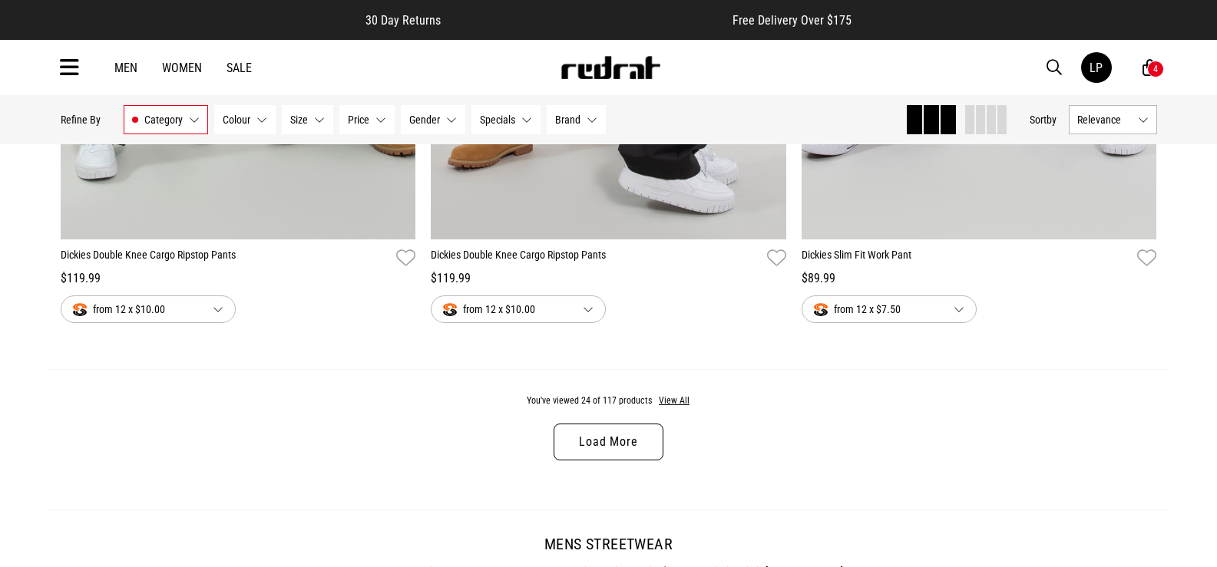
click at [620, 450] on link "Load More" at bounding box center [608, 442] width 109 height 37
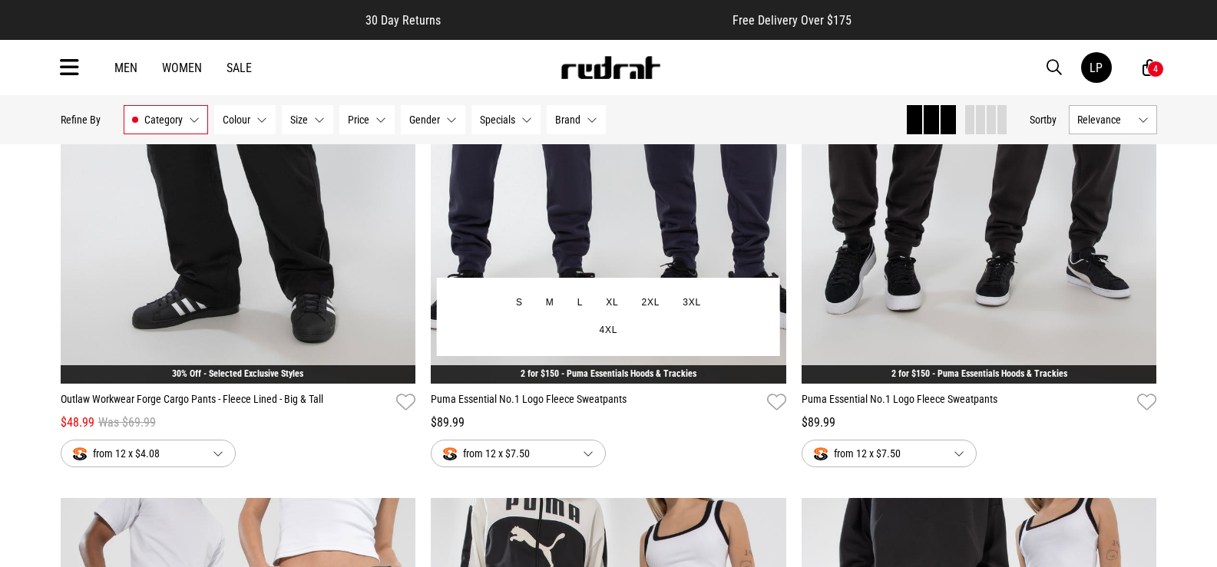
scroll to position [7754, 0]
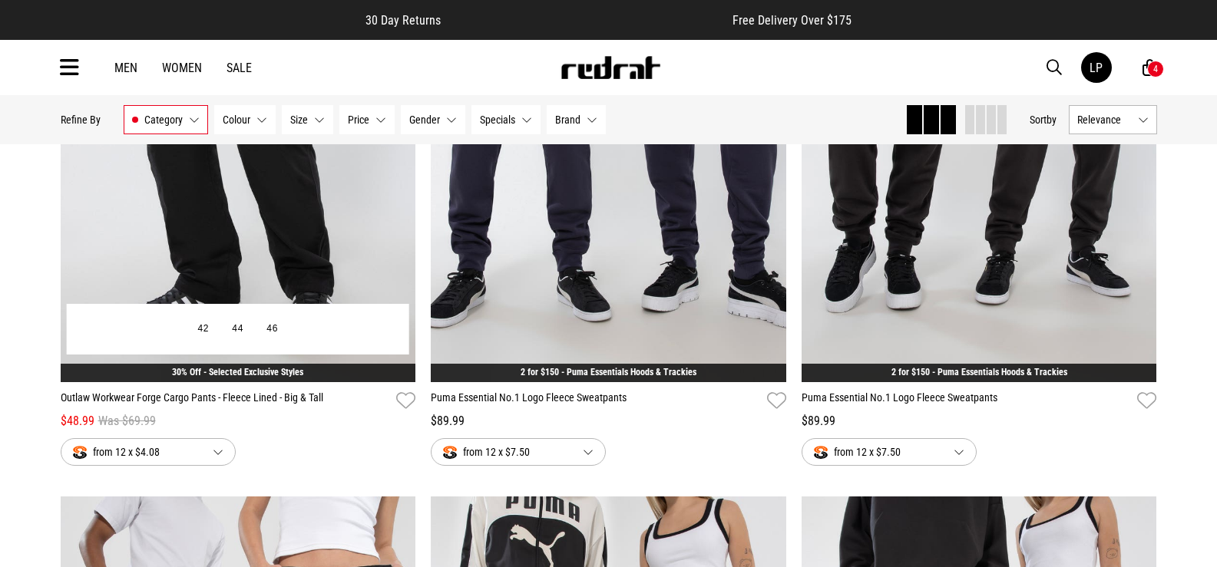
click at [306, 227] on img at bounding box center [238, 133] width 355 height 497
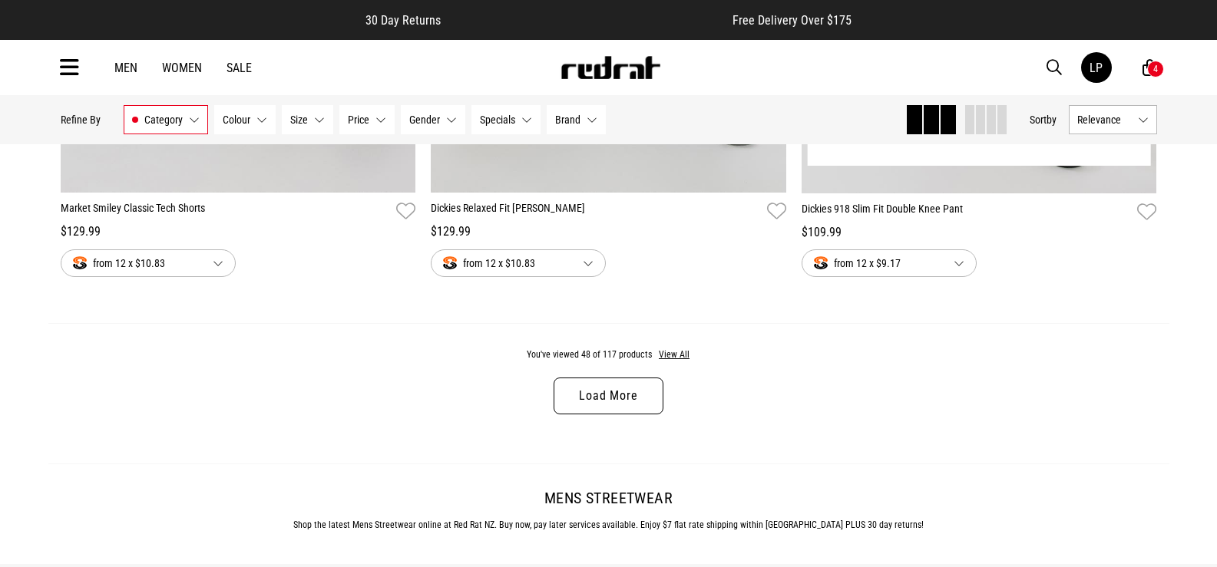
scroll to position [5010, 0]
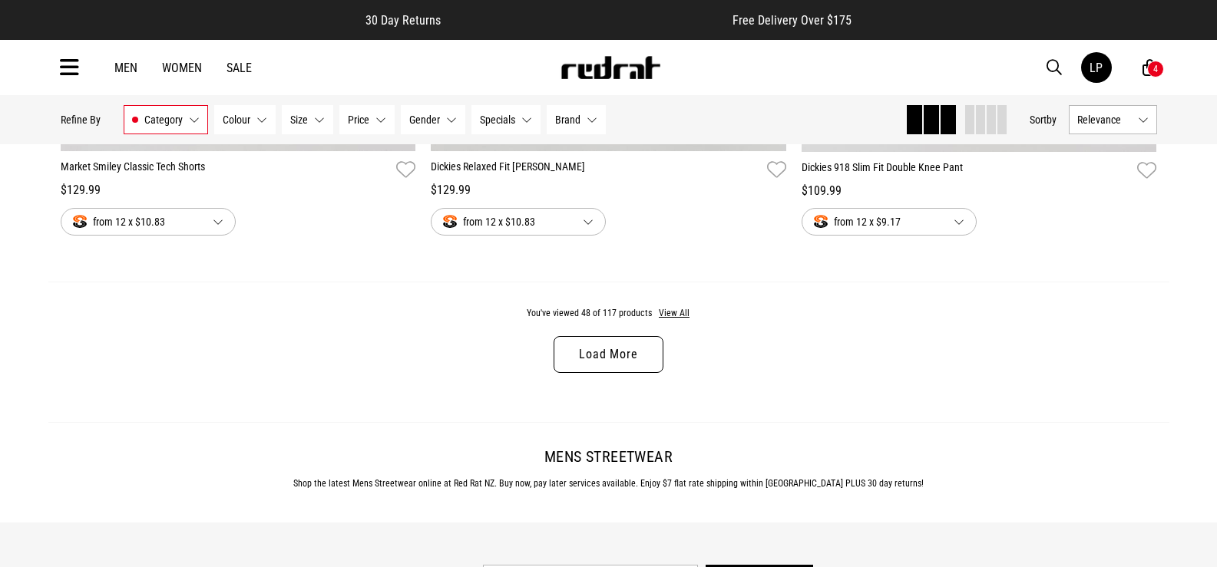
click at [595, 366] on link "Load More" at bounding box center [608, 354] width 109 height 37
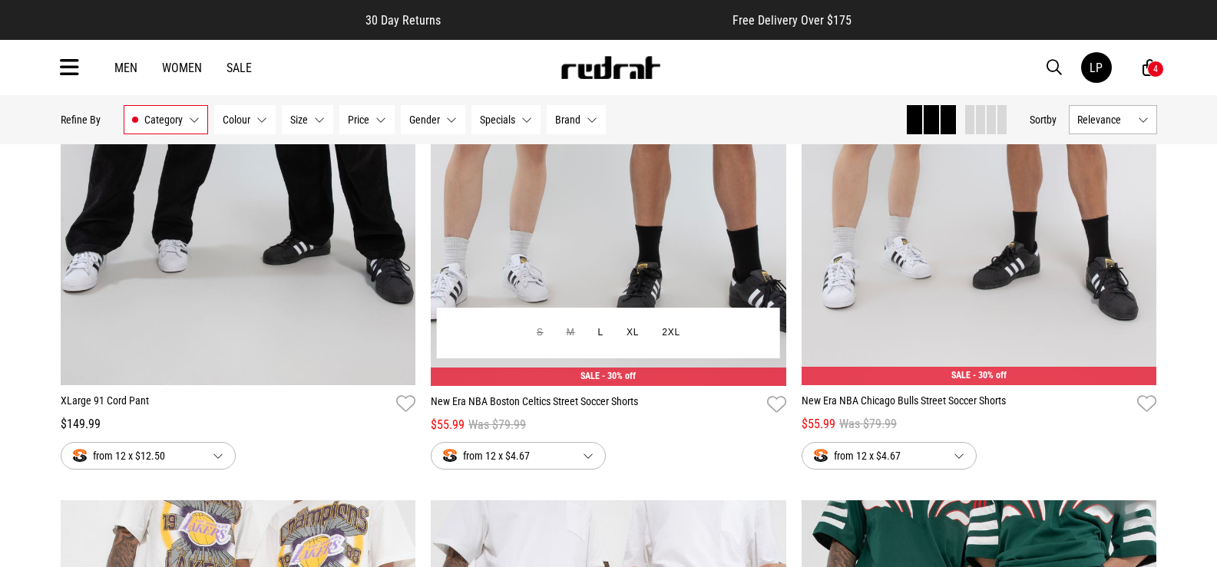
scroll to position [5394, 0]
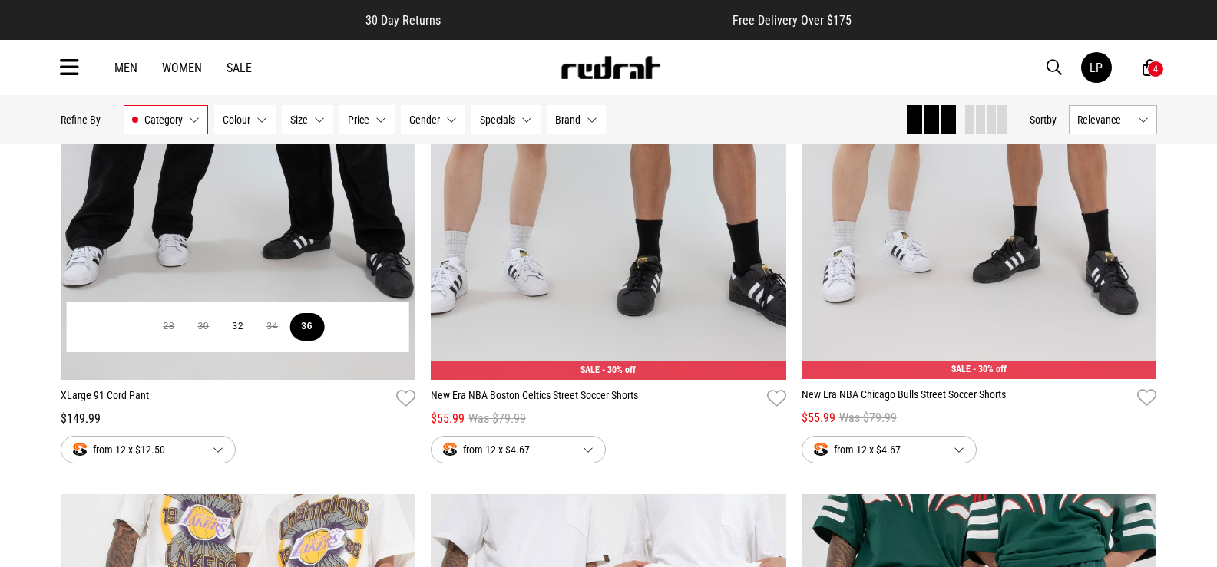
click at [313, 333] on button "36" at bounding box center [306, 327] width 35 height 28
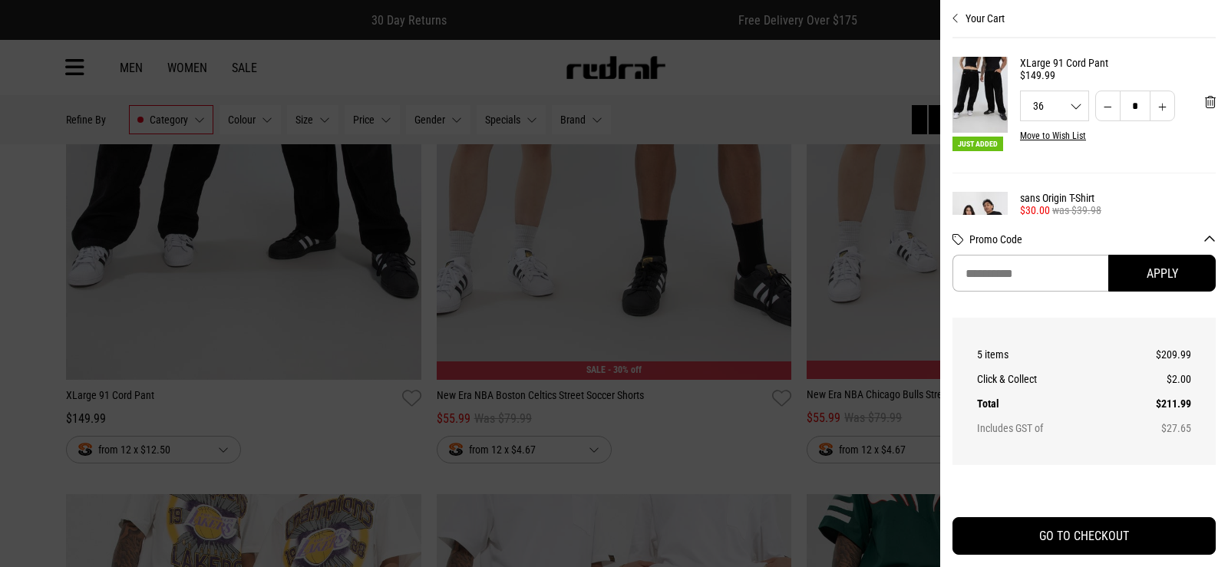
click at [342, 413] on div at bounding box center [614, 283] width 1228 height 567
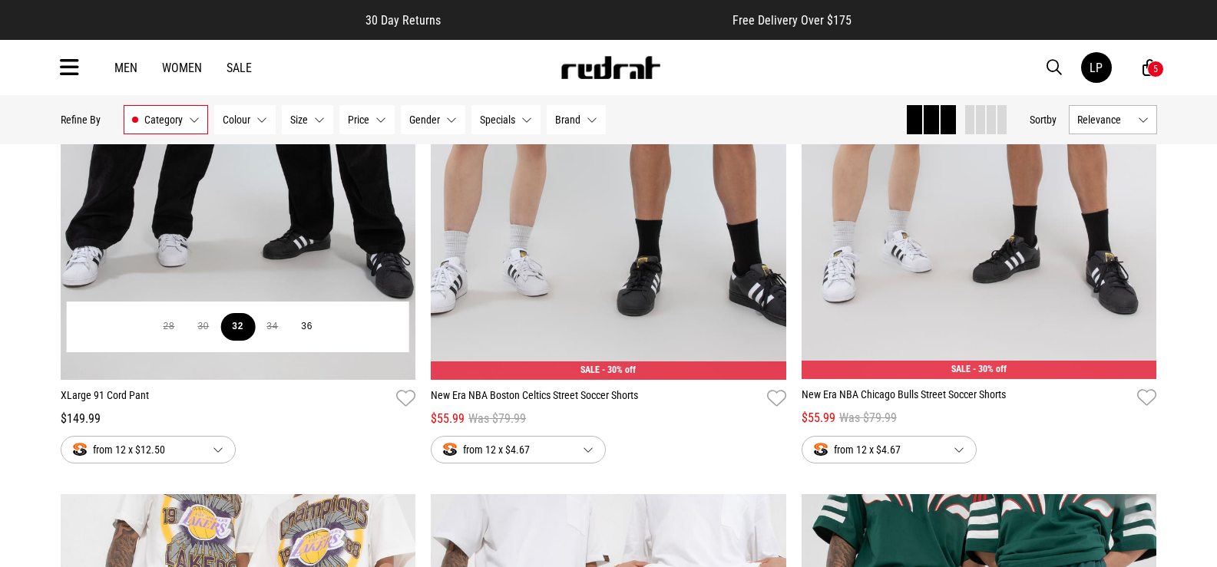
click at [242, 332] on button "32" at bounding box center [237, 327] width 35 height 28
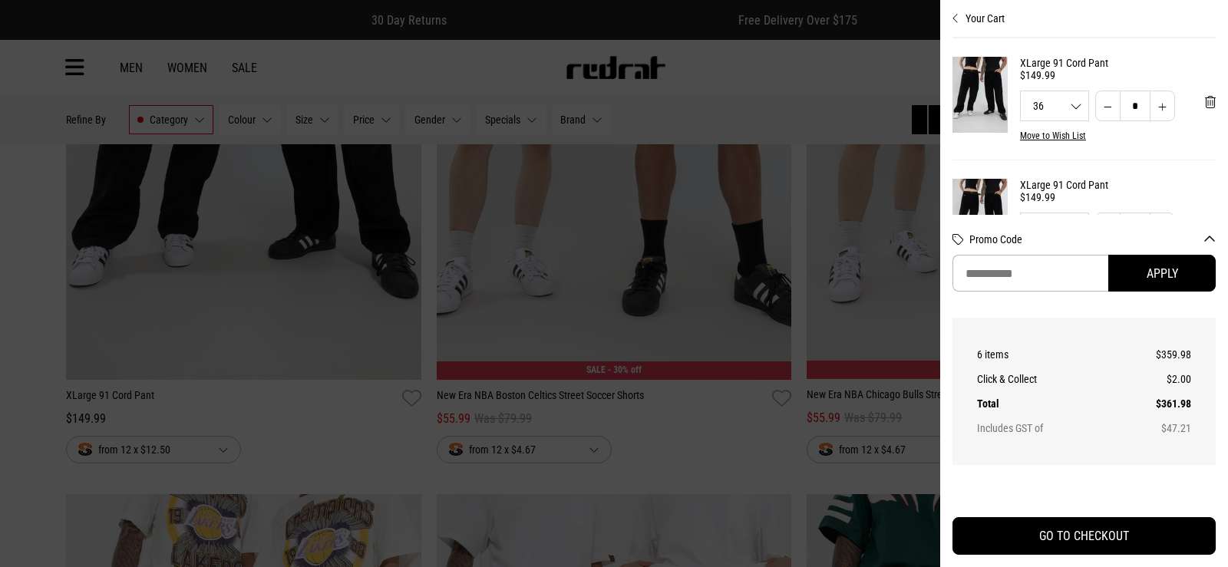
click at [249, 415] on div at bounding box center [614, 283] width 1228 height 567
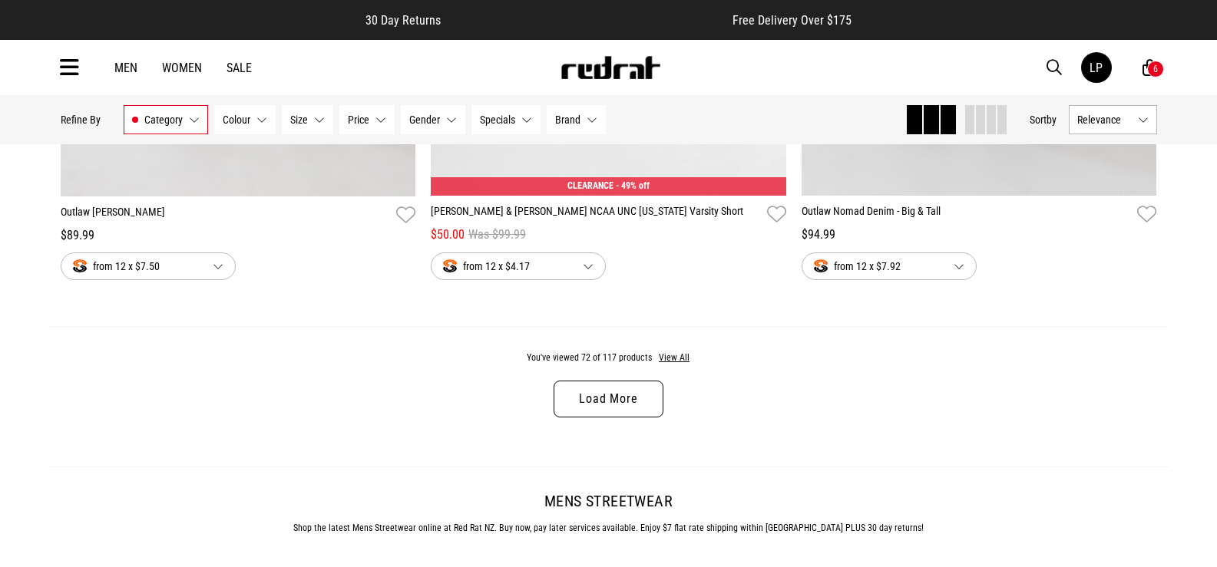
scroll to position [9924, 0]
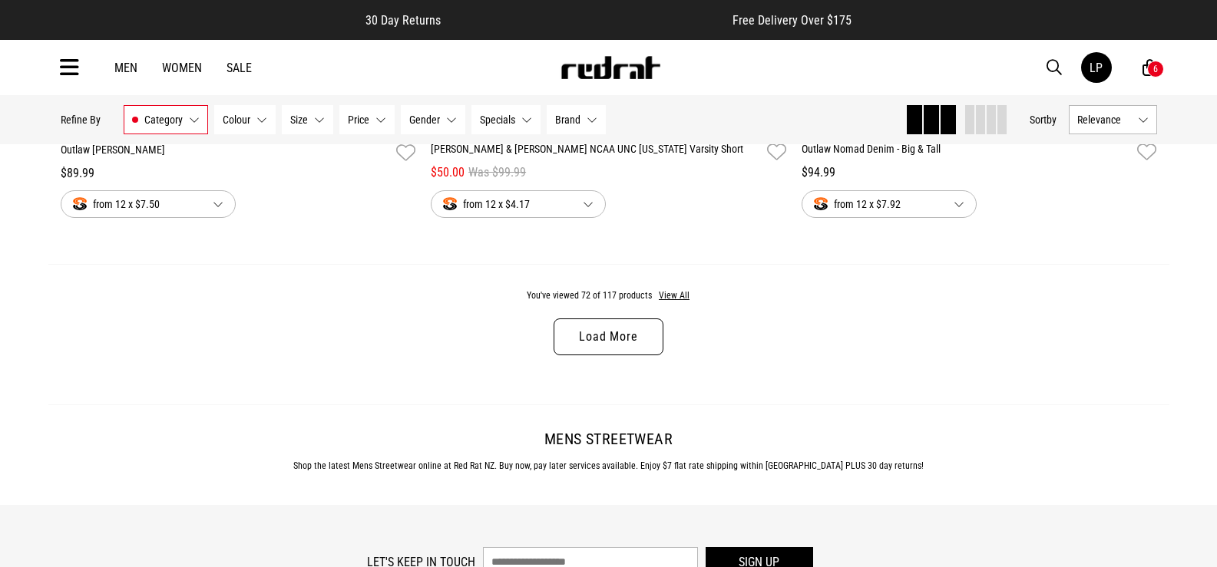
click at [643, 350] on link "Load More" at bounding box center [608, 337] width 109 height 37
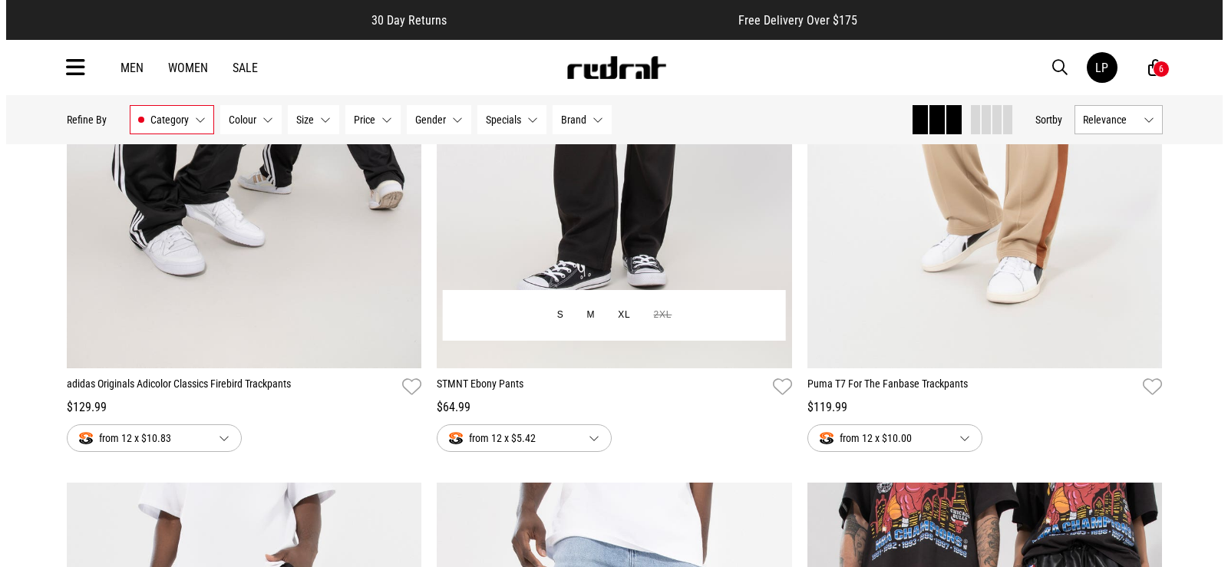
scroll to position [10922, 0]
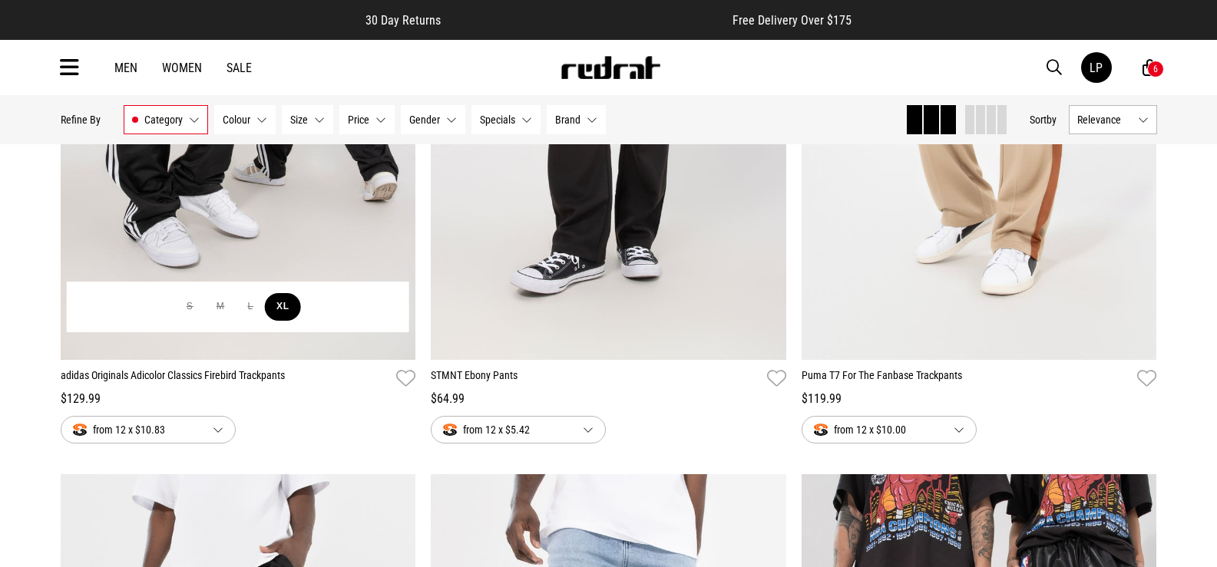
click at [286, 321] on button "XL" at bounding box center [283, 307] width 36 height 28
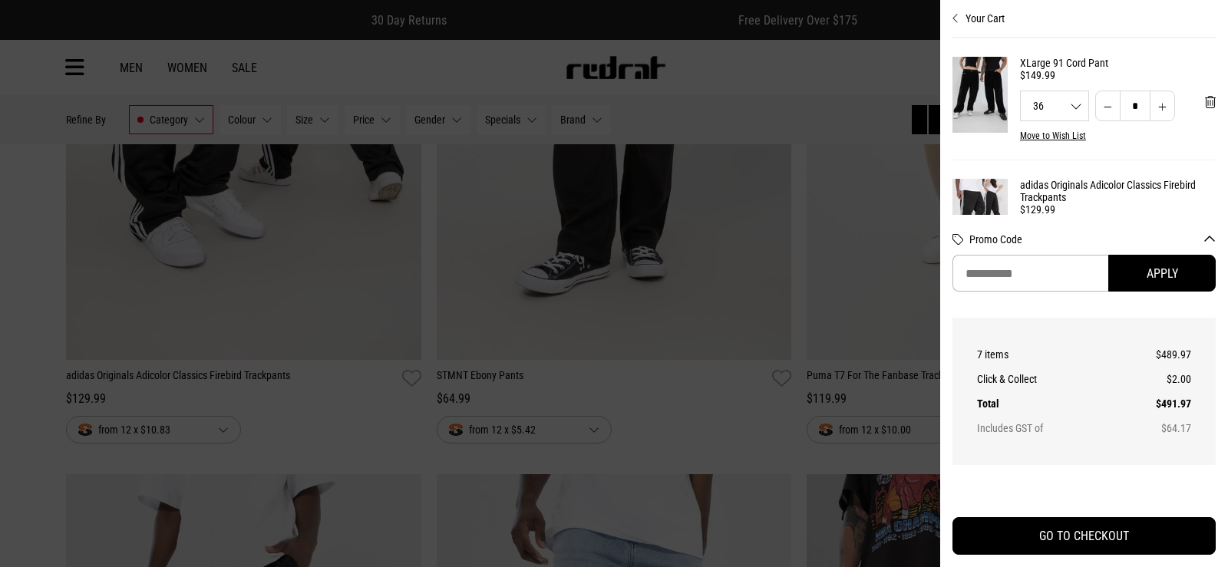
click at [1072, 103] on div "36 32 36" at bounding box center [1055, 106] width 68 height 11
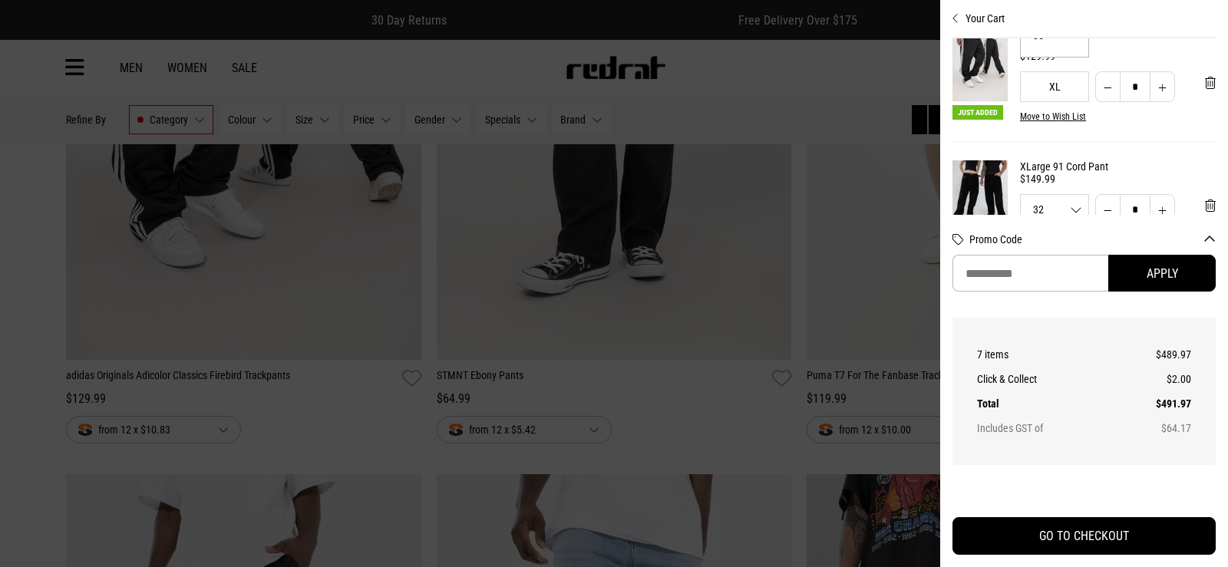
scroll to position [0, 0]
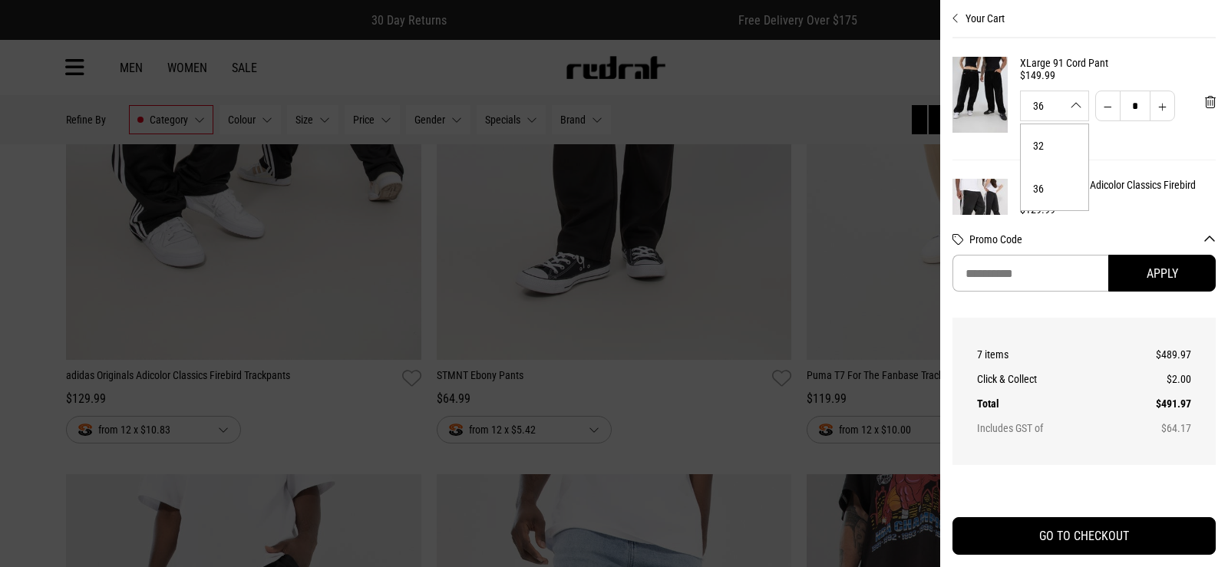
click at [1042, 189] on li "36" at bounding box center [1055, 188] width 68 height 43
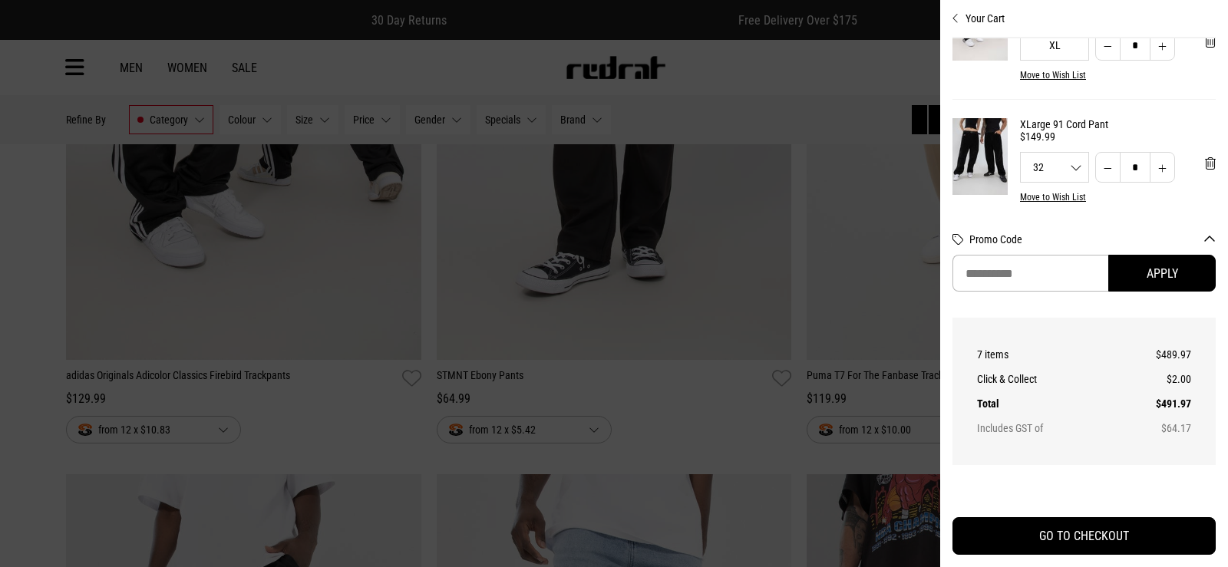
scroll to position [131, 0]
